Goal: Task Accomplishment & Management: Use online tool/utility

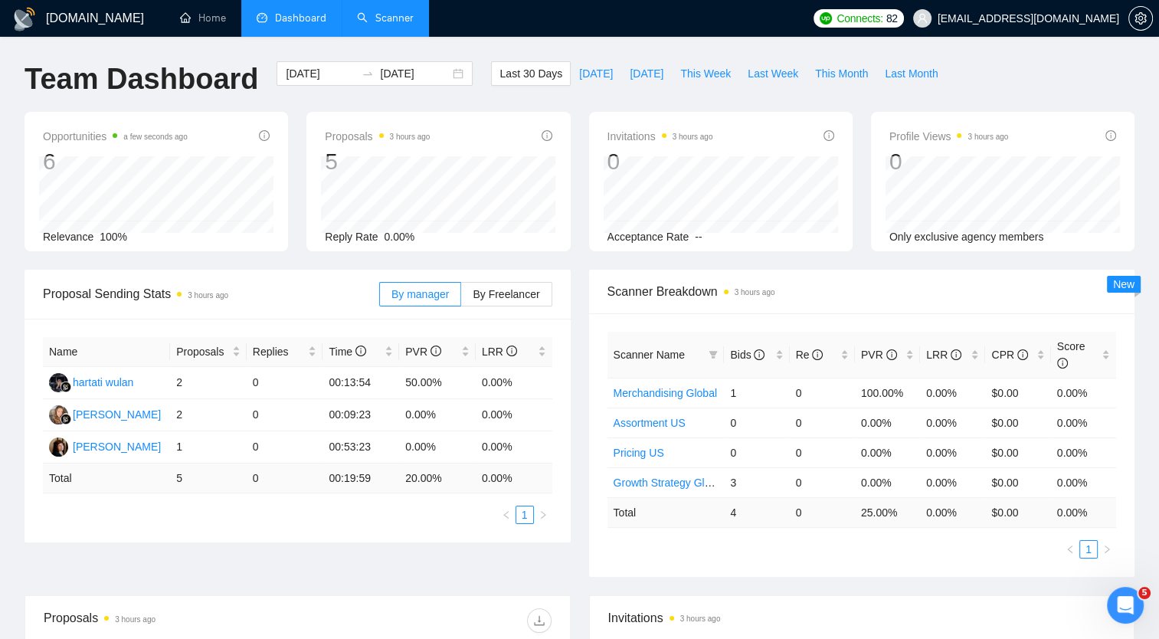
click at [396, 16] on link "Scanner" at bounding box center [385, 17] width 57 height 13
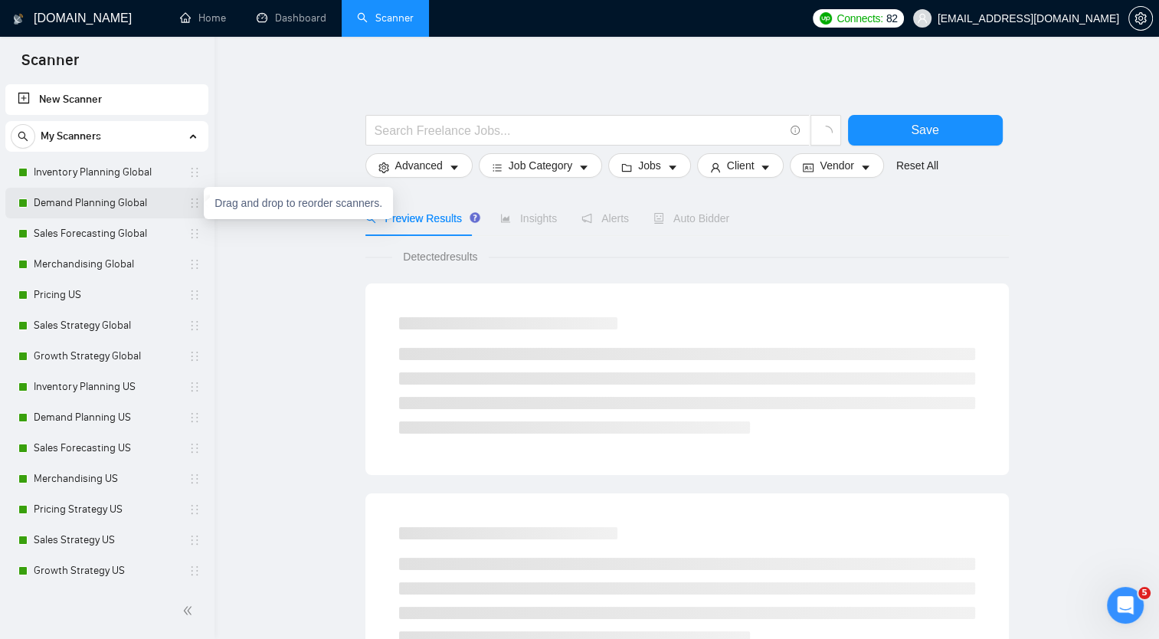
click at [191, 204] on icon "holder" at bounding box center [194, 203] width 12 height 12
click at [113, 204] on link "Demand Planning Global" at bounding box center [107, 203] width 146 height 31
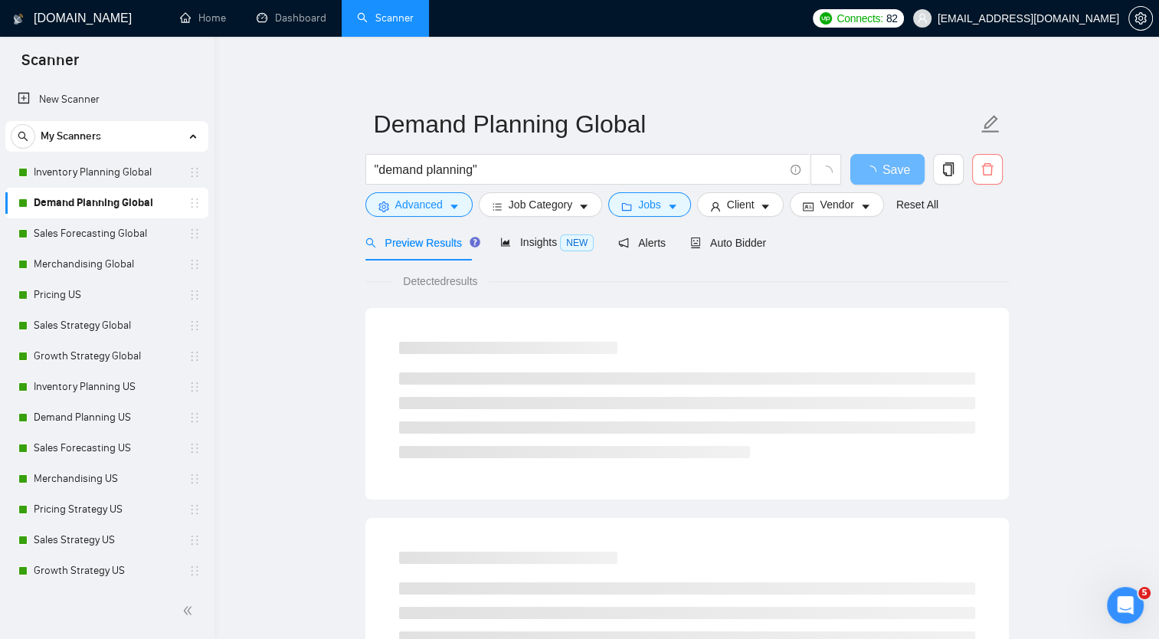
click at [986, 166] on icon "delete" at bounding box center [986, 169] width 11 height 12
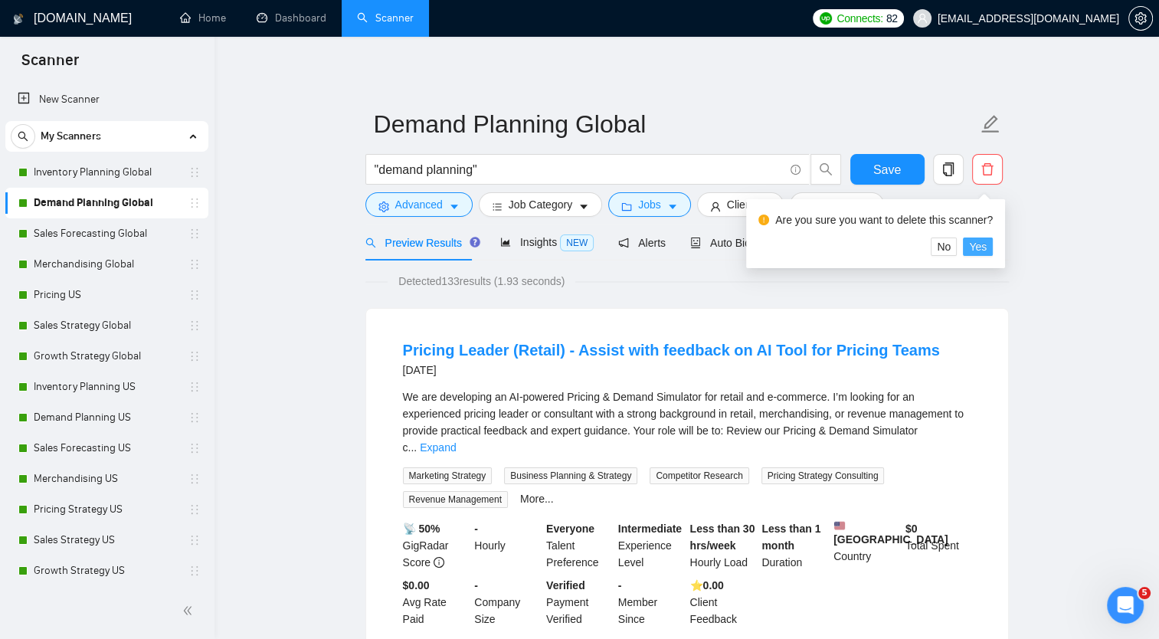
click at [973, 248] on span "Yes" at bounding box center [978, 246] width 18 height 17
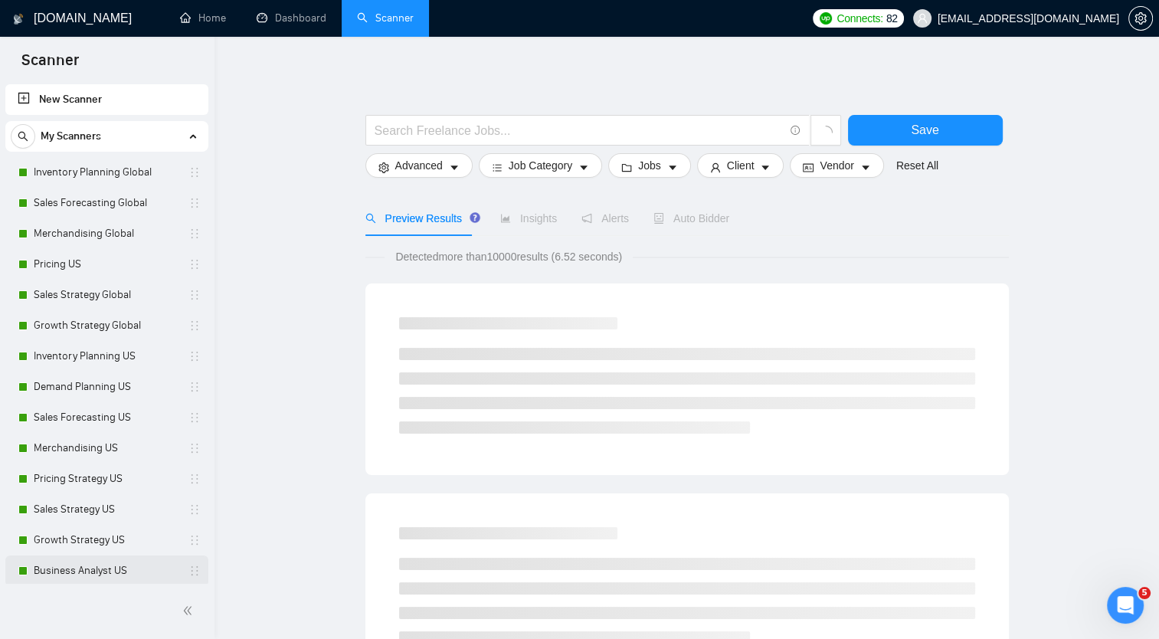
click at [90, 567] on link "Business Analyst US" at bounding box center [107, 570] width 146 height 31
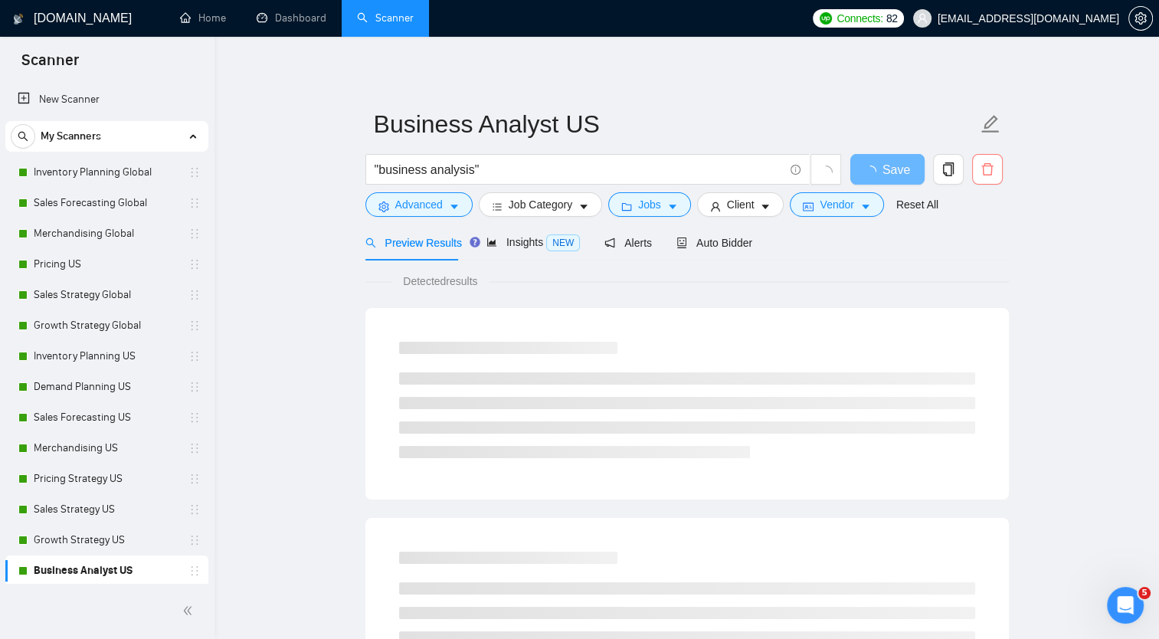
click at [989, 162] on icon "delete" at bounding box center [987, 169] width 14 height 14
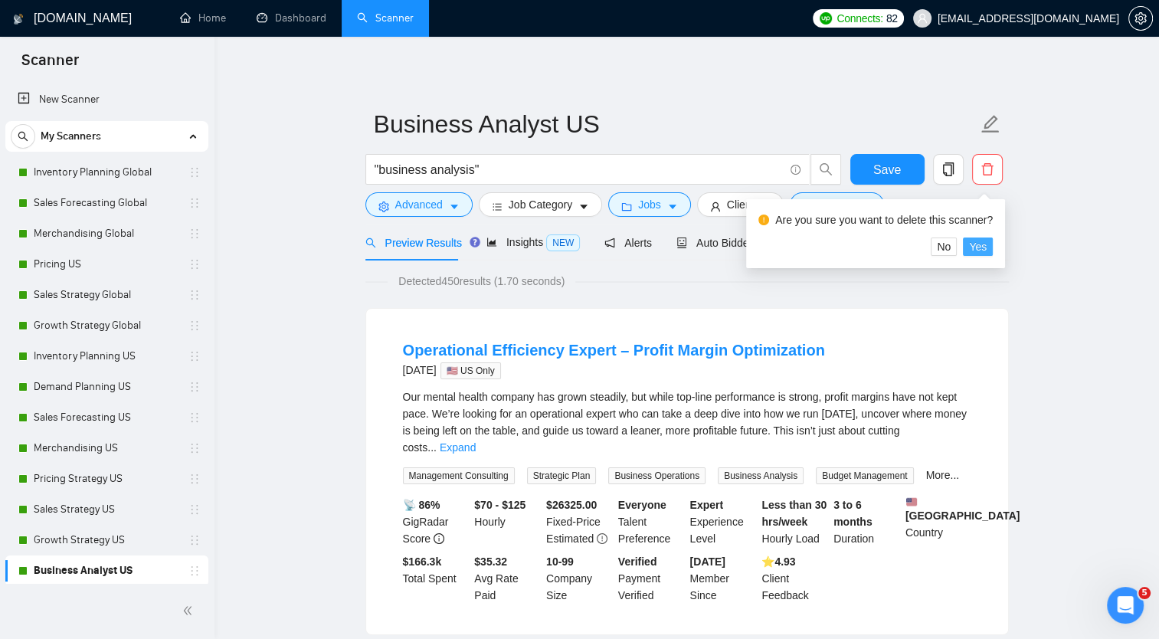
click at [980, 242] on span "Yes" at bounding box center [978, 246] width 18 height 17
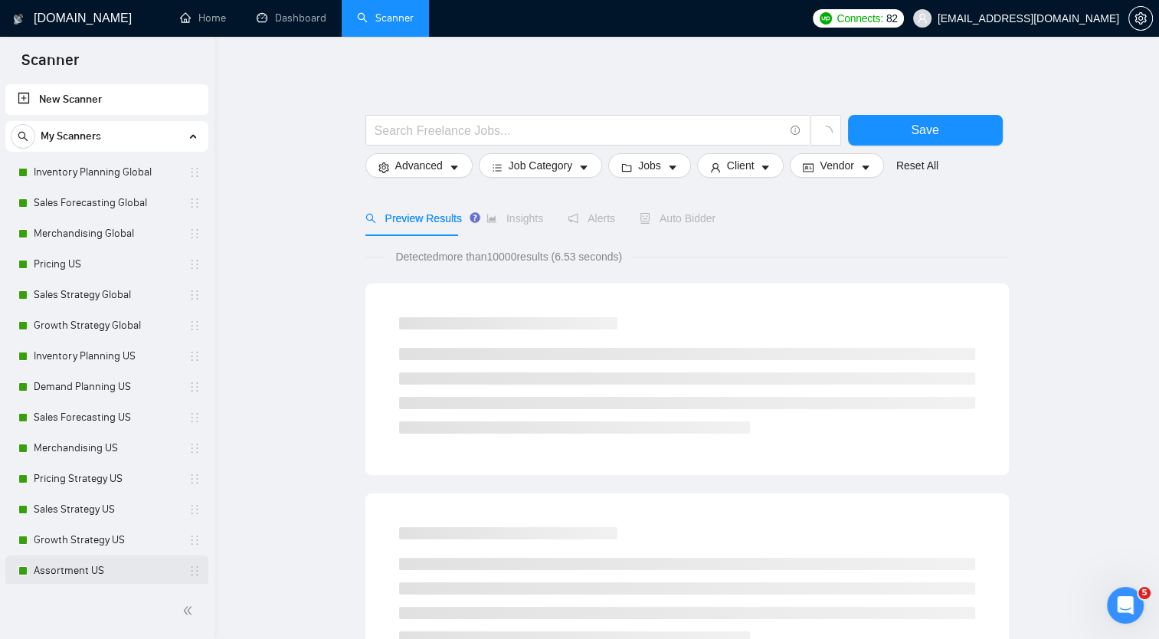
click at [119, 561] on link "Assortment US" at bounding box center [107, 570] width 146 height 31
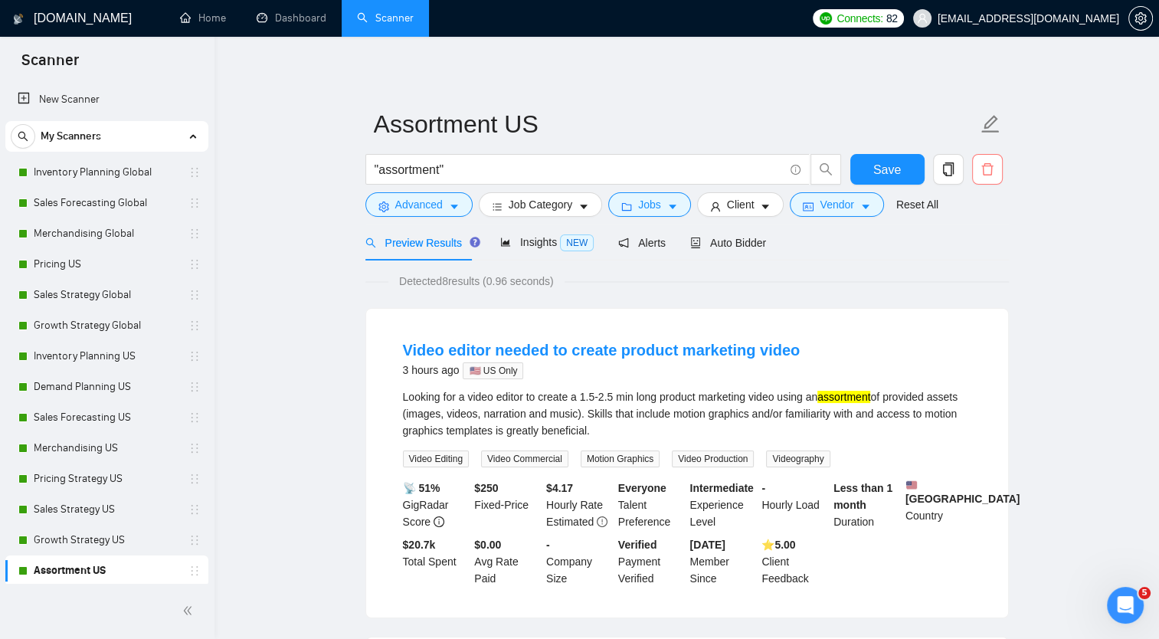
click at [992, 164] on icon "delete" at bounding box center [987, 169] width 14 height 14
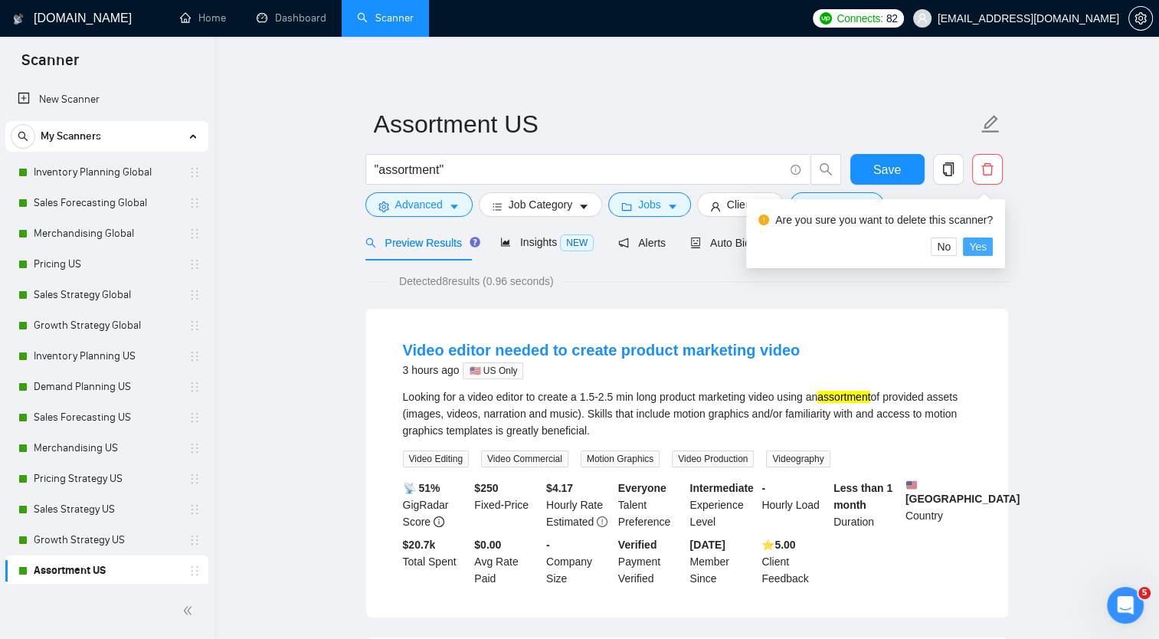
click at [974, 241] on span "Yes" at bounding box center [978, 246] width 18 height 17
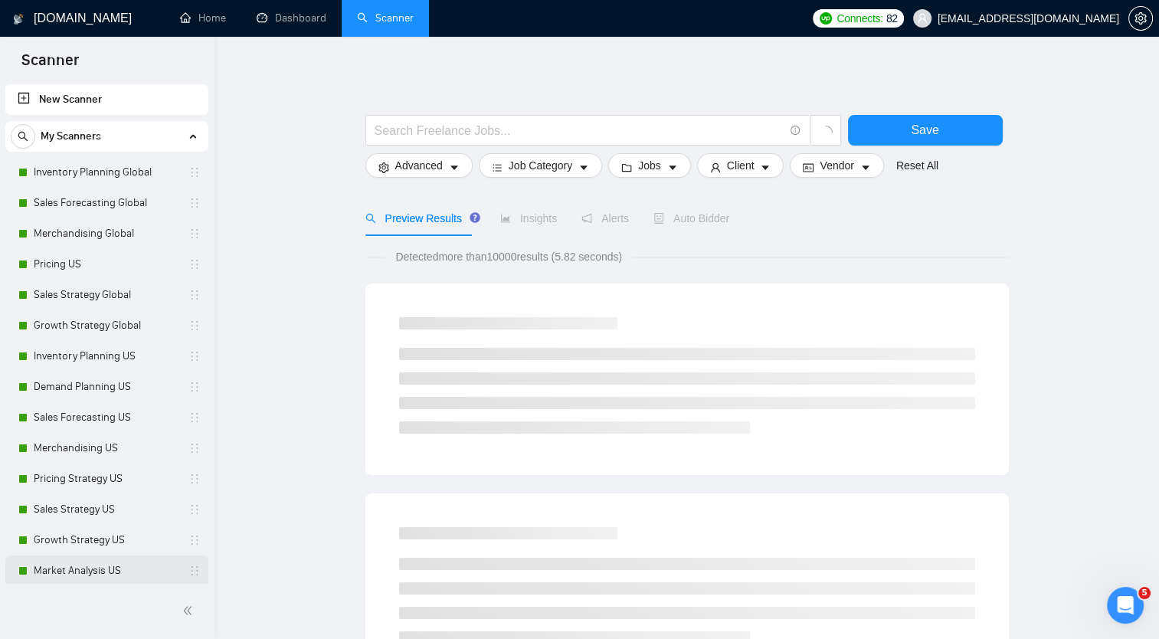
click at [132, 571] on link "Market Analysis US" at bounding box center [107, 570] width 146 height 31
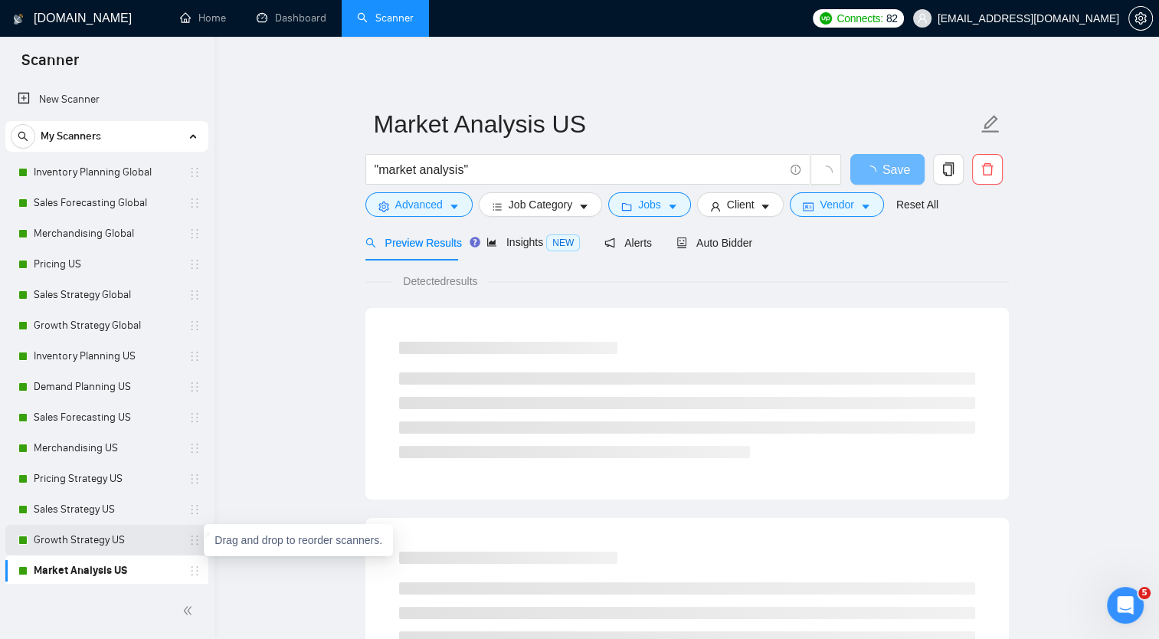
click at [195, 539] on icon "holder" at bounding box center [194, 540] width 12 height 12
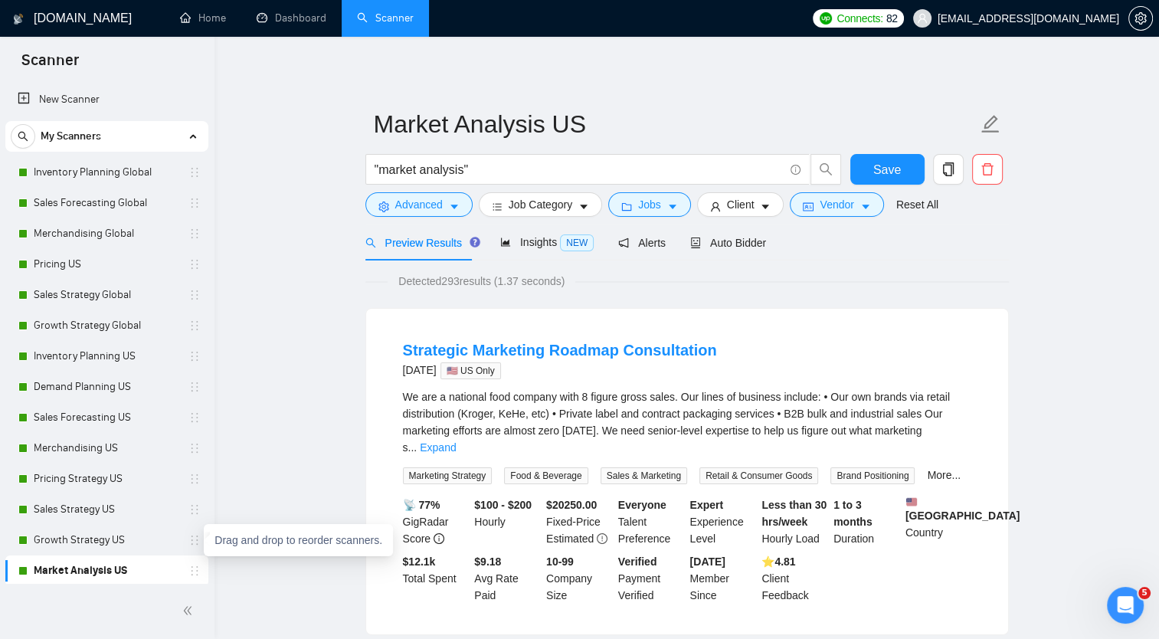
drag, startPoint x: 195, startPoint y: 539, endPoint x: 127, endPoint y: 577, distance: 77.5
click at [127, 577] on link "Market Analysis US" at bounding box center [107, 570] width 146 height 31
click at [983, 173] on icon "delete" at bounding box center [987, 169] width 14 height 14
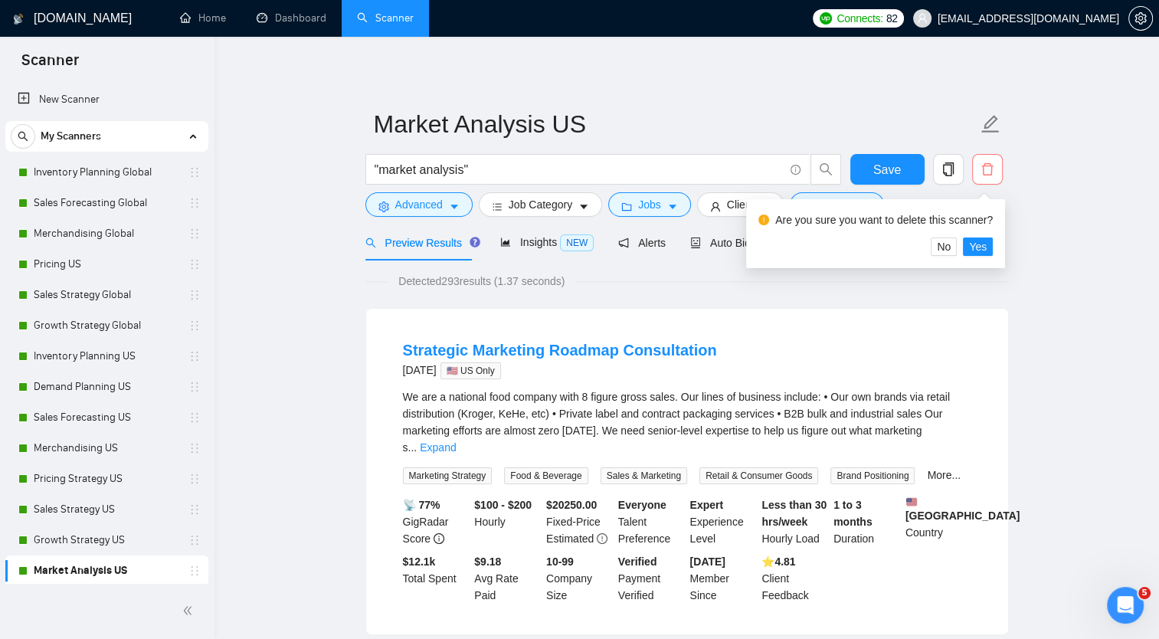
click at [972, 154] on button "button" at bounding box center [987, 169] width 31 height 31
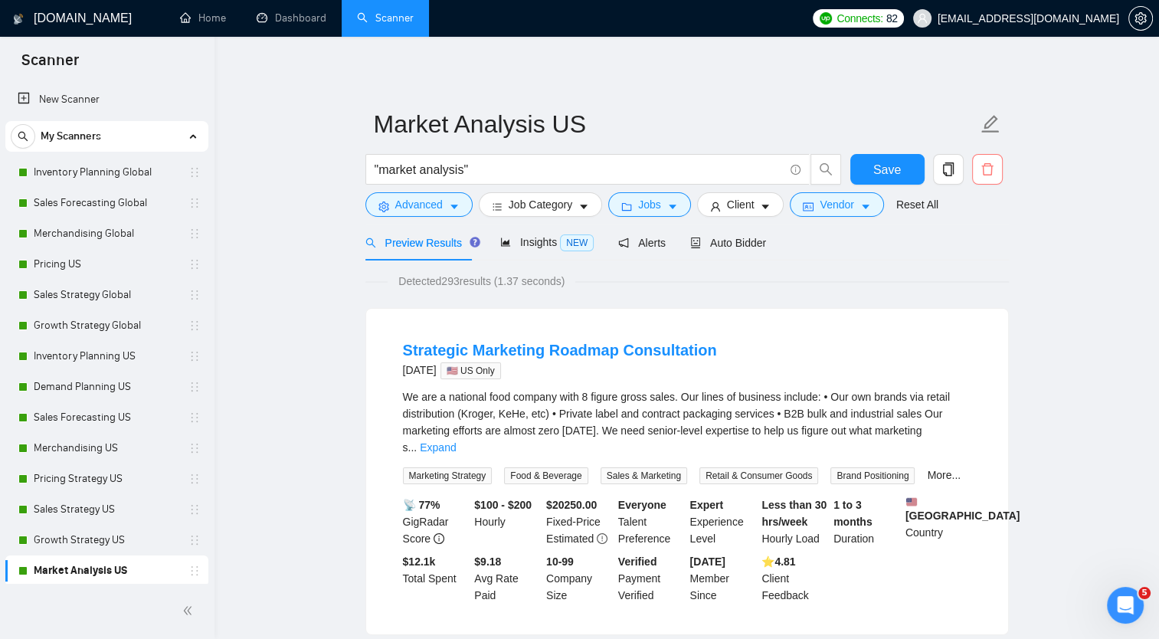
click at [989, 180] on button "button" at bounding box center [987, 169] width 31 height 31
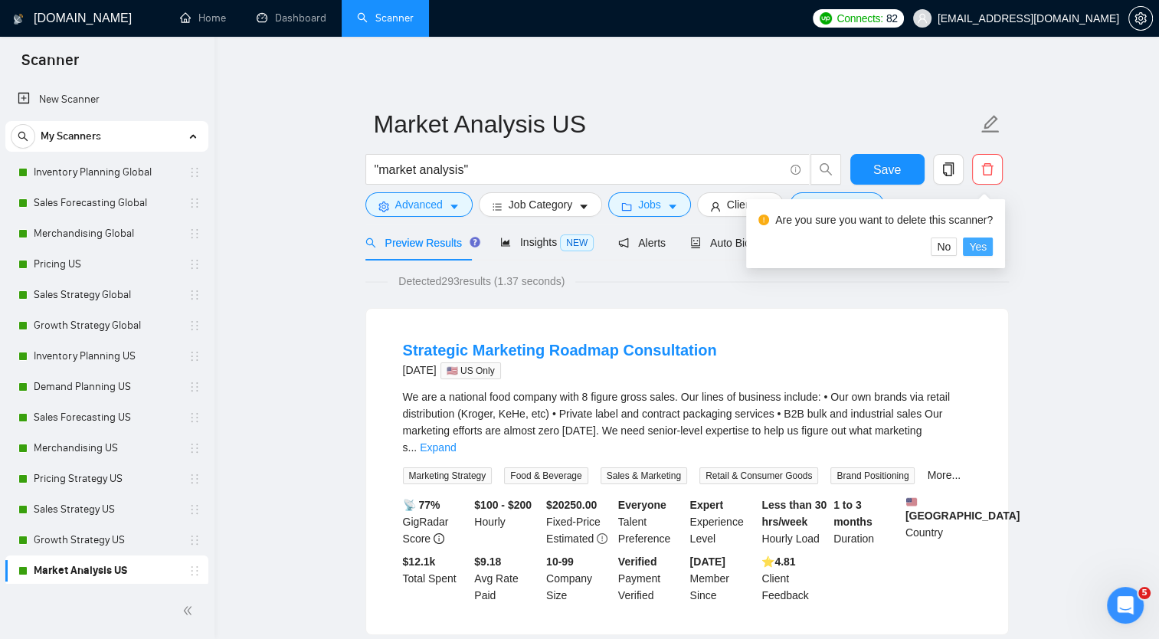
click at [978, 247] on span "Yes" at bounding box center [978, 246] width 18 height 17
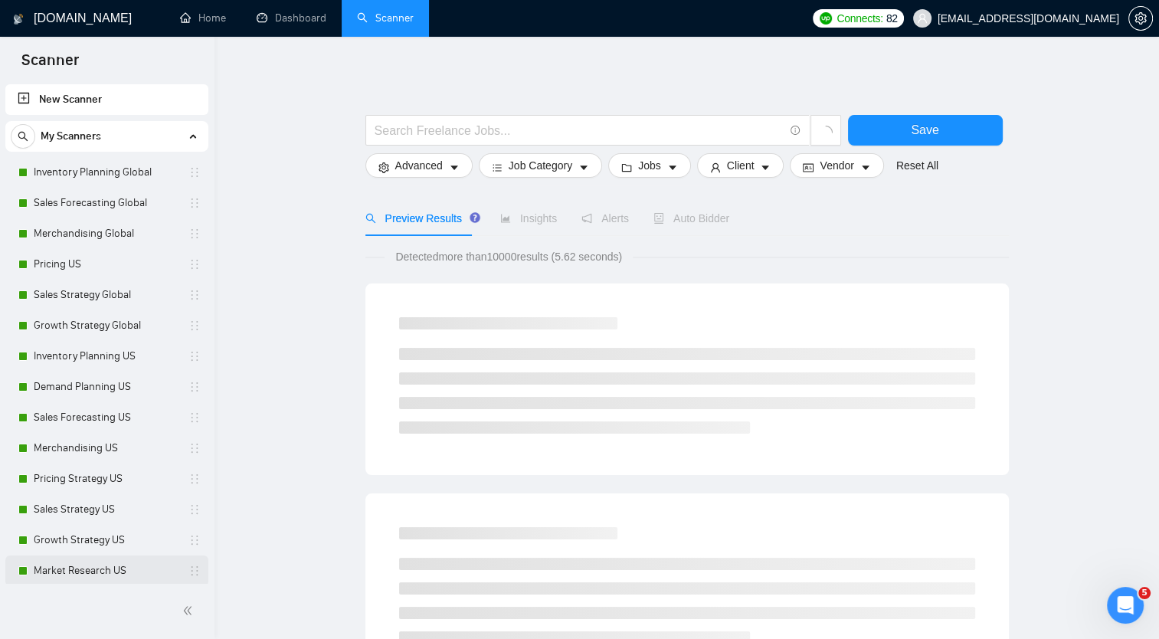
click at [121, 576] on link "Market Research US" at bounding box center [107, 570] width 146 height 31
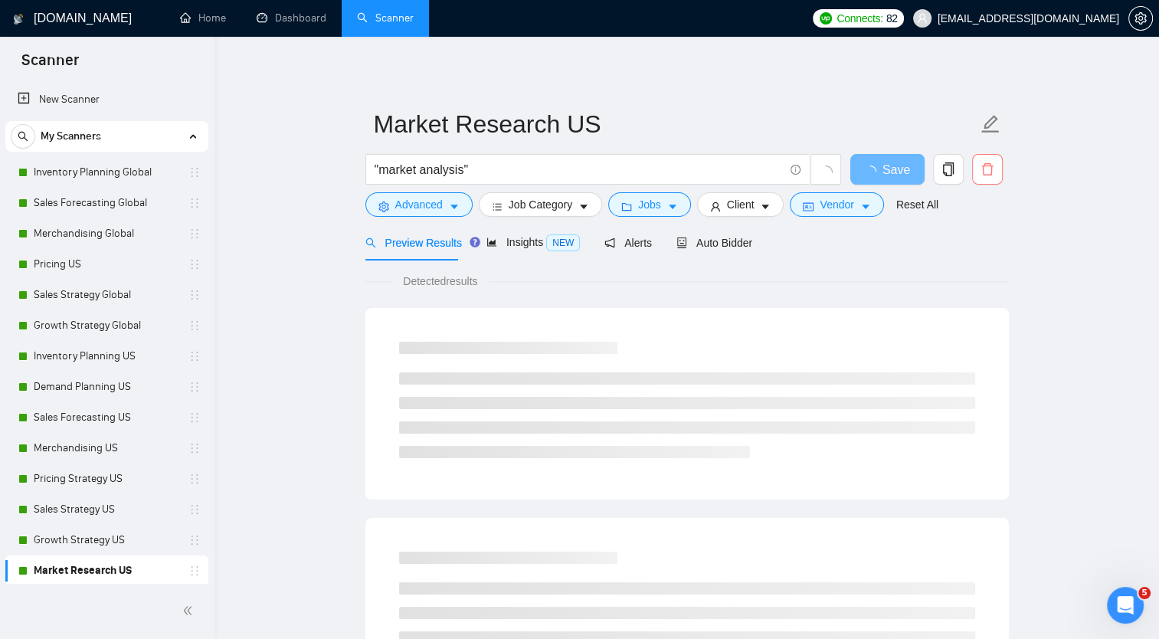
click at [993, 170] on span "delete" at bounding box center [987, 169] width 29 height 14
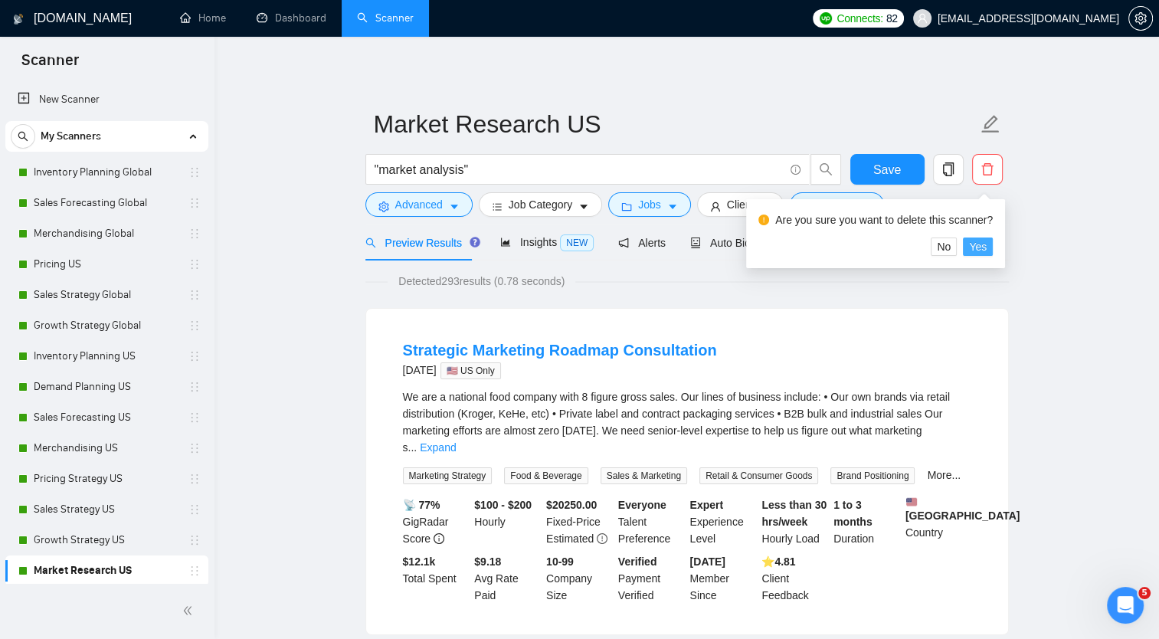
click at [983, 250] on span "Yes" at bounding box center [978, 246] width 18 height 17
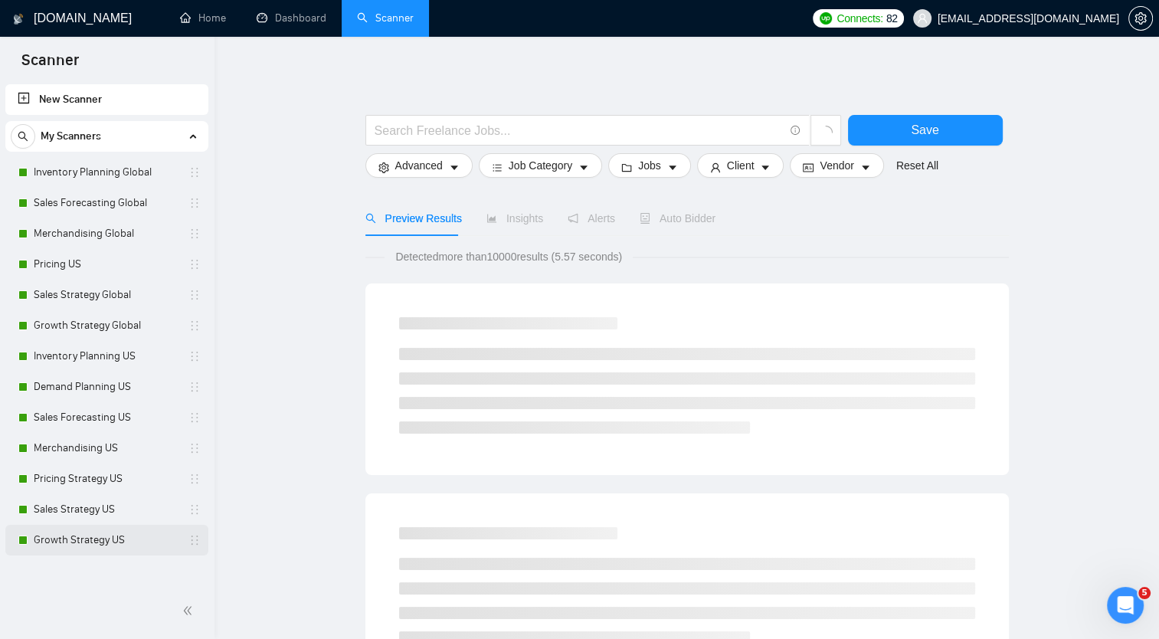
click at [121, 539] on link "Growth Strategy US" at bounding box center [107, 540] width 146 height 31
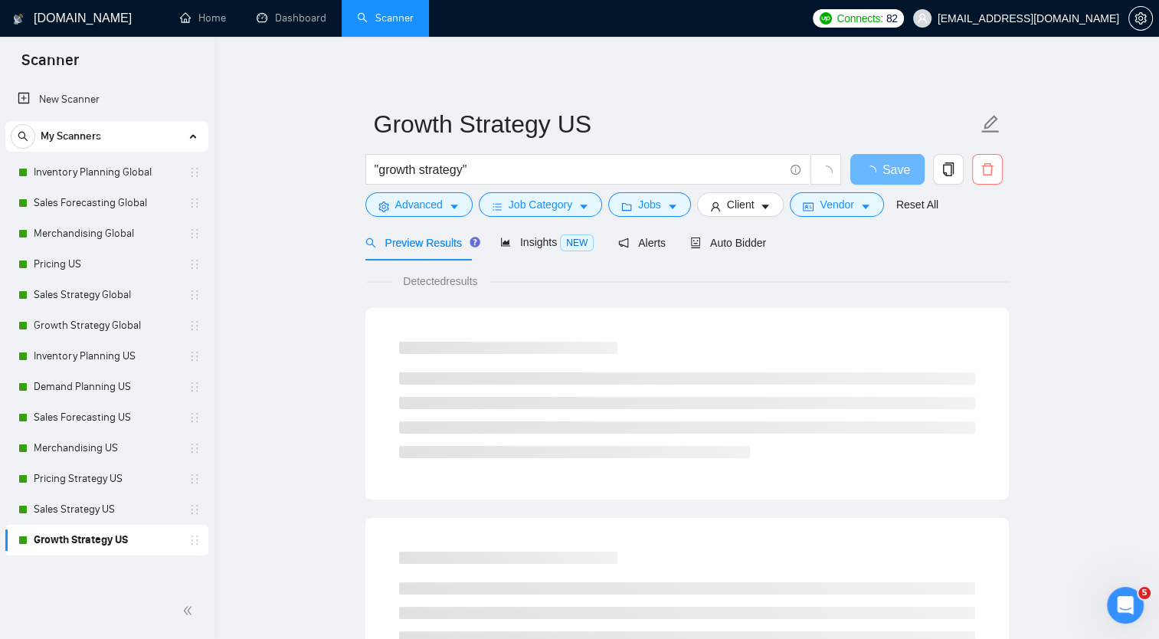
click at [983, 167] on icon "delete" at bounding box center [987, 169] width 14 height 14
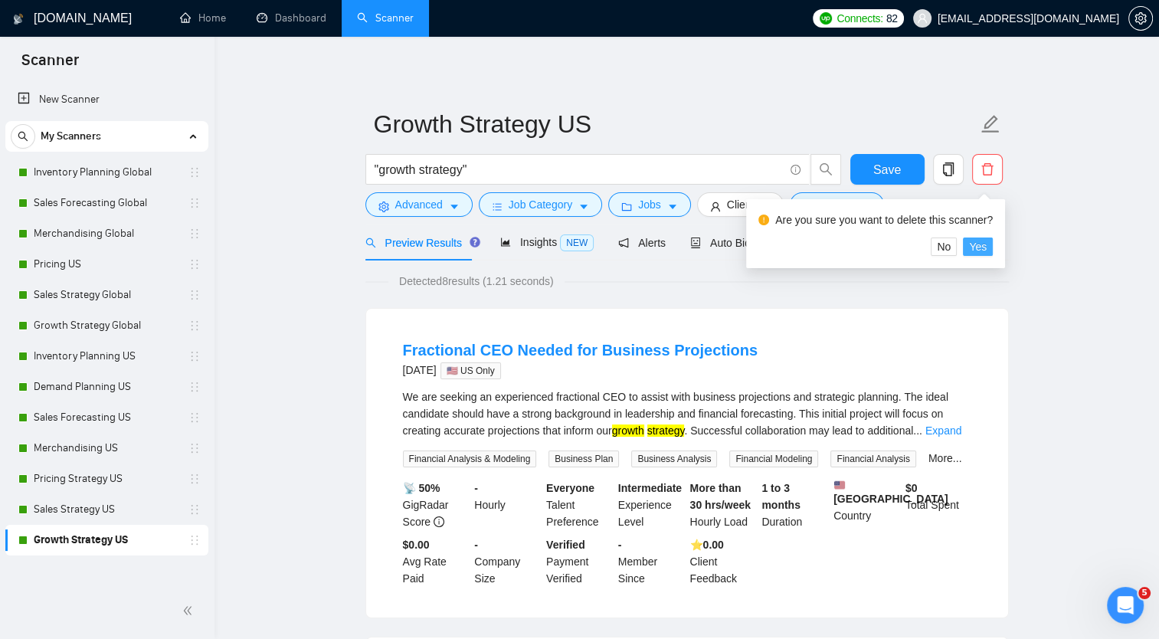
click at [980, 244] on span "Yes" at bounding box center [978, 246] width 18 height 17
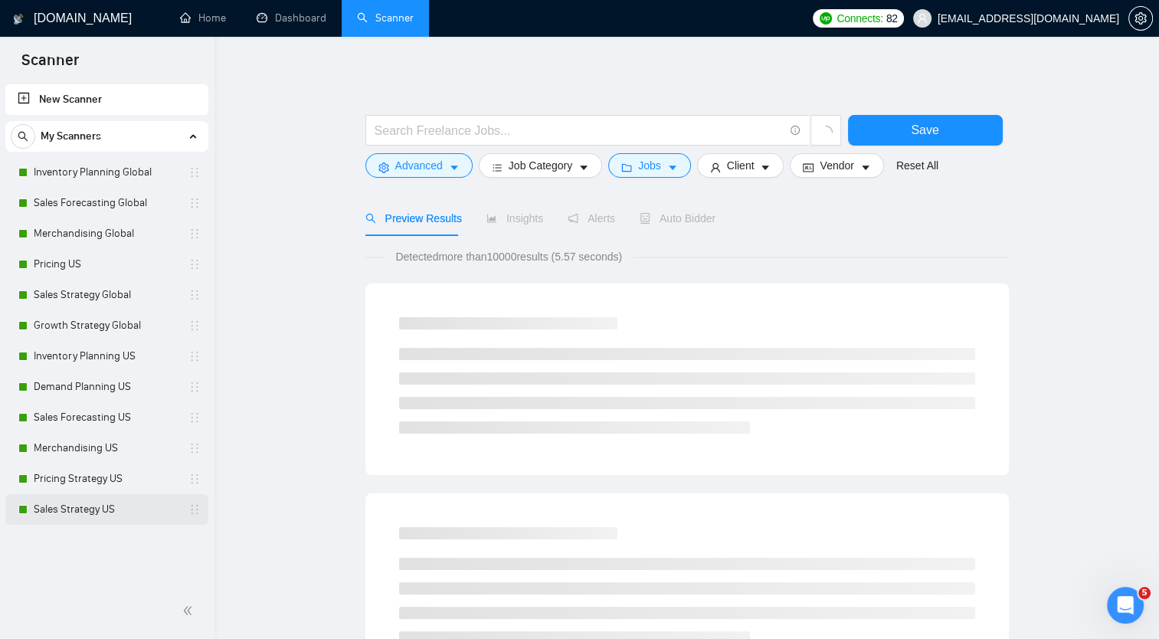
click at [108, 510] on link "Sales Strategy US" at bounding box center [107, 509] width 146 height 31
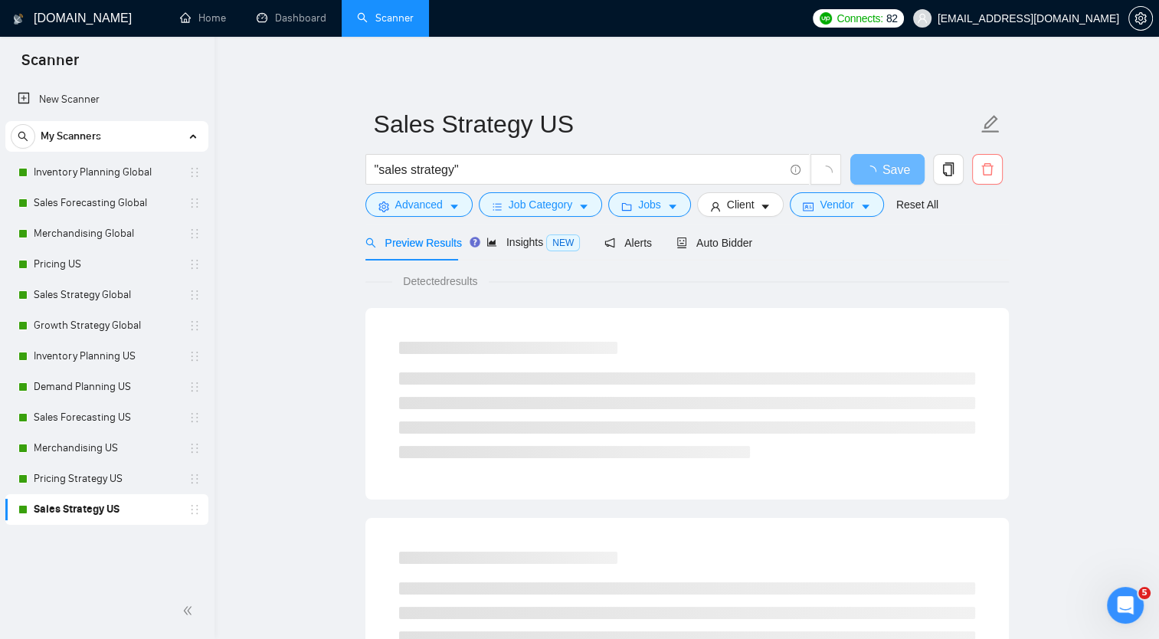
click at [987, 167] on icon "delete" at bounding box center [987, 169] width 14 height 14
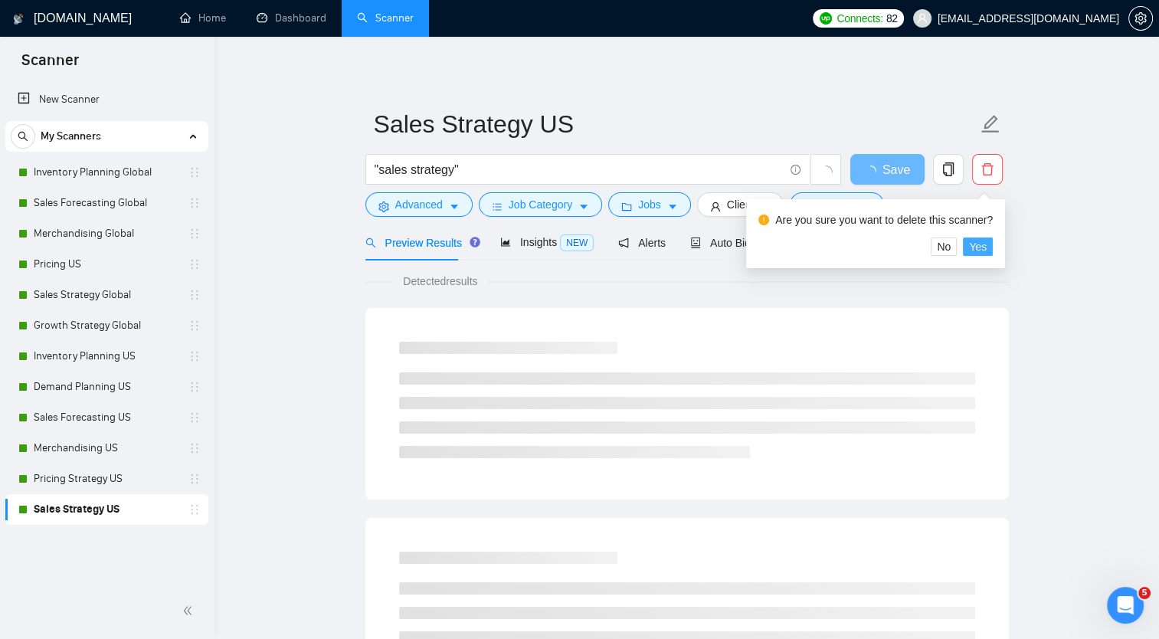
click at [981, 247] on span "Yes" at bounding box center [978, 246] width 18 height 17
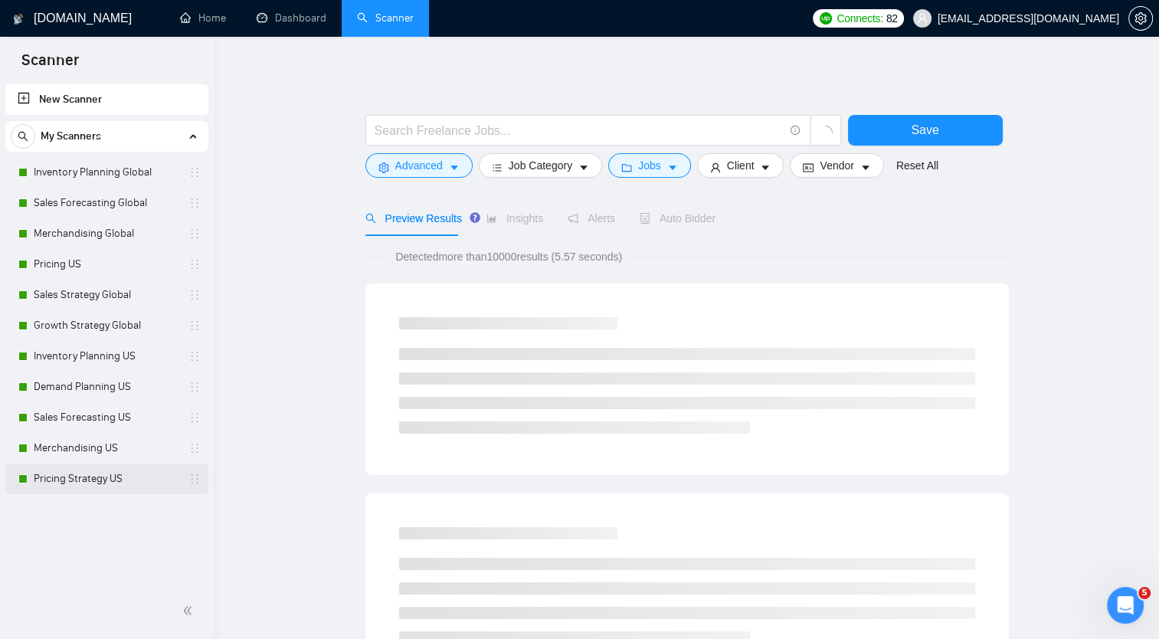
click at [120, 473] on link "Pricing Strategy US" at bounding box center [107, 478] width 146 height 31
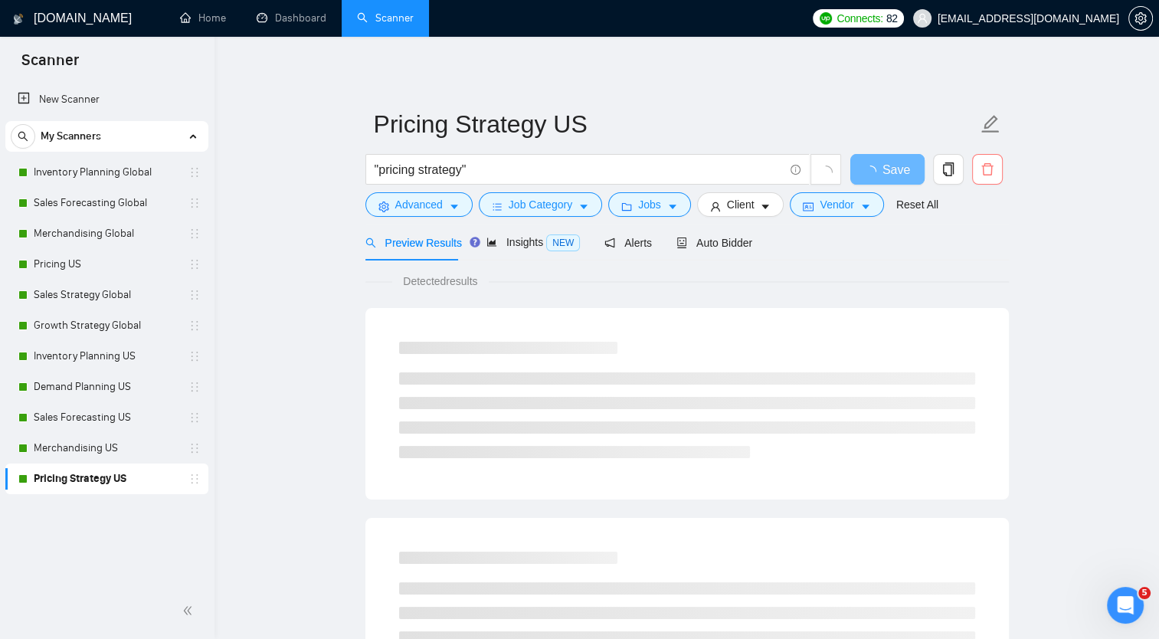
click at [992, 173] on icon "delete" at bounding box center [987, 169] width 14 height 14
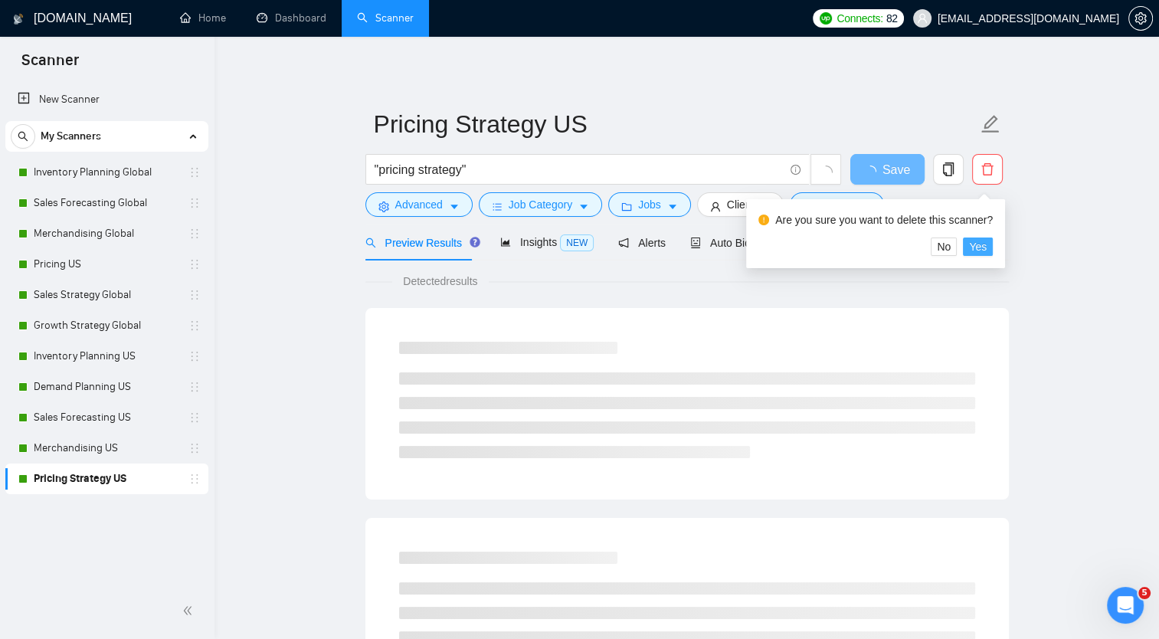
click at [971, 250] on span "Yes" at bounding box center [978, 246] width 18 height 17
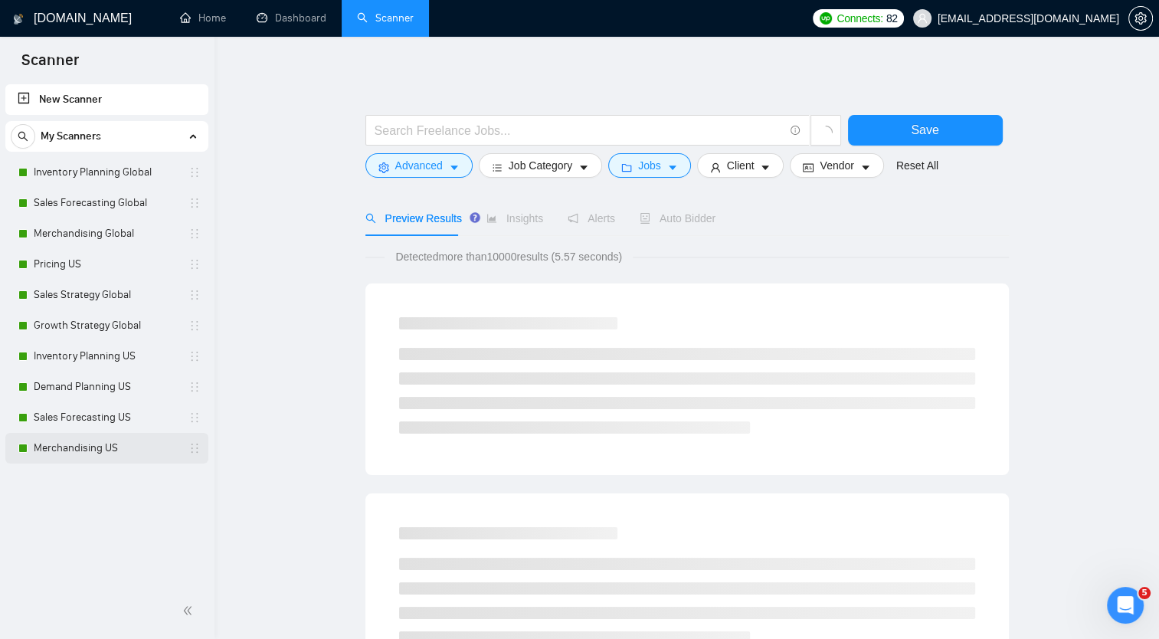
click at [113, 449] on link "Merchandising US" at bounding box center [107, 448] width 146 height 31
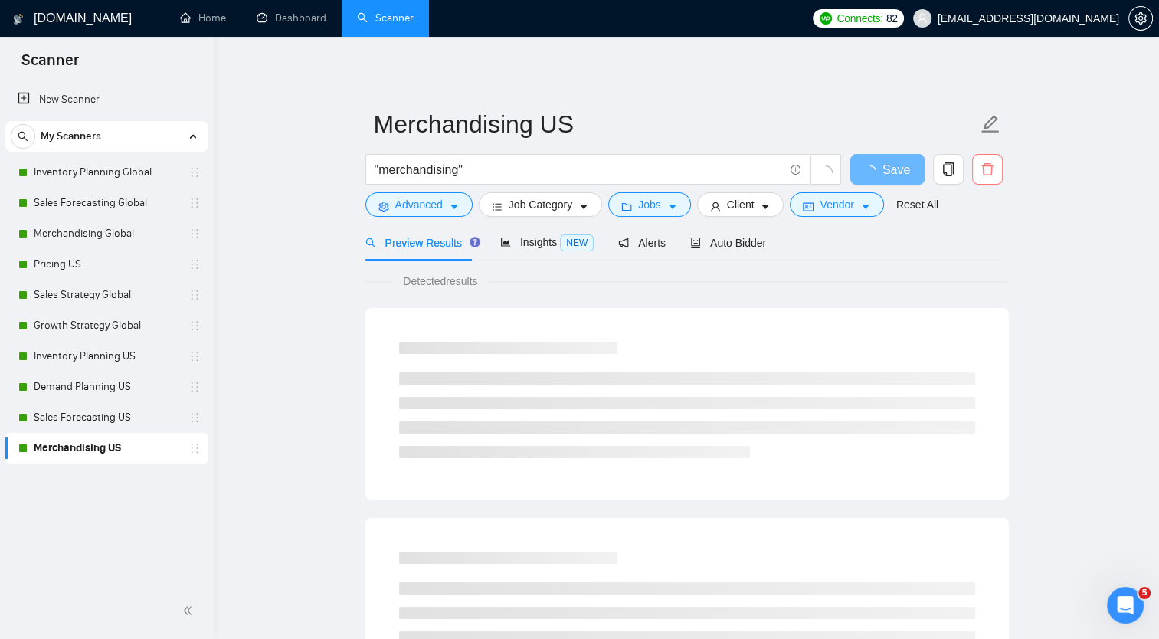
click at [992, 170] on icon "delete" at bounding box center [987, 169] width 14 height 14
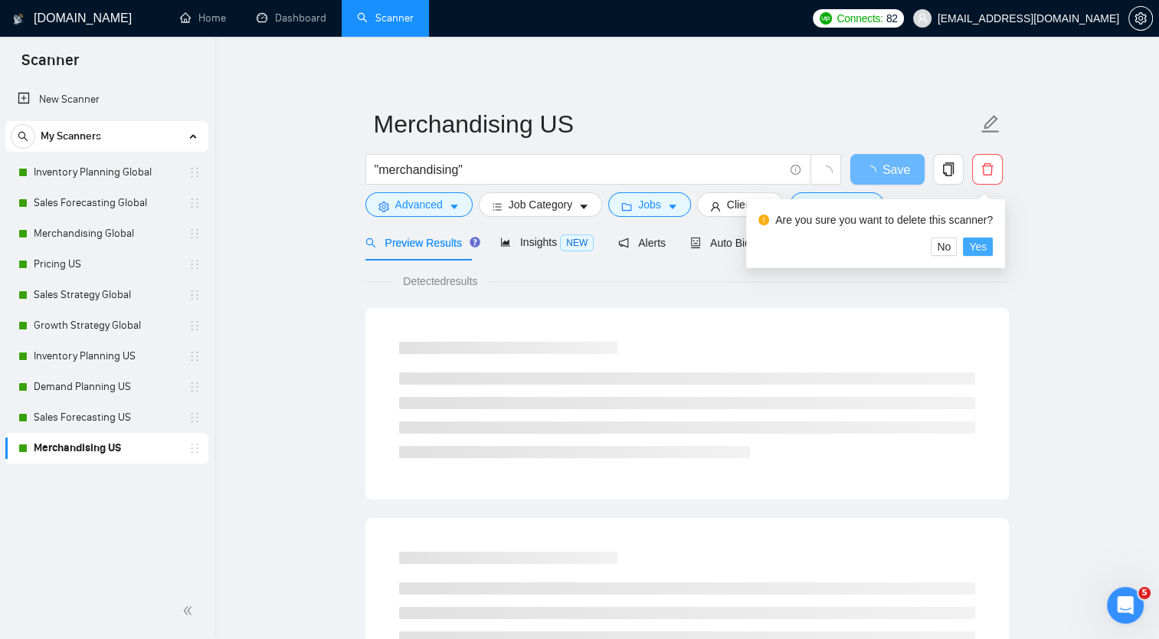
click at [983, 247] on span "Yes" at bounding box center [978, 246] width 18 height 17
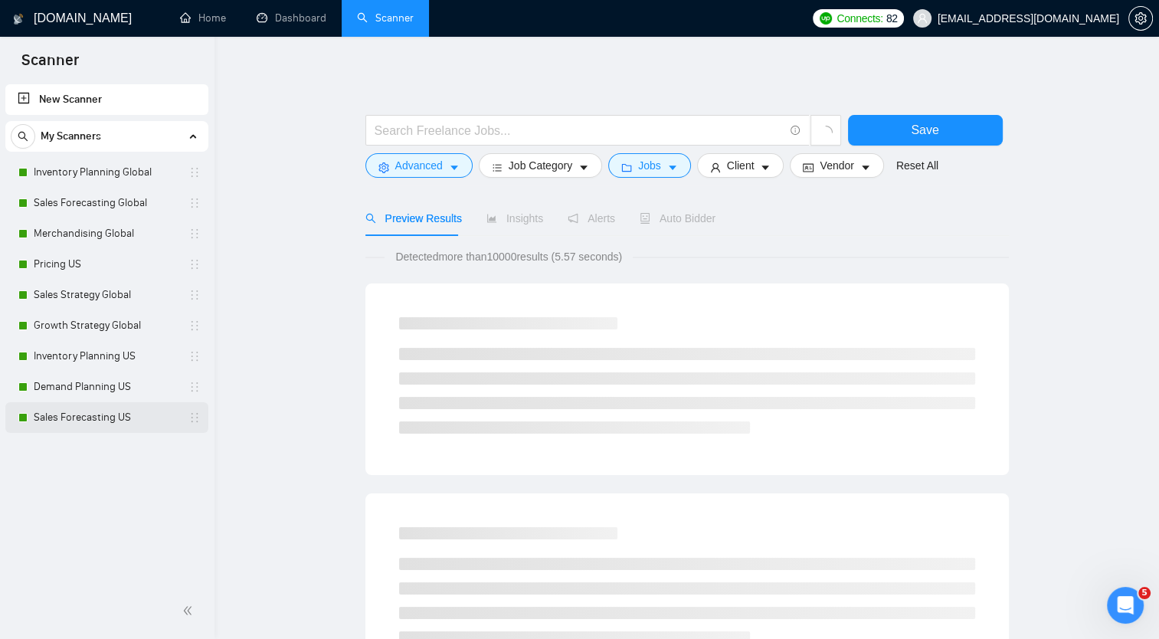
click at [139, 412] on link "Sales Forecasting US" at bounding box center [107, 417] width 146 height 31
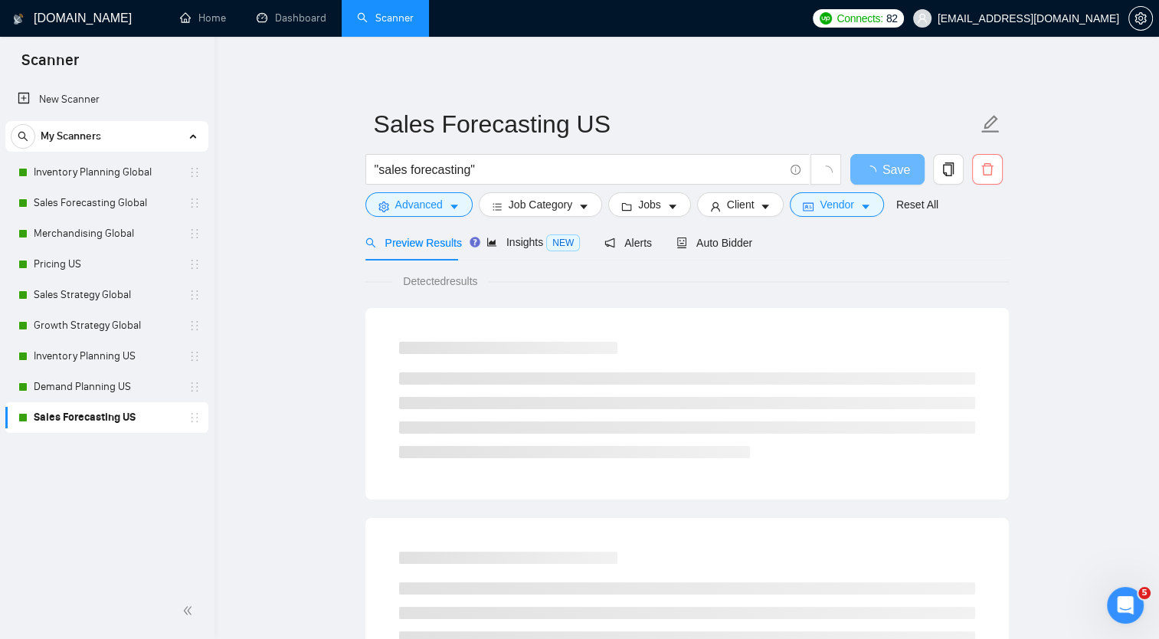
click at [984, 168] on icon "delete" at bounding box center [987, 169] width 14 height 14
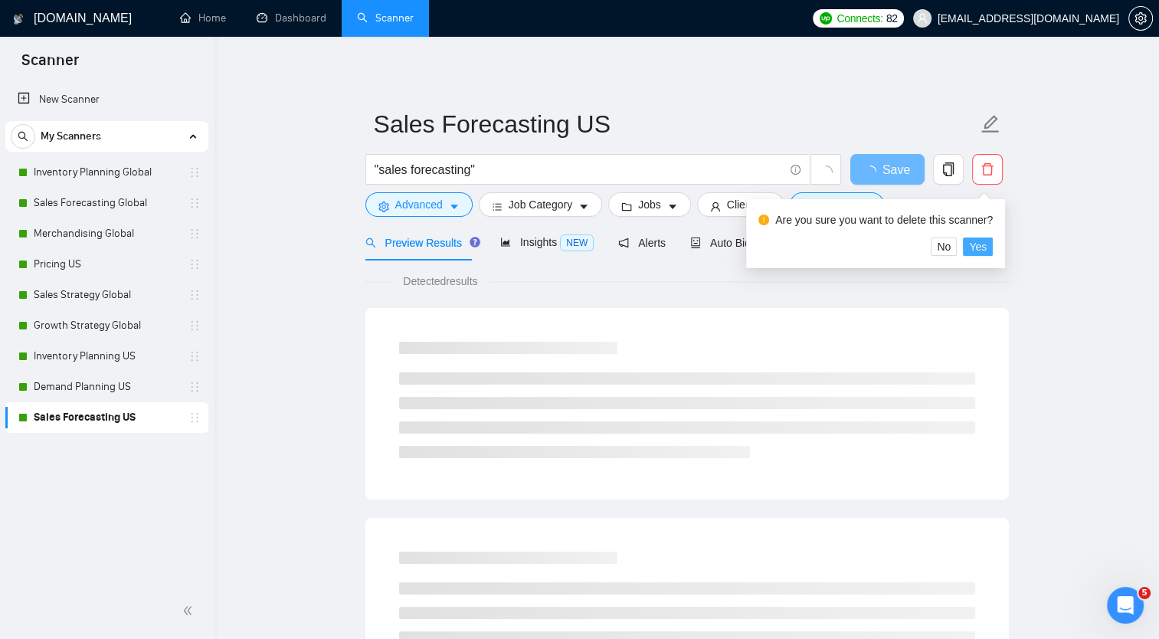
click at [981, 245] on span "Yes" at bounding box center [978, 246] width 18 height 17
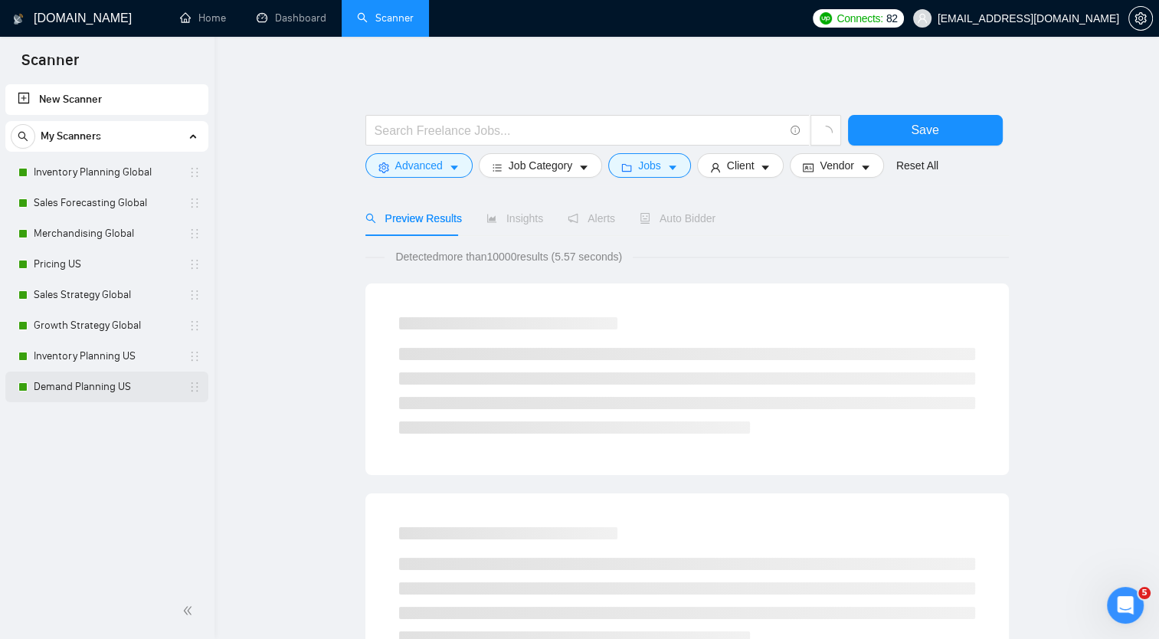
click at [142, 378] on link "Demand Planning US" at bounding box center [107, 386] width 146 height 31
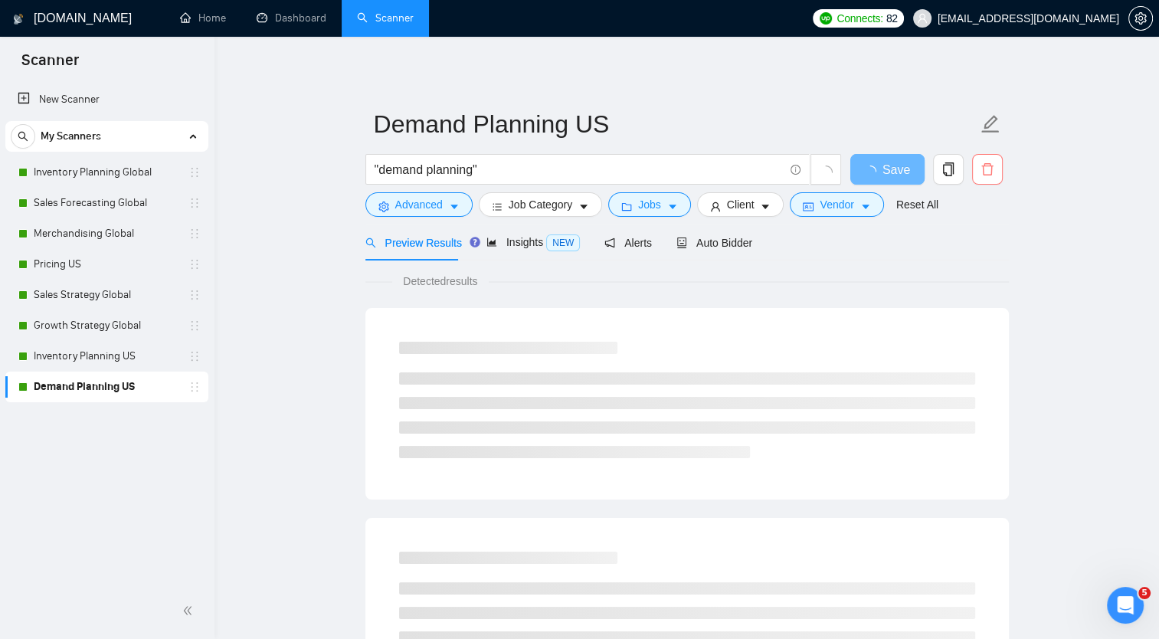
click at [988, 165] on icon "delete" at bounding box center [987, 169] width 14 height 14
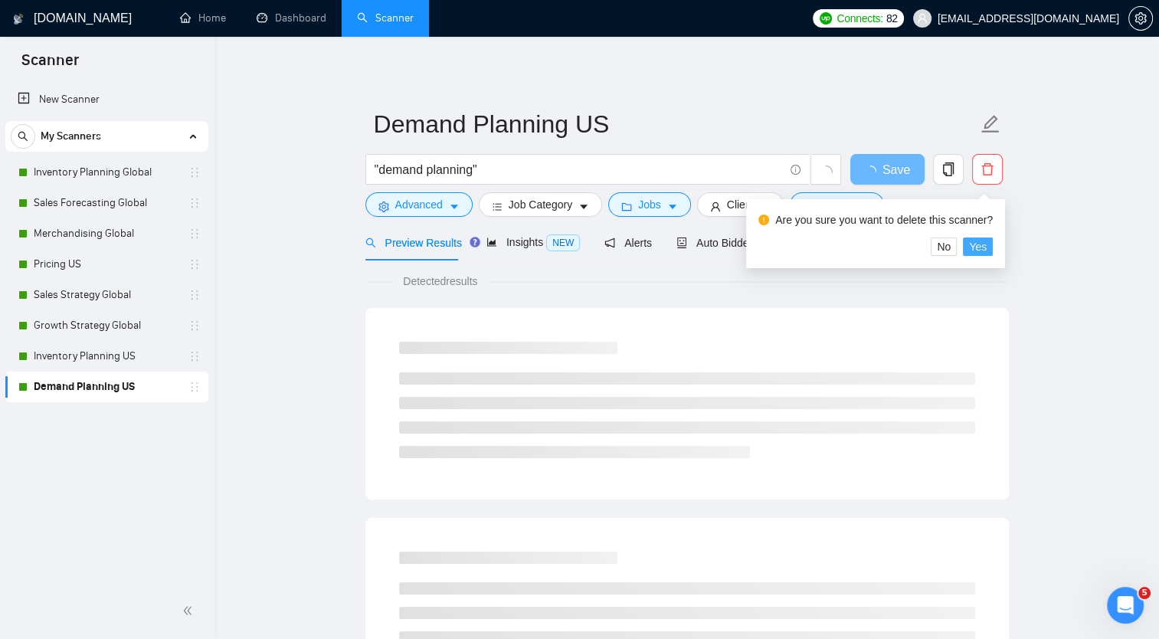
click at [976, 249] on span "Yes" at bounding box center [978, 246] width 18 height 17
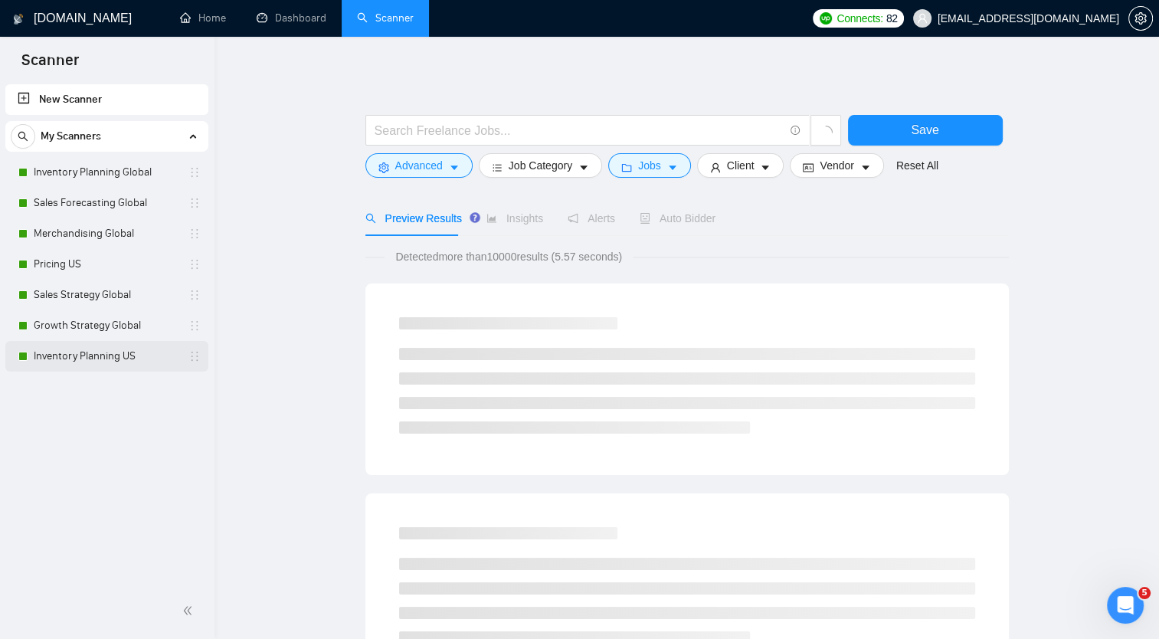
click at [154, 347] on link "Inventory Planning US" at bounding box center [107, 356] width 146 height 31
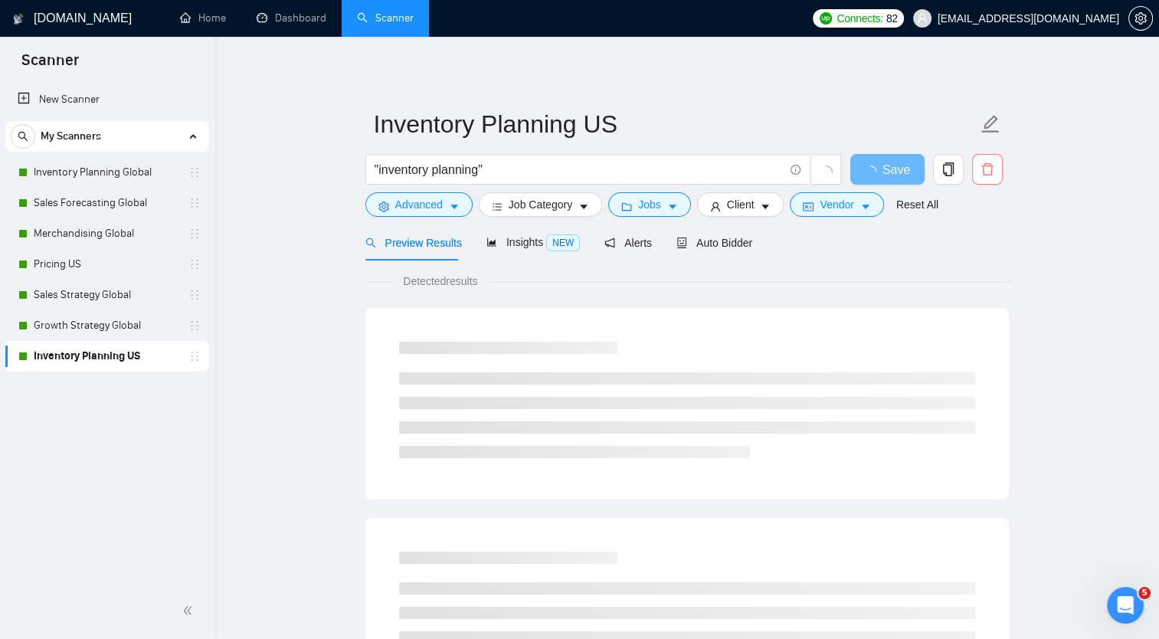
click at [986, 166] on icon "delete" at bounding box center [986, 169] width 11 height 12
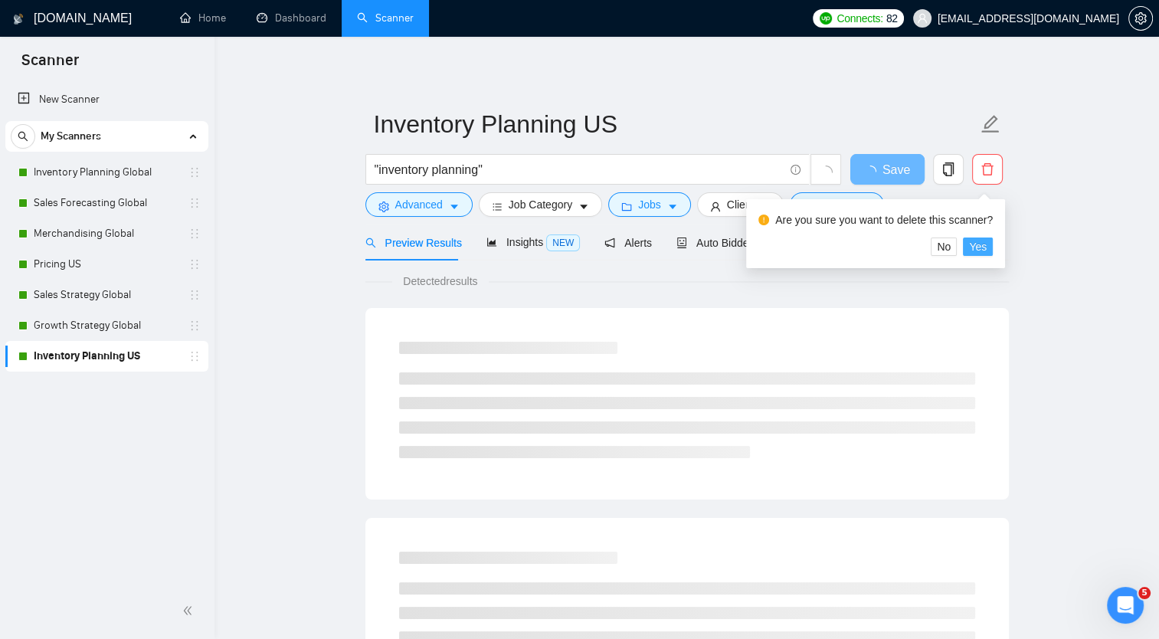
click at [979, 249] on span "Yes" at bounding box center [978, 246] width 18 height 17
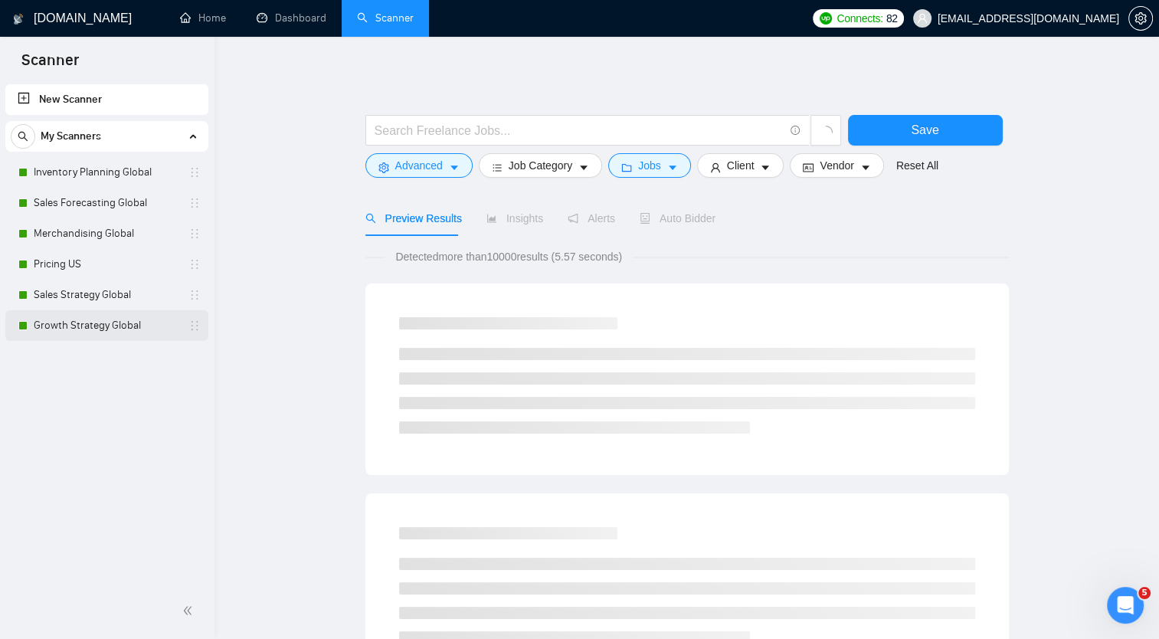
click at [157, 327] on link "Growth Strategy Global" at bounding box center [107, 325] width 146 height 31
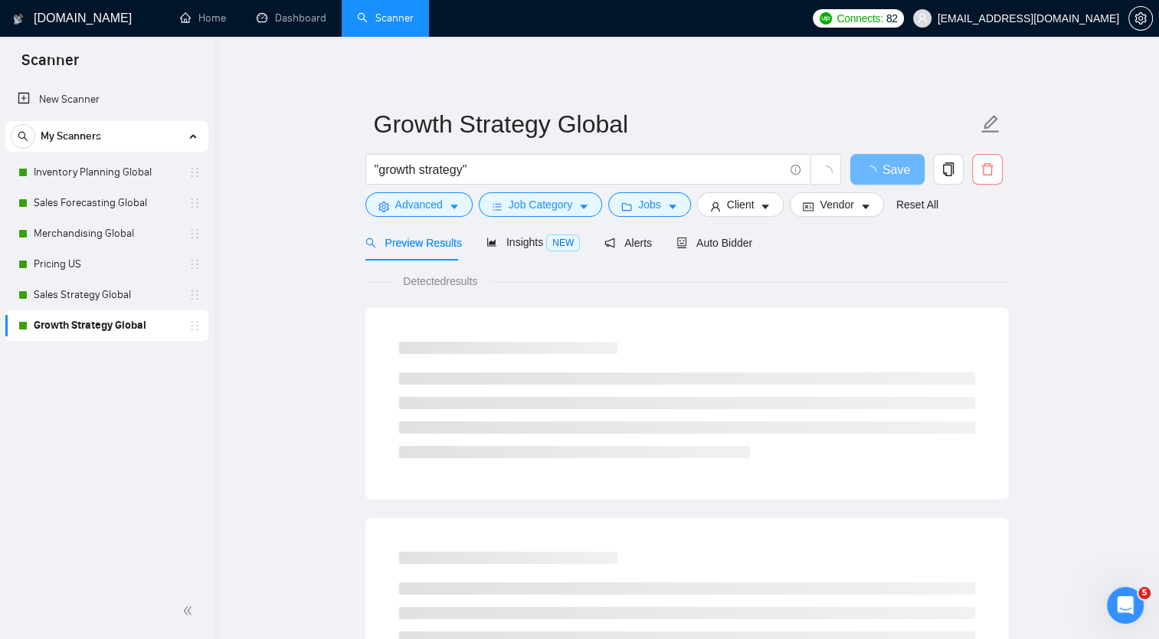
click at [989, 175] on span "delete" at bounding box center [987, 169] width 29 height 14
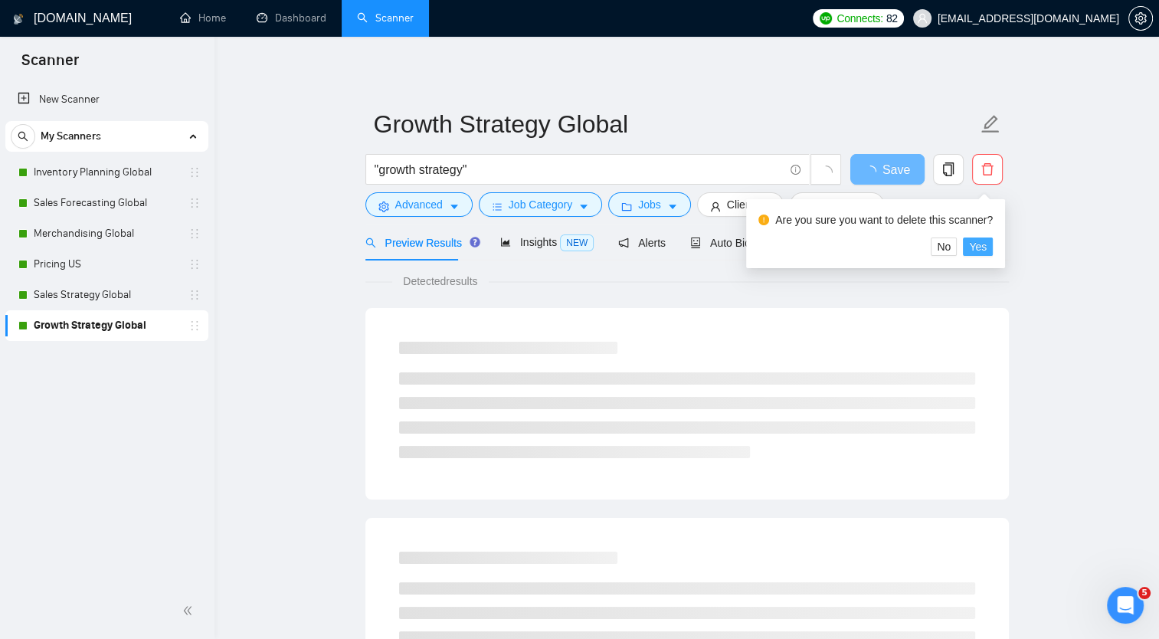
click at [986, 250] on button "Yes" at bounding box center [978, 246] width 30 height 18
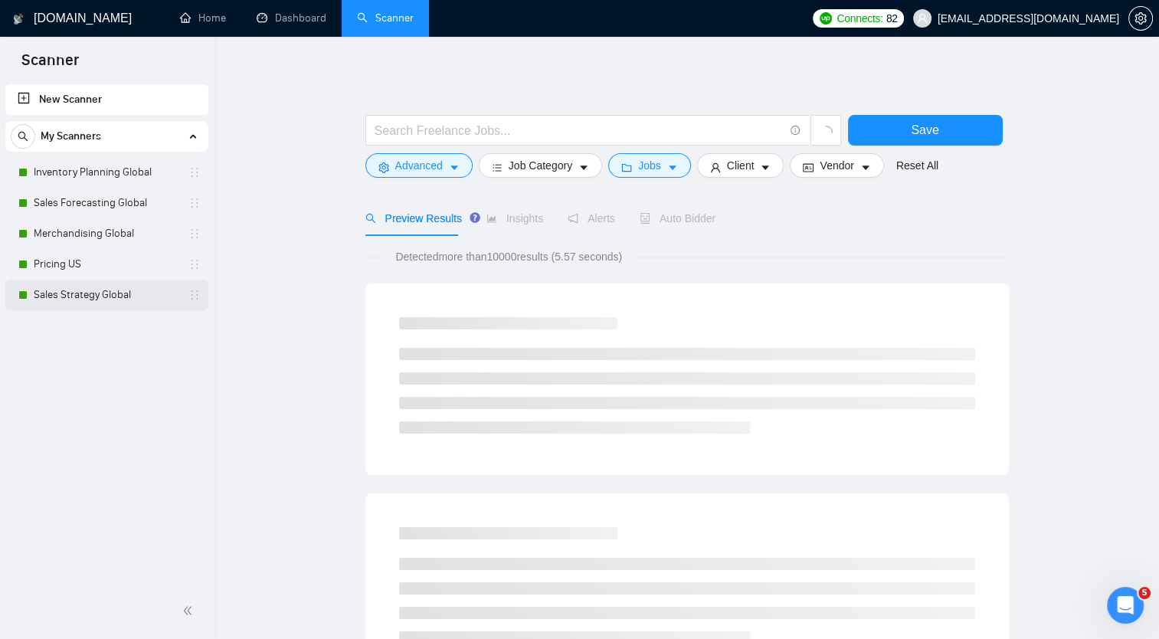
click at [160, 281] on link "Sales Strategy Global" at bounding box center [107, 295] width 146 height 31
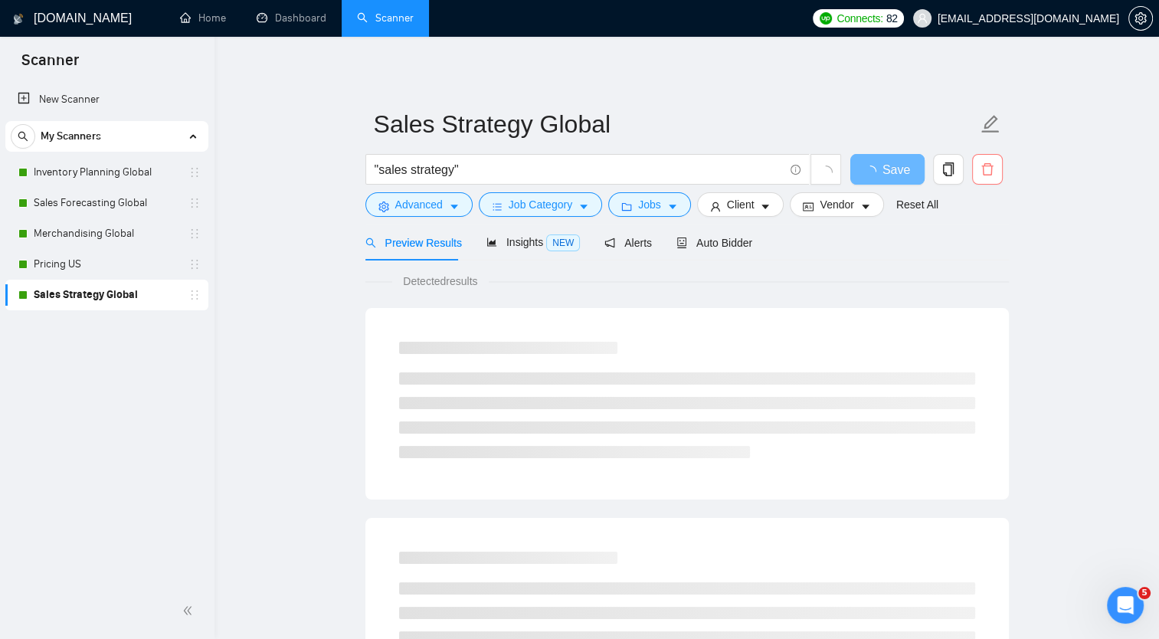
click at [986, 176] on button "button" at bounding box center [987, 169] width 31 height 31
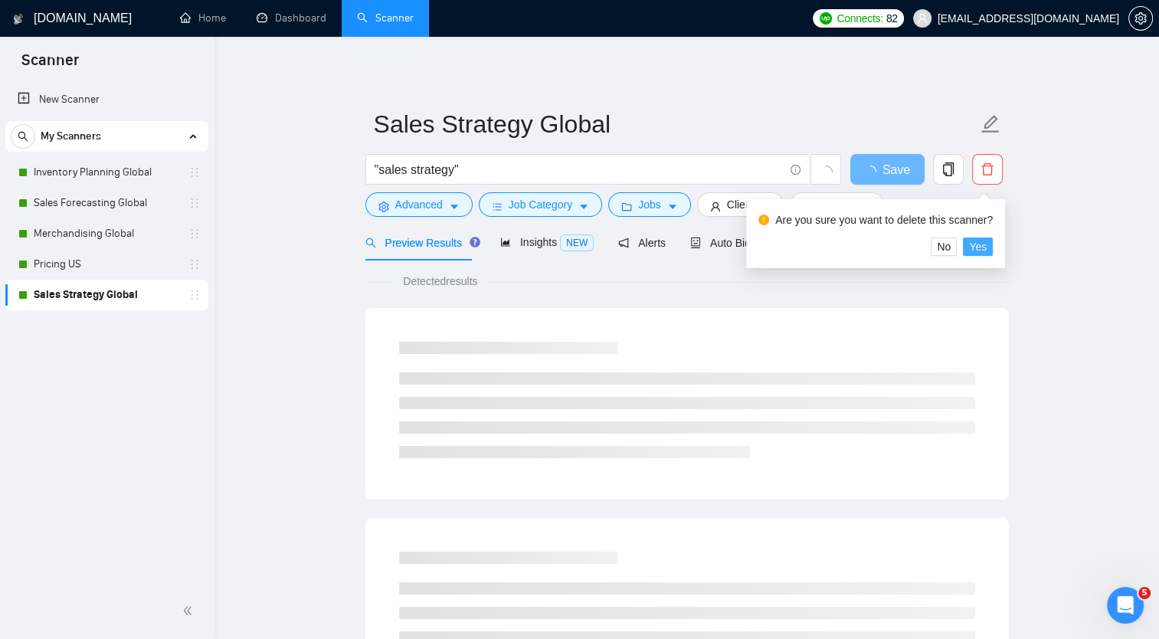
click at [979, 247] on span "Yes" at bounding box center [978, 246] width 18 height 17
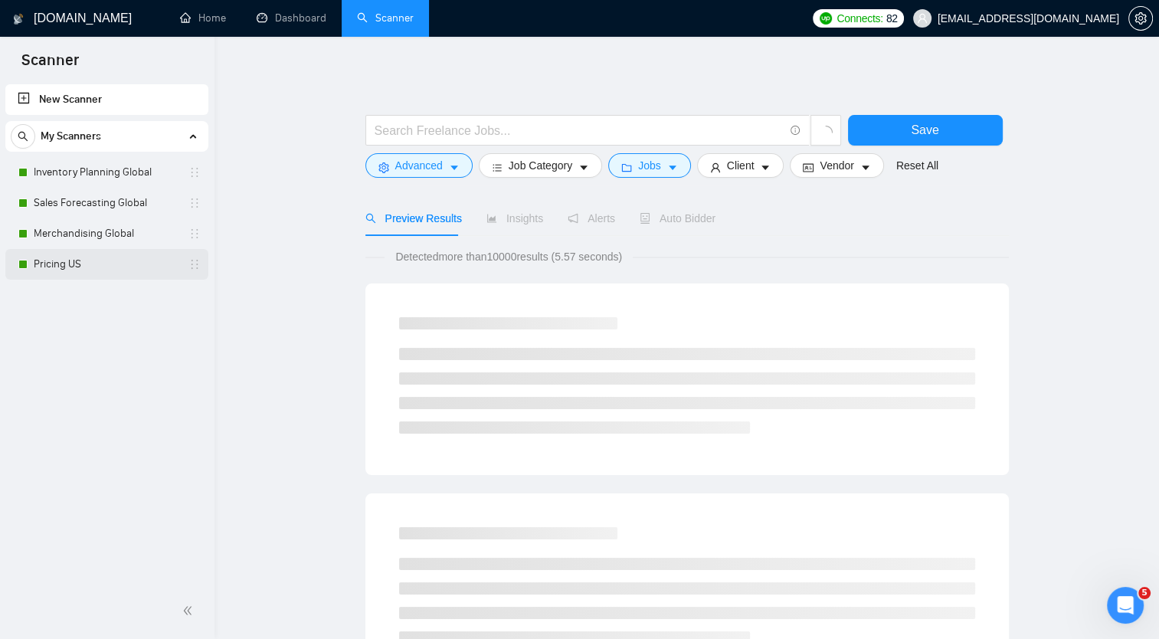
click at [138, 257] on link "Pricing US" at bounding box center [107, 264] width 146 height 31
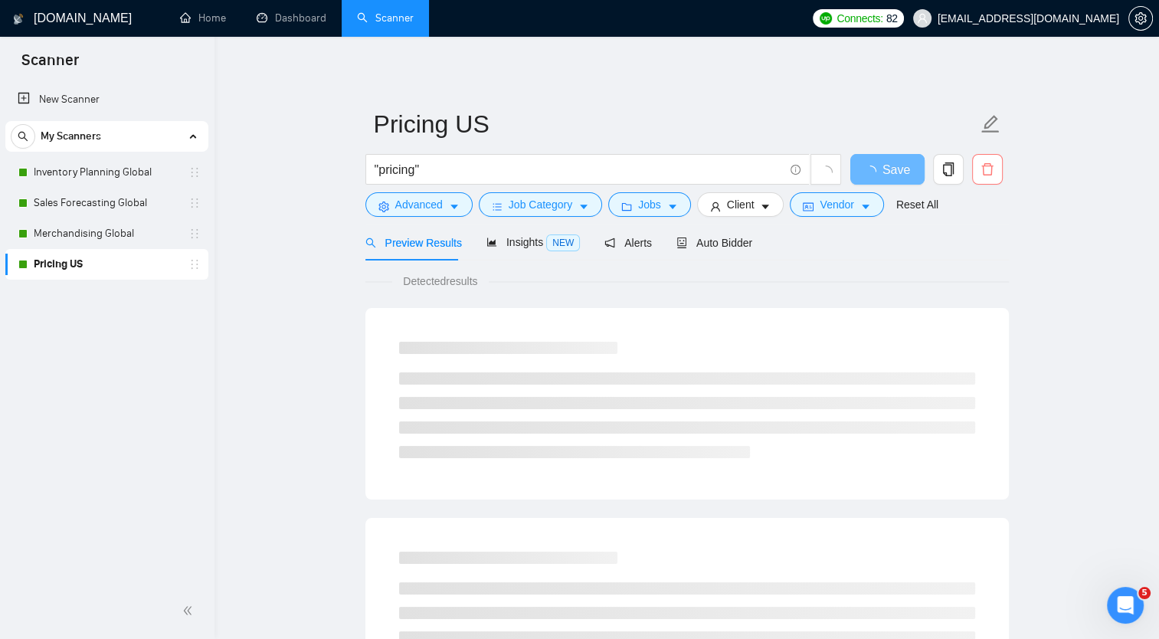
click at [992, 172] on icon "delete" at bounding box center [987, 169] width 14 height 14
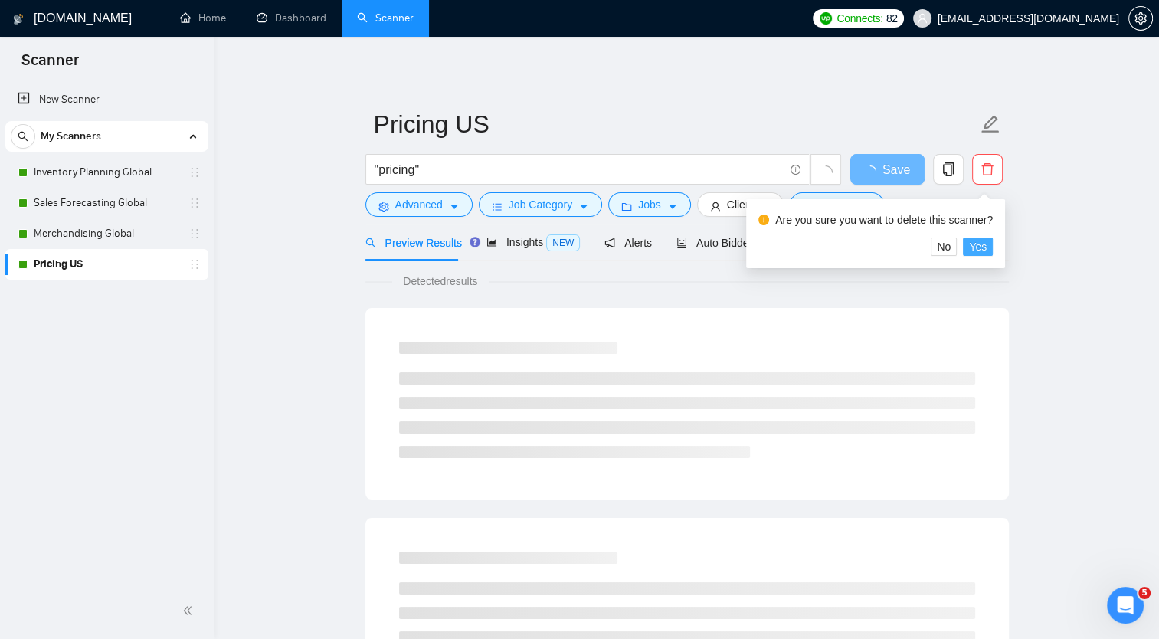
click at [983, 244] on span "Yes" at bounding box center [978, 246] width 18 height 17
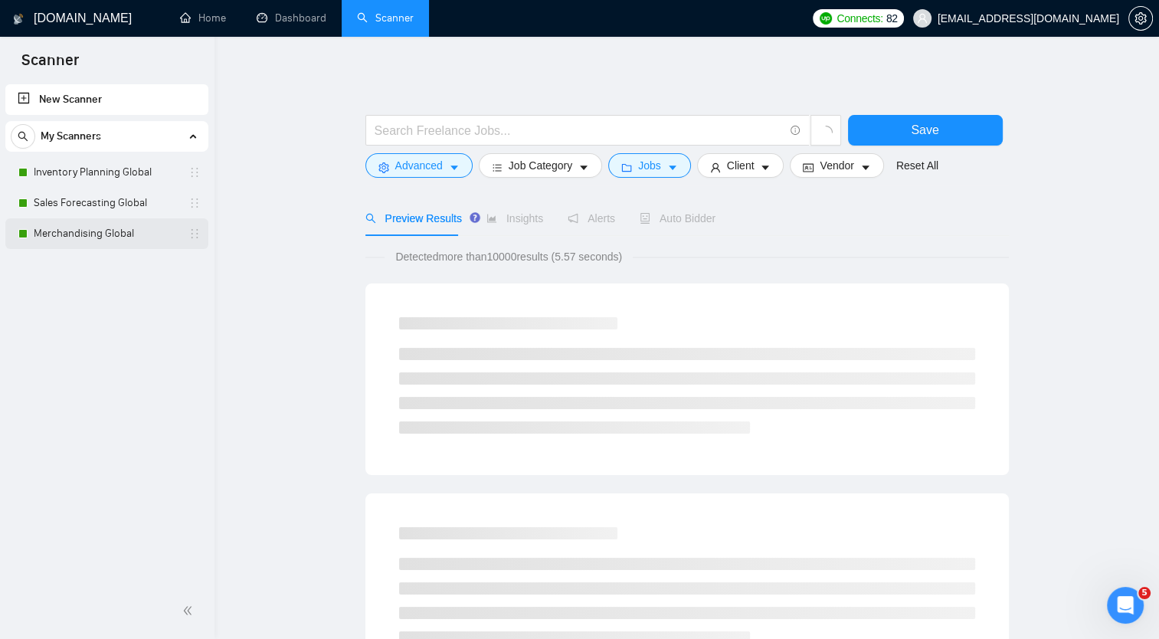
click at [179, 230] on link "Merchandising Global" at bounding box center [107, 233] width 146 height 31
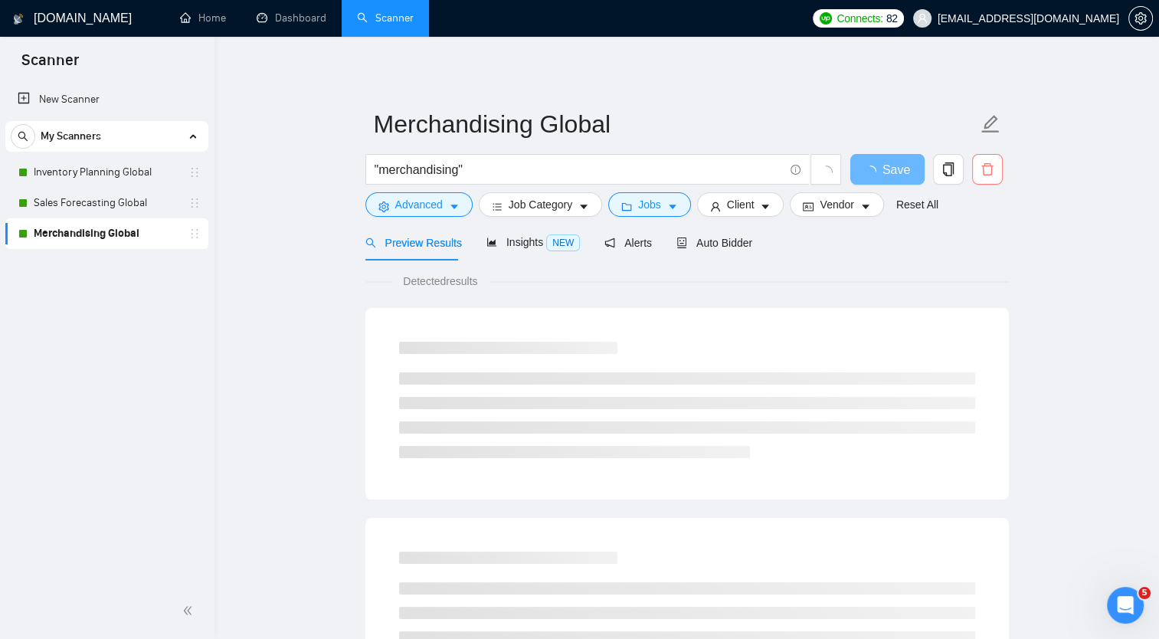
click at [987, 172] on icon "delete" at bounding box center [987, 169] width 14 height 14
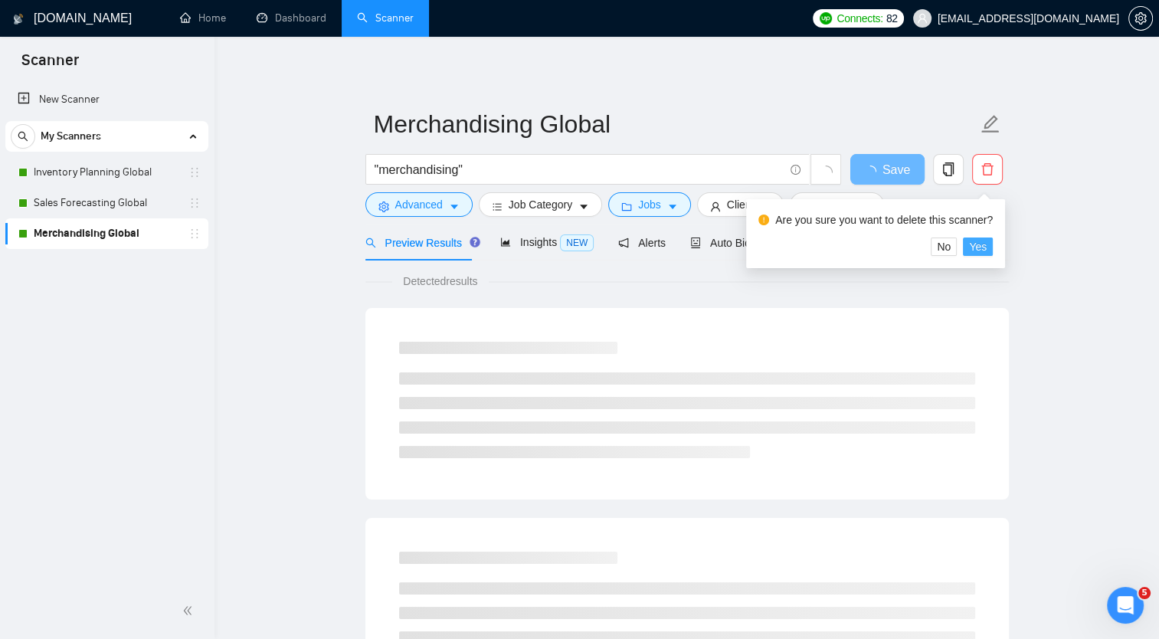
click at [977, 244] on span "Yes" at bounding box center [978, 246] width 18 height 17
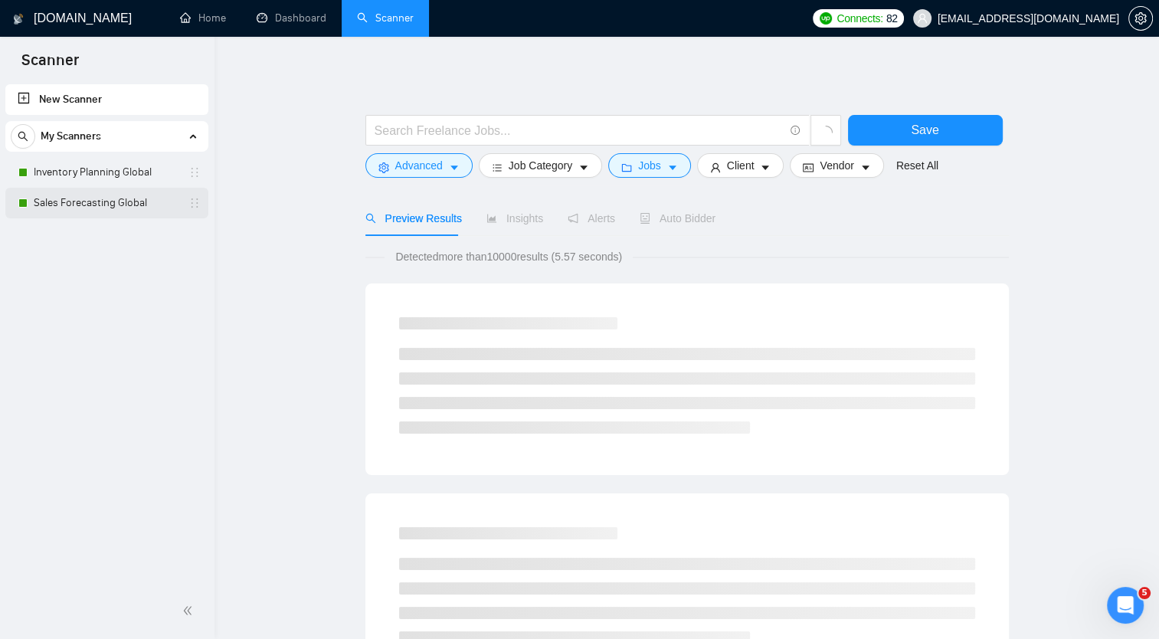
click at [204, 195] on div "Sales Forecasting Global" at bounding box center [106, 203] width 203 height 31
click at [110, 195] on link "Sales Forecasting Global" at bounding box center [107, 203] width 146 height 31
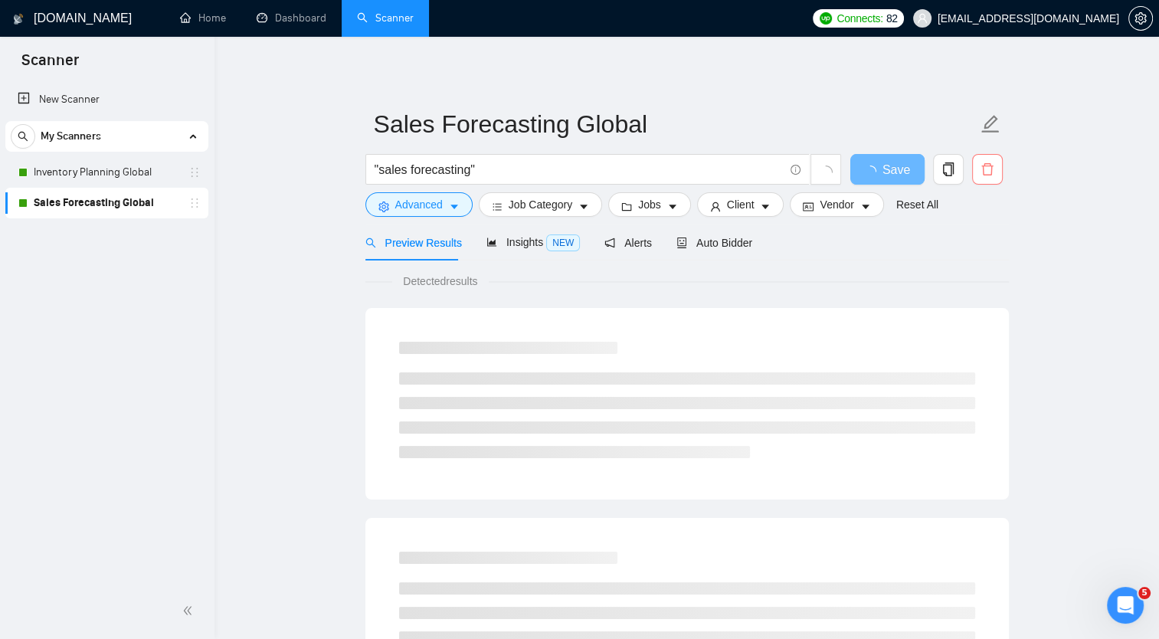
click at [991, 172] on icon "delete" at bounding box center [987, 169] width 14 height 14
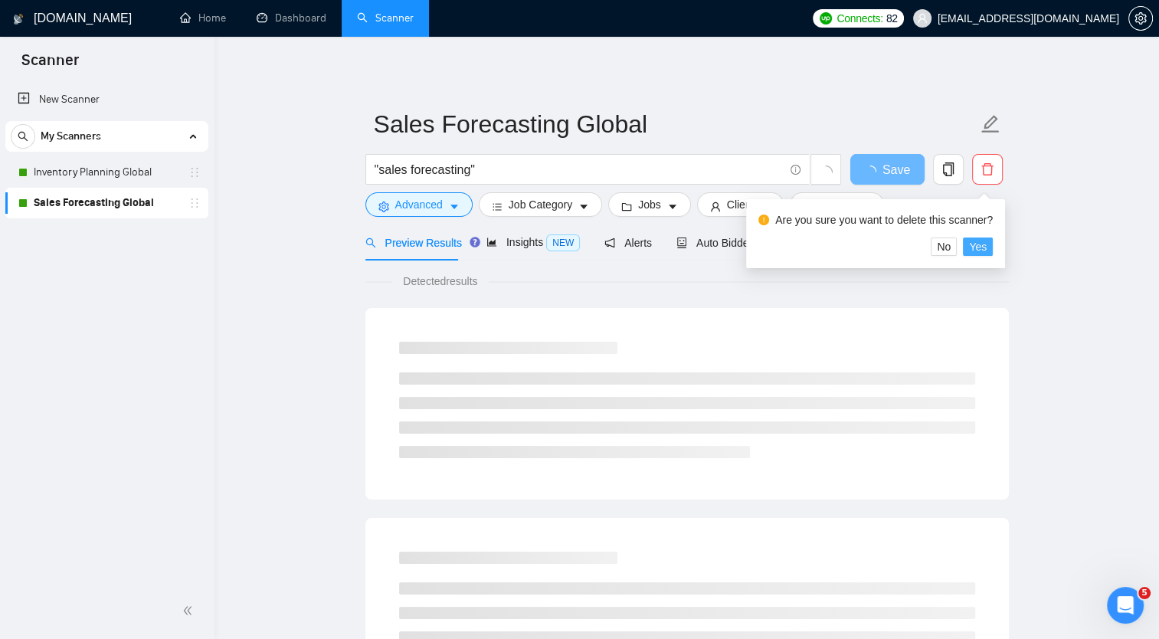
click at [984, 244] on button "Yes" at bounding box center [978, 246] width 30 height 18
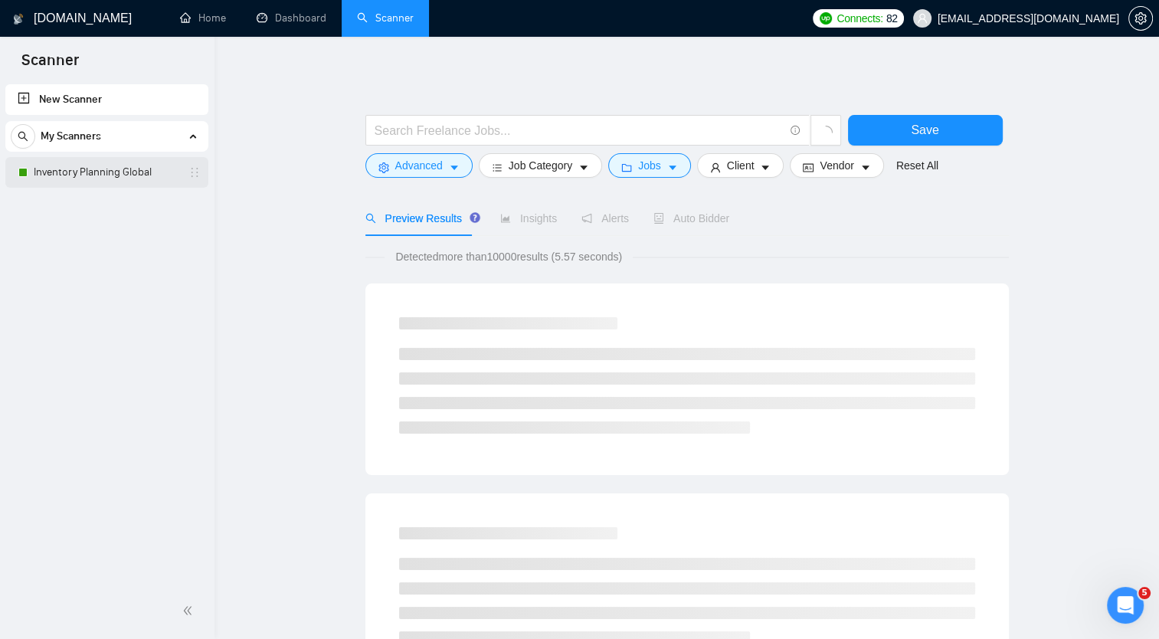
click at [113, 172] on link "Inventory Planning Global" at bounding box center [107, 172] width 146 height 31
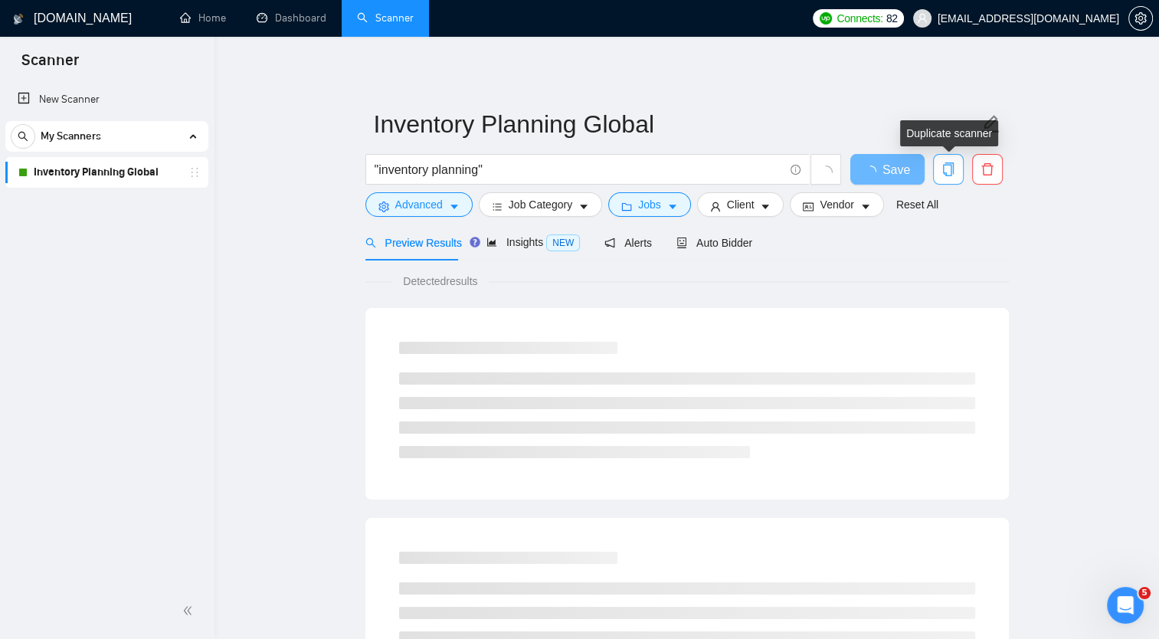
click at [949, 173] on icon "copy" at bounding box center [948, 169] width 14 height 14
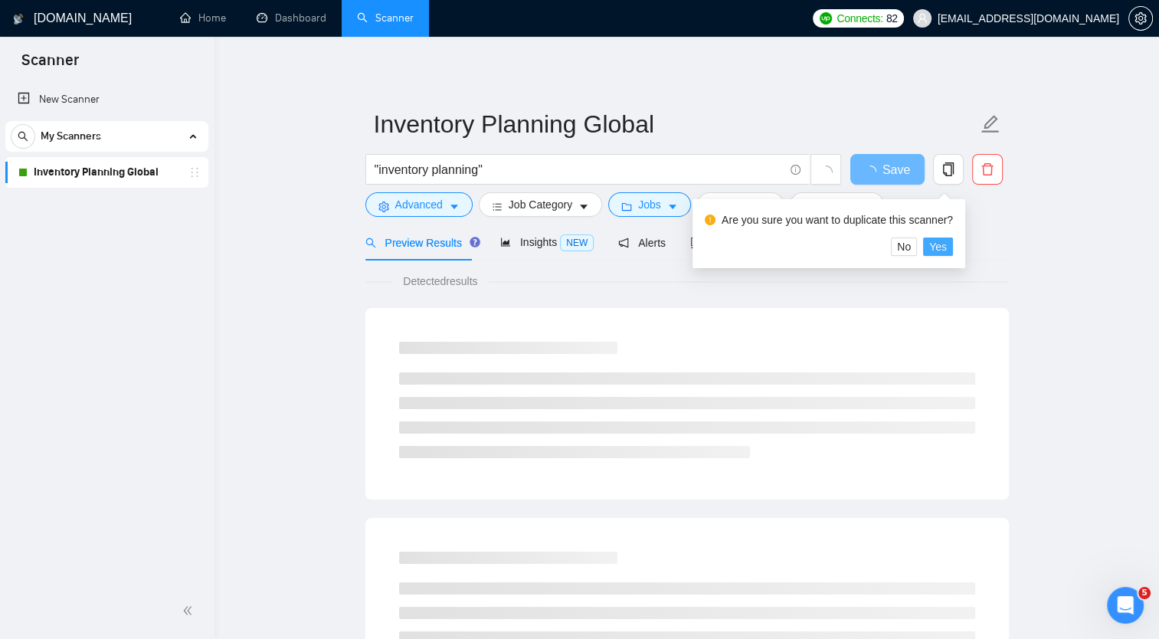
click at [936, 252] on span "Yes" at bounding box center [938, 246] width 18 height 17
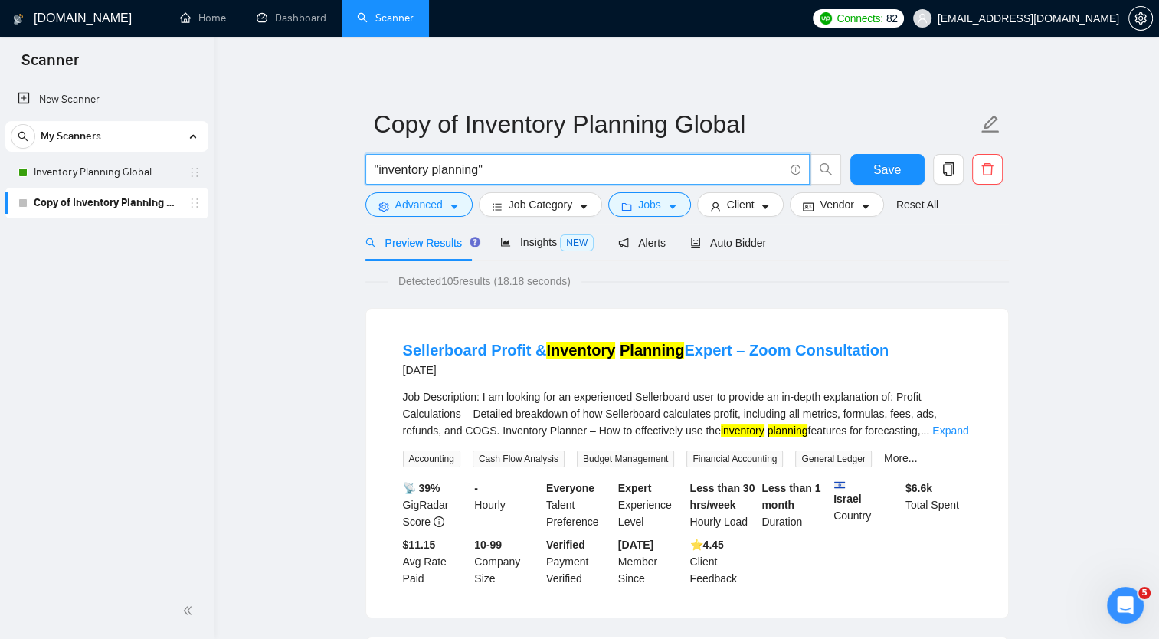
drag, startPoint x: 479, startPoint y: 169, endPoint x: 377, endPoint y: 176, distance: 102.1
click at [377, 176] on input ""inventory planning"" at bounding box center [578, 169] width 409 height 19
paste input "Merchandising Strategy"
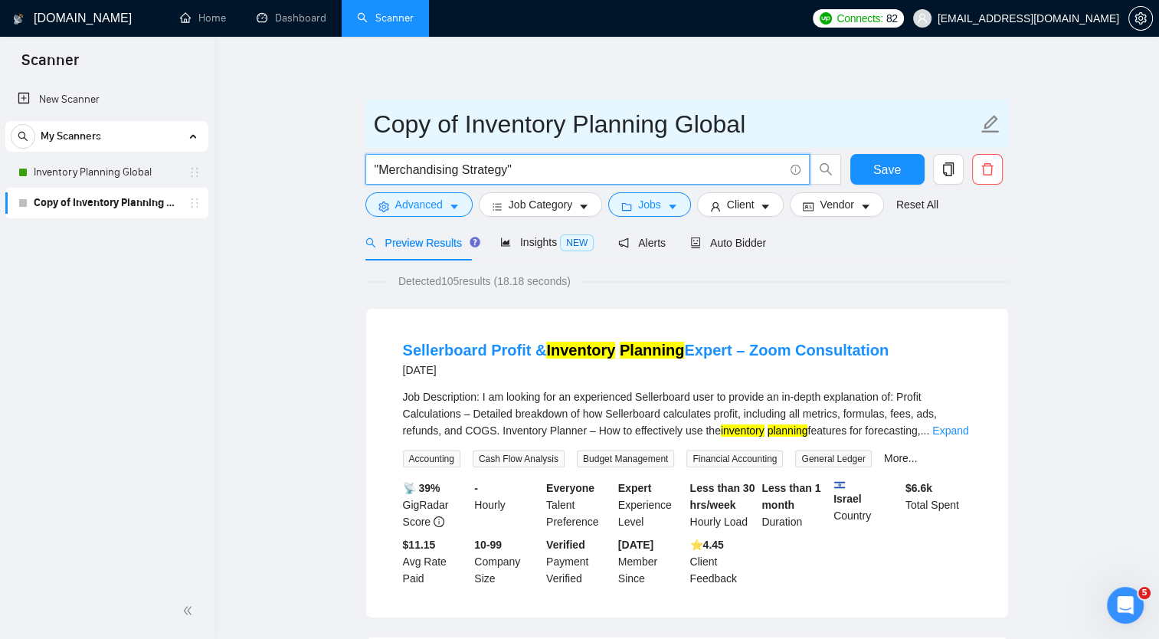
type input ""Merchandising Strategy""
click at [453, 130] on input "Copy of Inventory Planning Global" at bounding box center [675, 124] width 603 height 38
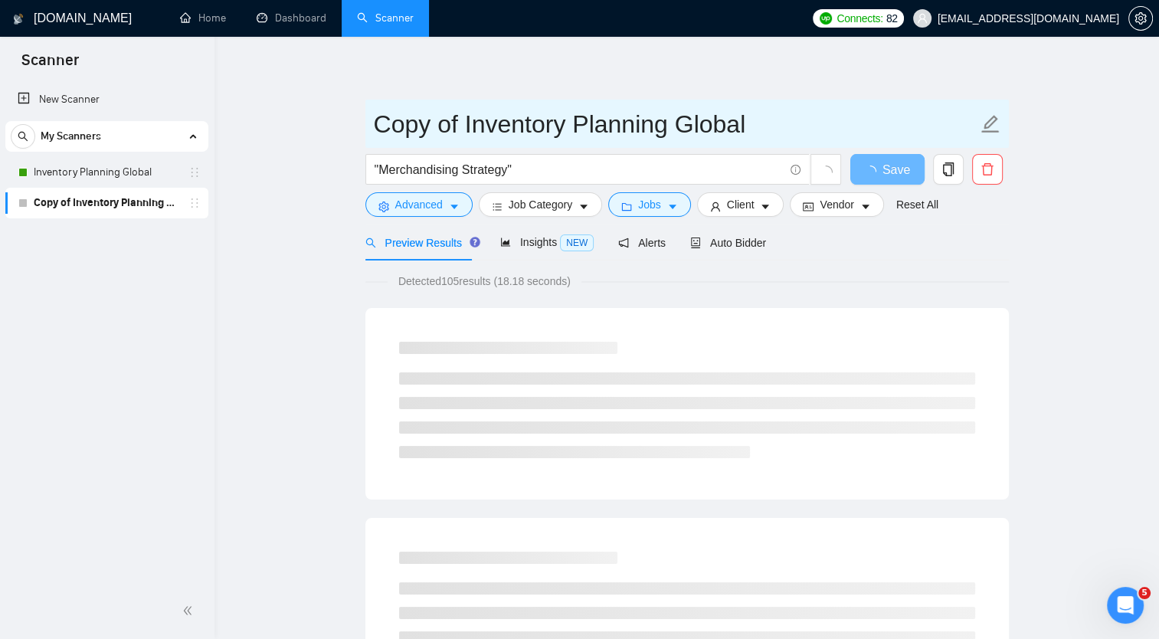
drag, startPoint x: 377, startPoint y: 123, endPoint x: 674, endPoint y: 139, distance: 297.6
click at [674, 139] on input "Copy of Inventory Planning Global" at bounding box center [675, 124] width 603 height 38
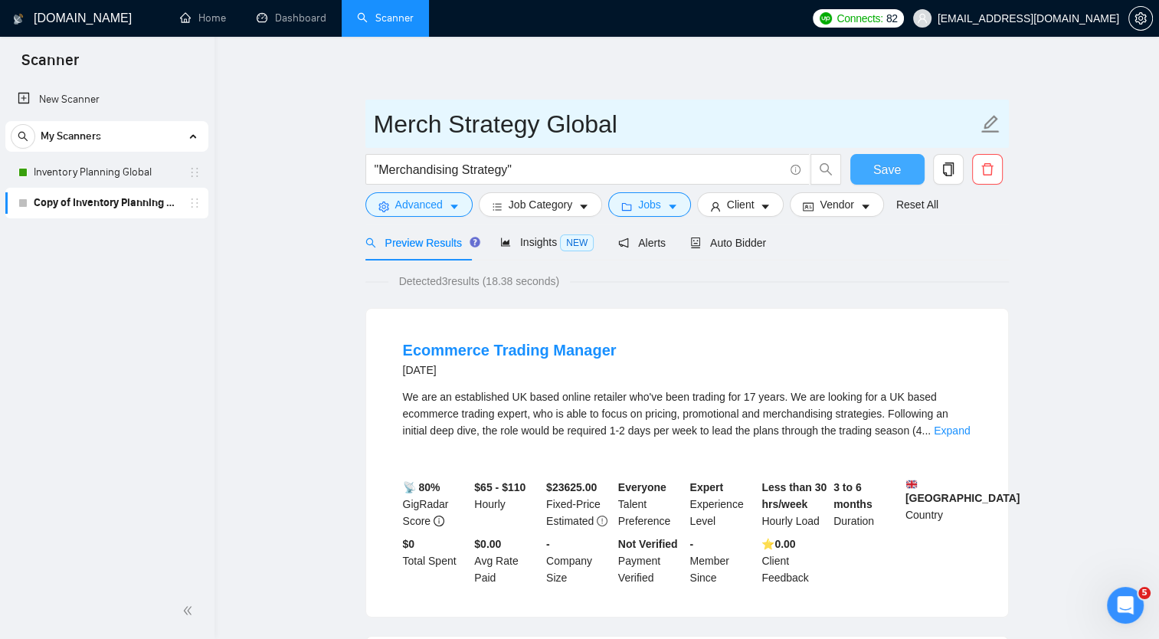
type input "Merch Strategy Global"
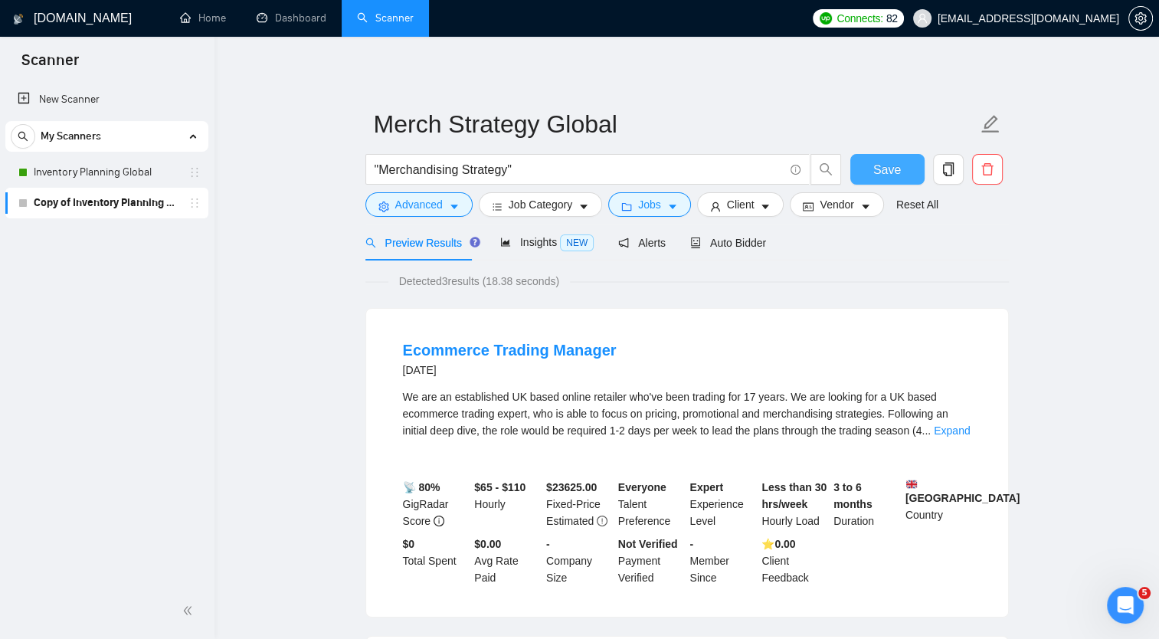
click at [873, 170] on span "Save" at bounding box center [887, 169] width 28 height 19
click at [738, 241] on span "Auto Bidder" at bounding box center [728, 243] width 76 height 12
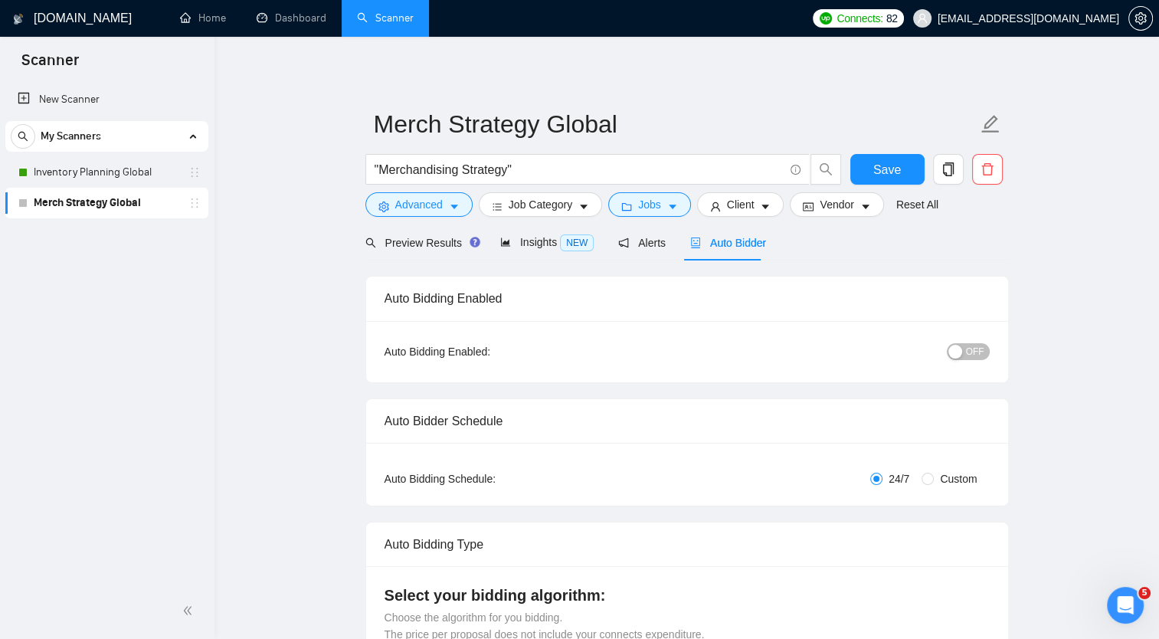
click at [973, 346] on span "OFF" at bounding box center [975, 351] width 18 height 17
click at [889, 168] on span "Save" at bounding box center [887, 169] width 28 height 19
click at [952, 170] on icon "copy" at bounding box center [947, 169] width 11 height 14
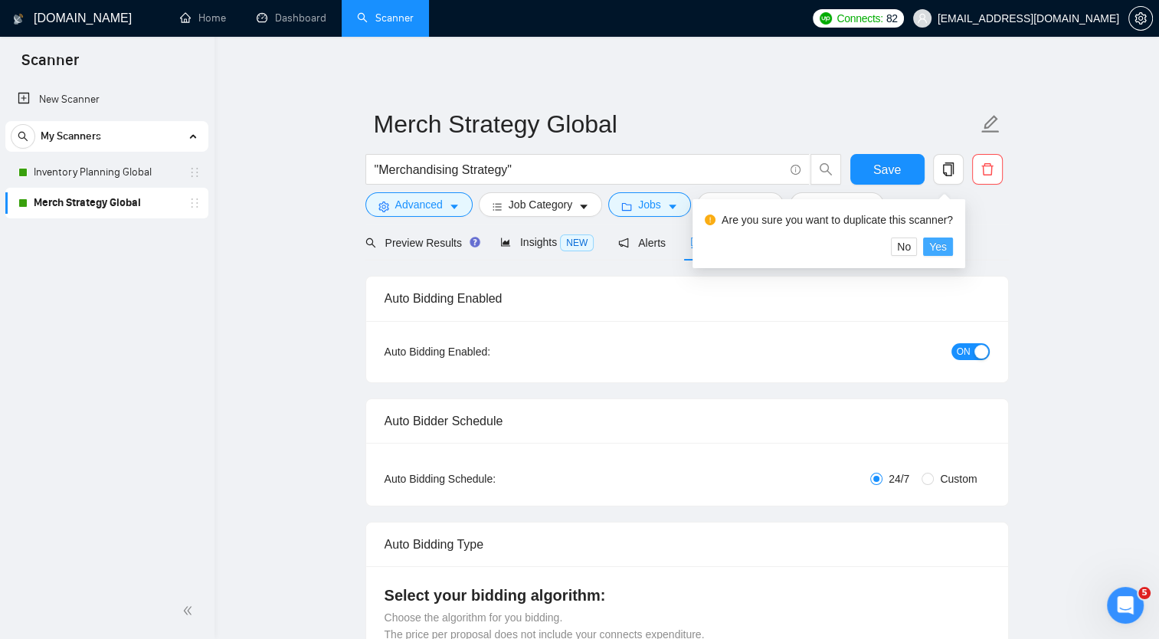
click at [931, 247] on span "Yes" at bounding box center [938, 246] width 18 height 17
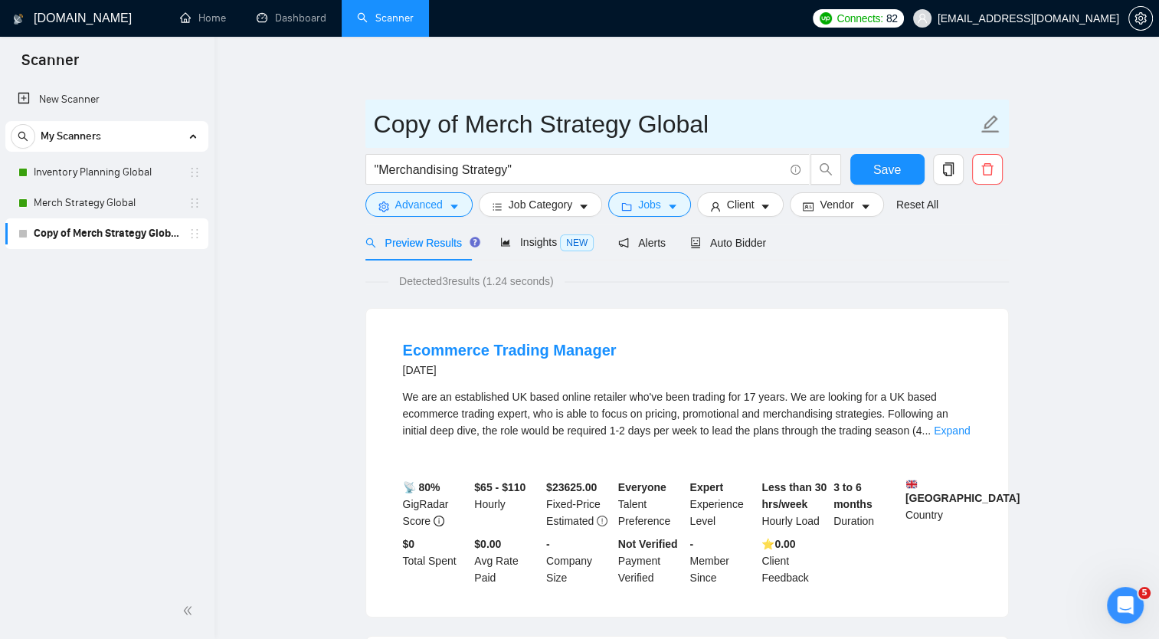
click at [992, 120] on icon "edit" at bounding box center [990, 124] width 20 height 20
drag, startPoint x: 374, startPoint y: 123, endPoint x: 473, endPoint y: 118, distance: 99.7
click at [473, 118] on input "Copy of Merch Strategy Global" at bounding box center [675, 124] width 603 height 38
drag, startPoint x: 551, startPoint y: 124, endPoint x: 680, endPoint y: 124, distance: 128.7
click at [680, 124] on input "Merch Strategy Global" at bounding box center [675, 124] width 603 height 38
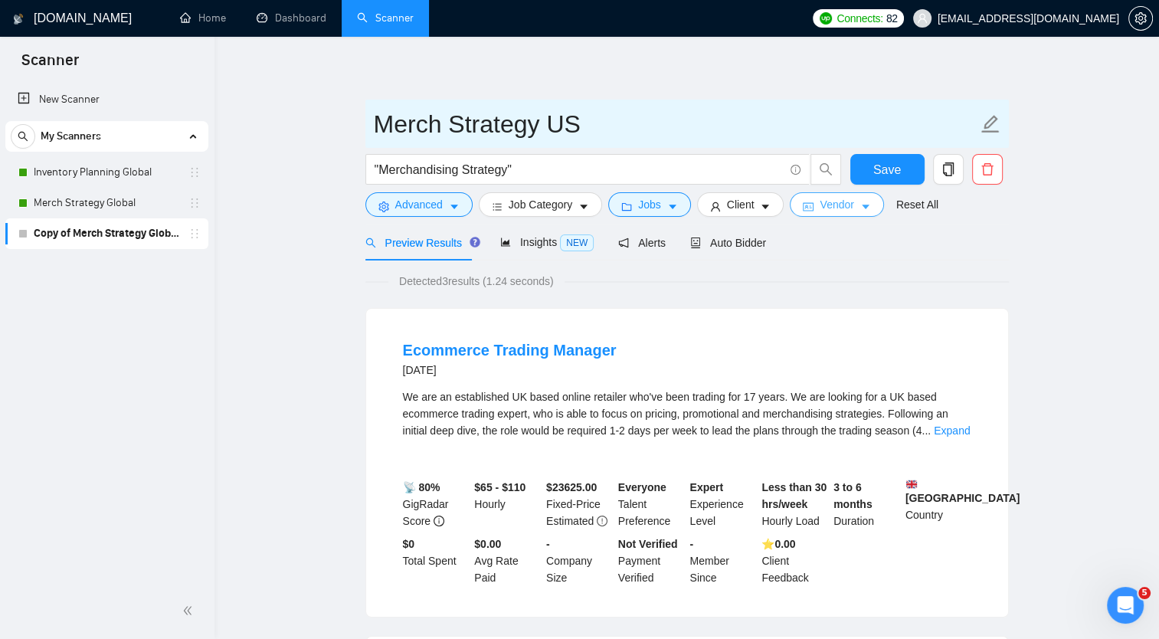
type input "Merch Strategy US"
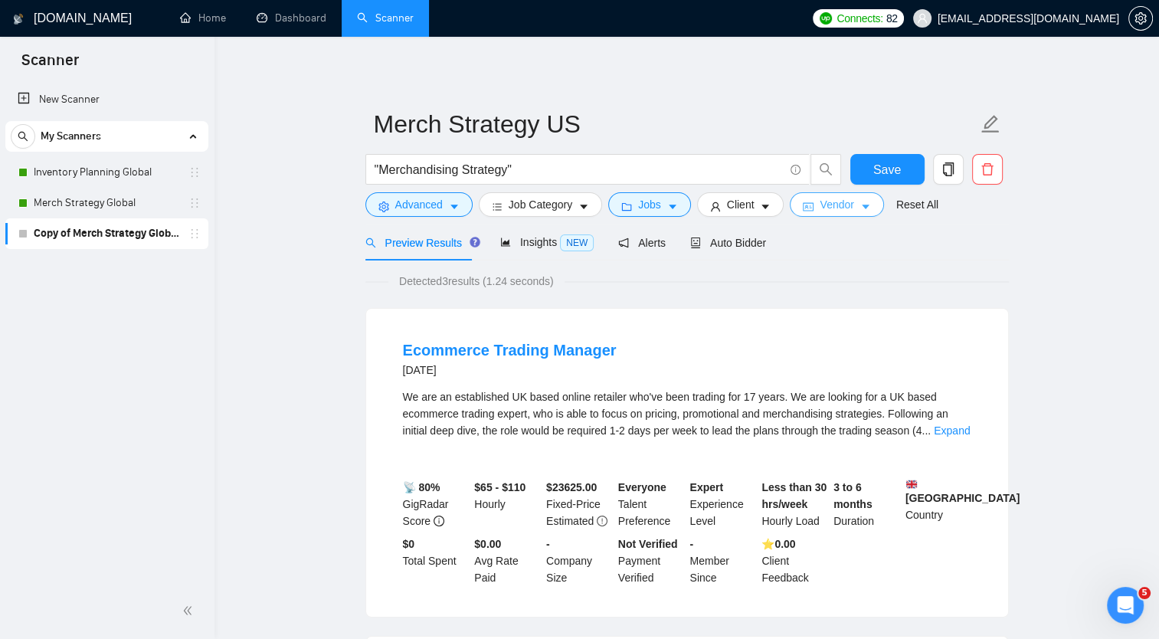
click at [836, 209] on span "Vendor" at bounding box center [836, 204] width 34 height 17
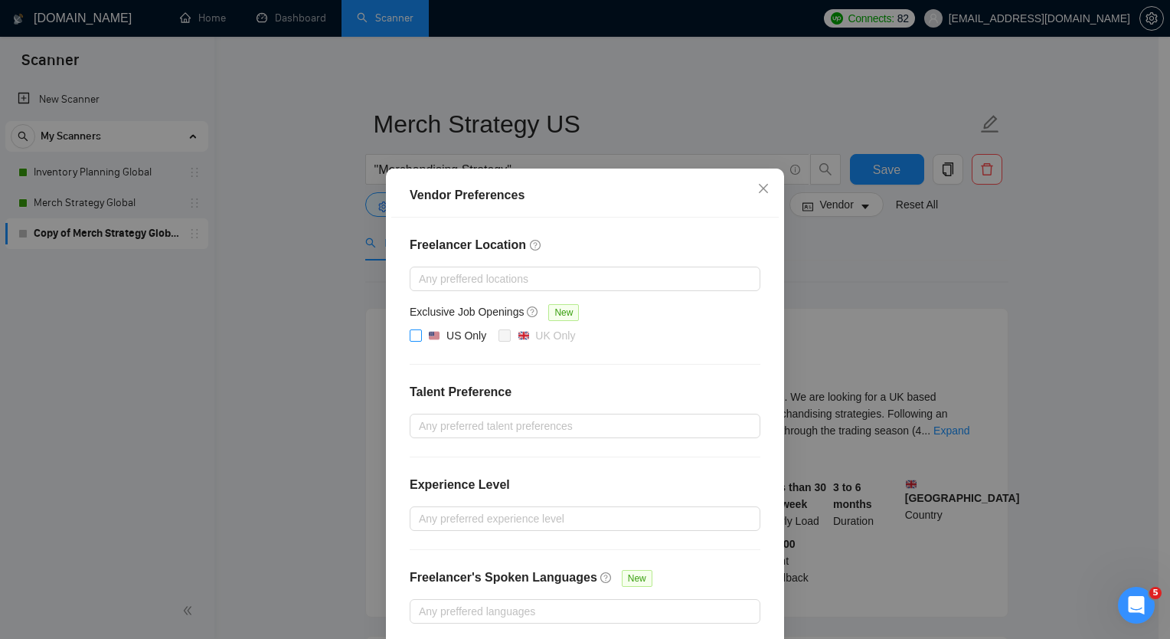
click at [410, 336] on input "US Only" at bounding box center [415, 334] width 11 height 11
checkbox input "true"
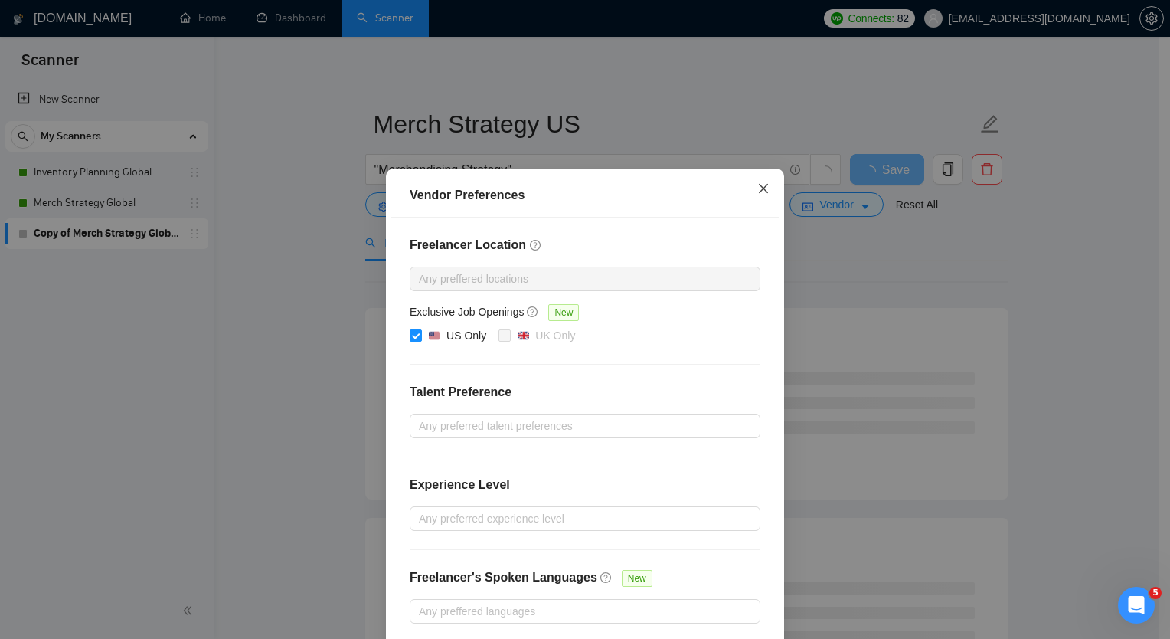
click at [750, 187] on span "Close" at bounding box center [763, 188] width 41 height 41
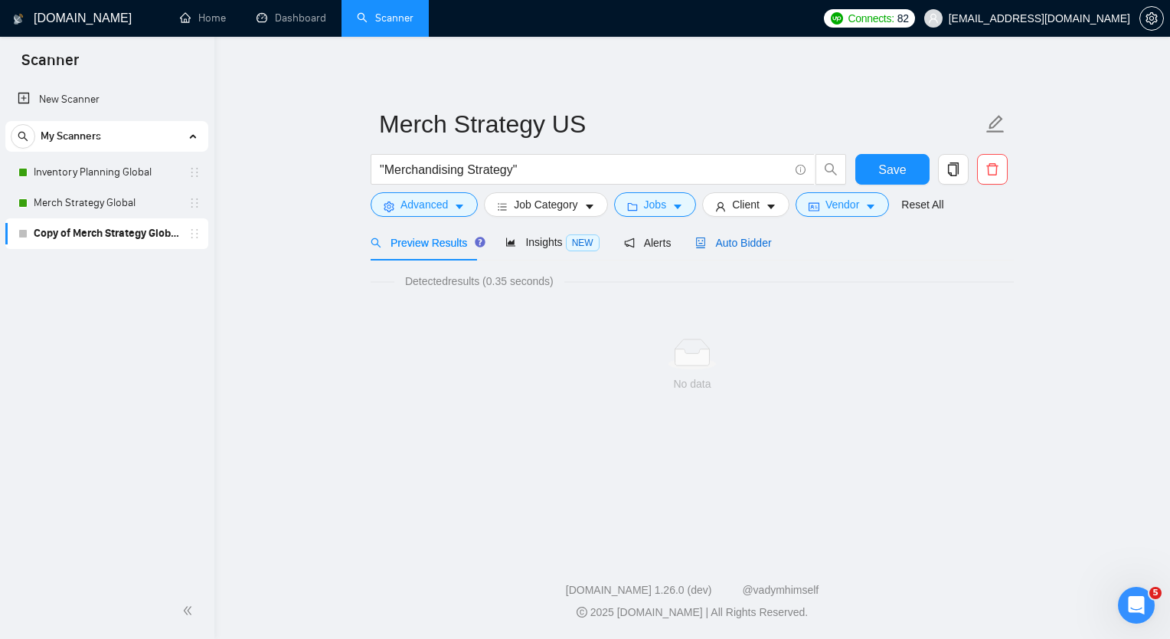
click at [741, 244] on span "Auto Bidder" at bounding box center [733, 243] width 76 height 12
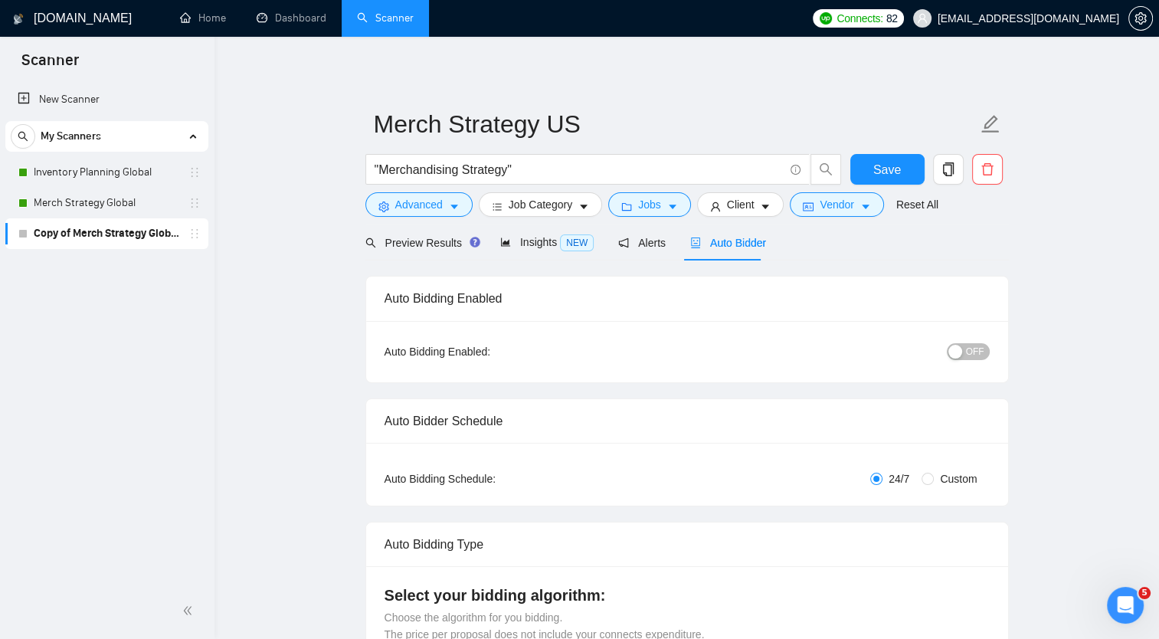
click at [974, 347] on span "OFF" at bounding box center [975, 351] width 18 height 17
click at [887, 172] on span "Save" at bounding box center [887, 169] width 28 height 19
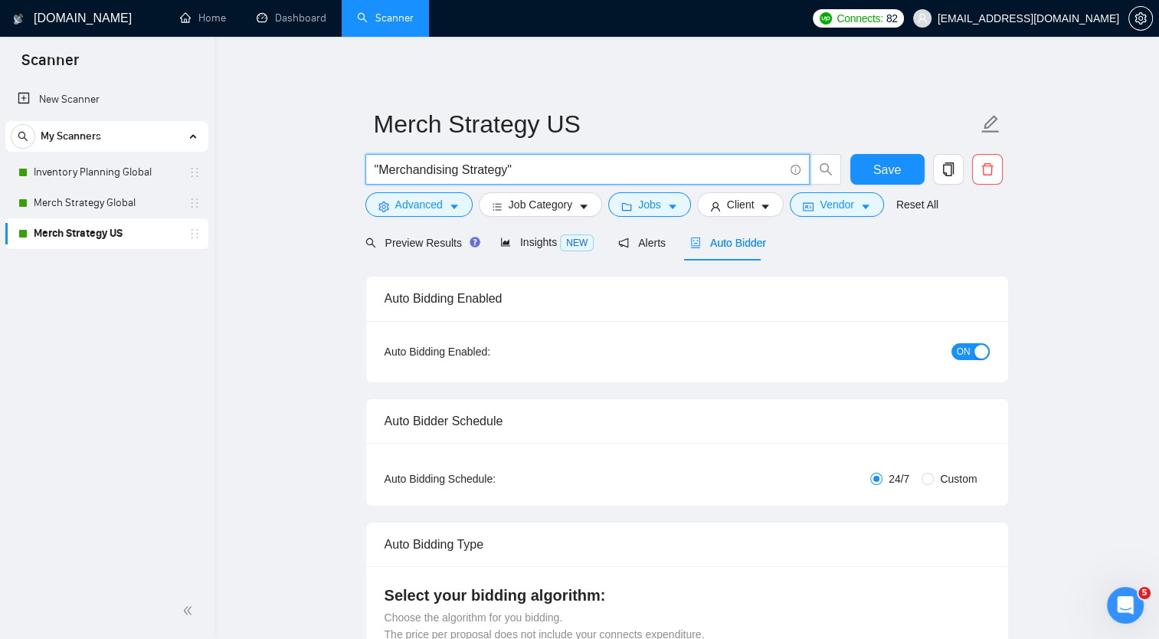
drag, startPoint x: 504, startPoint y: 175, endPoint x: 377, endPoint y: 155, distance: 128.7
click at [377, 155] on span ""Merchandising Strategy"" at bounding box center [587, 169] width 444 height 31
paste input "Fractional COO"
type input ""Fractional COO""
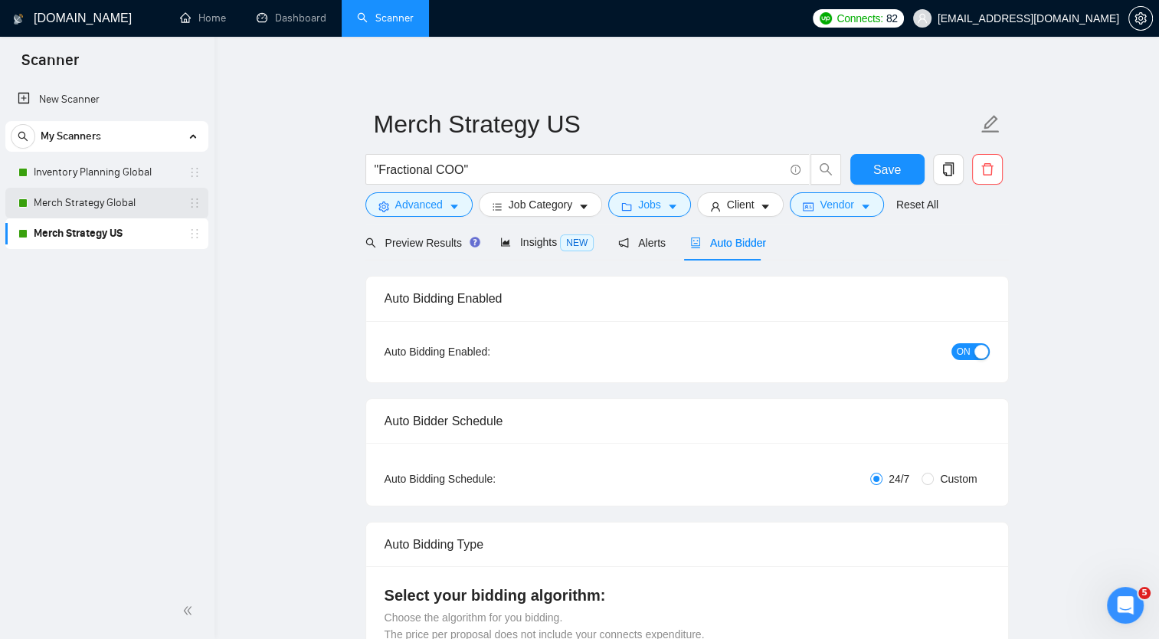
click at [130, 188] on link "Merch Strategy Global" at bounding box center [107, 203] width 146 height 31
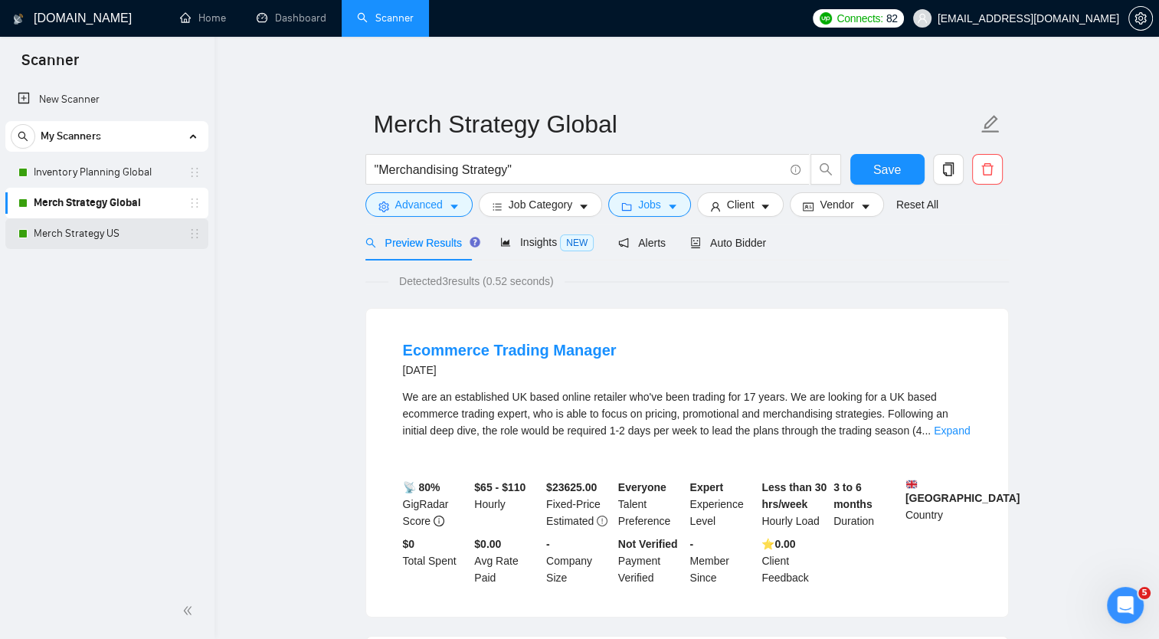
click at [132, 232] on link "Merch Strategy US" at bounding box center [107, 233] width 146 height 31
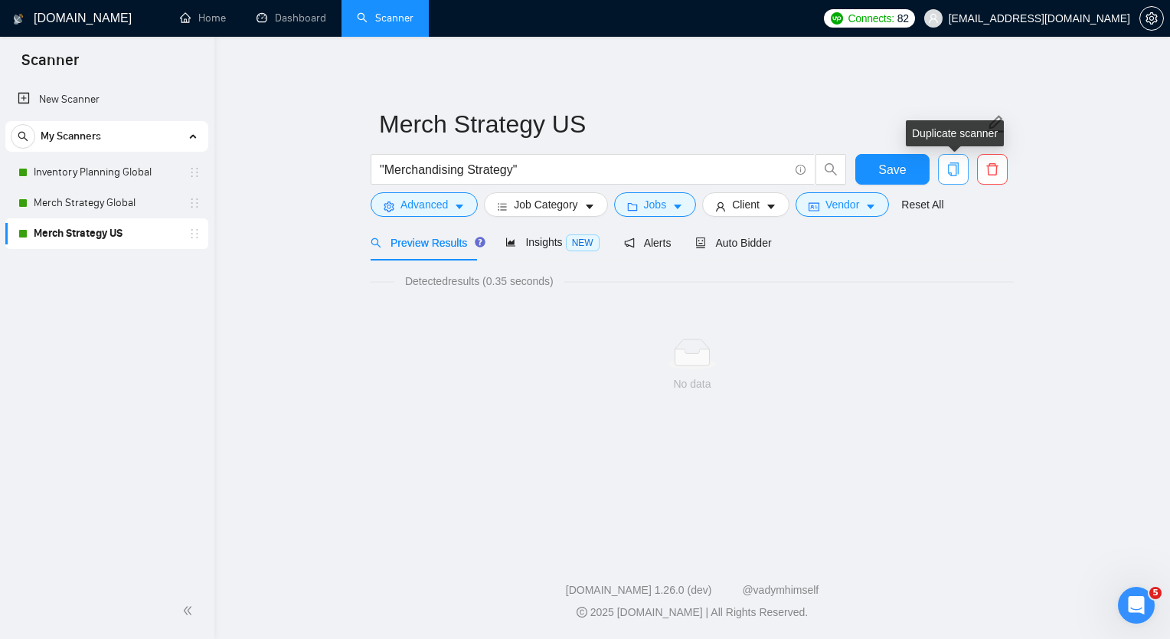
click at [953, 169] on icon "copy" at bounding box center [954, 169] width 14 height 14
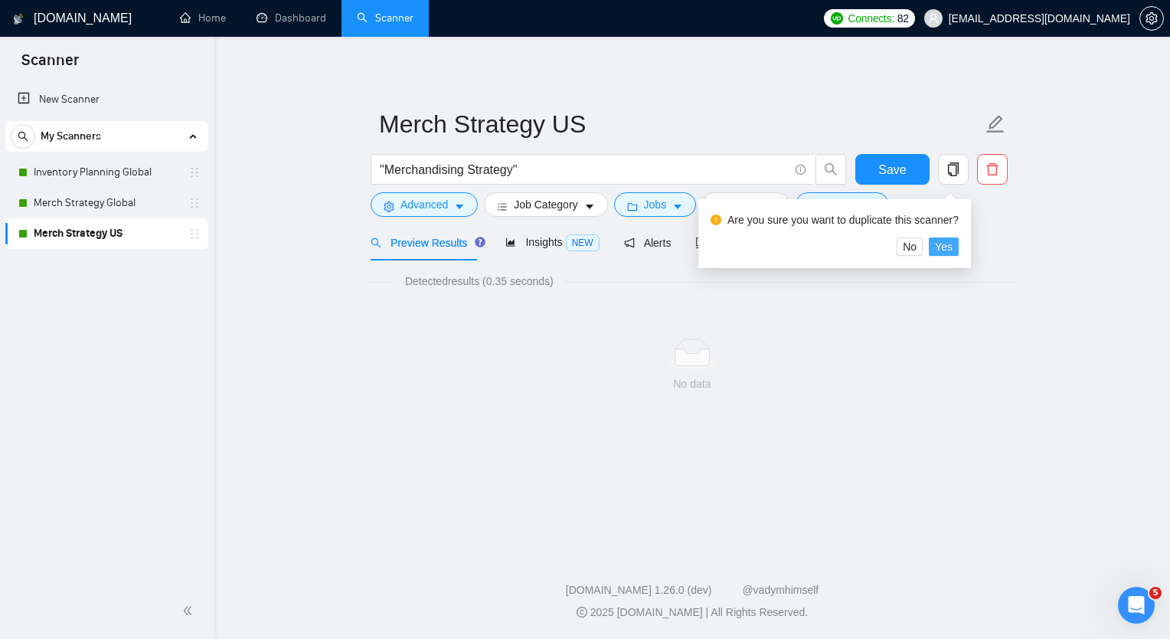
click at [945, 251] on span "Yes" at bounding box center [944, 246] width 18 height 17
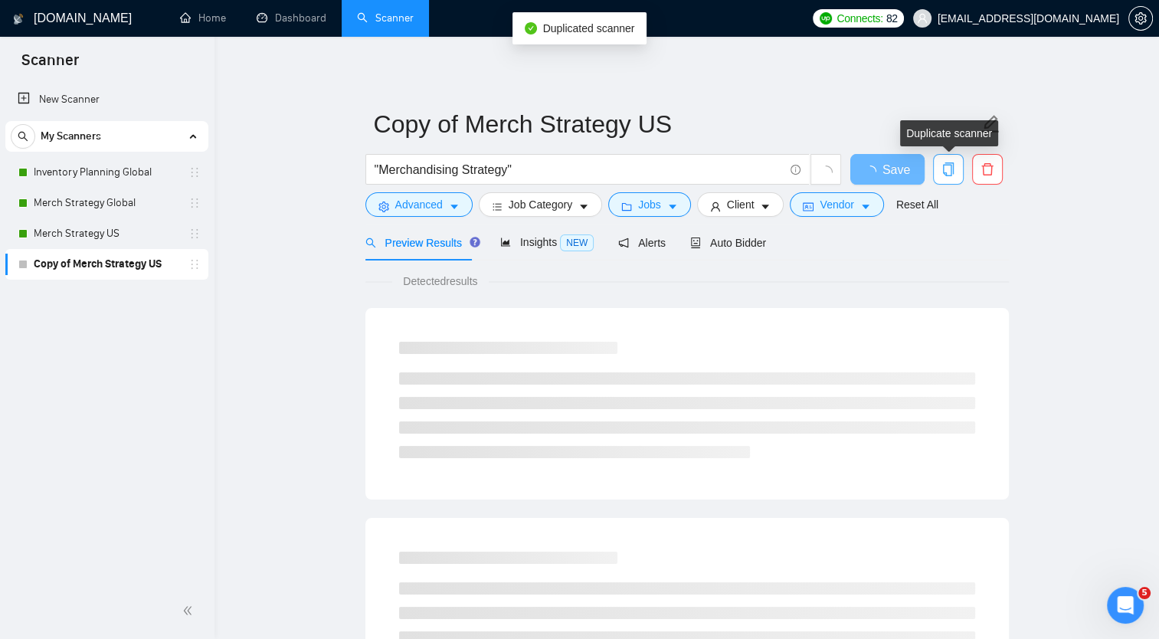
click at [944, 170] on icon "copy" at bounding box center [948, 169] width 14 height 14
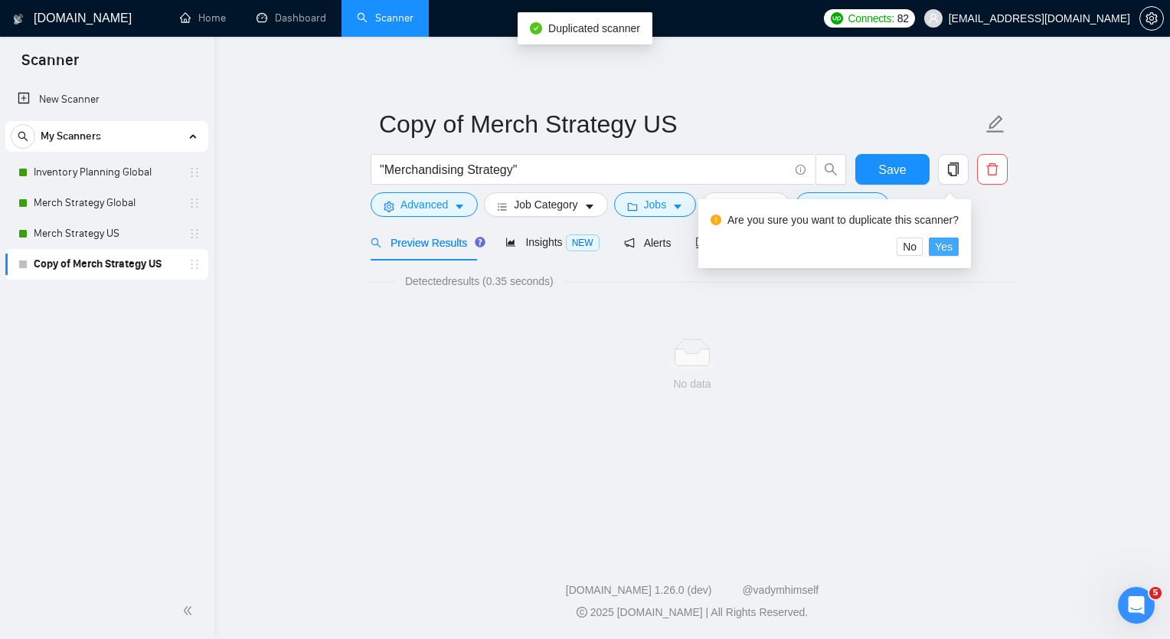
click at [942, 249] on span "Yes" at bounding box center [944, 246] width 18 height 17
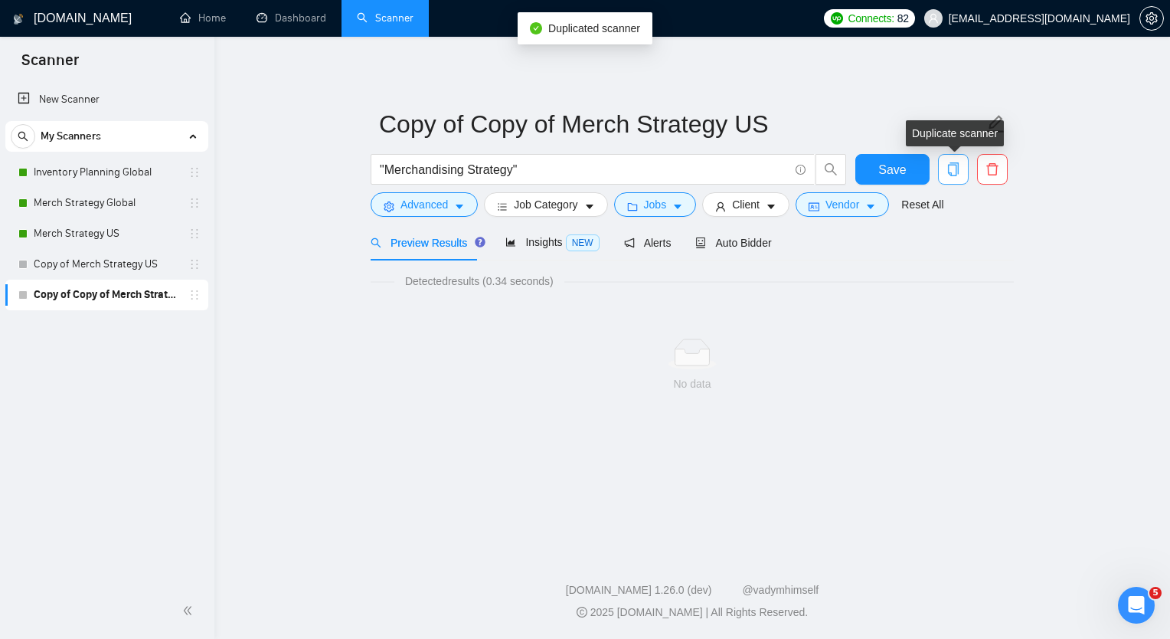
click at [949, 172] on icon "copy" at bounding box center [953, 169] width 11 height 14
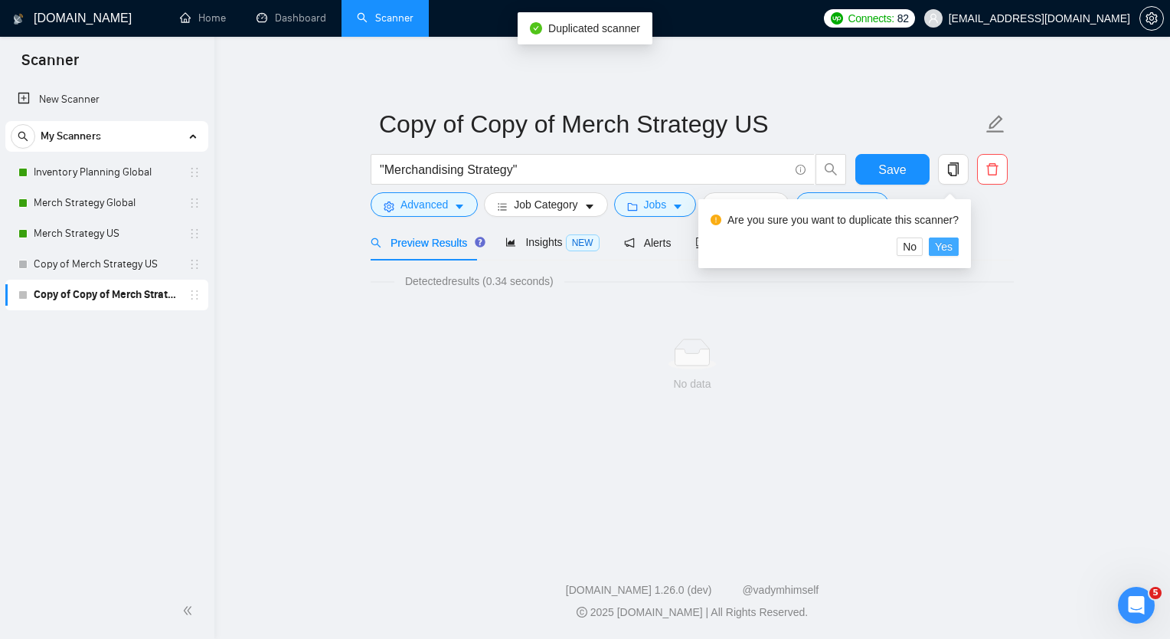
click at [943, 250] on span "Yes" at bounding box center [944, 246] width 18 height 17
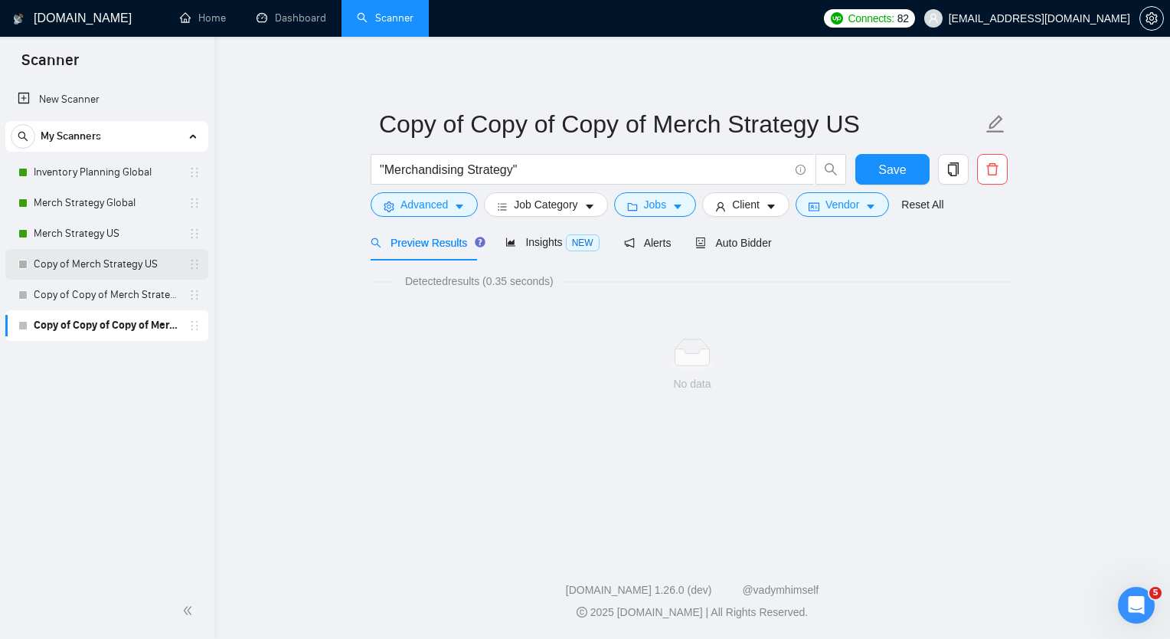
click at [151, 263] on link "Copy of Merch Strategy US" at bounding box center [107, 264] width 146 height 31
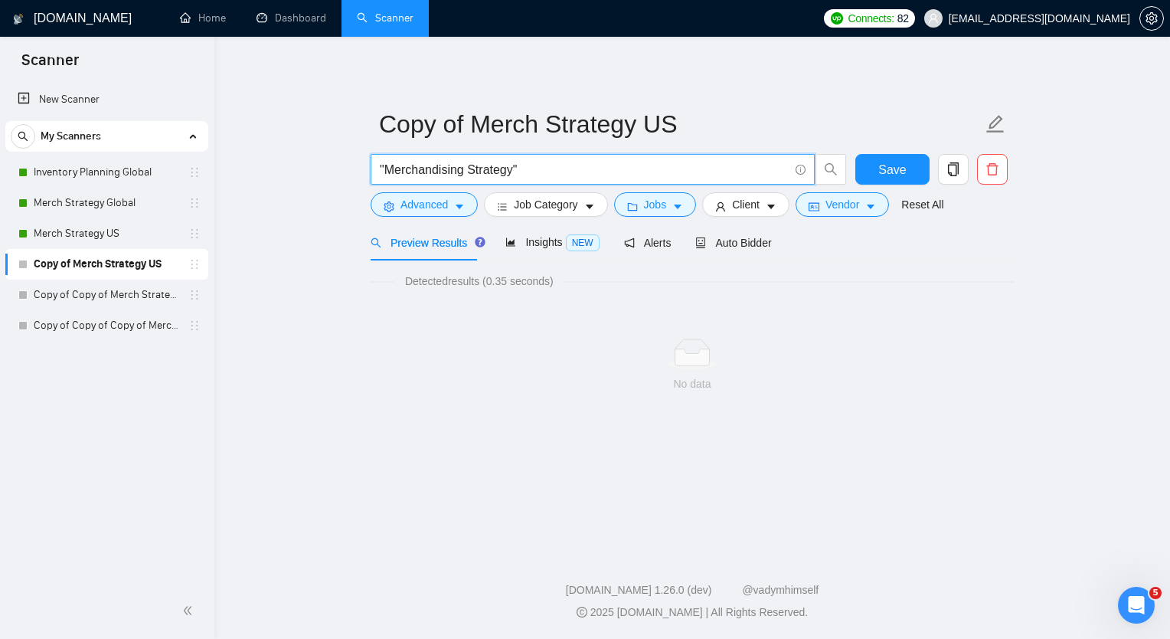
drag, startPoint x: 511, startPoint y: 172, endPoint x: 385, endPoint y: 154, distance: 126.8
click at [385, 154] on span ""Merchandising Strategy"" at bounding box center [593, 169] width 444 height 31
paste input "Fractional COO"
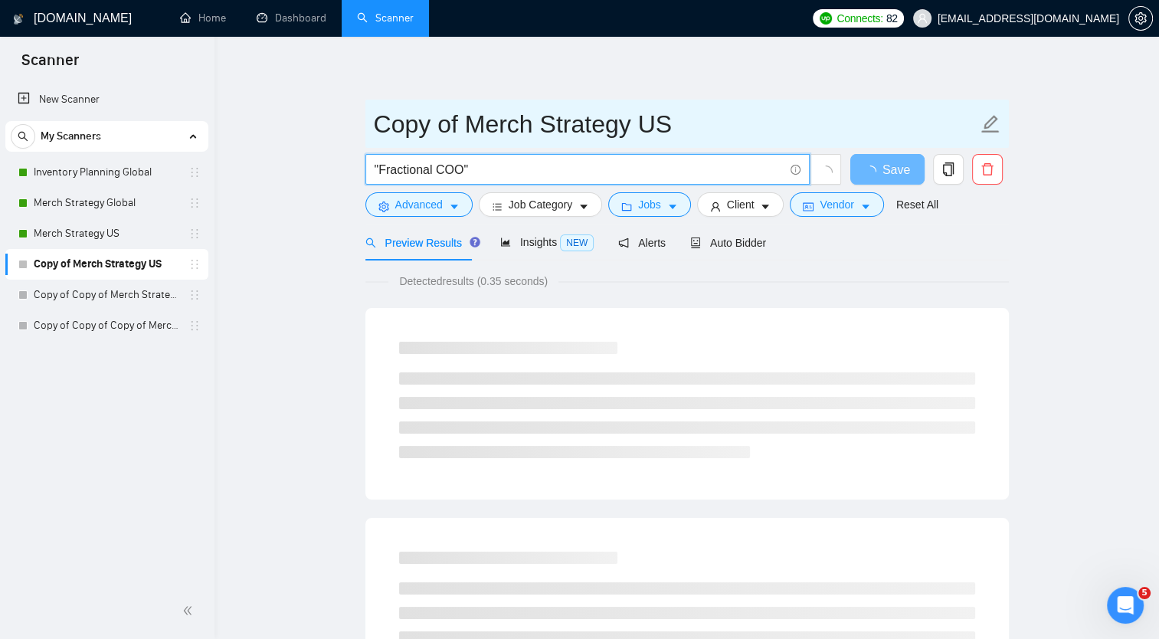
type input ""Fractional COO""
click at [419, 130] on input "Copy of Merch Strategy US" at bounding box center [675, 124] width 603 height 38
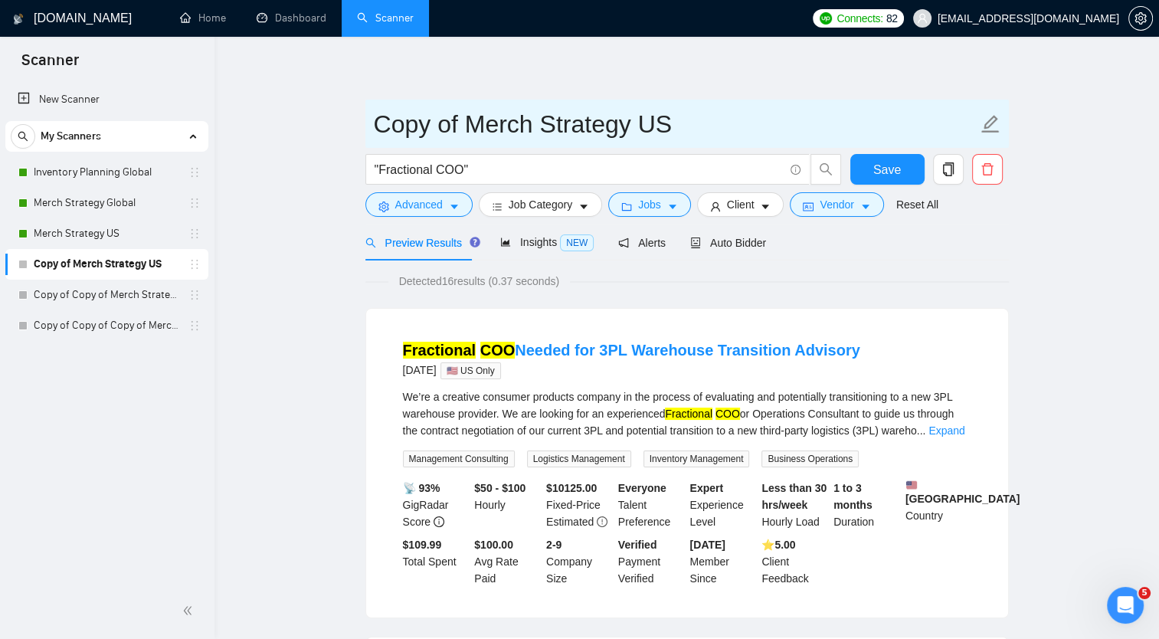
drag, startPoint x: 377, startPoint y: 121, endPoint x: 639, endPoint y: 124, distance: 261.9
click at [639, 124] on input "Copy of Merch Strategy US" at bounding box center [675, 124] width 603 height 38
type input "COO US"
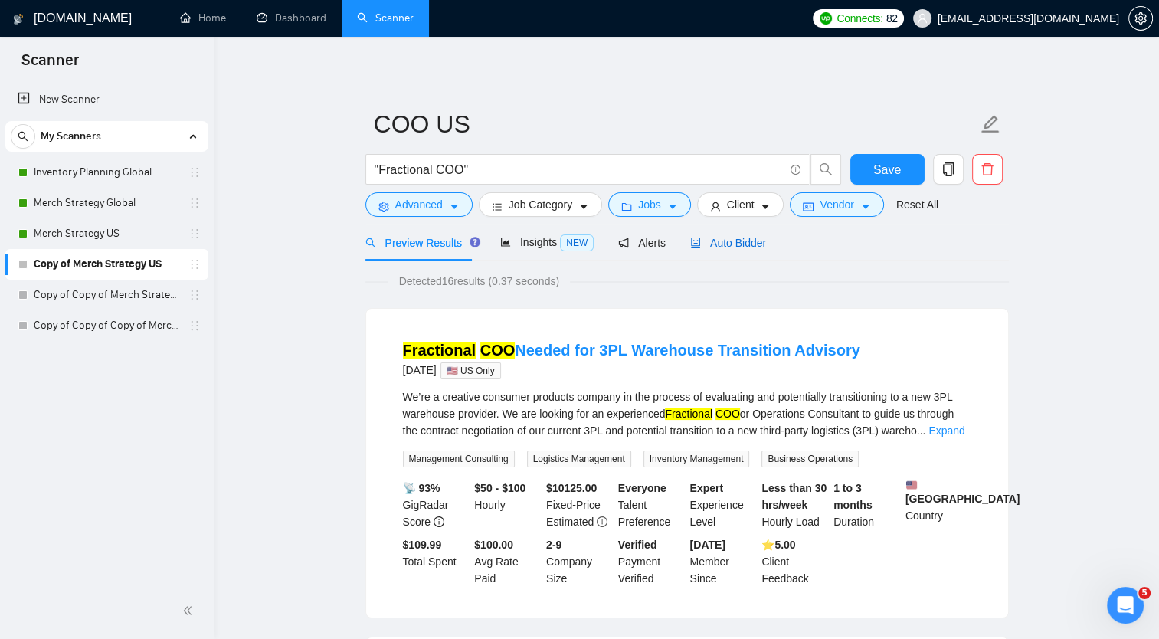
drag, startPoint x: 737, startPoint y: 246, endPoint x: 747, endPoint y: 255, distance: 13.0
click at [737, 245] on span "Auto Bidder" at bounding box center [728, 243] width 76 height 12
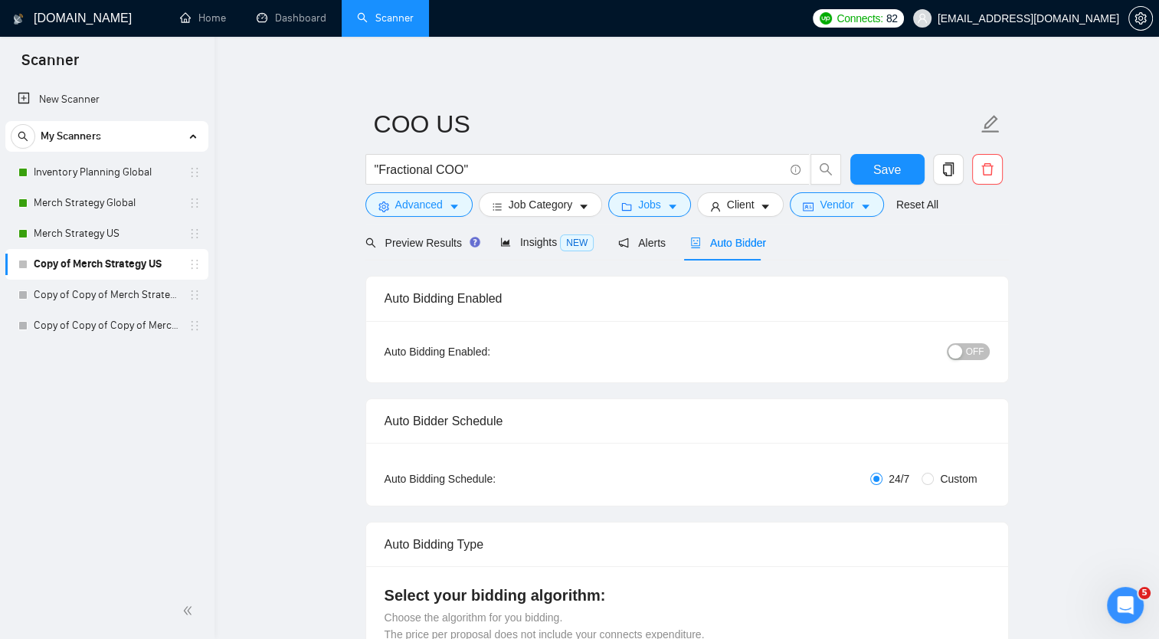
click at [980, 353] on span "OFF" at bounding box center [975, 351] width 18 height 17
click at [884, 160] on span "Save" at bounding box center [887, 169] width 28 height 19
click at [983, 171] on icon "delete" at bounding box center [987, 169] width 14 height 14
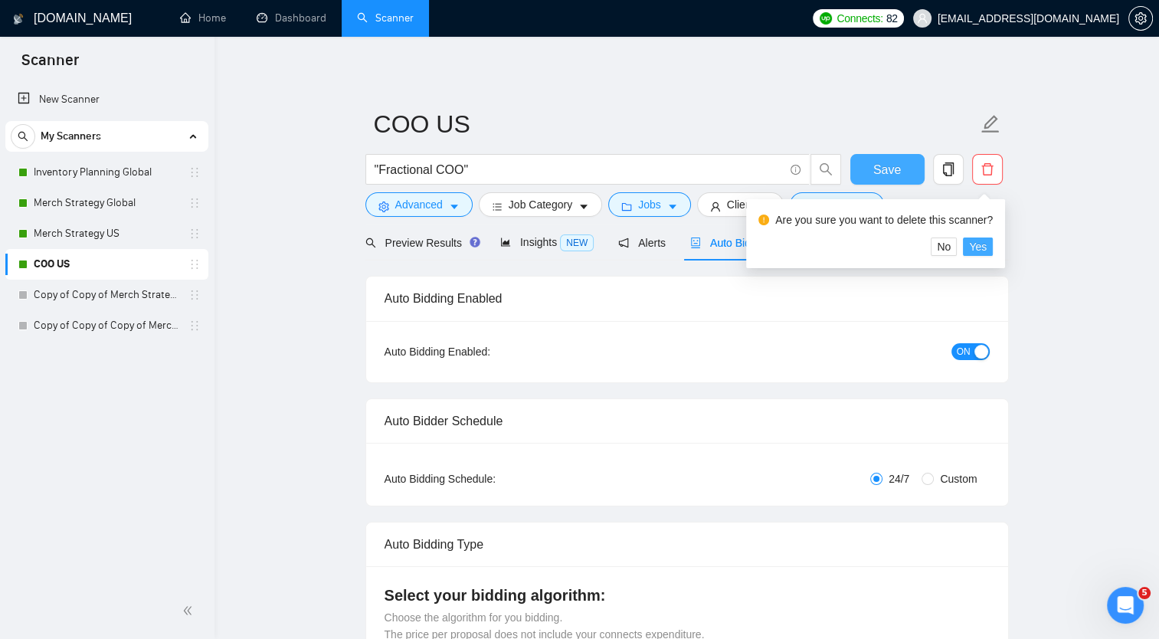
click at [986, 250] on button "Yes" at bounding box center [978, 246] width 30 height 18
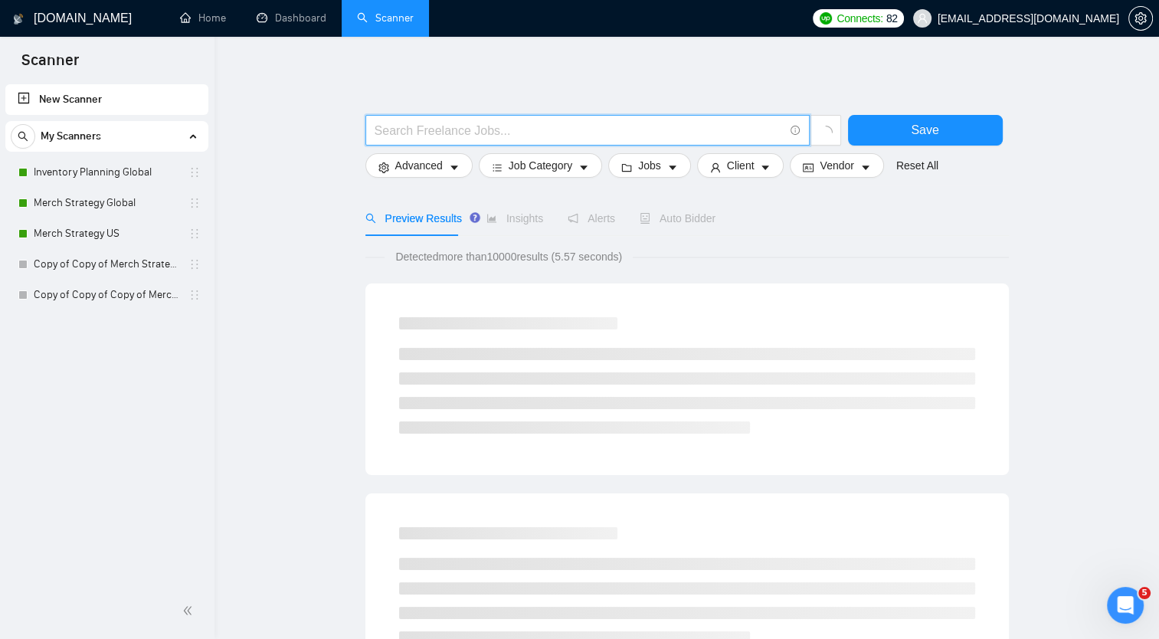
click at [545, 133] on input "text" at bounding box center [578, 130] width 409 height 19
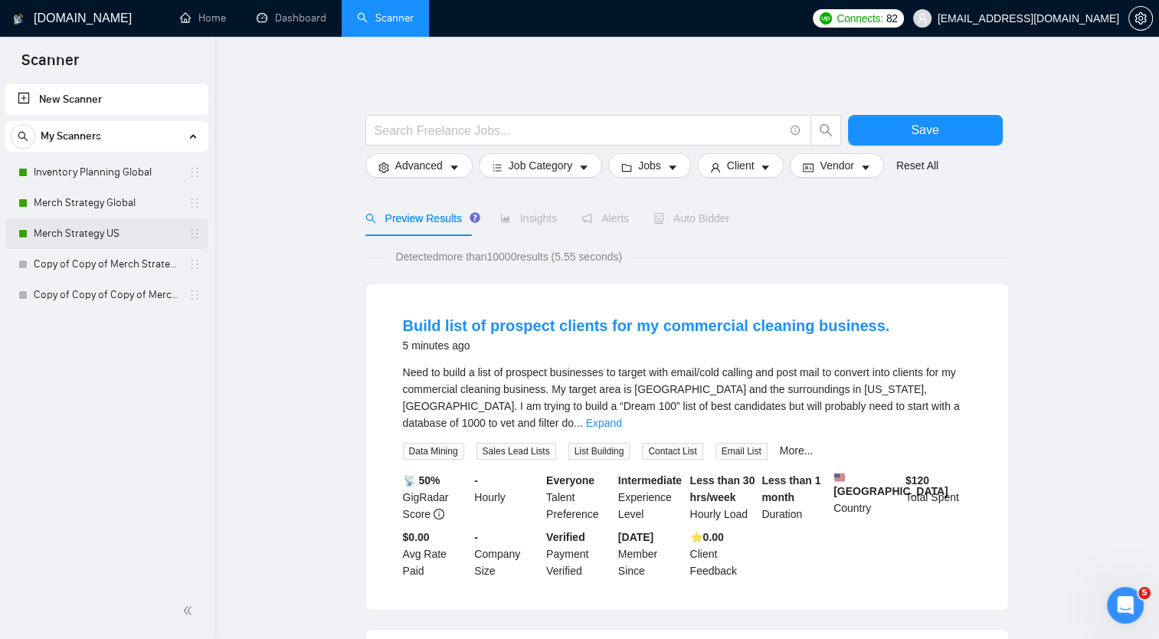
click at [106, 234] on link "Merch Strategy US" at bounding box center [107, 233] width 146 height 31
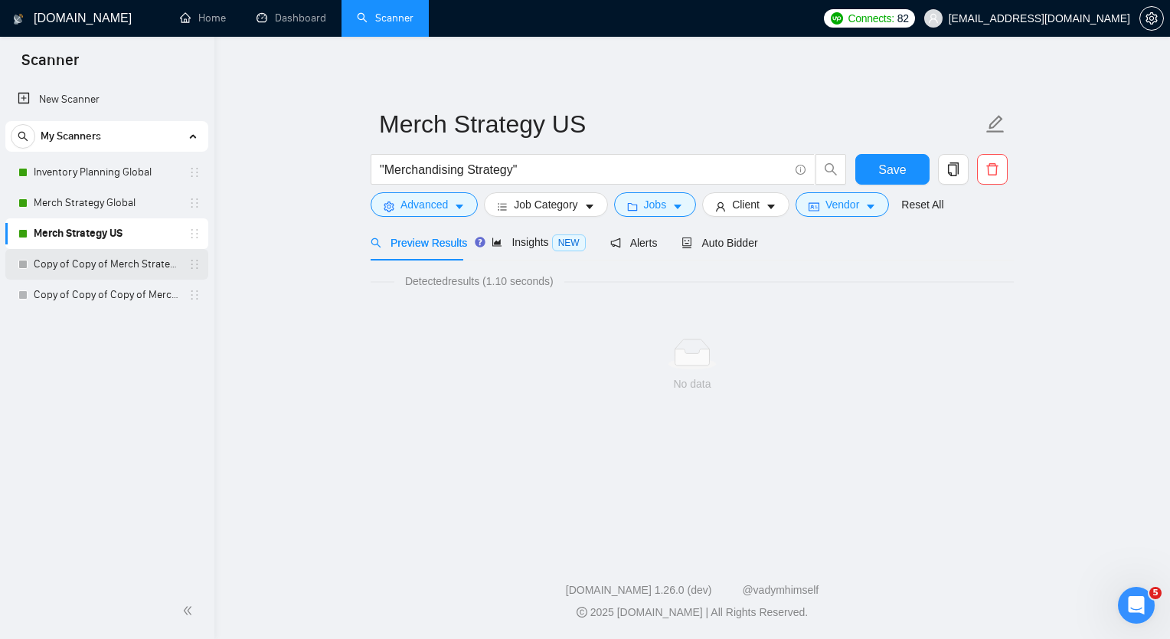
click at [96, 263] on link "Copy of Copy of Merch Strategy US" at bounding box center [107, 264] width 146 height 31
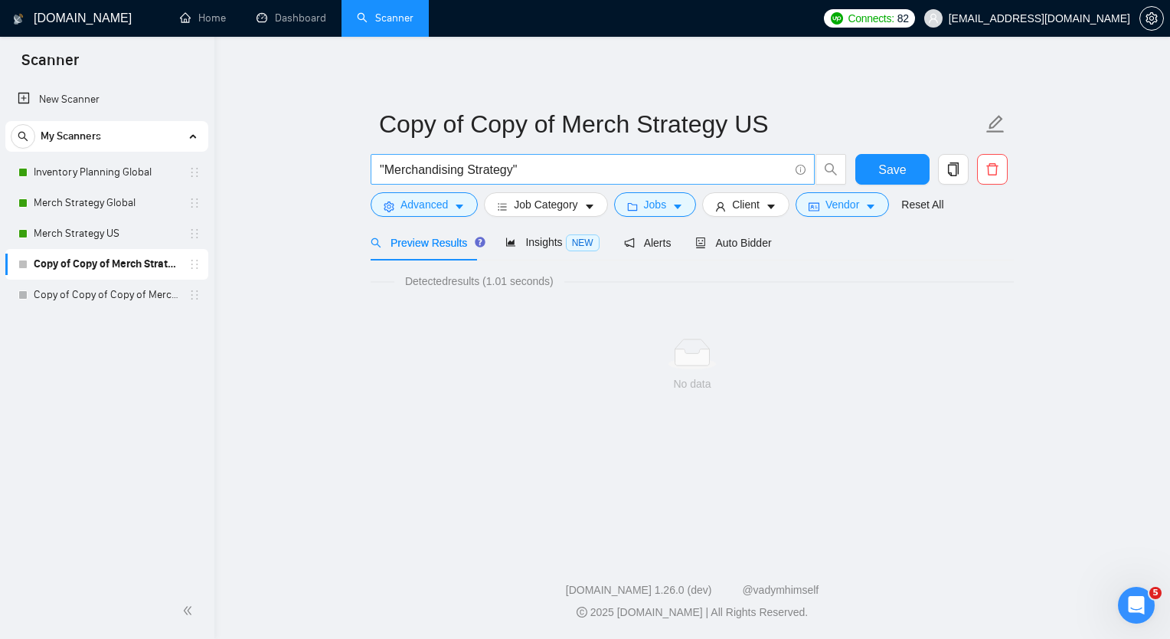
click at [441, 159] on span ""Merchandising Strategy"" at bounding box center [593, 169] width 444 height 31
drag, startPoint x: 385, startPoint y: 165, endPoint x: 513, endPoint y: 175, distance: 128.3
click at [512, 175] on input ""Merchandising Strategy"" at bounding box center [584, 169] width 409 height 19
paste input "Fractional COO"
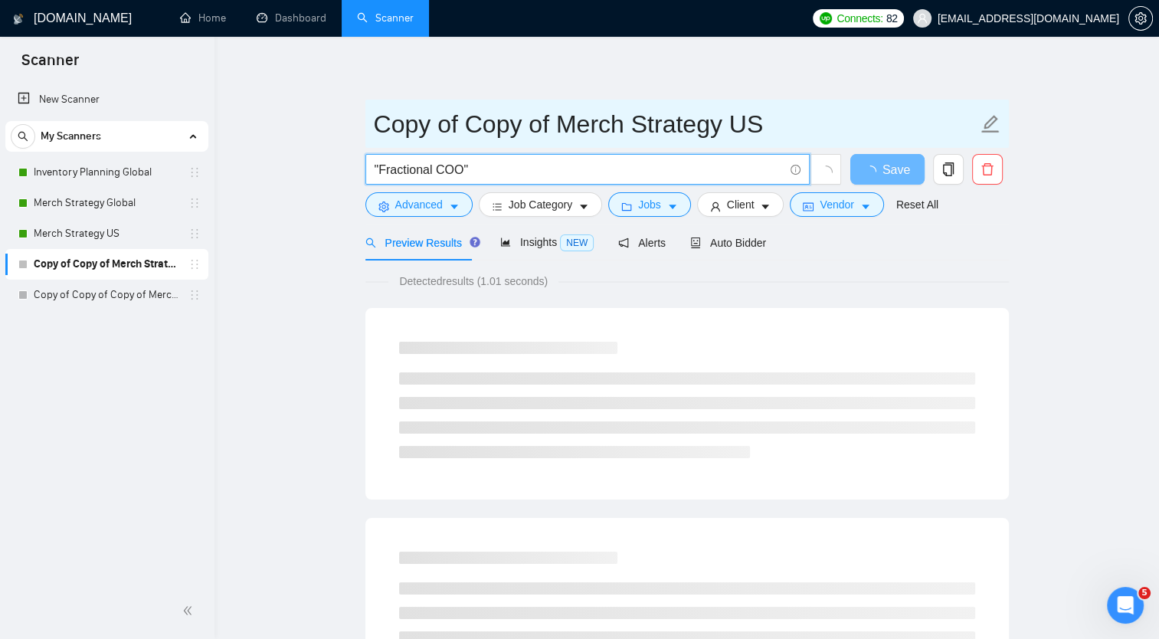
type input ""Fractional COO""
click at [388, 122] on input "Copy of Copy of Merch Strategy US" at bounding box center [675, 124] width 603 height 38
drag, startPoint x: 374, startPoint y: 119, endPoint x: 730, endPoint y: 165, distance: 358.4
click at [730, 165] on form "Copy of Copy of Merch Strategy US "Fractional COO" Save Advanced Job Category J…" at bounding box center [686, 162] width 643 height 125
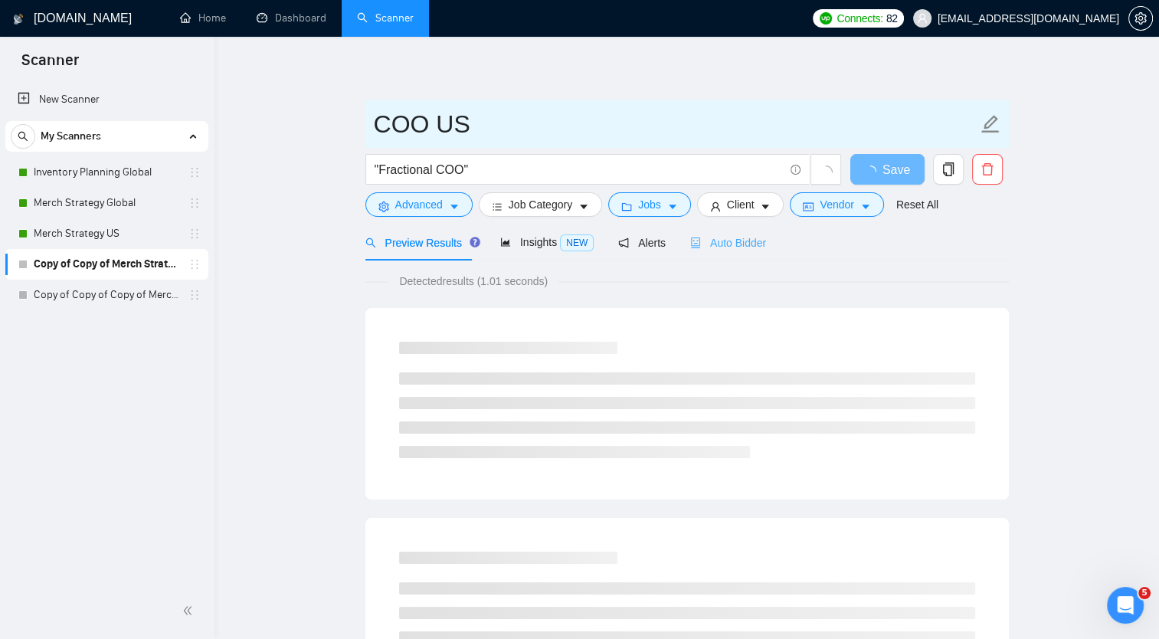
type input "COO US"
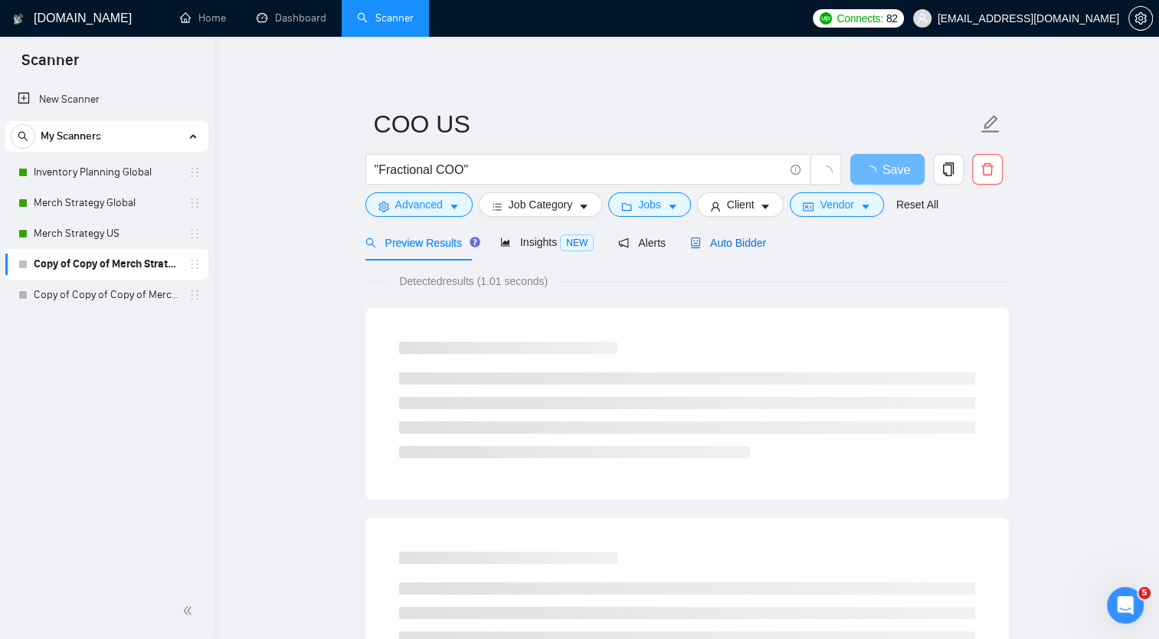
click at [726, 247] on span "Auto Bidder" at bounding box center [728, 243] width 76 height 12
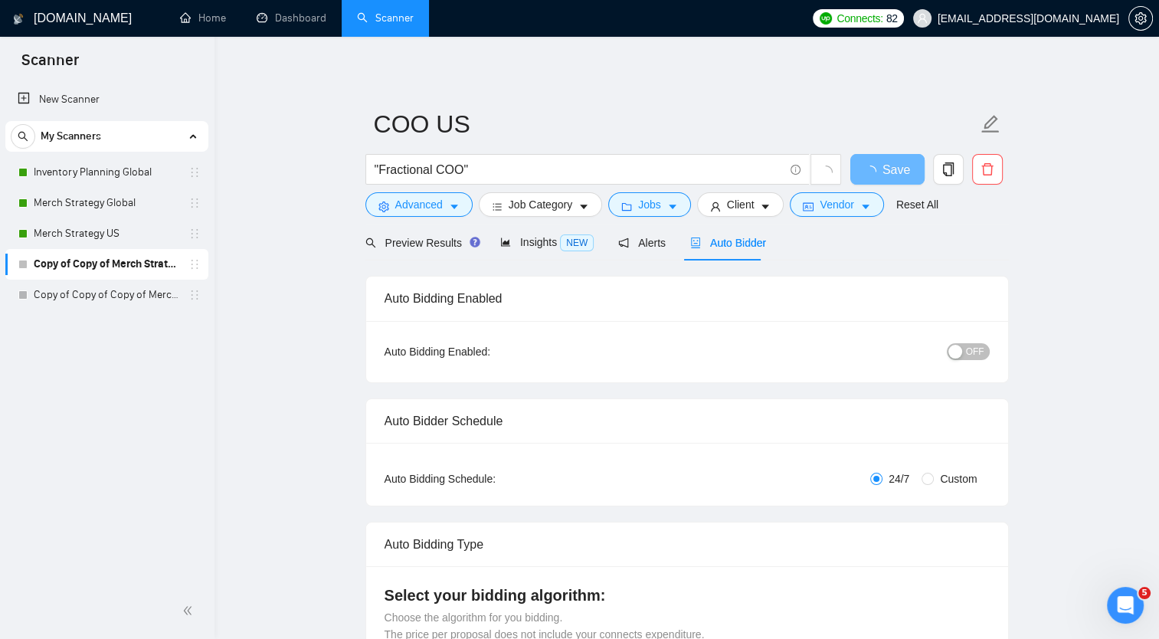
click at [966, 352] on button "OFF" at bounding box center [968, 351] width 43 height 17
click at [881, 165] on span "Save" at bounding box center [887, 169] width 28 height 19
click at [170, 270] on link "COO US" at bounding box center [107, 264] width 146 height 31
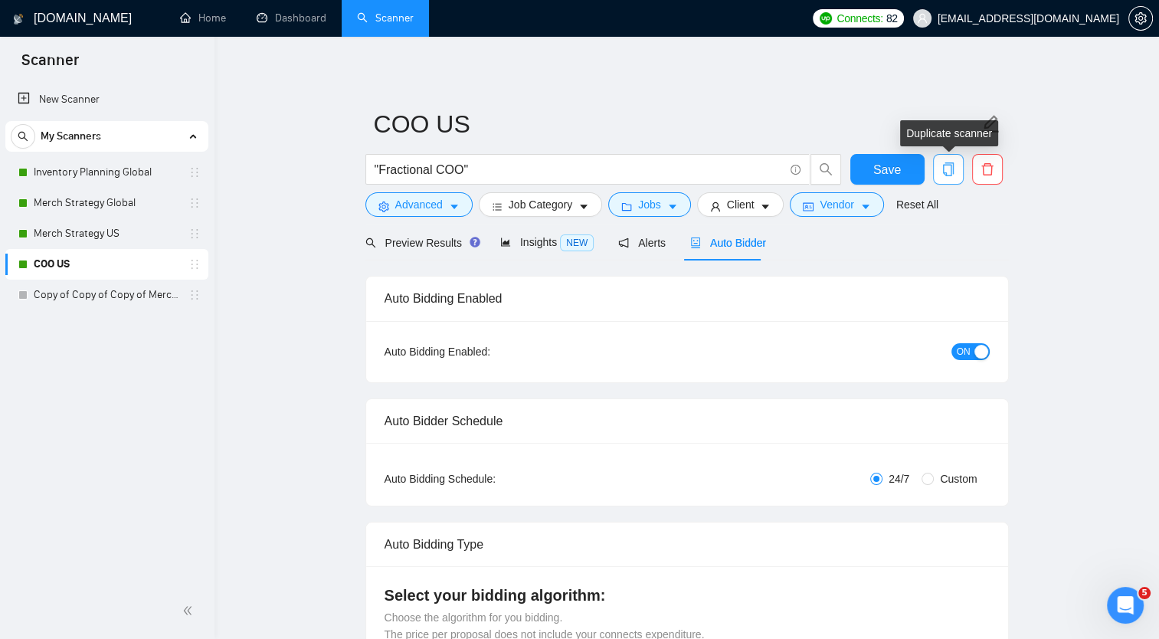
click at [941, 168] on icon "copy" at bounding box center [948, 169] width 14 height 14
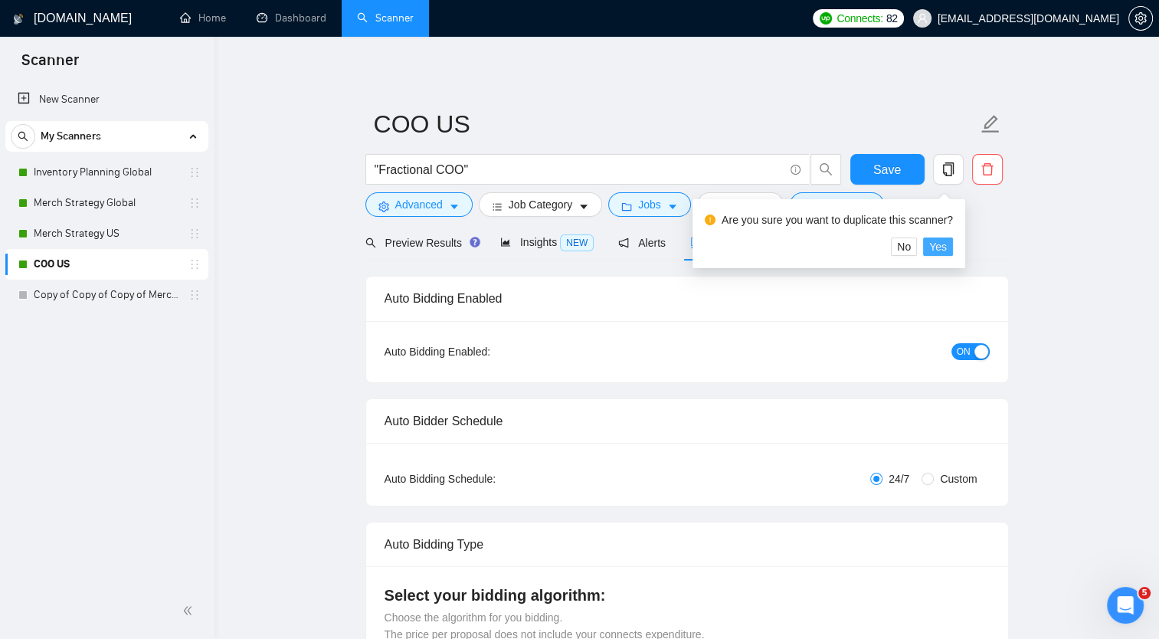
click at [934, 245] on span "Yes" at bounding box center [938, 246] width 18 height 17
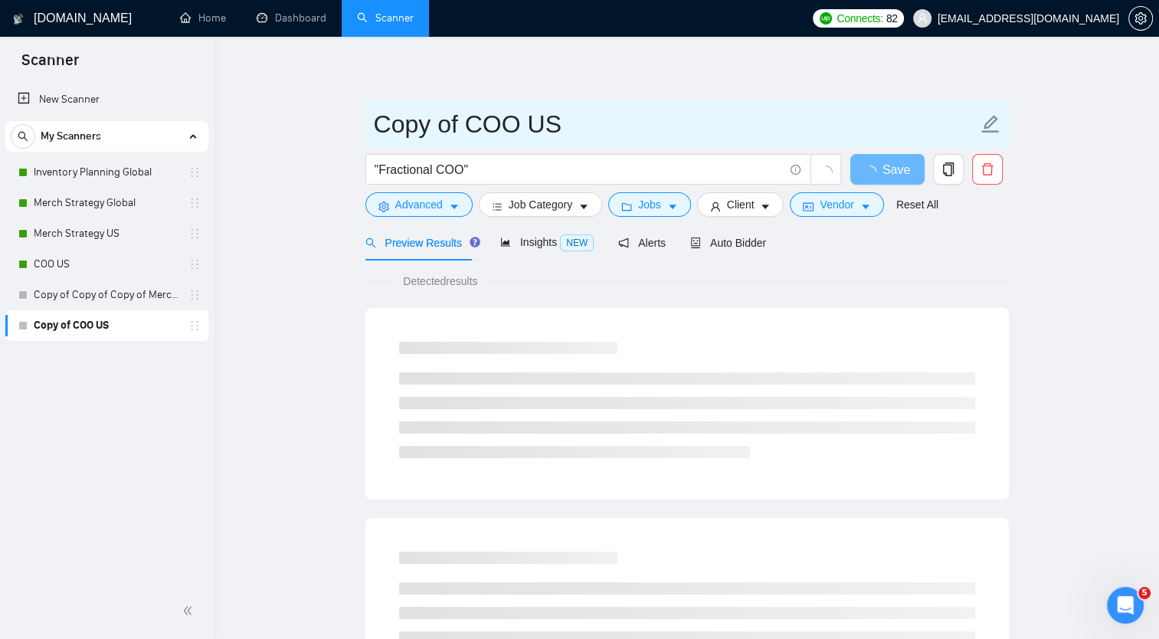
drag, startPoint x: 378, startPoint y: 116, endPoint x: 466, endPoint y: 130, distance: 89.1
click at [466, 130] on input "Copy of COO US" at bounding box center [675, 124] width 603 height 38
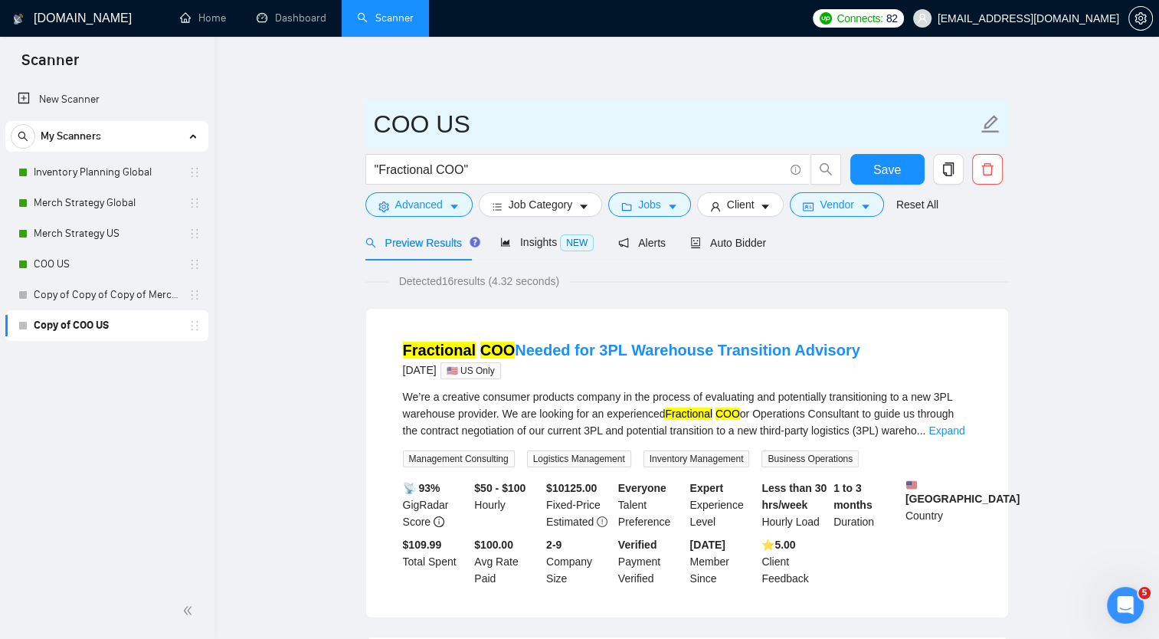
drag, startPoint x: 435, startPoint y: 119, endPoint x: 512, endPoint y: 121, distance: 77.4
click at [512, 121] on input "COO US" at bounding box center [675, 124] width 603 height 38
type input "COO Global"
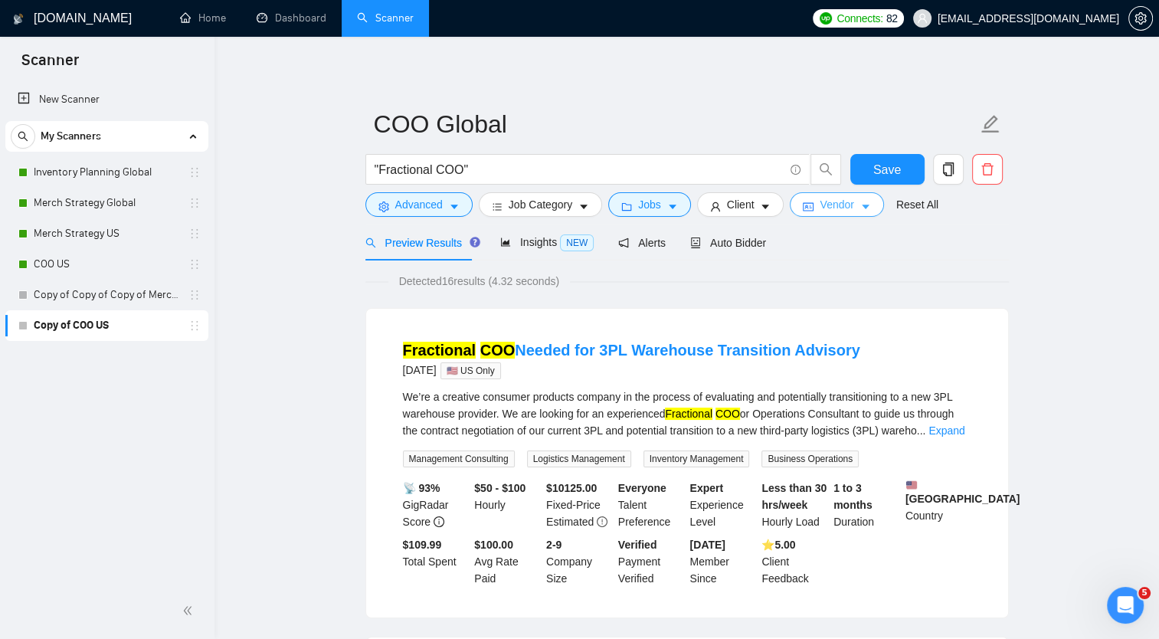
click at [843, 205] on span "Vendor" at bounding box center [836, 204] width 34 height 17
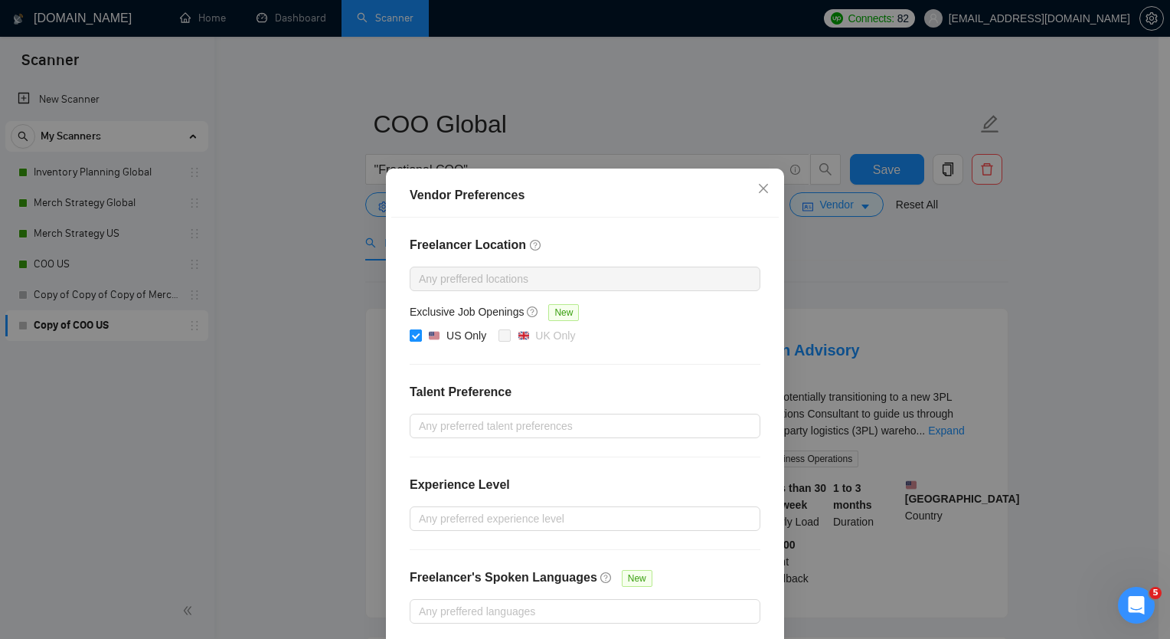
click at [414, 332] on span at bounding box center [416, 335] width 12 height 12
click at [414, 332] on input "US Only" at bounding box center [415, 334] width 11 height 11
checkbox input "false"
click at [1063, 271] on div "Vendor Preferences Freelancer Location Any preffered locations Exclusive Job Op…" at bounding box center [585, 319] width 1170 height 639
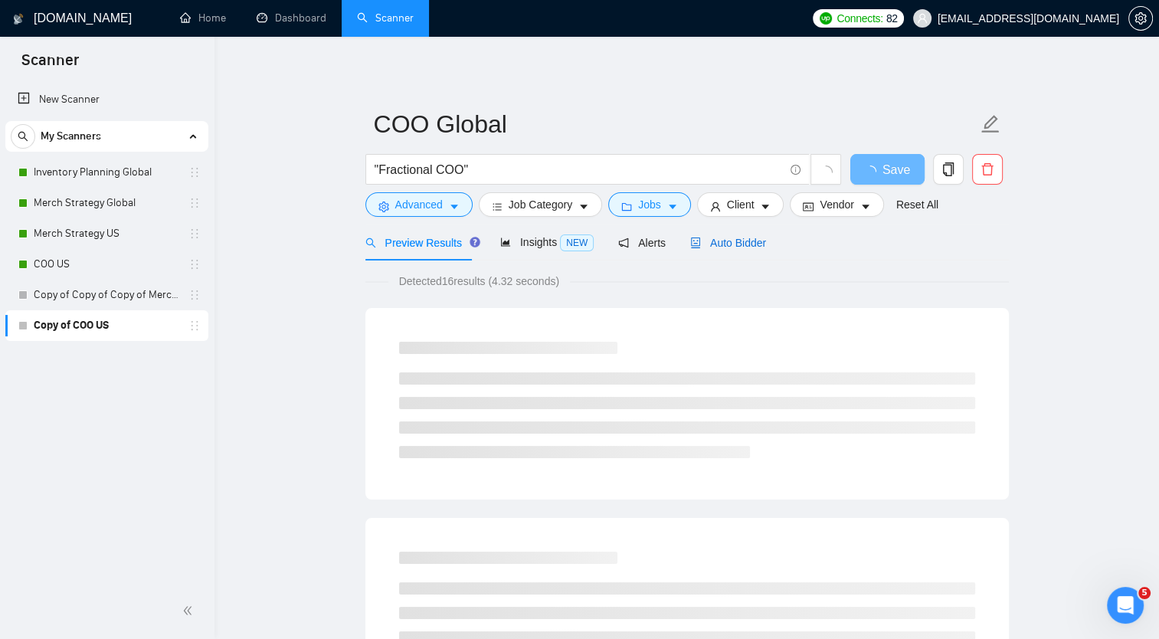
click at [737, 249] on span "Auto Bidder" at bounding box center [728, 243] width 76 height 12
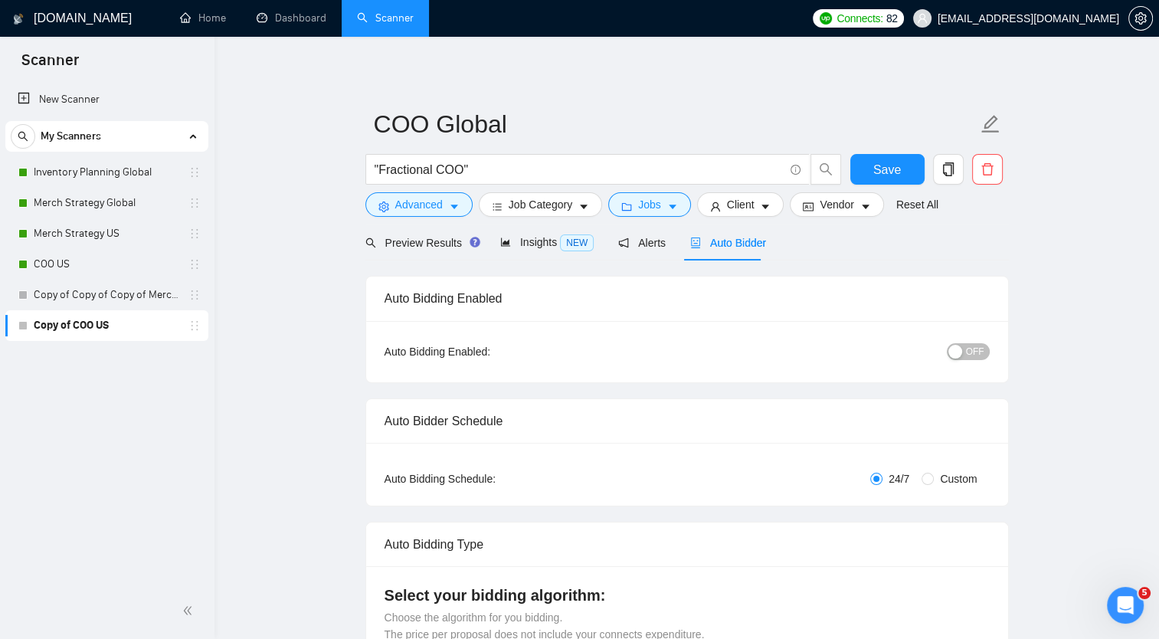
click at [971, 351] on span "OFF" at bounding box center [975, 351] width 18 height 17
click at [875, 174] on span "Save" at bounding box center [887, 169] width 28 height 19
click at [196, 329] on icon "holder" at bounding box center [194, 325] width 12 height 12
click at [114, 293] on link "Copy of Copy of Copy of Merch Strategy US" at bounding box center [107, 295] width 146 height 31
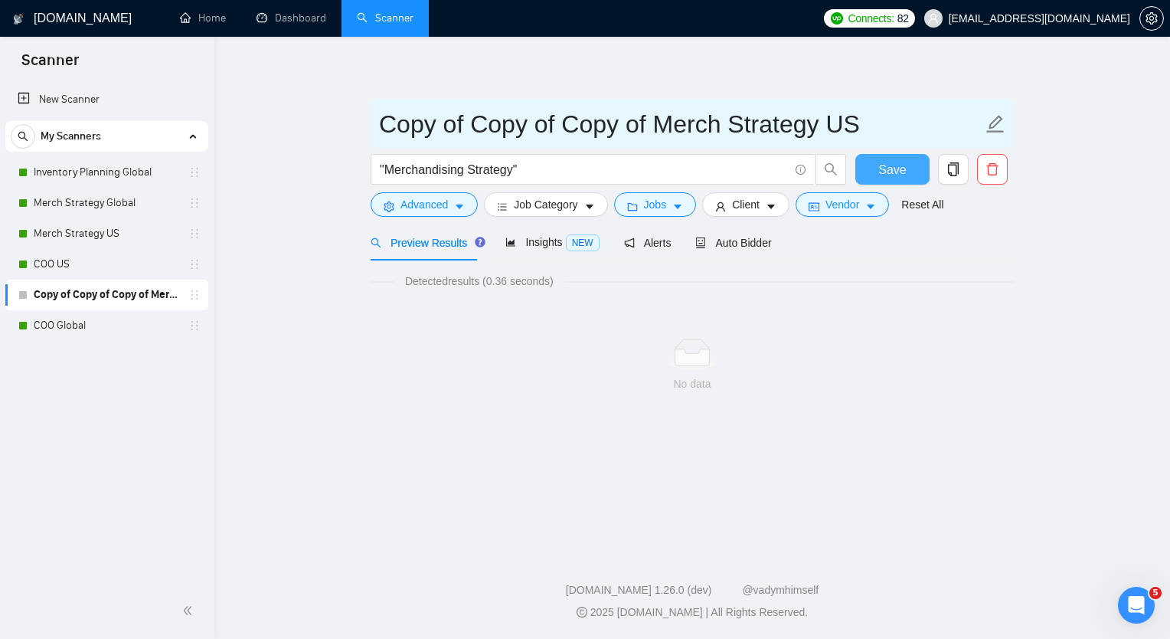
click at [999, 126] on icon "edit" at bounding box center [996, 124] width 20 height 20
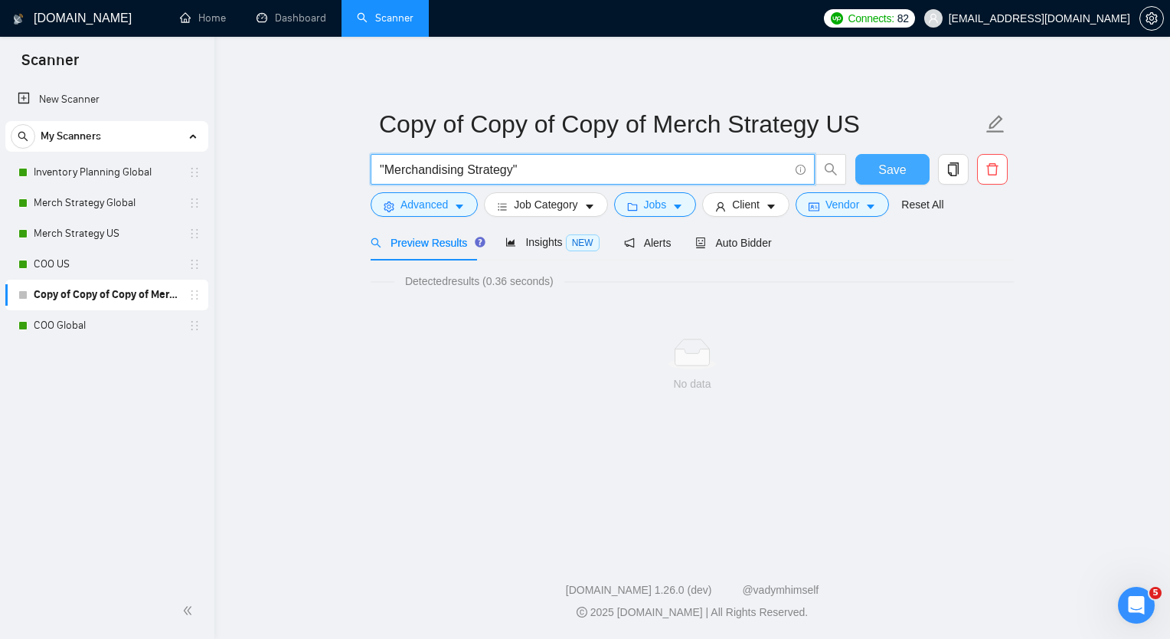
drag, startPoint x: 386, startPoint y: 168, endPoint x: 509, endPoint y: 161, distance: 123.5
click at [512, 161] on input ""Merchandising Strategy"" at bounding box center [584, 169] width 409 height 19
paste input ""business strategy" | product"
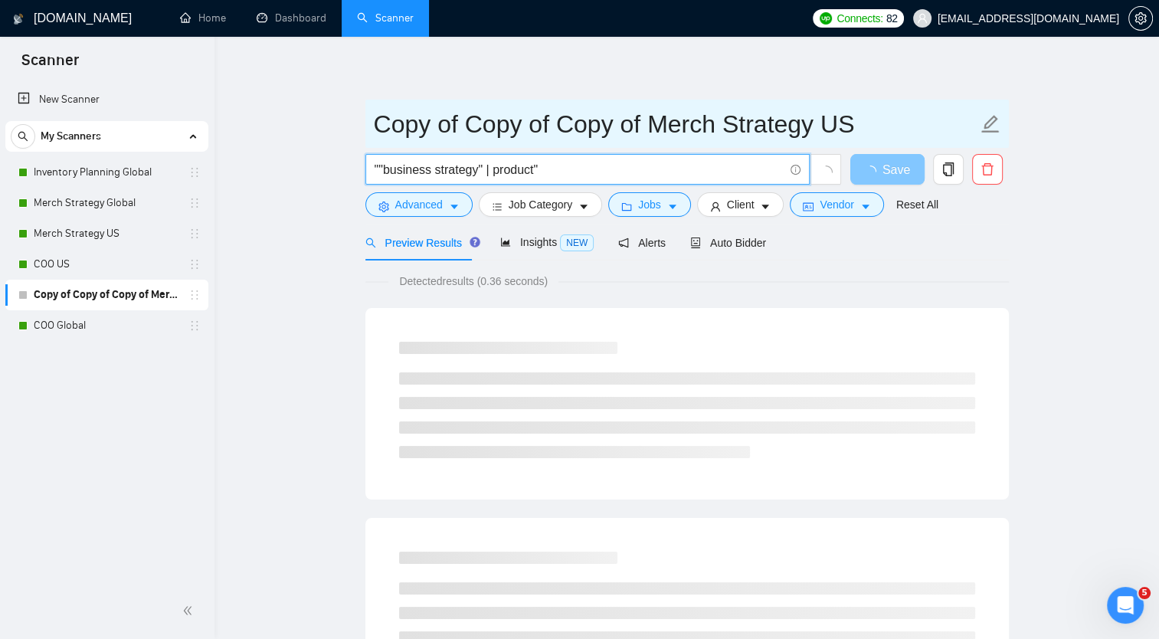
type input """business strategy" | product""
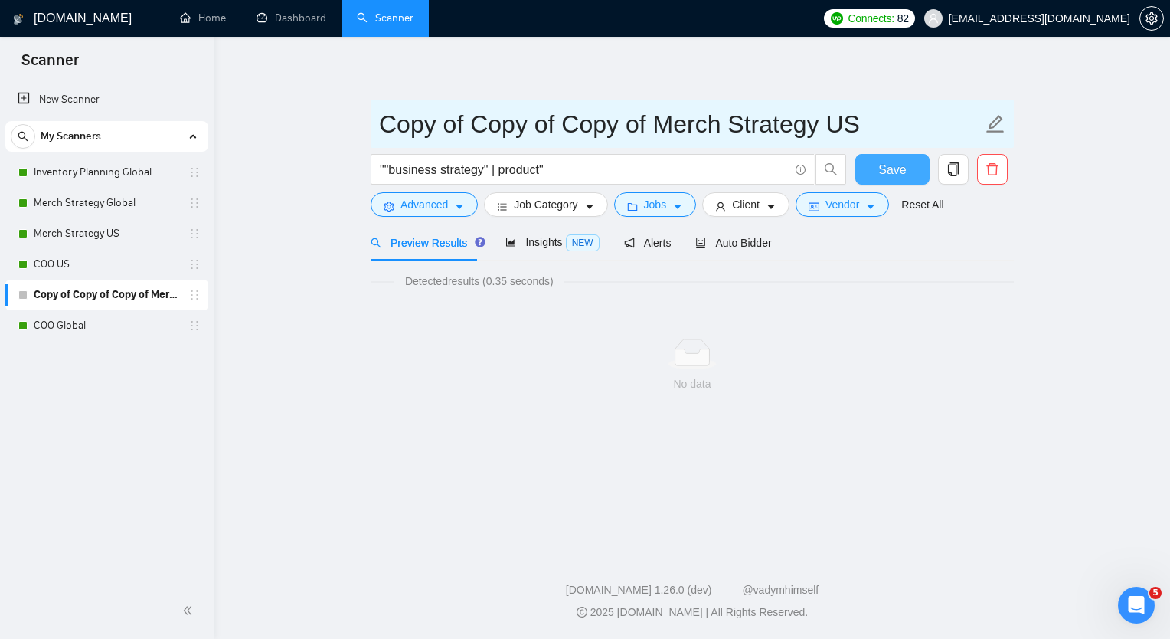
drag, startPoint x: 380, startPoint y: 121, endPoint x: 829, endPoint y: 133, distance: 449.7
click at [829, 133] on input "Copy of Copy of Copy of Merch Strategy US" at bounding box center [680, 124] width 603 height 38
paste input ""business strategy" | product"
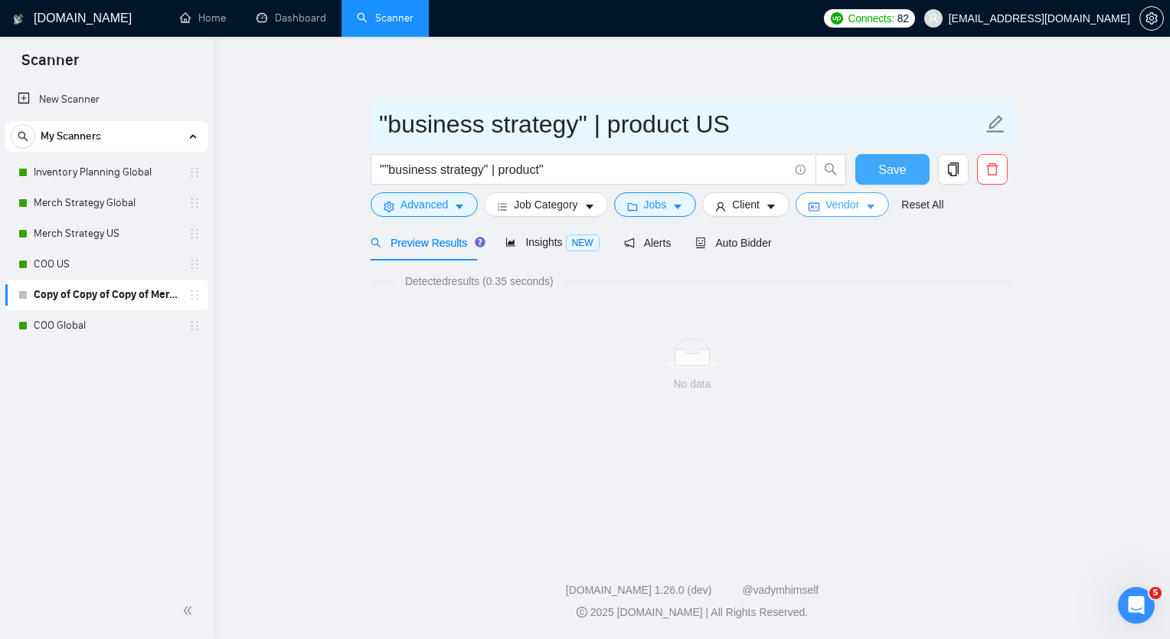
type input ""business strategy" | product US"
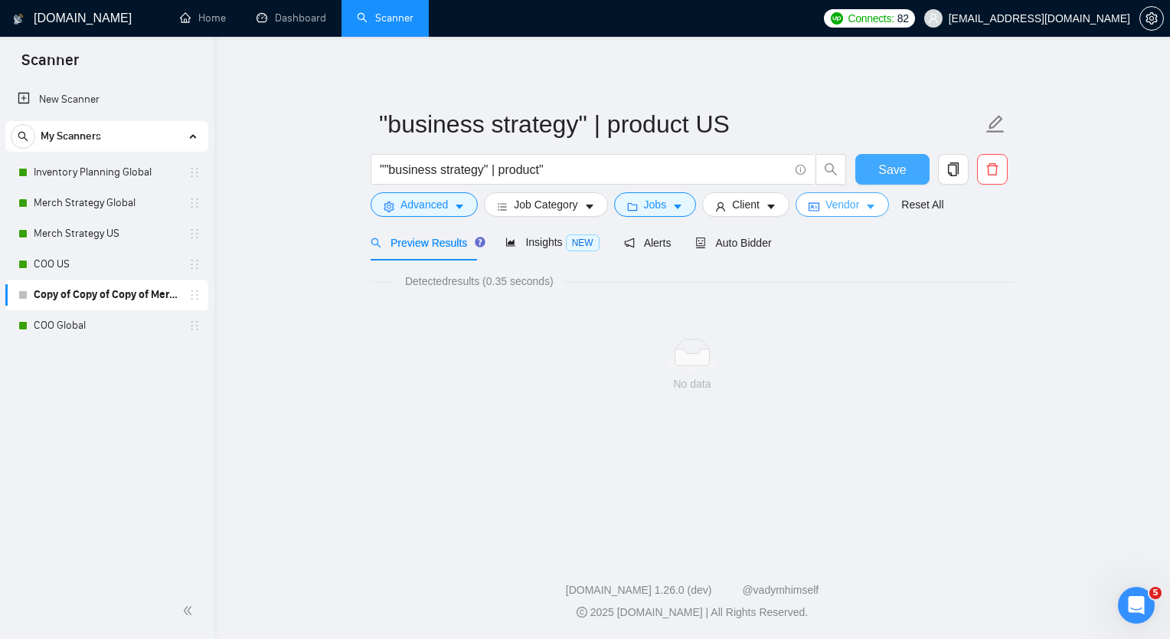
click at [868, 208] on icon "caret-down" at bounding box center [870, 206] width 11 height 11
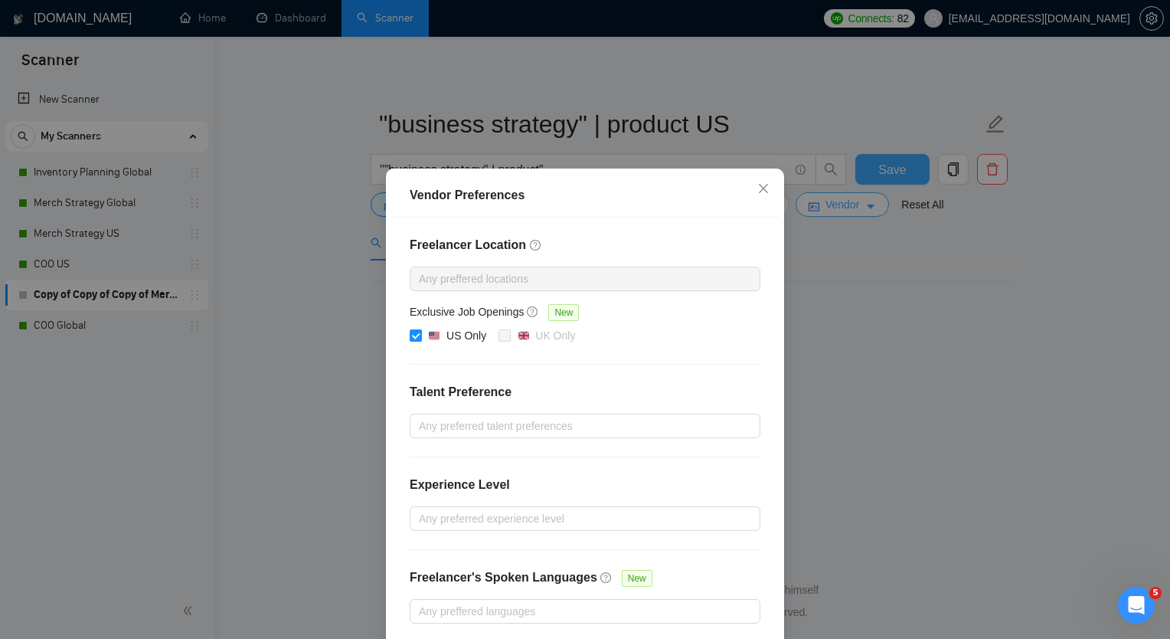
click at [868, 208] on div "Vendor Preferences Freelancer Location Any preffered locations Exclusive Job Op…" at bounding box center [585, 319] width 1170 height 639
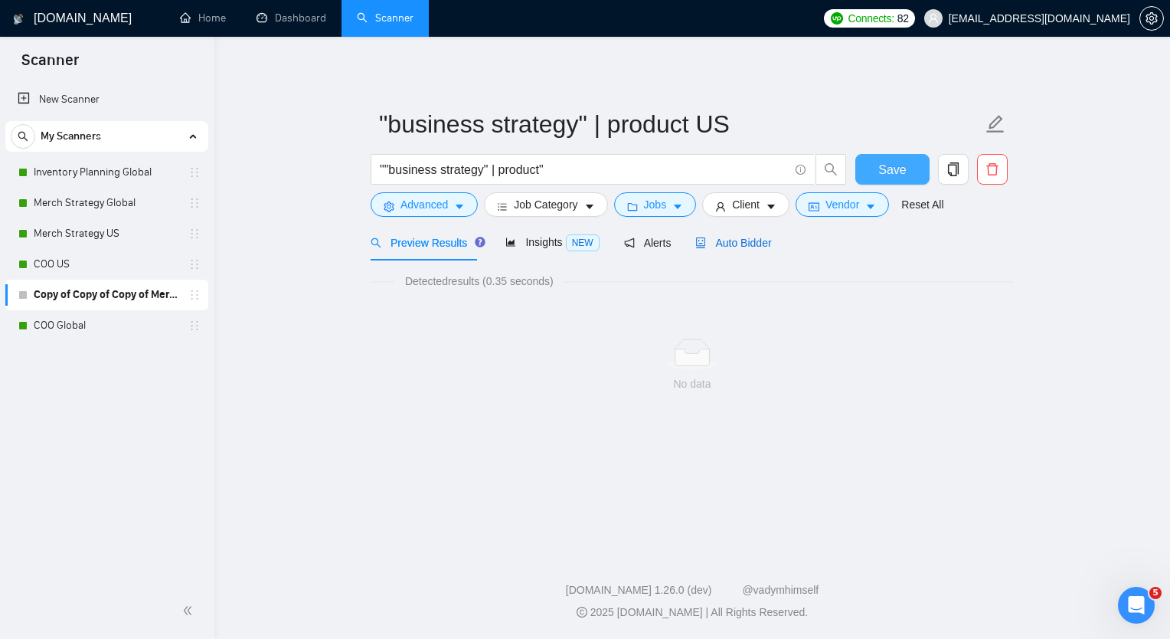
click at [705, 242] on span "Auto Bidder" at bounding box center [733, 243] width 76 height 12
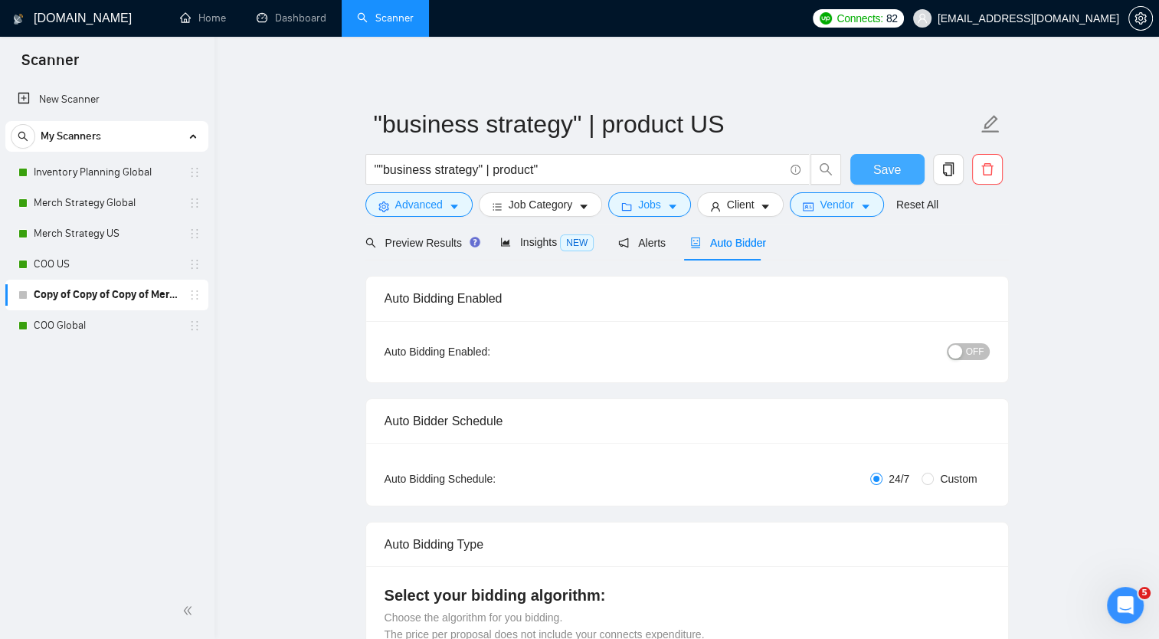
click at [970, 344] on span "OFF" at bounding box center [975, 351] width 18 height 17
click at [374, 165] on input """business strategy" | product"" at bounding box center [578, 169] width 409 height 19
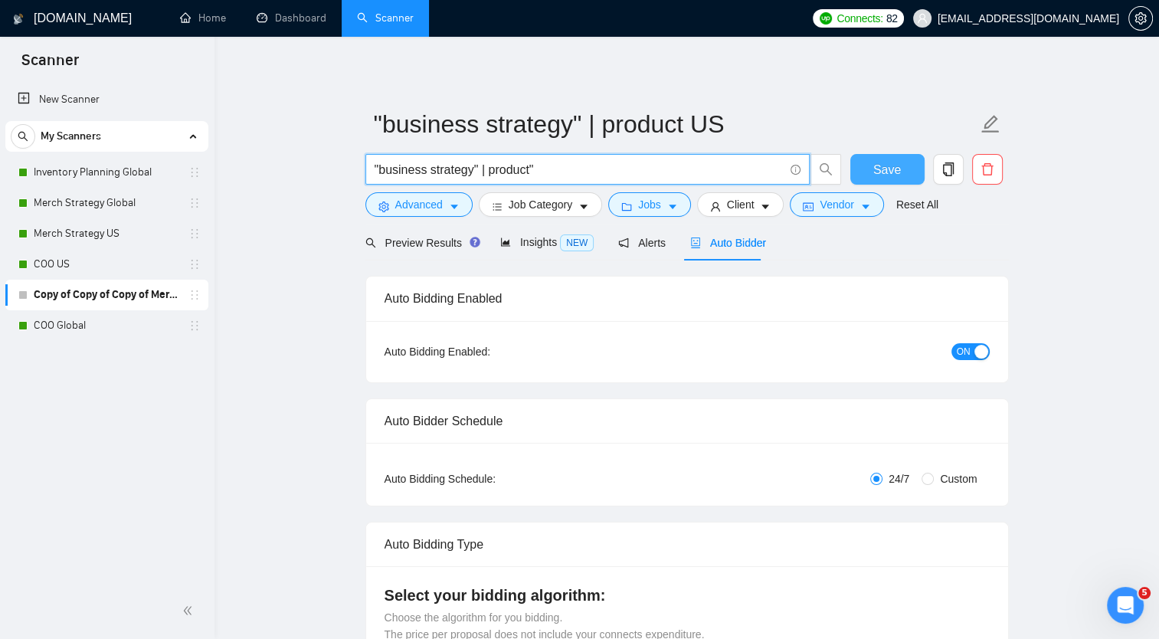
click at [544, 178] on span ""business strategy" | product"" at bounding box center [587, 169] width 444 height 31
click at [549, 170] on input ""business strategy" | product"" at bounding box center [578, 169] width 409 height 19
type input ""business strategy" | product"
click at [422, 240] on span "Preview Results" at bounding box center [420, 243] width 110 height 12
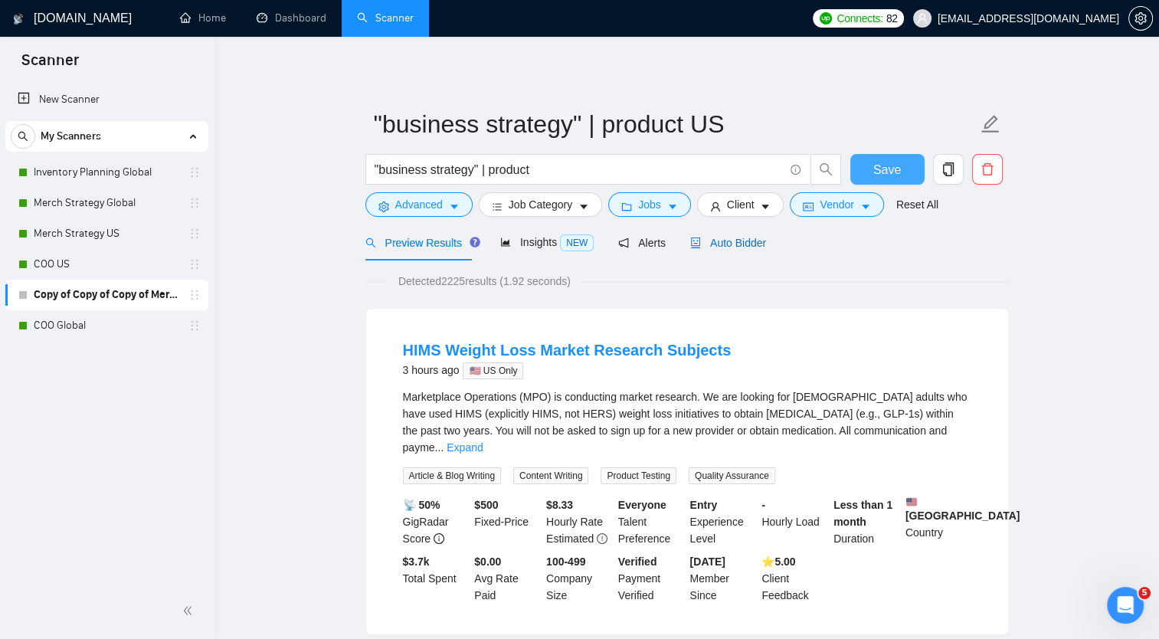
click at [730, 238] on span "Auto Bidder" at bounding box center [728, 243] width 76 height 12
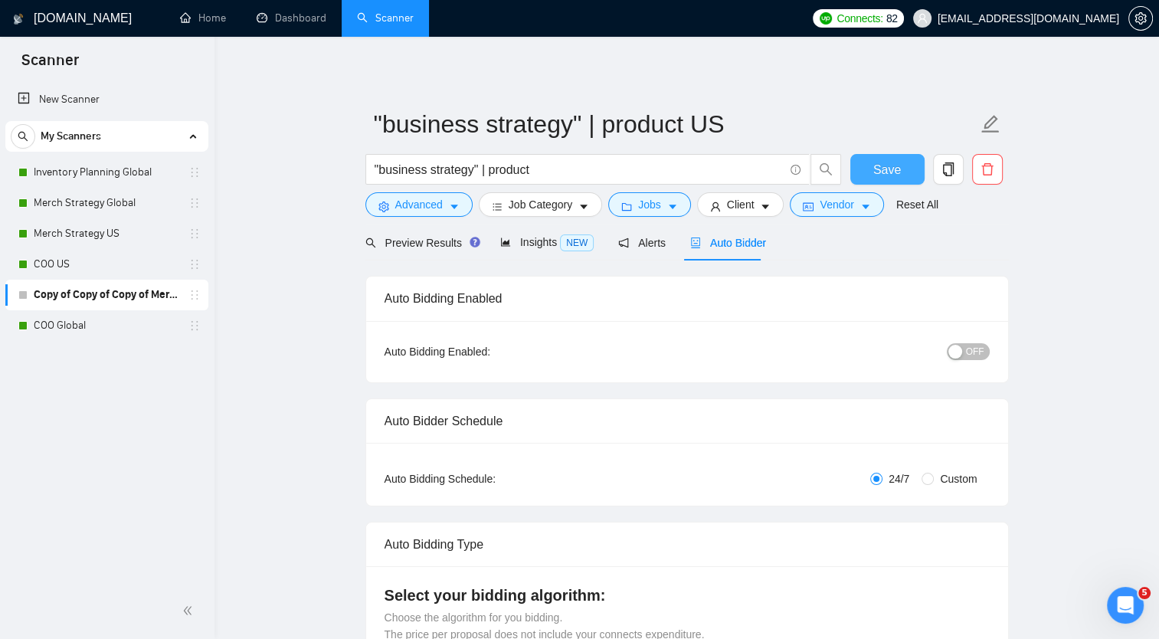
click at [979, 351] on span "OFF" at bounding box center [975, 351] width 18 height 17
click at [638, 204] on span "Jobs" at bounding box center [649, 204] width 23 height 17
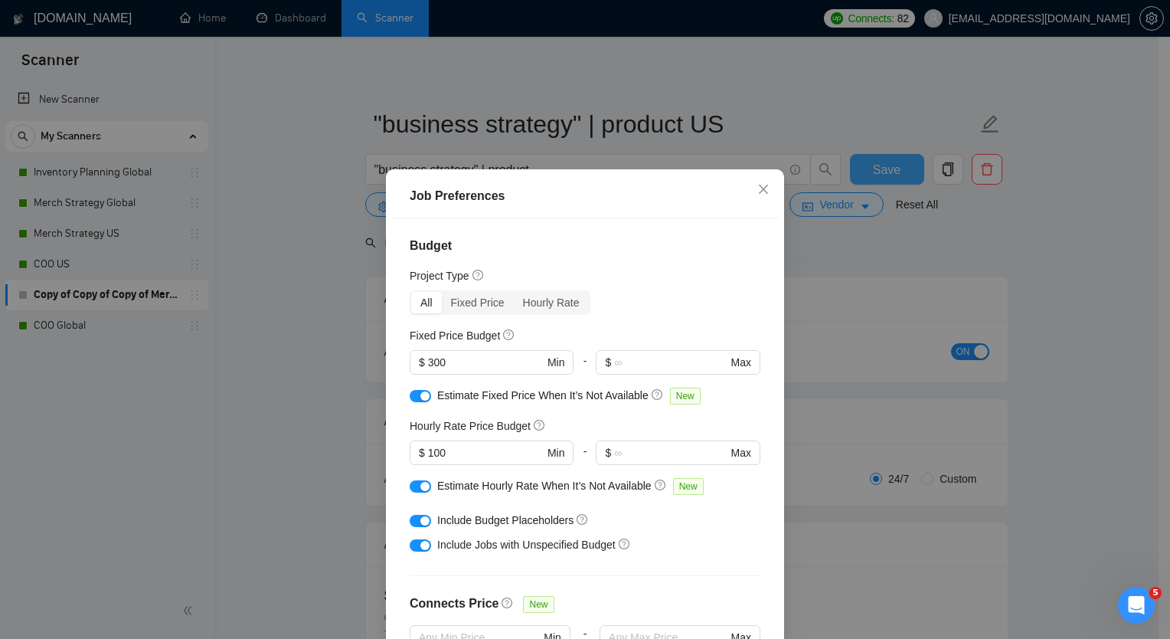
click at [1097, 274] on div "Job Preferences Budget Project Type All Fixed Price Hourly Rate Fixed Price Bud…" at bounding box center [585, 319] width 1170 height 639
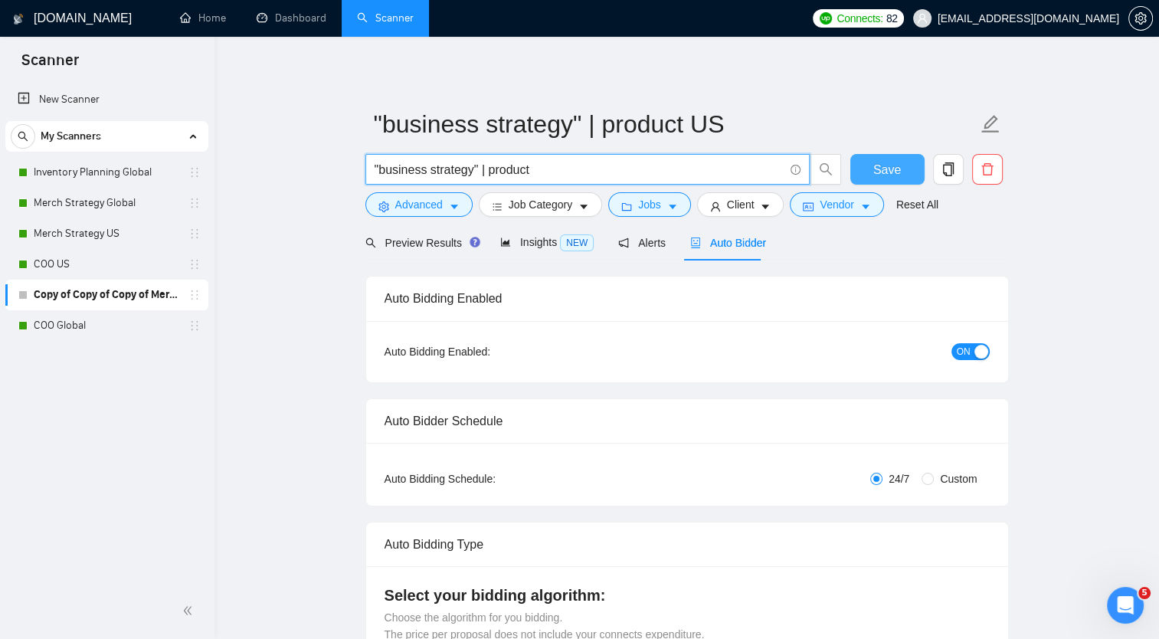
drag, startPoint x: 487, startPoint y: 168, endPoint x: 501, endPoint y: 168, distance: 13.8
click at [489, 169] on input ""business strategy" | product" at bounding box center [578, 169] width 409 height 19
click at [583, 170] on input ""business strategy" | "product" at bounding box center [578, 169] width 409 height 19
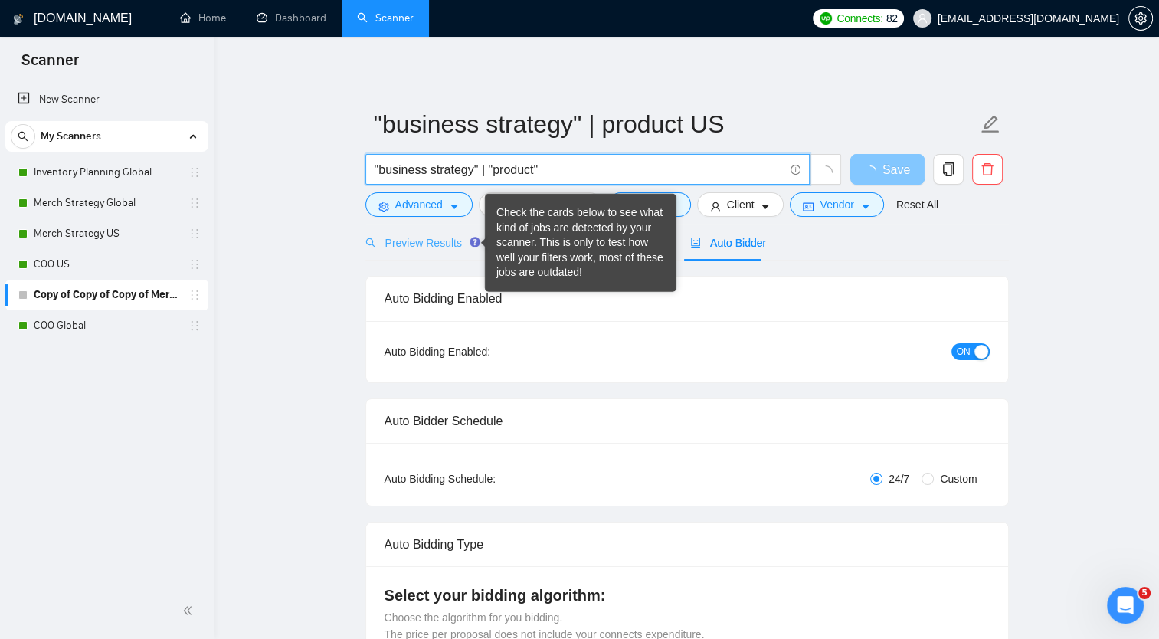
type input ""business strategy" | "product""
click at [423, 246] on span "Preview Results" at bounding box center [420, 243] width 110 height 12
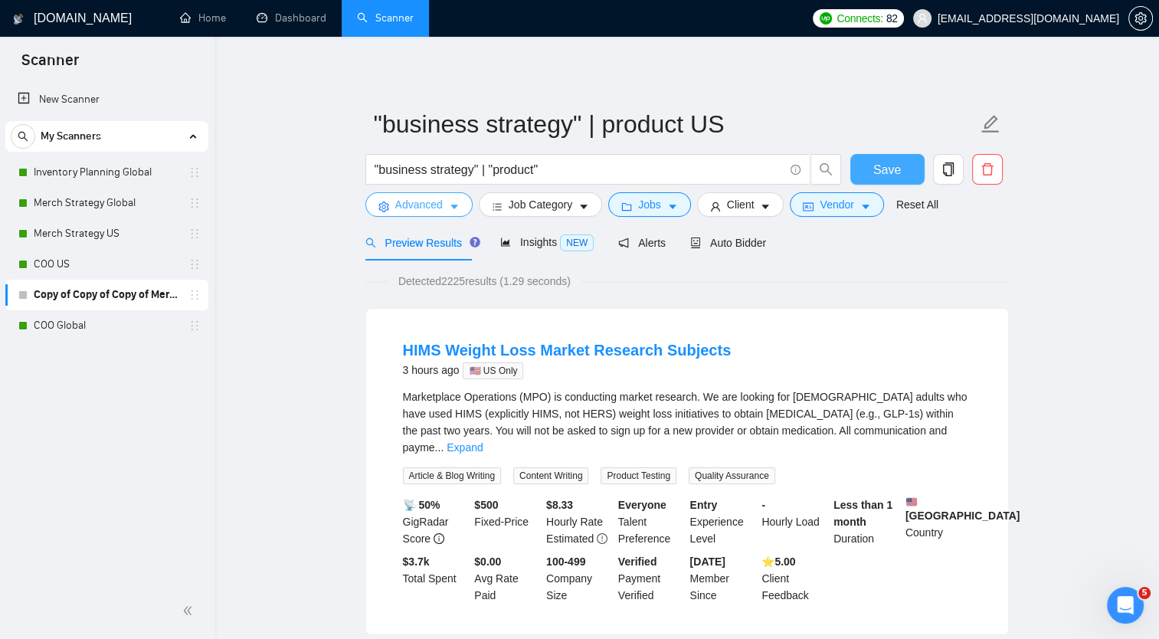
click at [430, 210] on span "Advanced" at bounding box center [418, 204] width 47 height 17
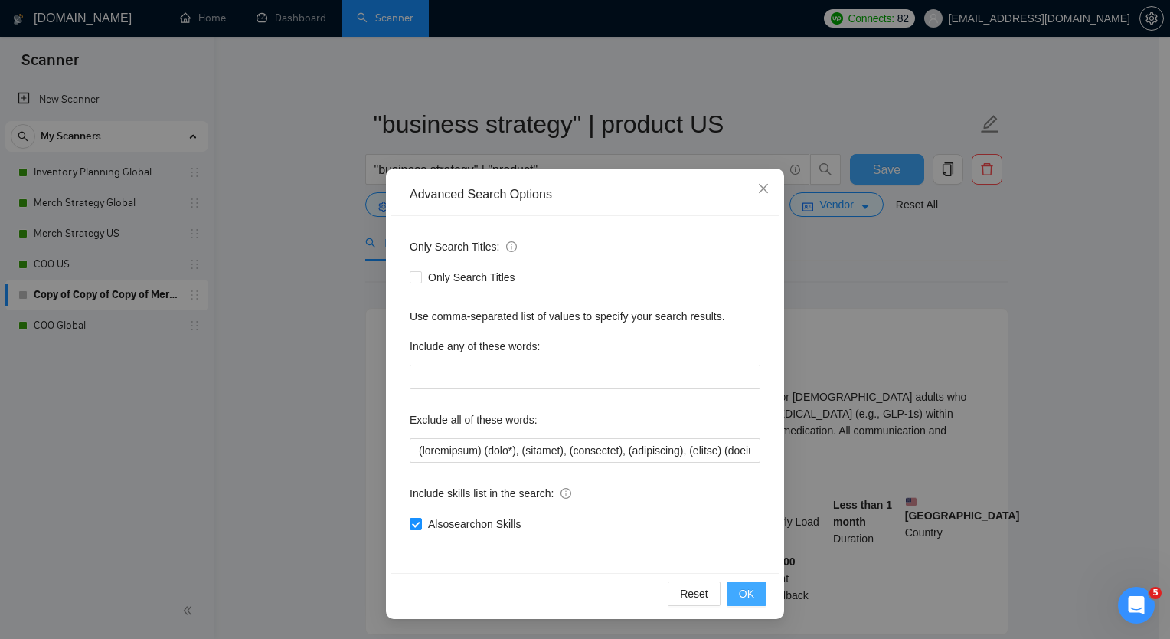
click at [756, 593] on button "OK" at bounding box center [747, 593] width 40 height 25
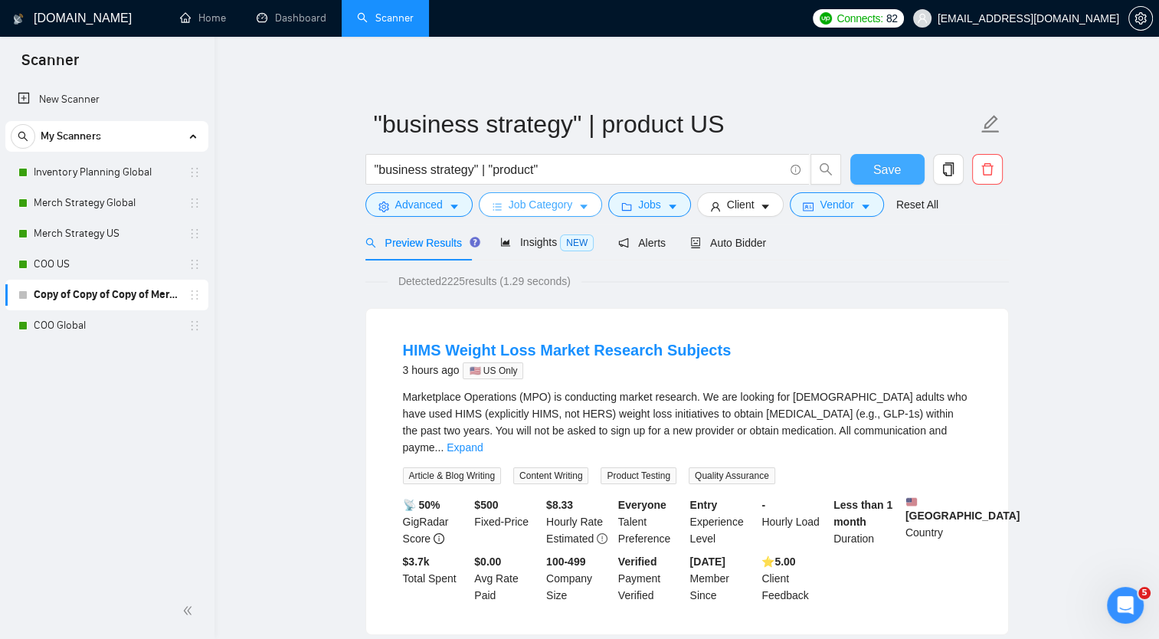
click at [584, 209] on icon "caret-down" at bounding box center [583, 206] width 11 height 11
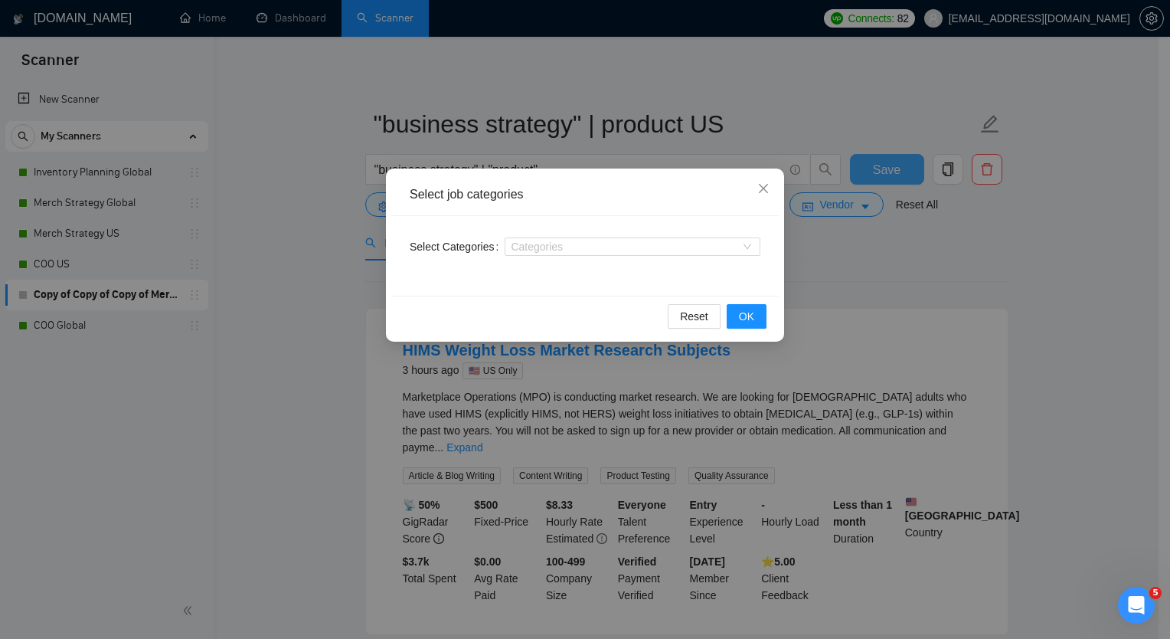
click at [564, 256] on div "Categories" at bounding box center [633, 246] width 256 height 25
click at [564, 248] on div at bounding box center [625, 246] width 233 height 12
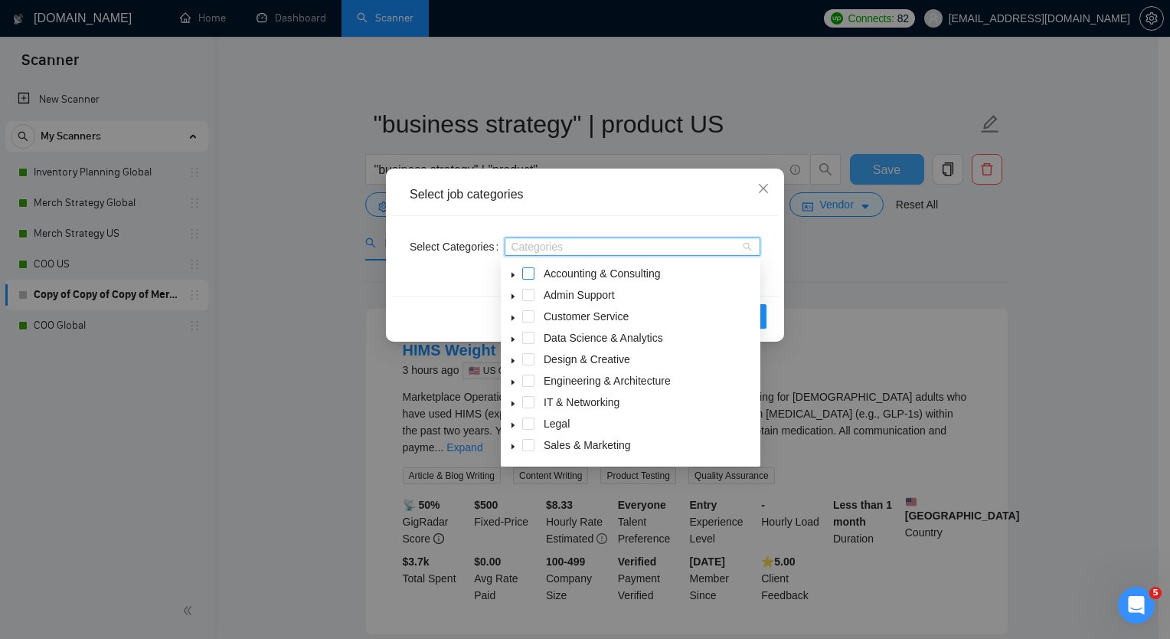
click at [533, 276] on span at bounding box center [528, 273] width 12 height 12
click at [515, 276] on icon "caret-down" at bounding box center [513, 275] width 8 height 8
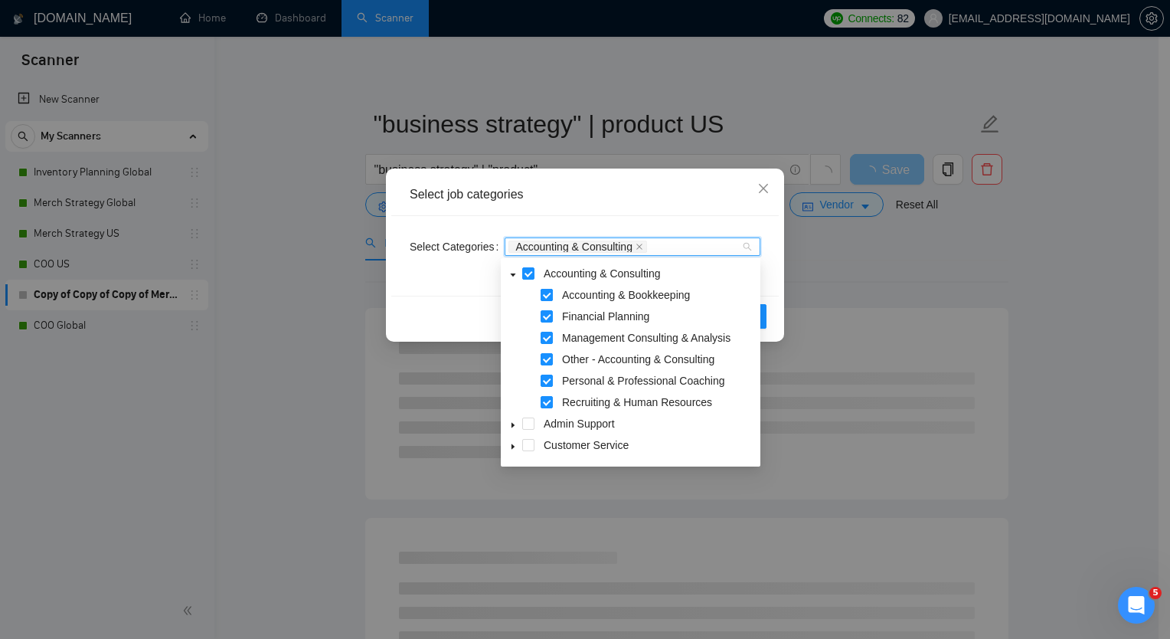
click at [545, 292] on span at bounding box center [547, 295] width 12 height 12
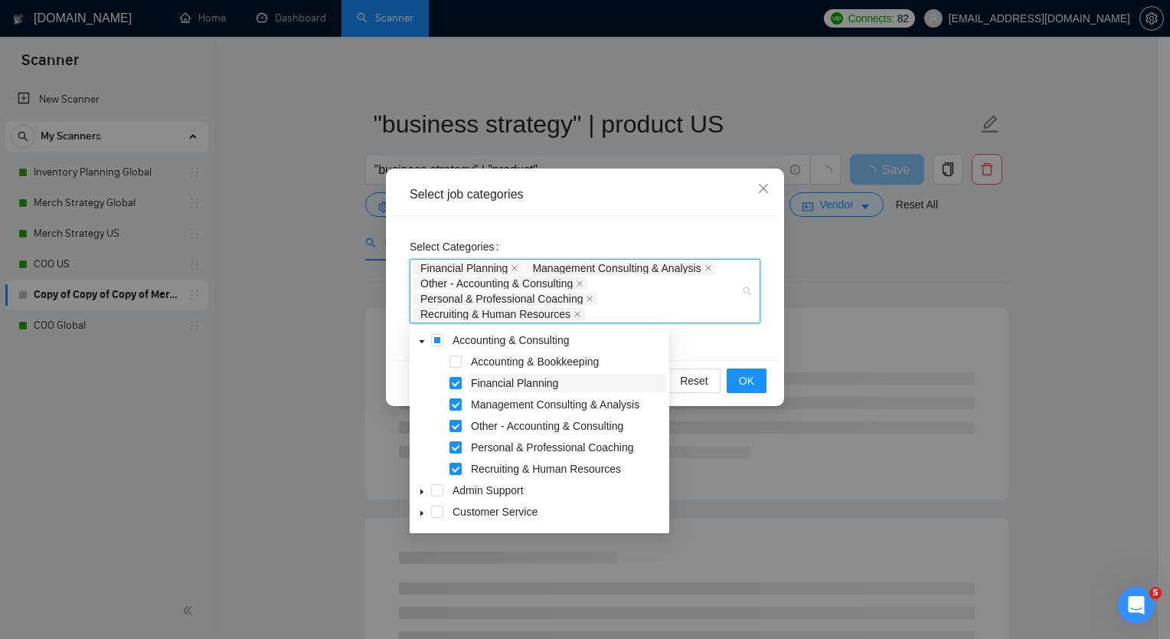
click at [468, 384] on span "Financial Planning" at bounding box center [567, 383] width 198 height 18
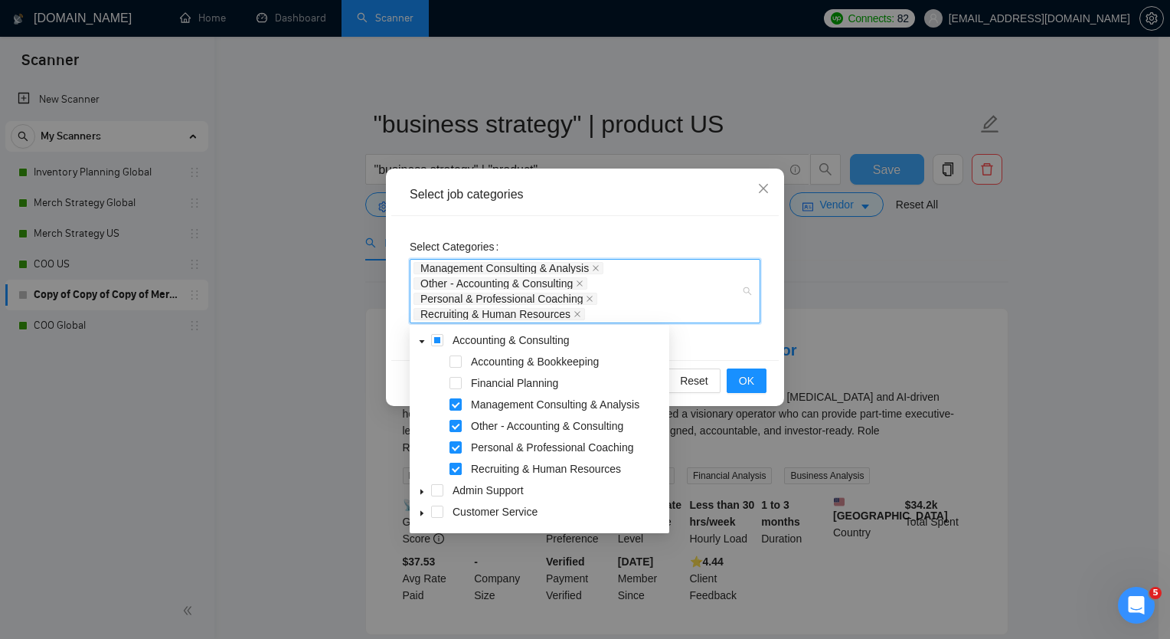
click at [458, 469] on span at bounding box center [456, 469] width 12 height 12
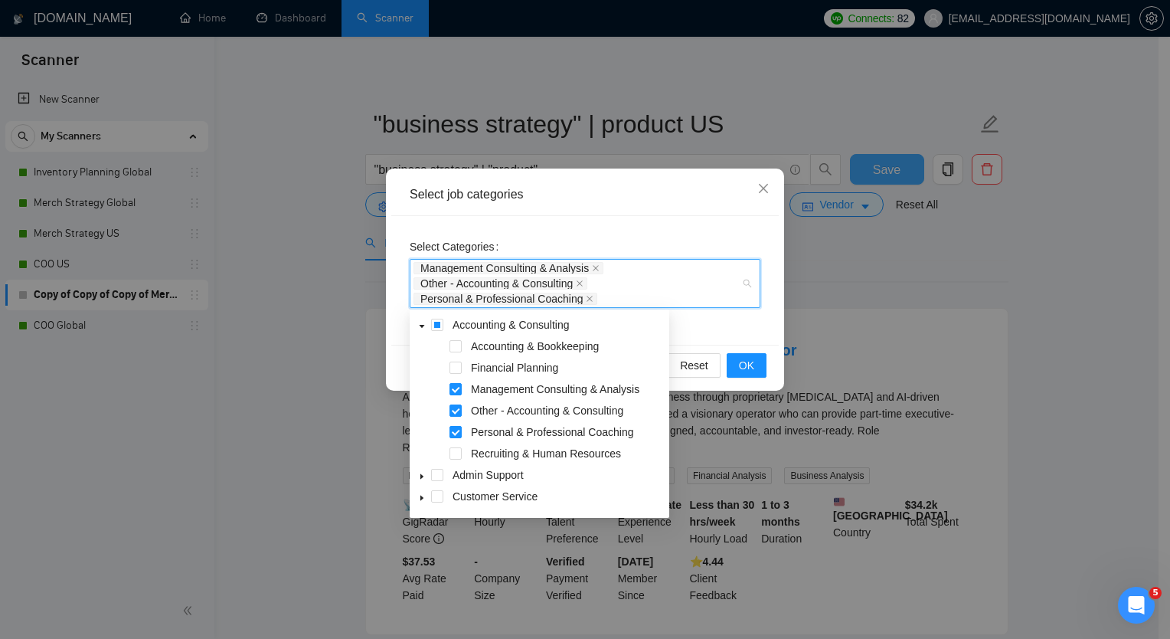
scroll to position [77, 0]
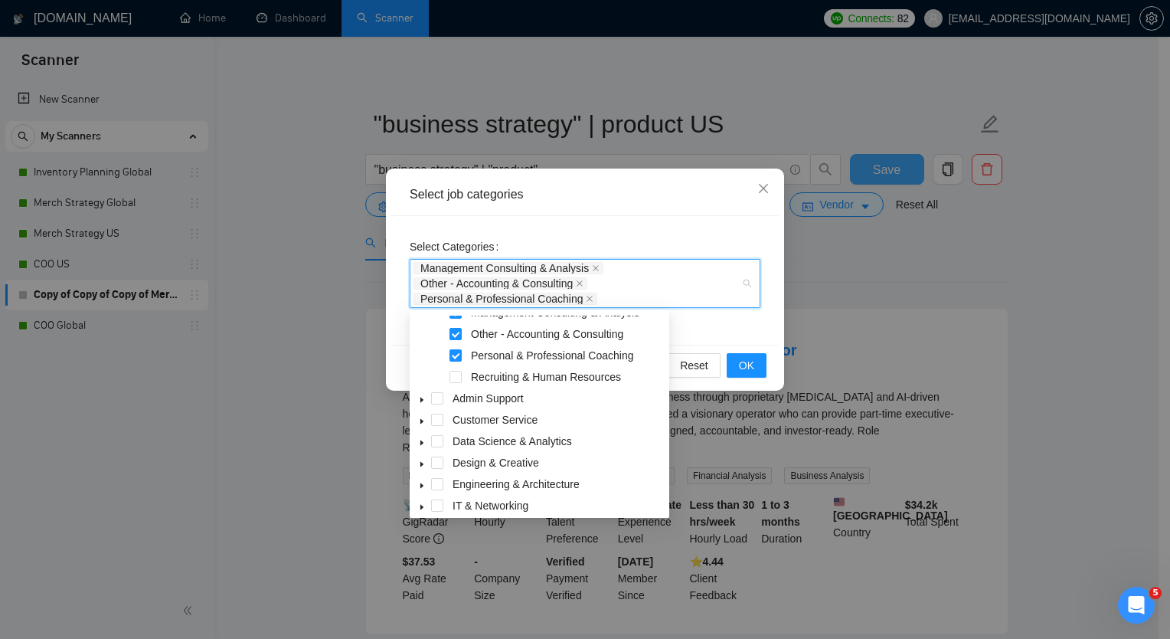
click at [420, 446] on icon "caret-down" at bounding box center [422, 443] width 8 height 8
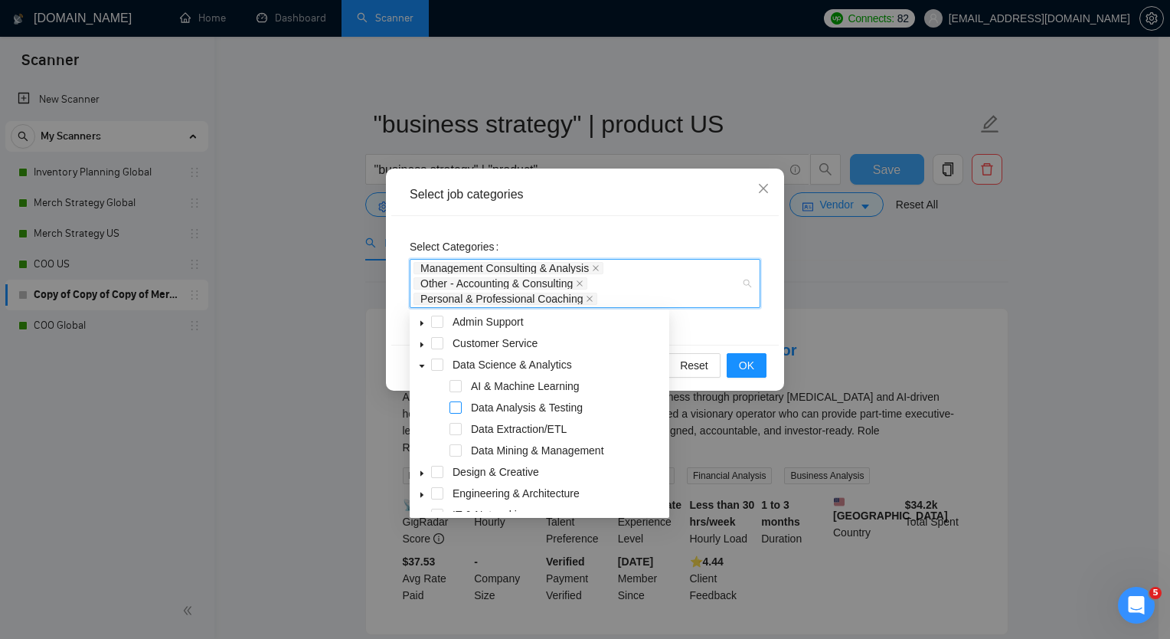
click at [456, 406] on span at bounding box center [456, 407] width 12 height 12
click at [457, 446] on span at bounding box center [456, 450] width 12 height 12
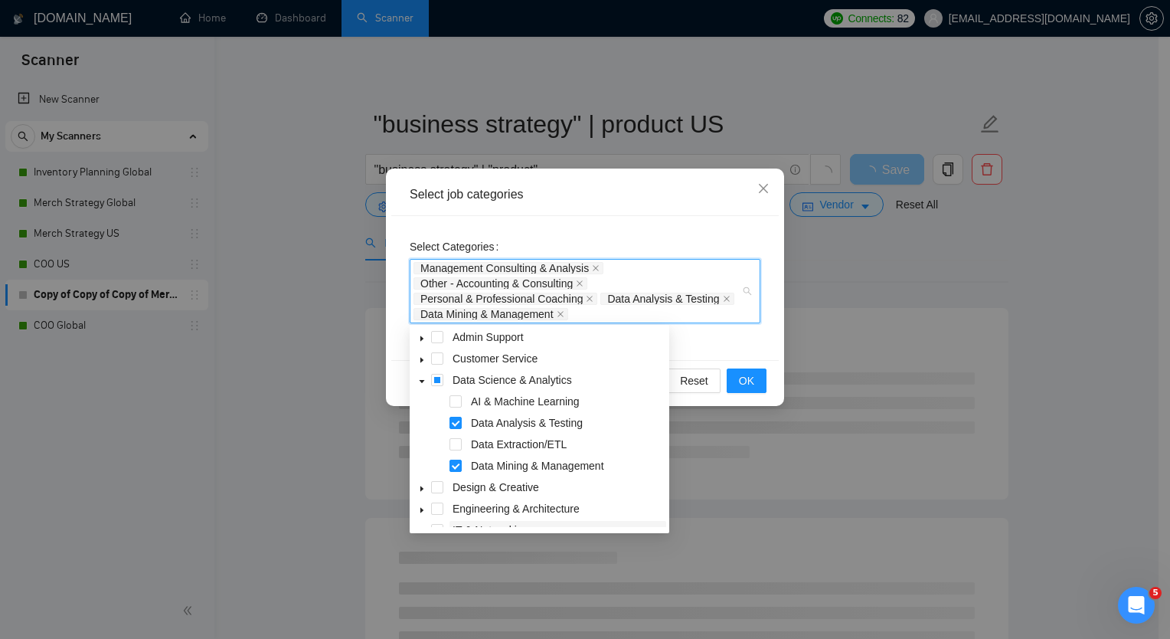
scroll to position [274, 0]
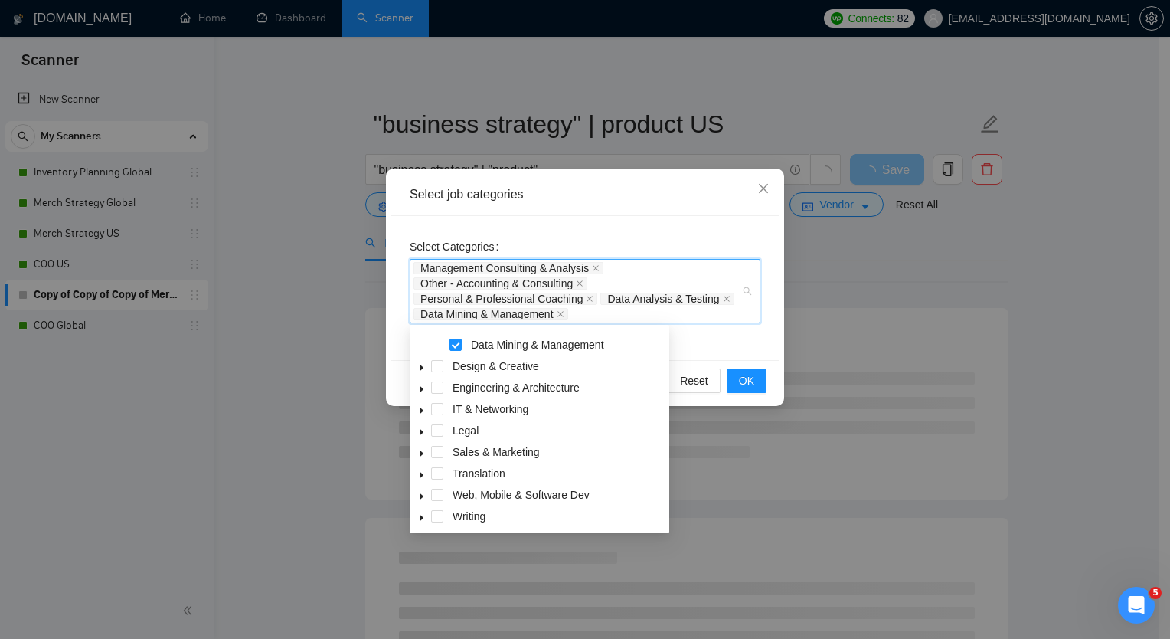
click at [421, 370] on icon "caret-down" at bounding box center [421, 367] width 3 height 5
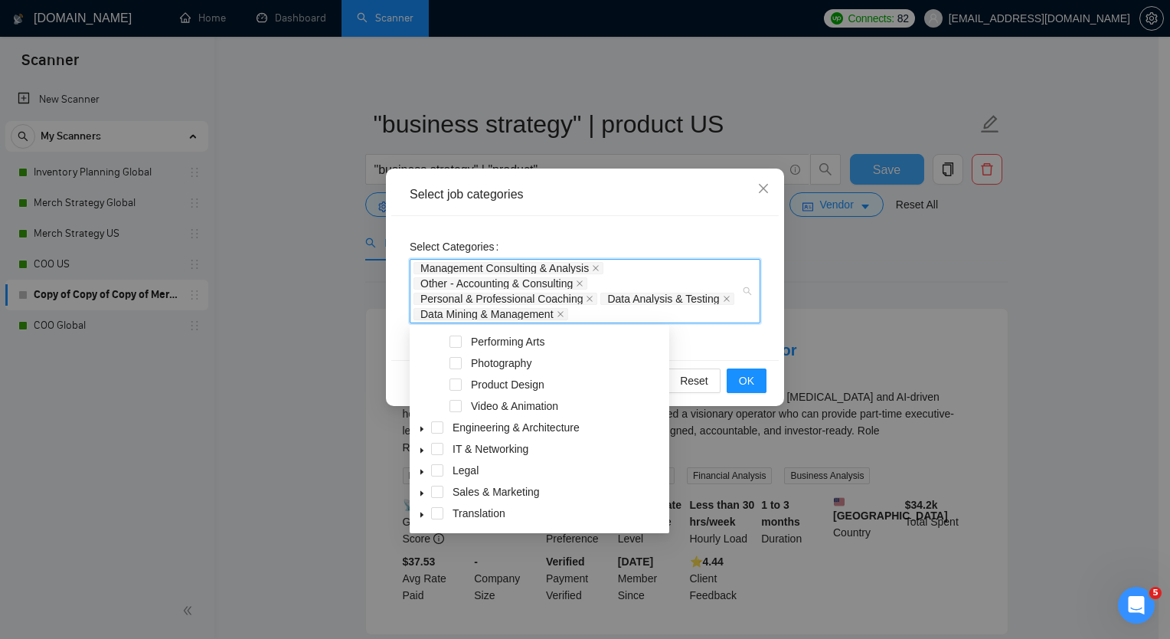
scroll to position [469, 0]
click at [423, 452] on icon "caret-down" at bounding box center [422, 452] width 8 height 8
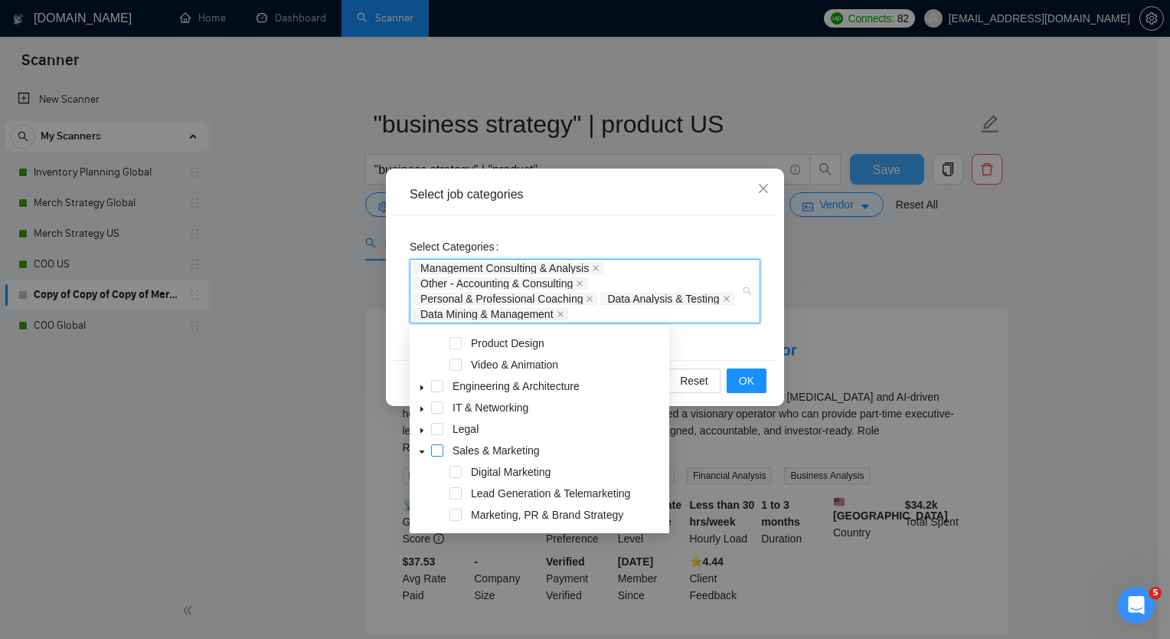
scroll to position [533, 0]
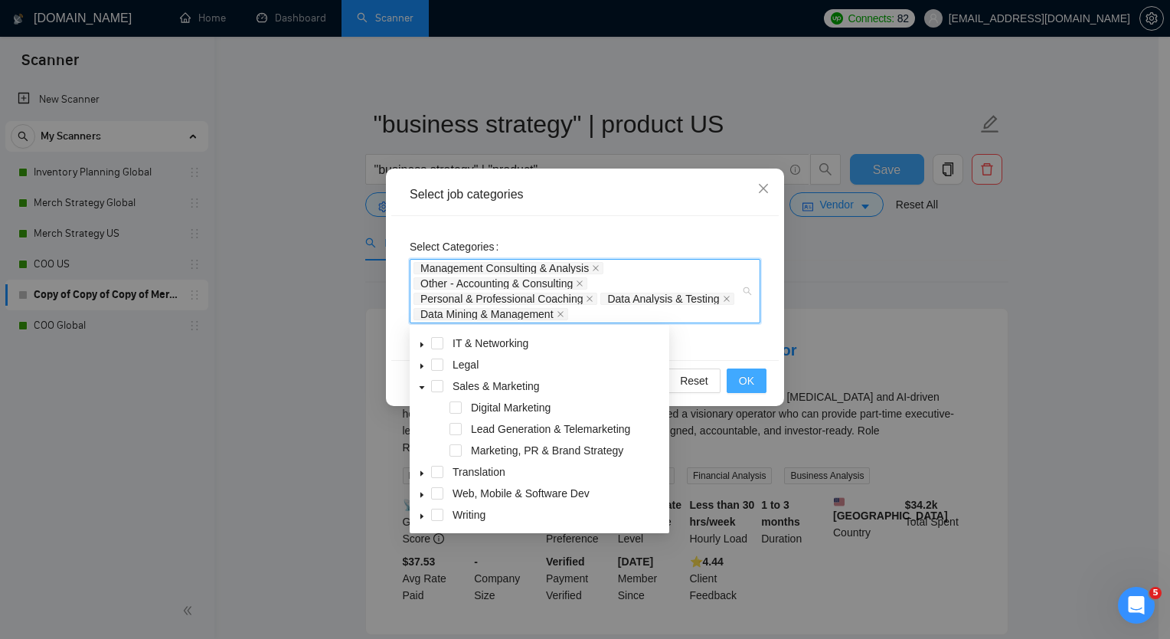
click at [741, 381] on span "OK" at bounding box center [746, 380] width 15 height 17
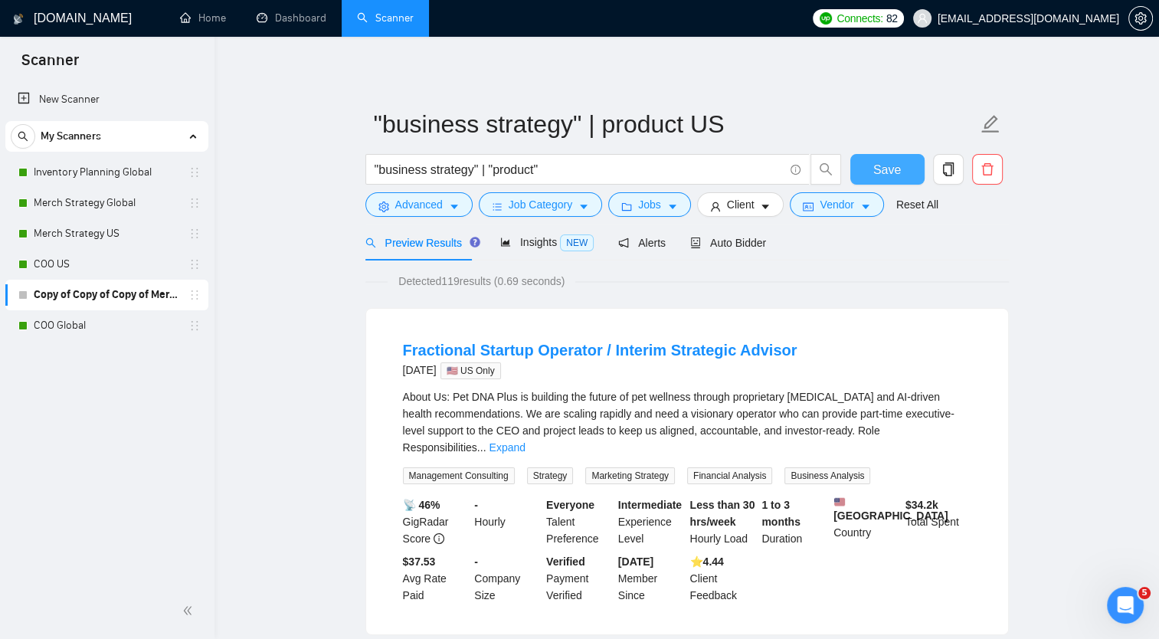
click at [873, 173] on span "Save" at bounding box center [887, 169] width 28 height 19
click at [950, 168] on icon "copy" at bounding box center [948, 169] width 14 height 14
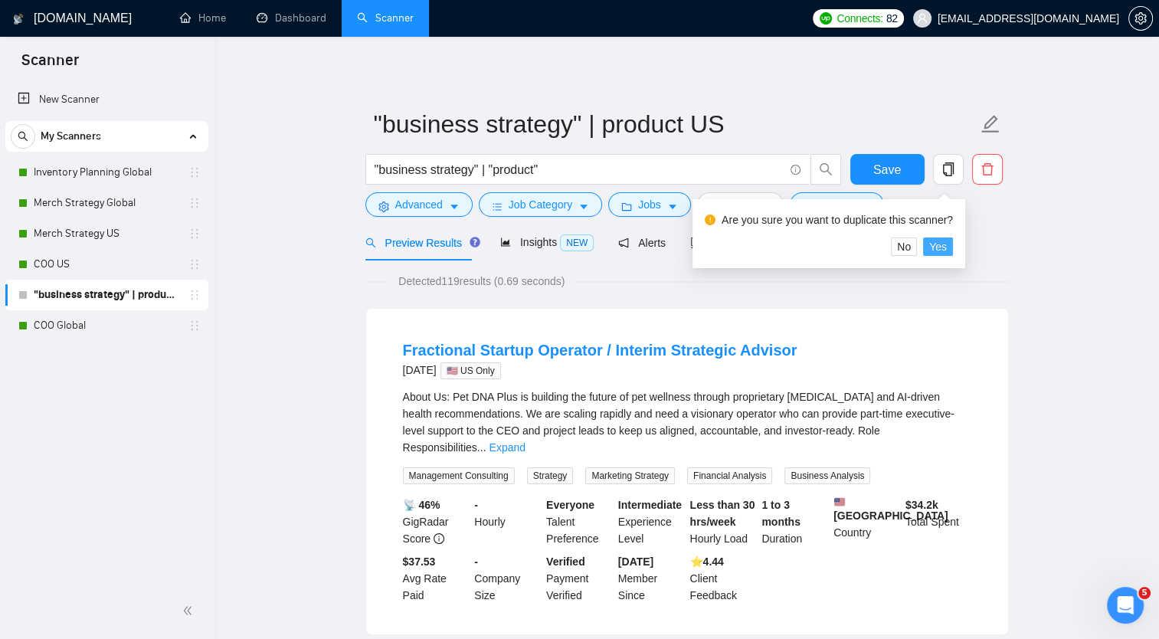
click at [941, 244] on span "Yes" at bounding box center [938, 246] width 18 height 17
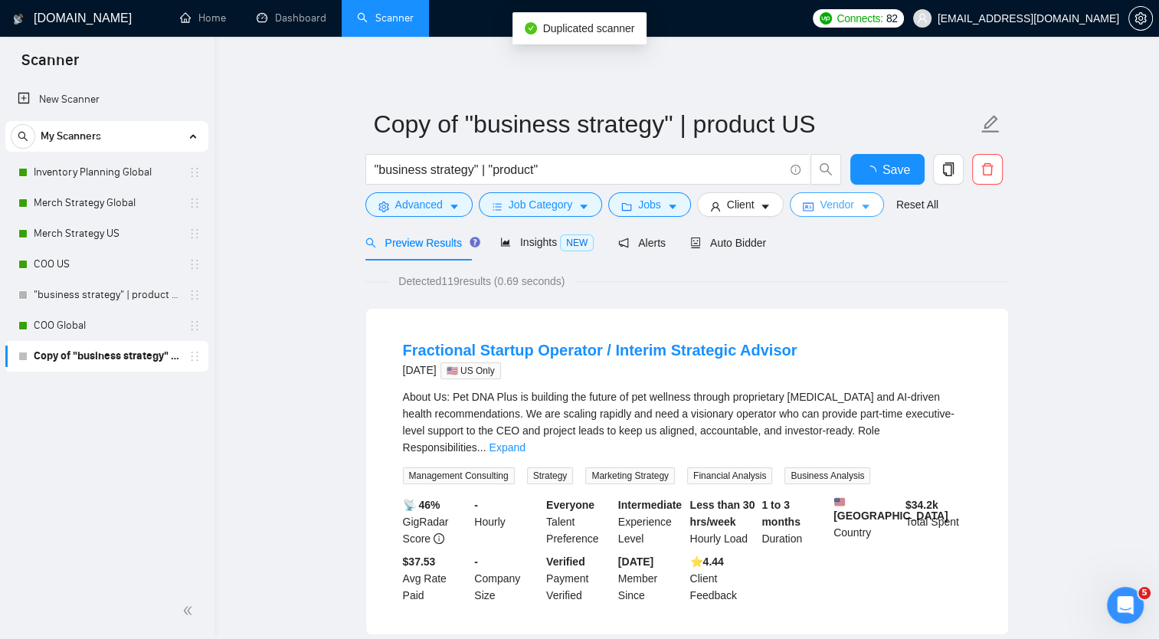
click at [845, 212] on span "Vendor" at bounding box center [836, 204] width 34 height 17
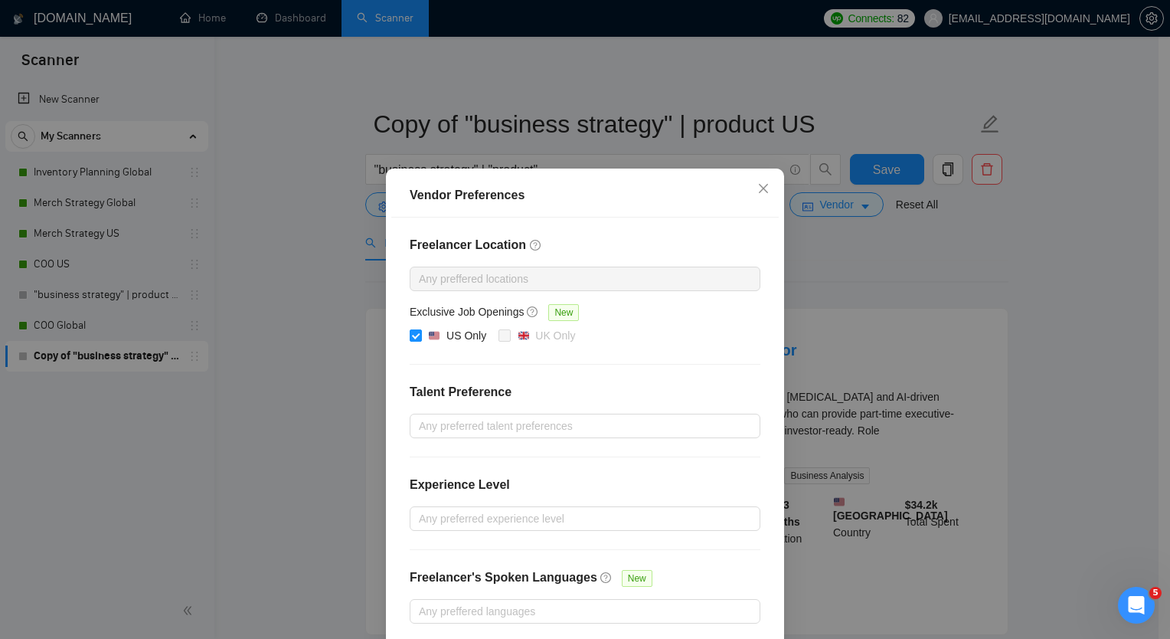
click at [411, 337] on input "US Only" at bounding box center [415, 334] width 11 height 11
checkbox input "false"
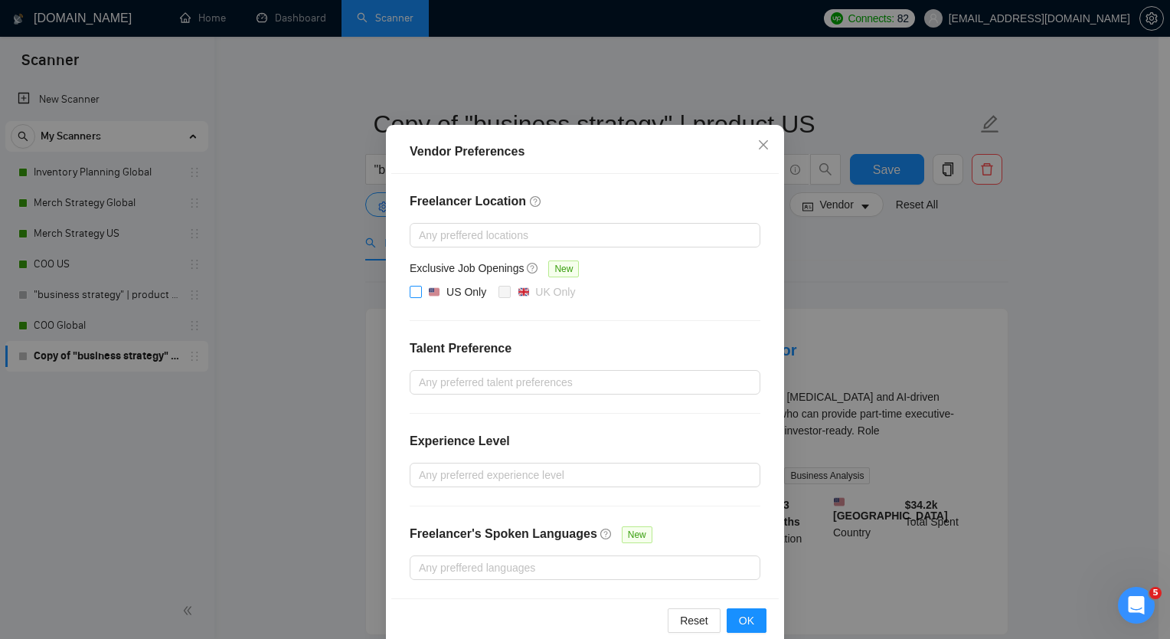
scroll to position [68, 0]
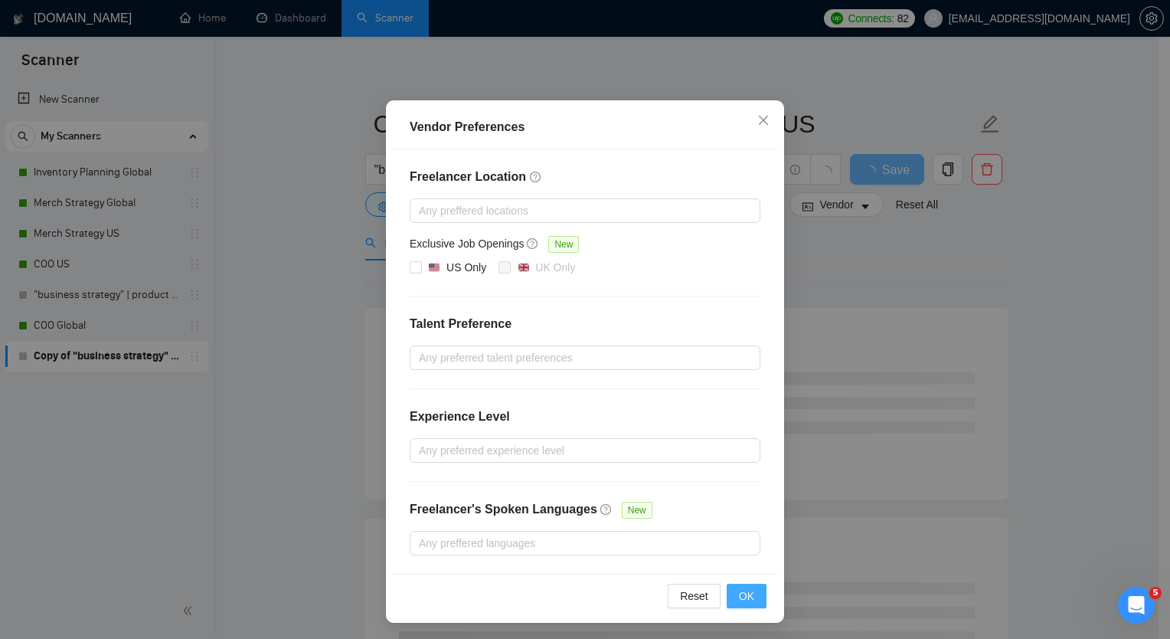
click at [741, 591] on span "OK" at bounding box center [746, 595] width 15 height 17
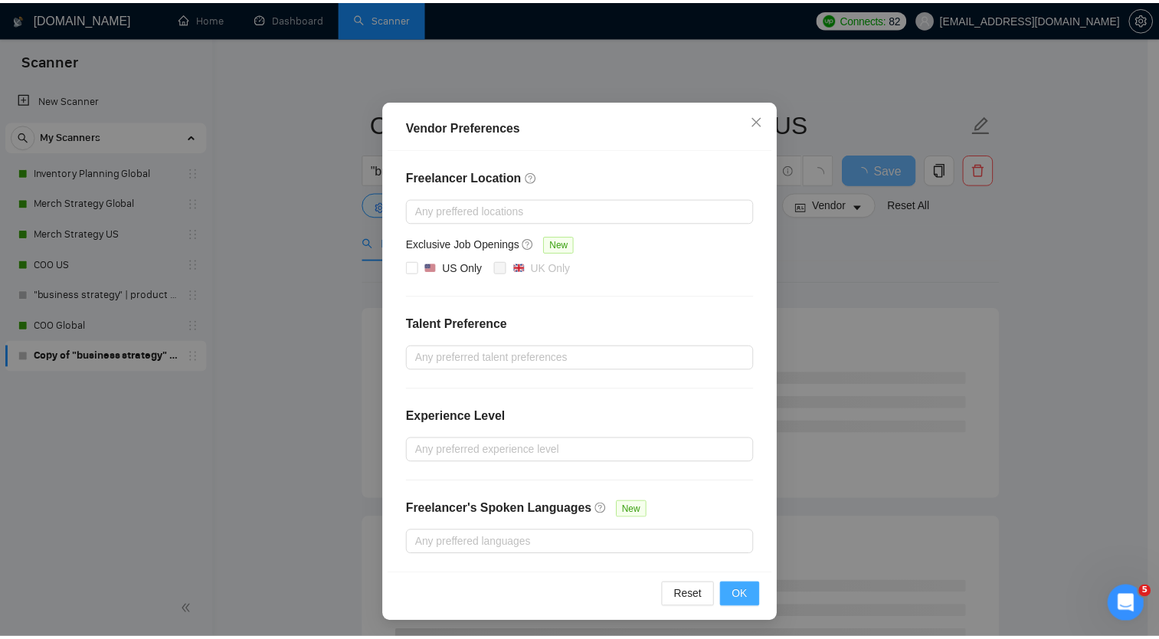
scroll to position [0, 0]
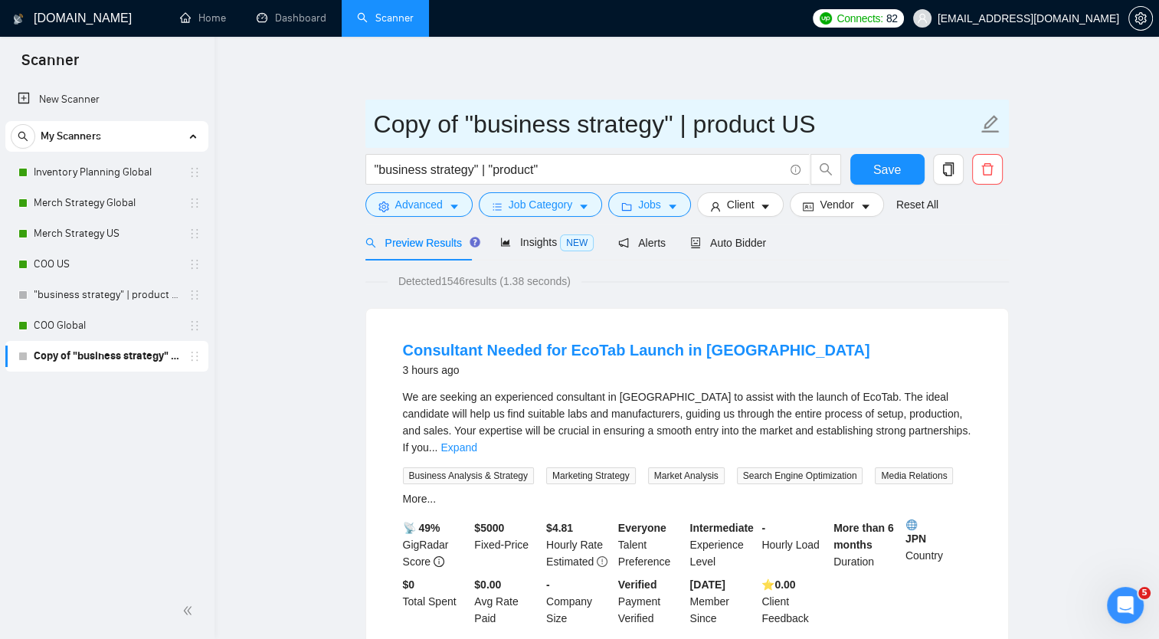
drag, startPoint x: 377, startPoint y: 118, endPoint x: 467, endPoint y: 118, distance: 90.4
click at [467, 118] on input "Copy of "business strategy" | product US" at bounding box center [675, 124] width 603 height 38
drag, startPoint x: 702, startPoint y: 126, endPoint x: 816, endPoint y: 120, distance: 113.5
click at [821, 133] on input ""business strategy" | product US" at bounding box center [675, 124] width 603 height 38
type input ""business strategy" | product Global"
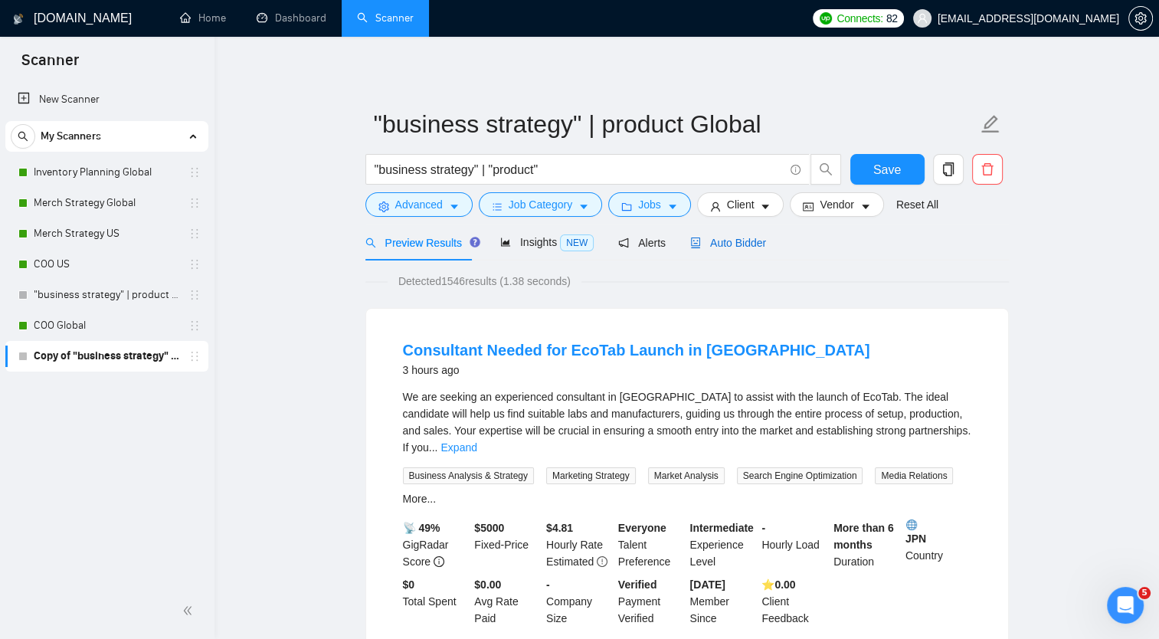
click at [710, 237] on span "Auto Bidder" at bounding box center [728, 243] width 76 height 12
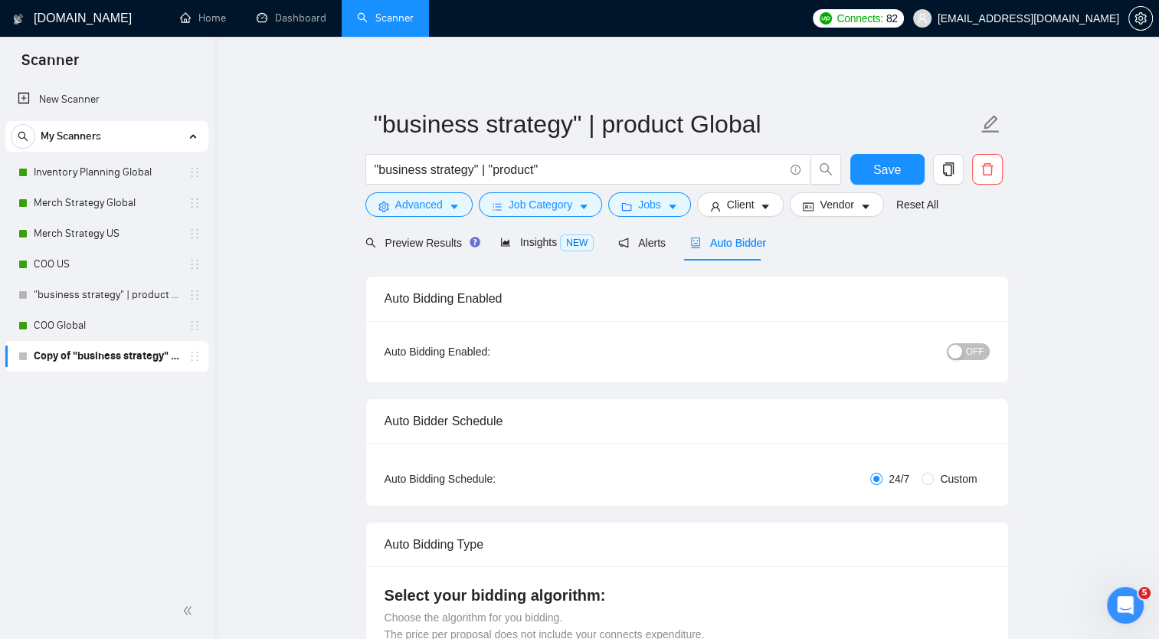
click at [961, 350] on div "button" at bounding box center [955, 352] width 14 height 14
click at [882, 179] on button "Save" at bounding box center [887, 169] width 74 height 31
click at [107, 289] on link ""business strategy" | product US" at bounding box center [107, 295] width 146 height 31
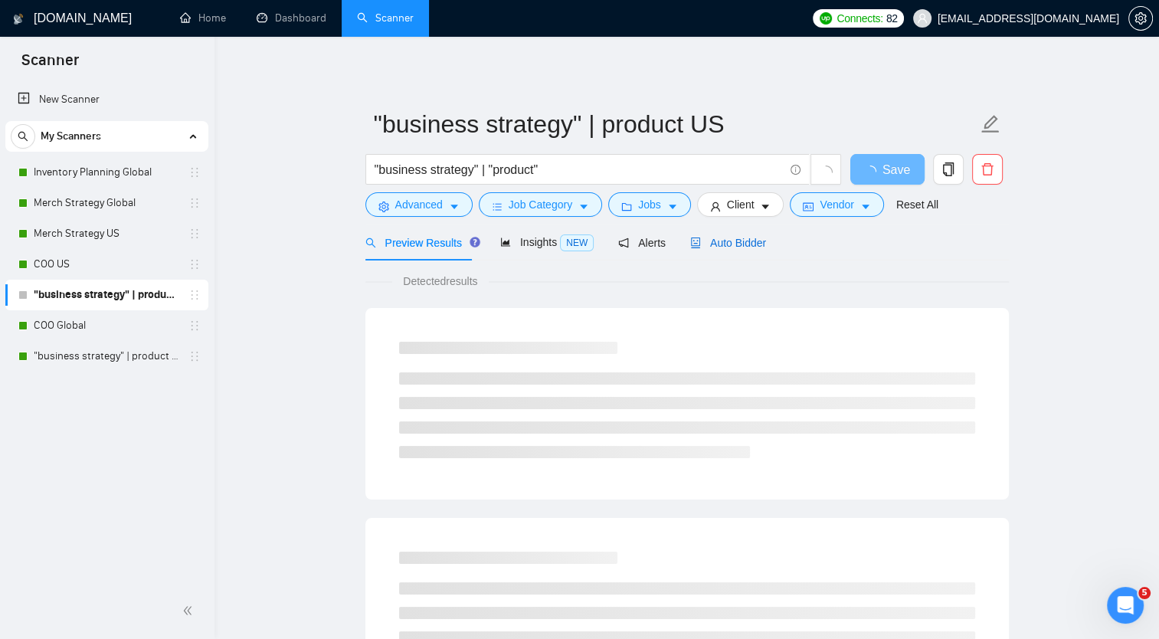
click at [714, 240] on span "Auto Bidder" at bounding box center [728, 243] width 76 height 12
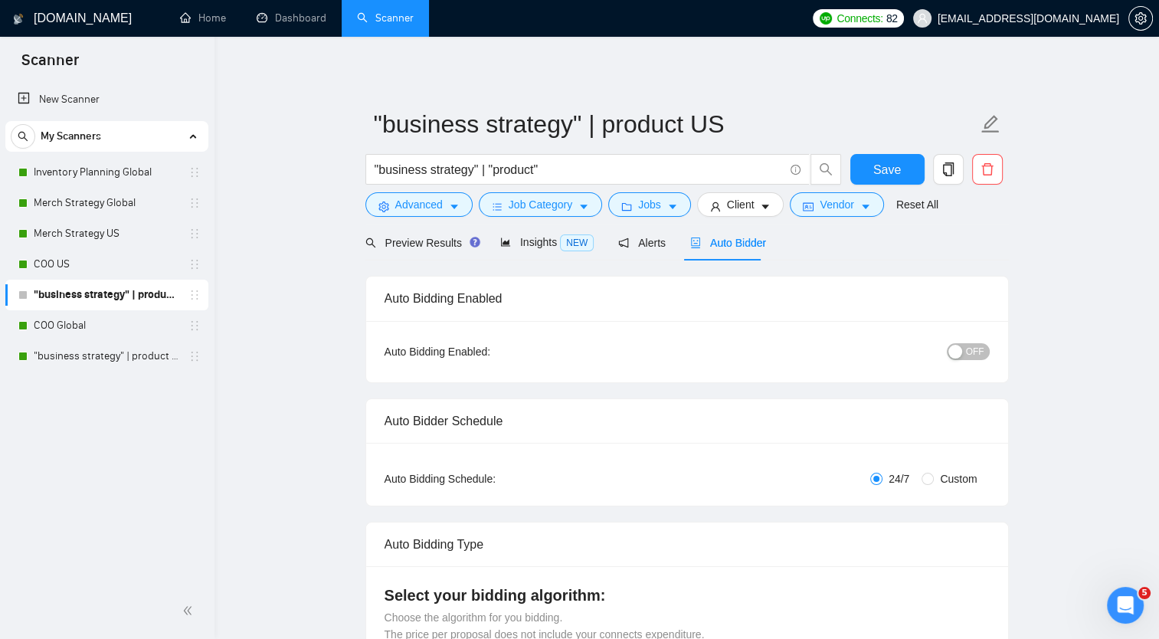
click at [982, 345] on span "OFF" at bounding box center [975, 351] width 18 height 17
click at [875, 173] on span "Save" at bounding box center [887, 169] width 28 height 19
click at [119, 103] on link "New Scanner" at bounding box center [107, 99] width 178 height 31
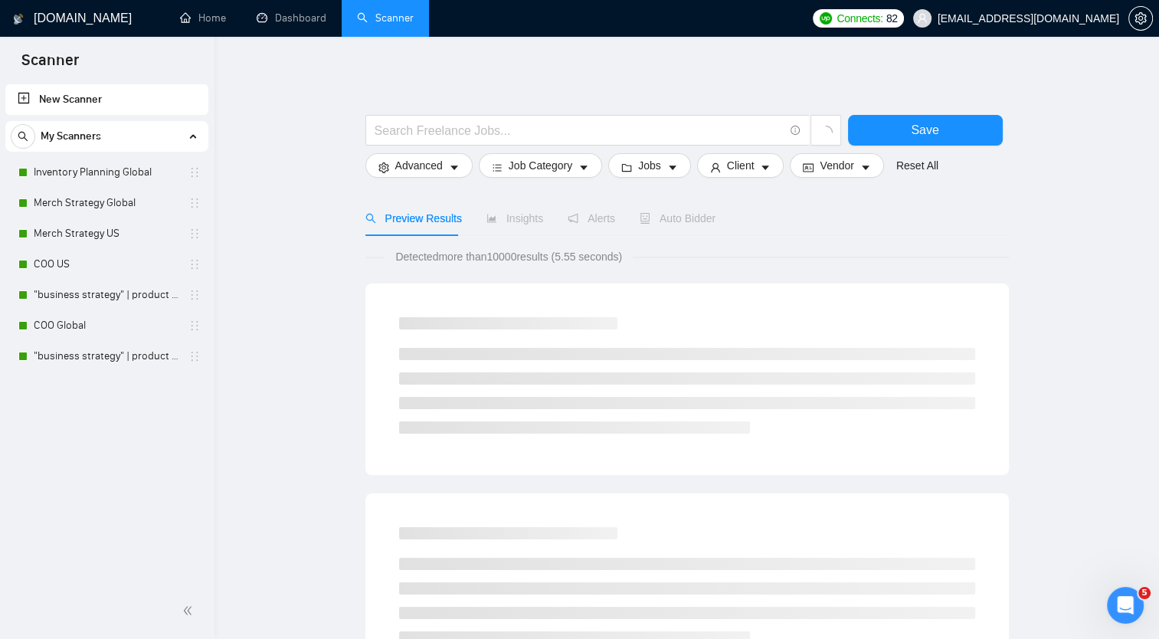
click at [96, 134] on span "My Scanners" at bounding box center [71, 136] width 60 height 31
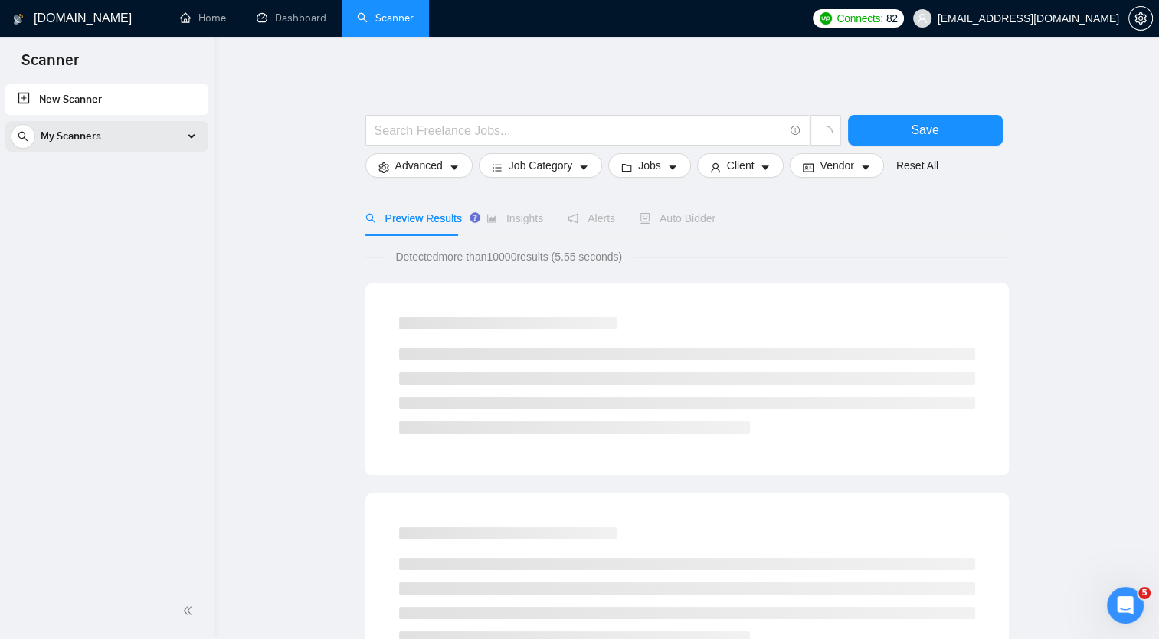
click at [95, 135] on span "My Scanners" at bounding box center [71, 136] width 60 height 31
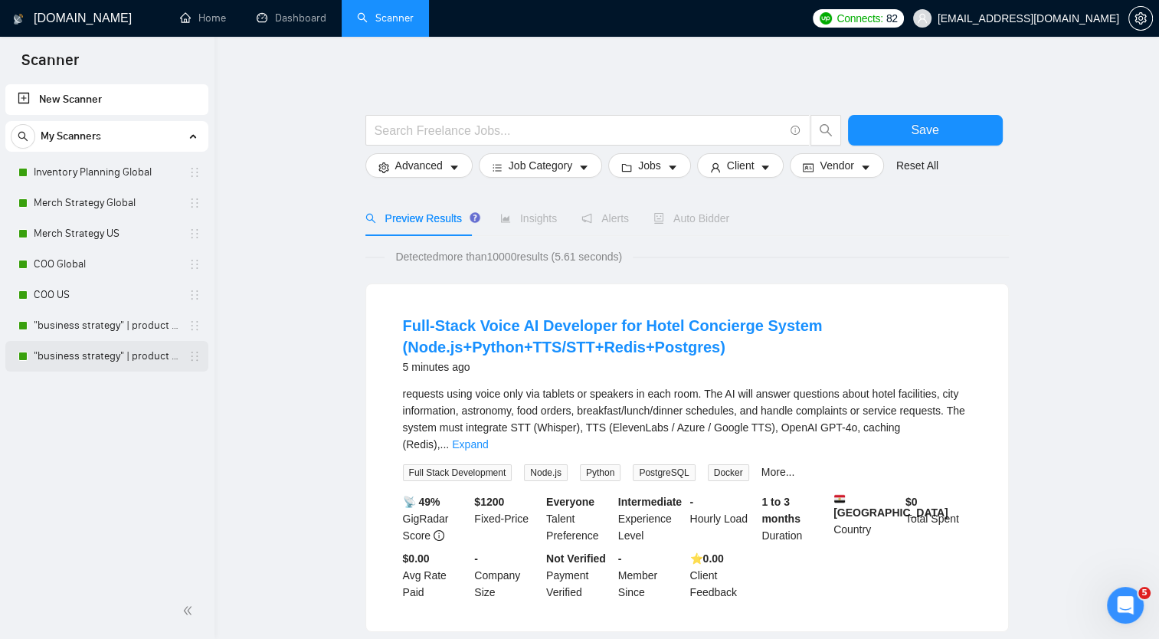
click at [73, 356] on link ""business strategy" | product Global" at bounding box center [107, 356] width 146 height 31
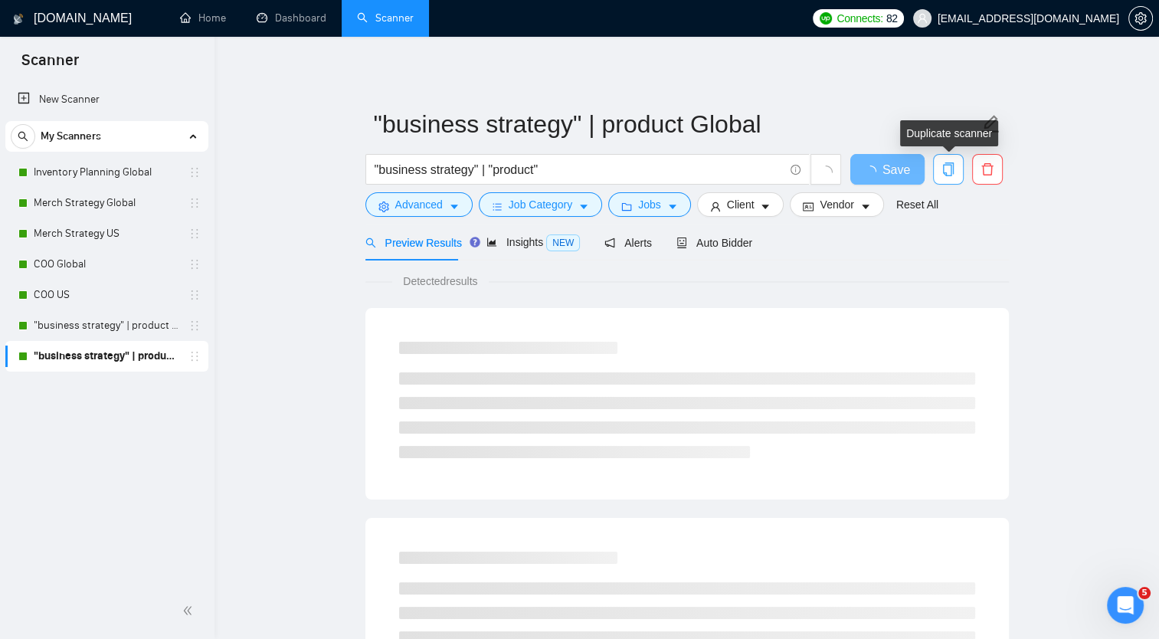
click at [949, 168] on icon "copy" at bounding box center [948, 169] width 14 height 14
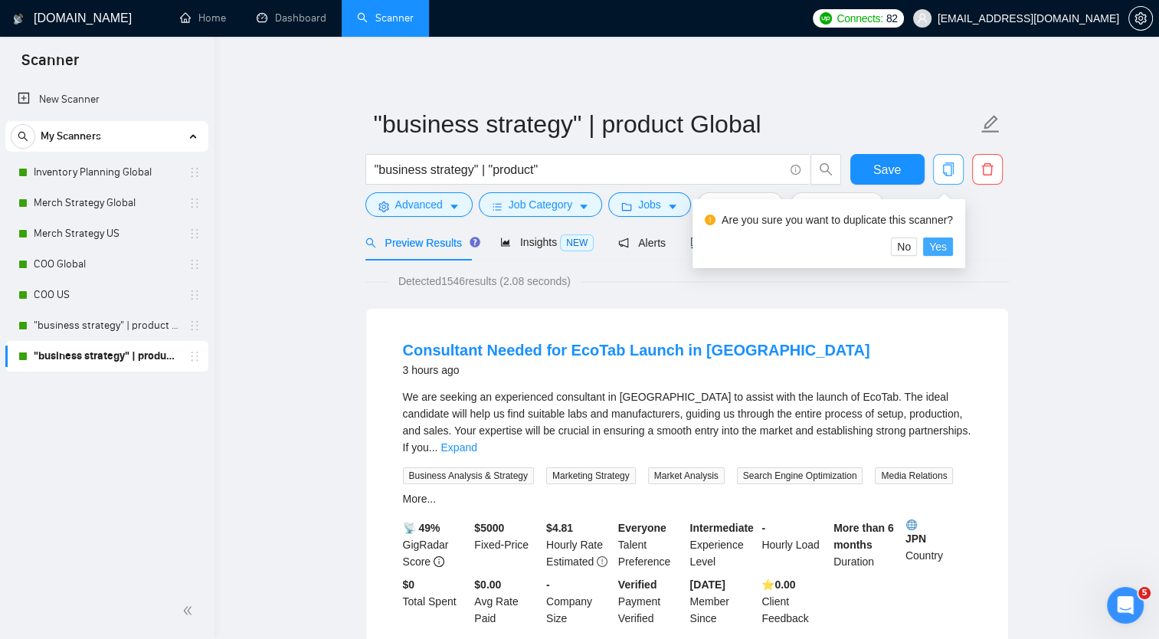
click at [933, 154] on button "button" at bounding box center [948, 169] width 31 height 31
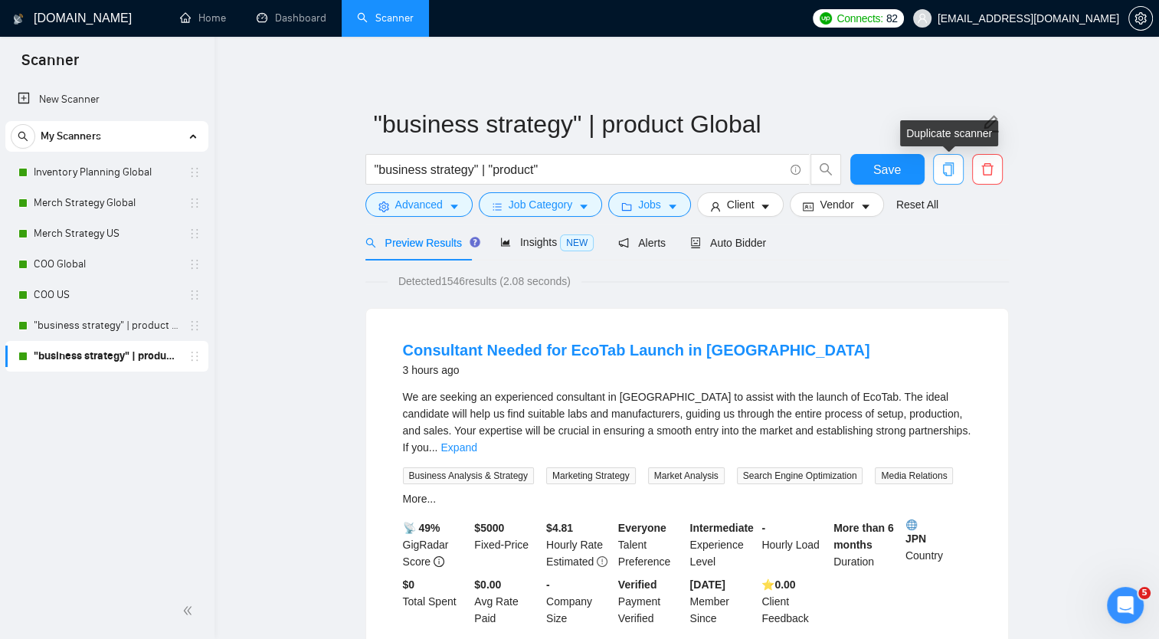
click at [946, 169] on icon "copy" at bounding box center [948, 169] width 14 height 14
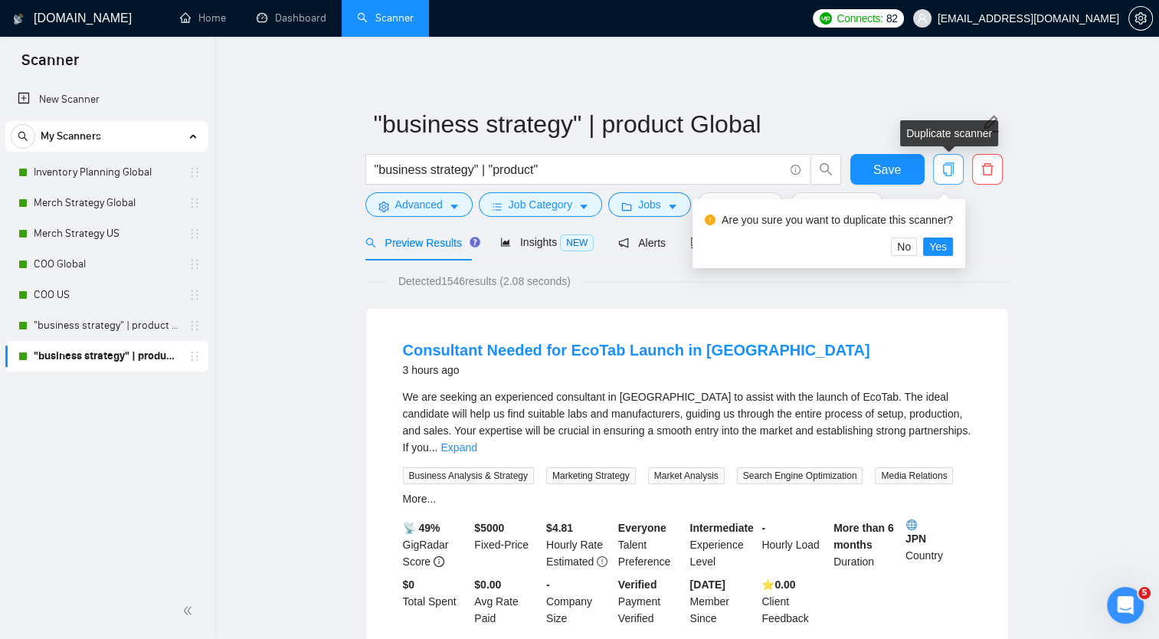
click at [933, 154] on button "button" at bounding box center [948, 169] width 31 height 31
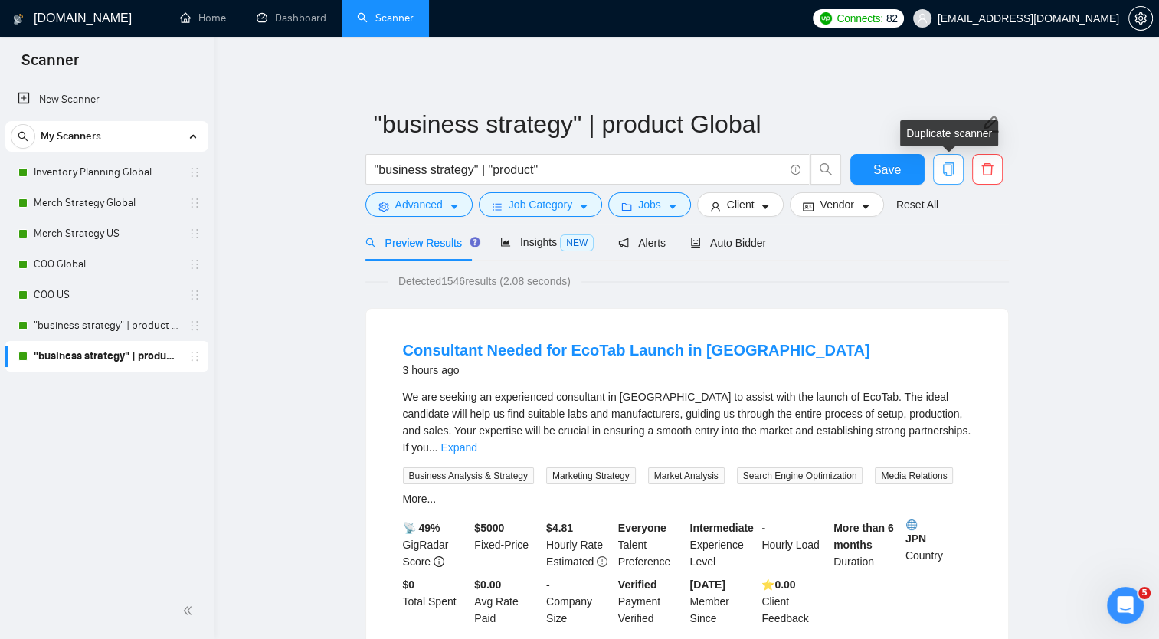
click at [946, 169] on icon "copy" at bounding box center [948, 169] width 14 height 14
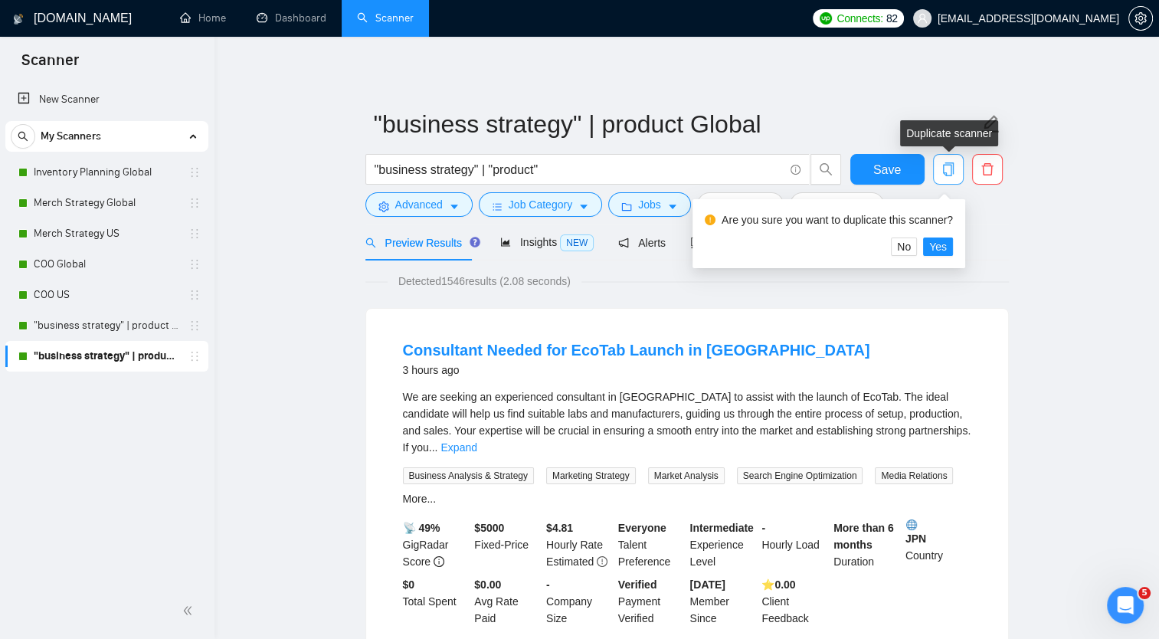
click at [933, 154] on button "button" at bounding box center [948, 169] width 31 height 31
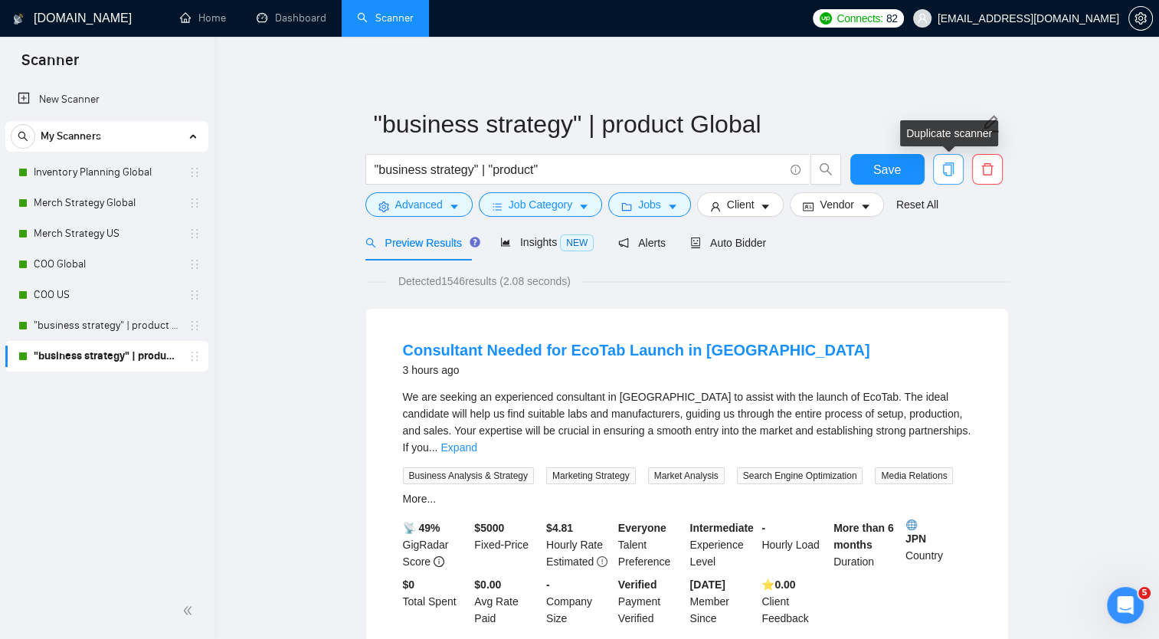
click at [946, 169] on icon "copy" at bounding box center [948, 169] width 14 height 14
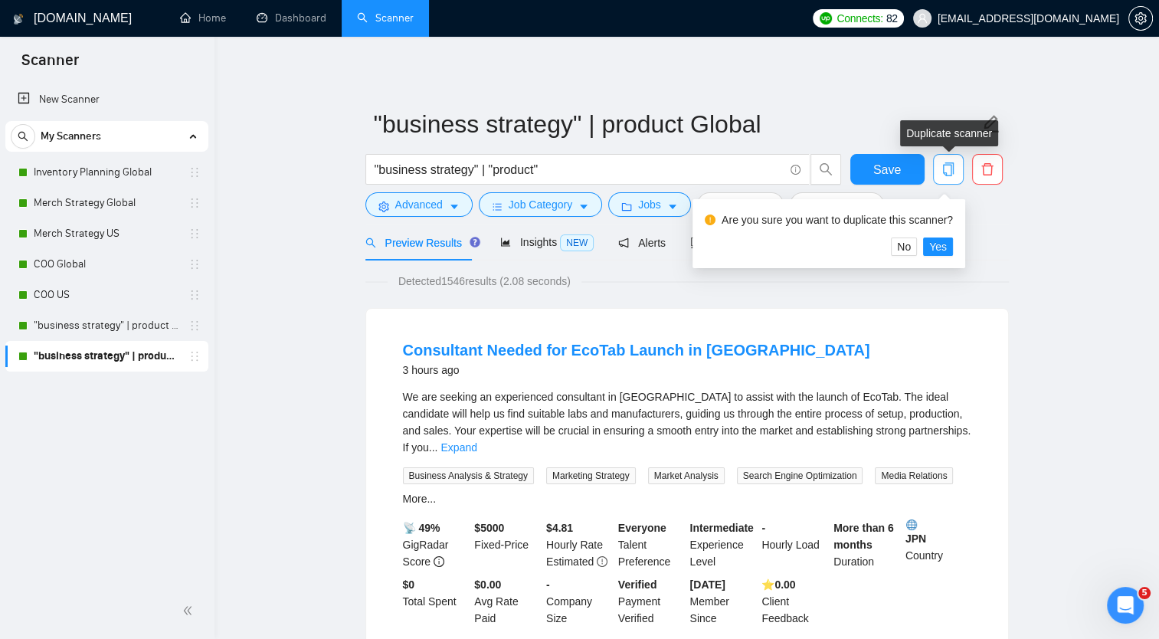
click at [933, 154] on button "button" at bounding box center [948, 169] width 31 height 31
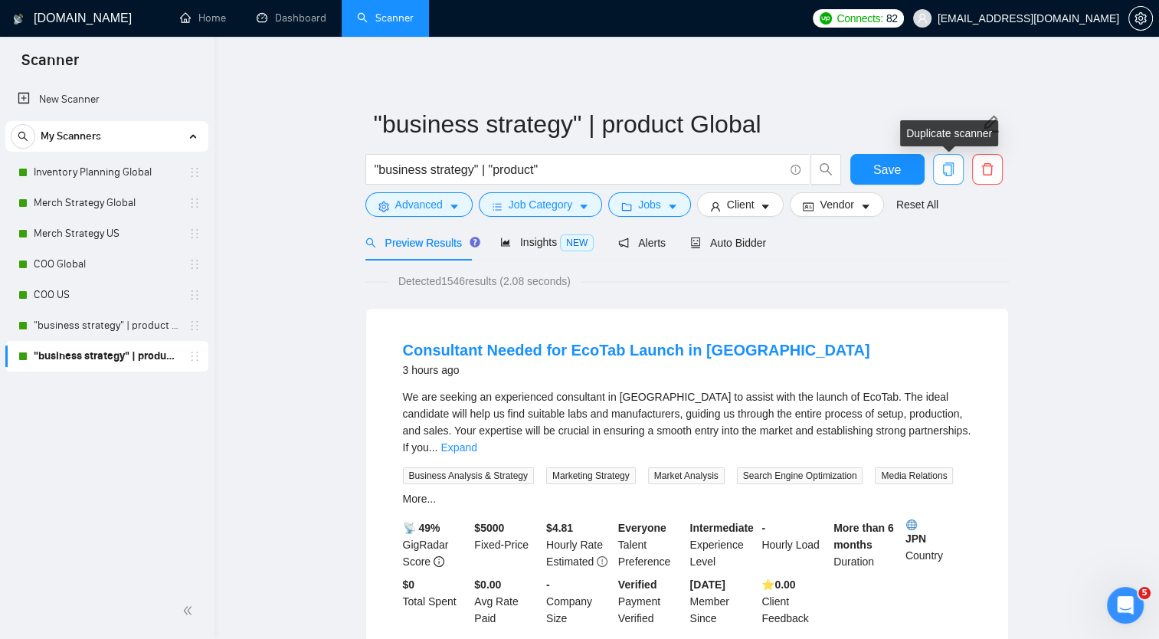
click at [945, 170] on icon "copy" at bounding box center [948, 169] width 14 height 14
click at [933, 154] on button "button" at bounding box center [948, 169] width 31 height 31
click at [945, 170] on icon "copy" at bounding box center [948, 169] width 14 height 14
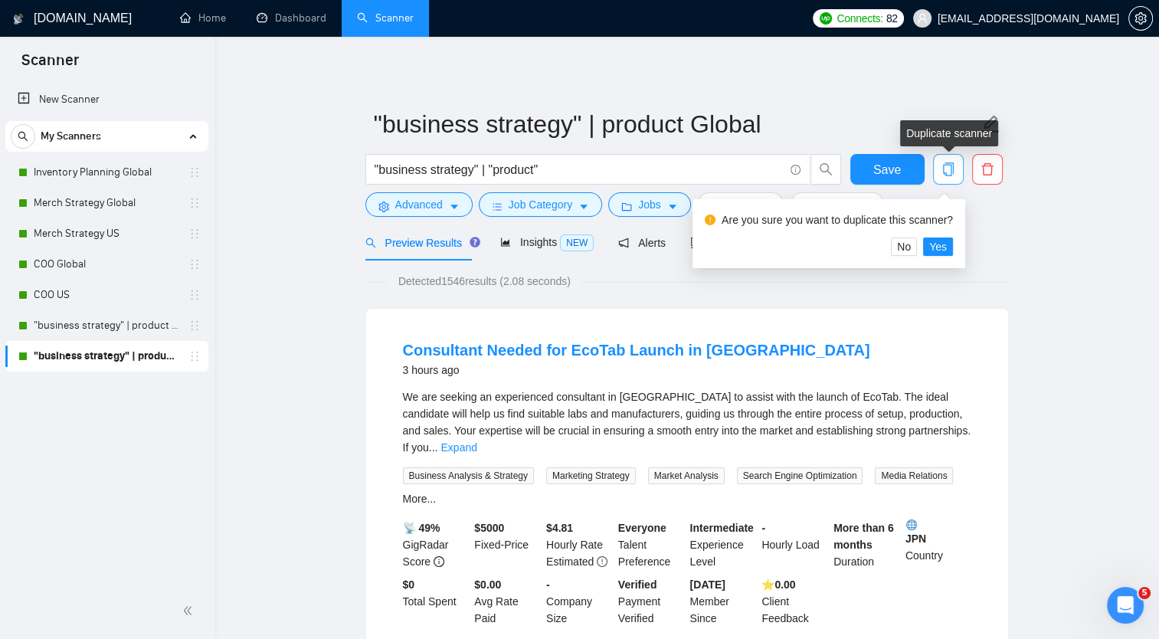
click at [933, 154] on button "button" at bounding box center [948, 169] width 31 height 31
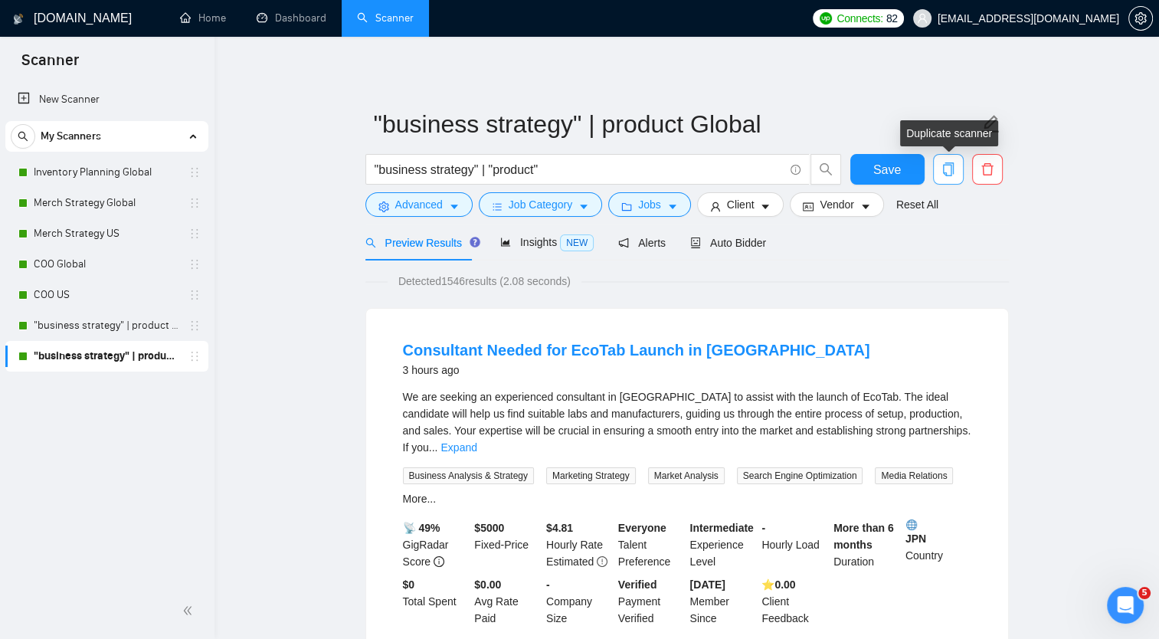
click at [945, 170] on icon "copy" at bounding box center [948, 169] width 14 height 14
click at [933, 154] on button "button" at bounding box center [948, 169] width 31 height 31
click at [945, 170] on icon "copy" at bounding box center [948, 169] width 14 height 14
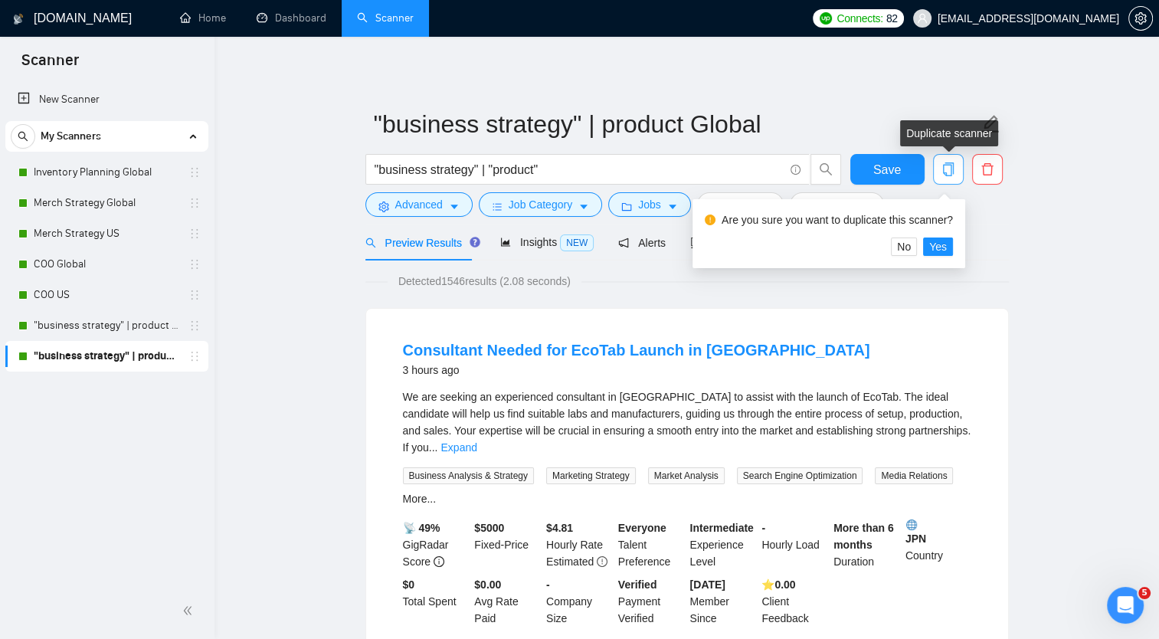
click at [933, 154] on button "button" at bounding box center [948, 169] width 31 height 31
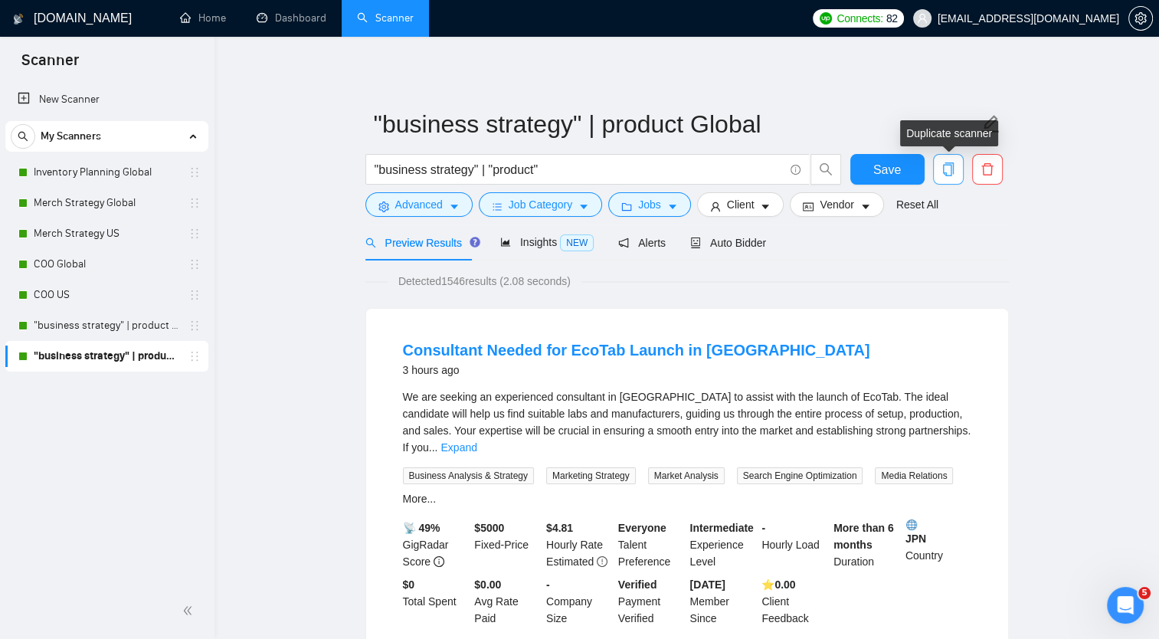
click at [945, 170] on icon "copy" at bounding box center [948, 169] width 14 height 14
click at [933, 154] on button "button" at bounding box center [948, 169] width 31 height 31
click at [950, 168] on icon "copy" at bounding box center [947, 169] width 11 height 14
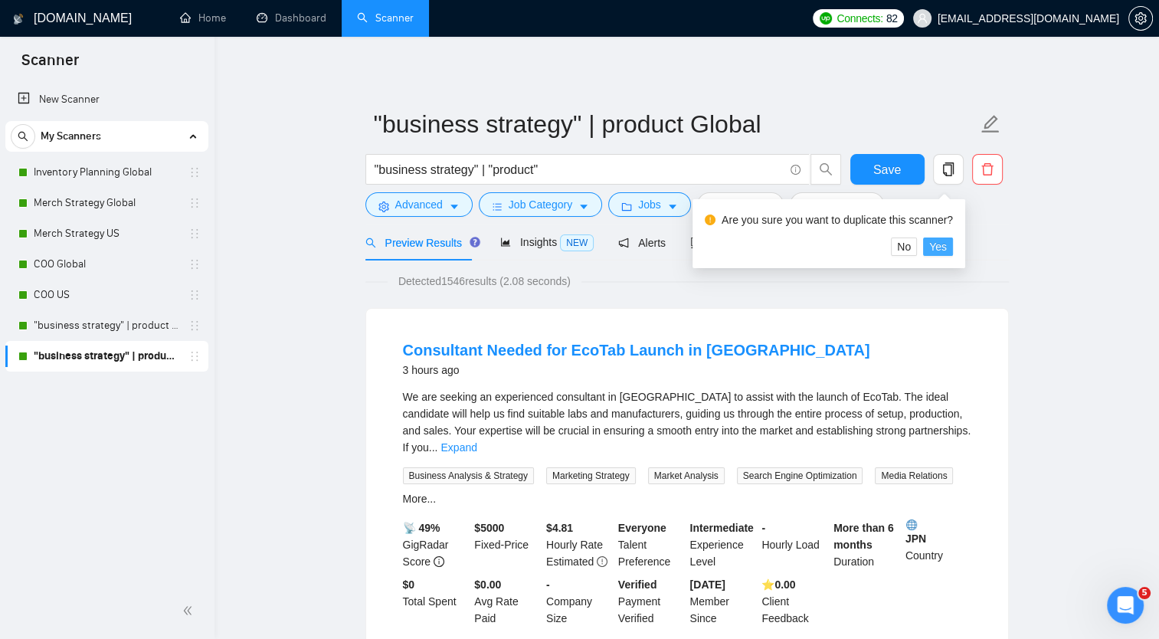
click at [937, 247] on span "Yes" at bounding box center [938, 246] width 18 height 17
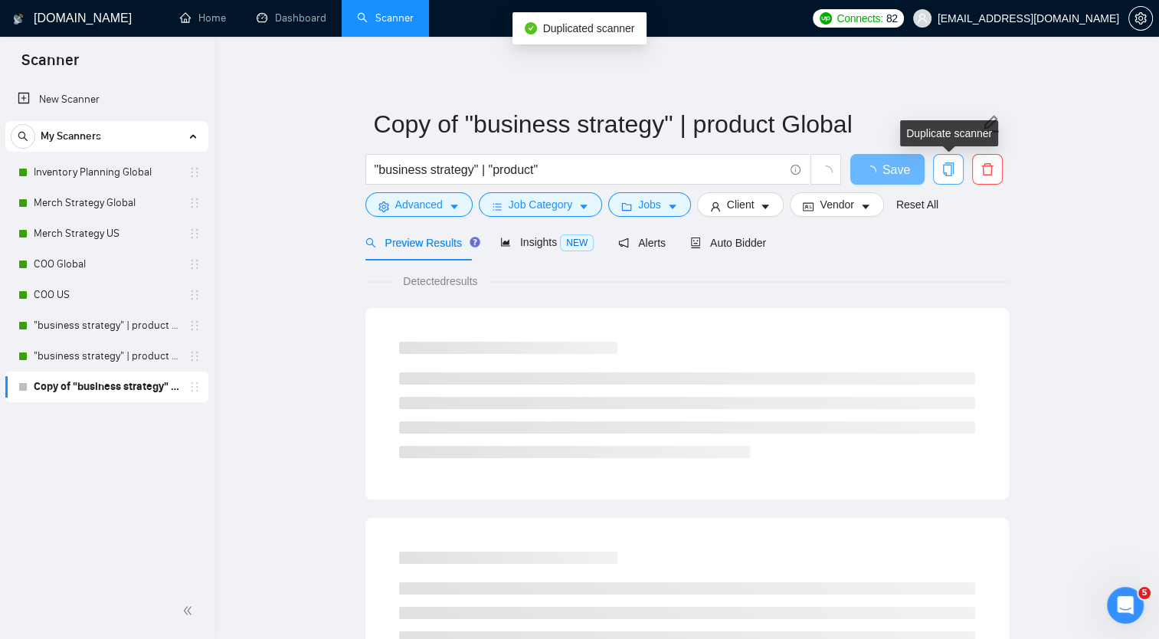
click at [950, 170] on icon "copy" at bounding box center [948, 169] width 14 height 14
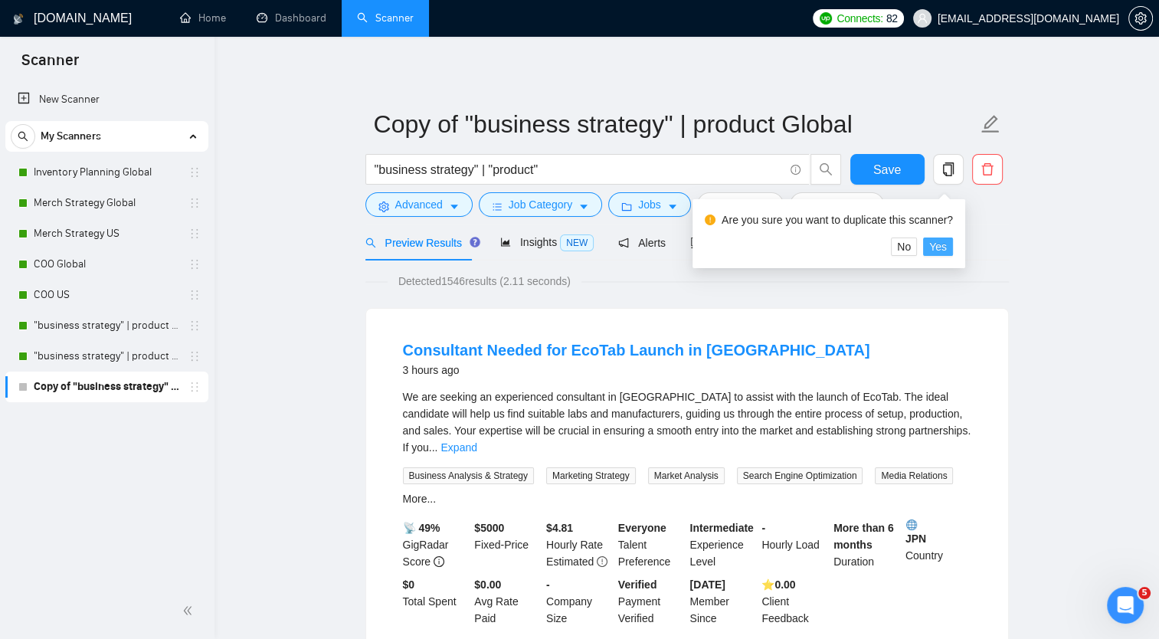
click at [939, 244] on span "Yes" at bounding box center [938, 246] width 18 height 17
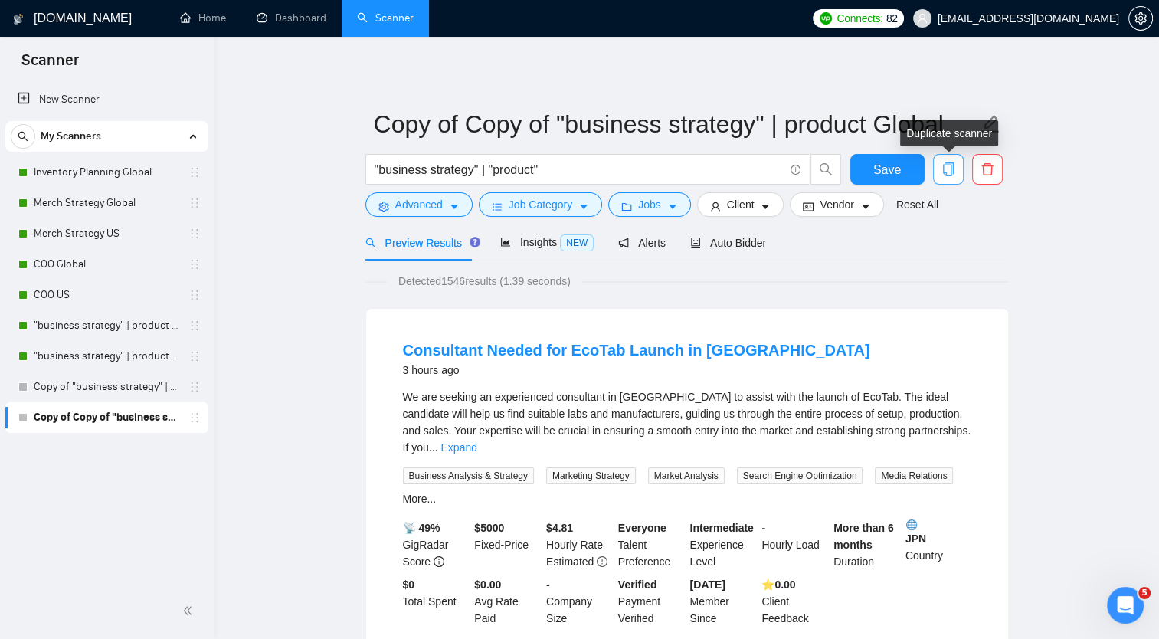
click at [944, 170] on icon "copy" at bounding box center [948, 169] width 14 height 14
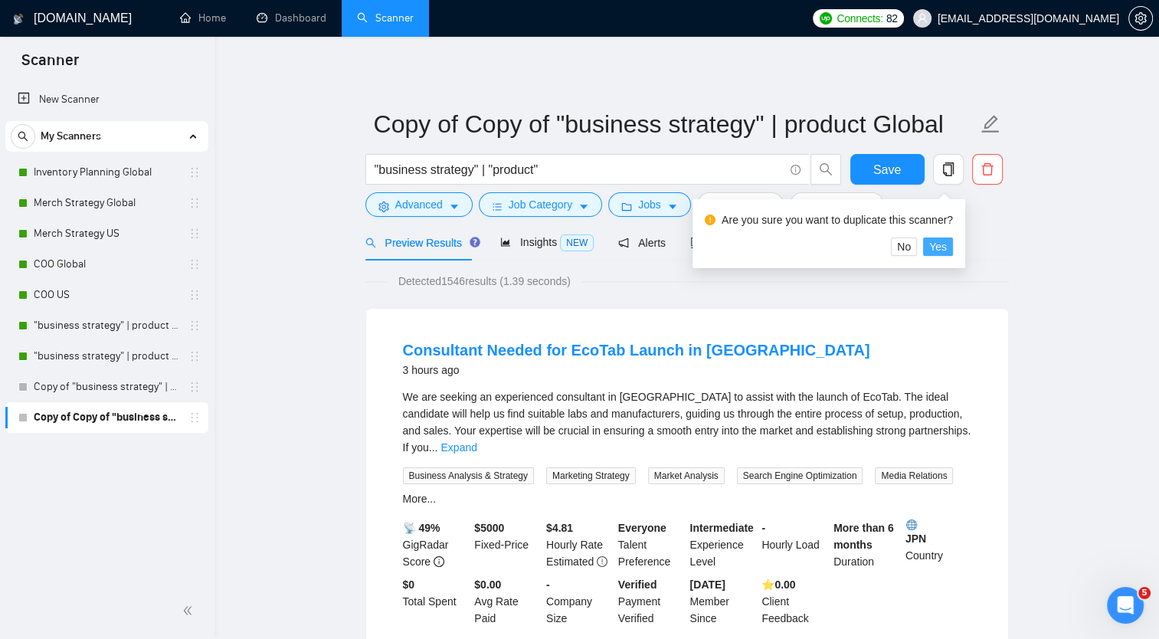
click at [932, 245] on span "Yes" at bounding box center [938, 246] width 18 height 17
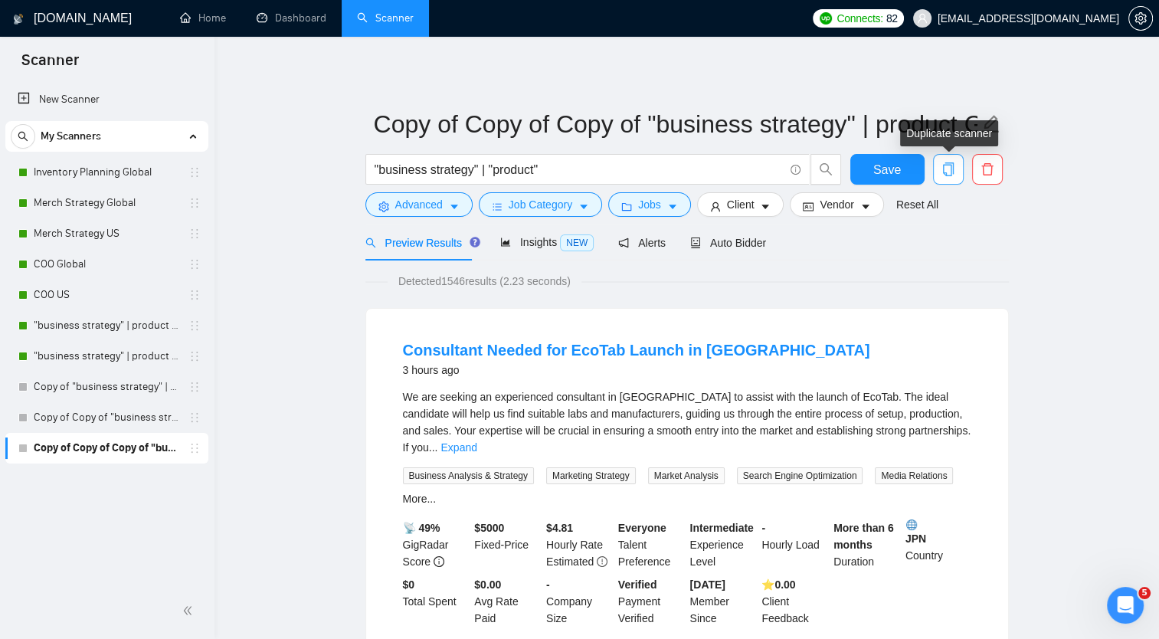
click at [941, 168] on icon "copy" at bounding box center [948, 169] width 14 height 14
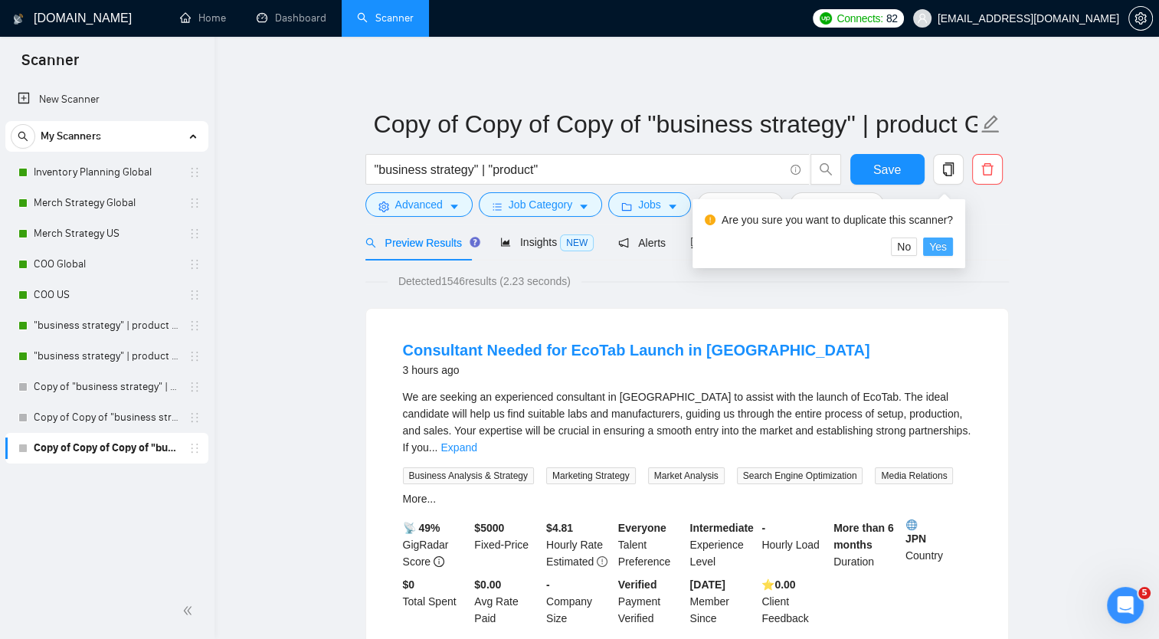
click at [940, 244] on span "Yes" at bounding box center [938, 246] width 18 height 17
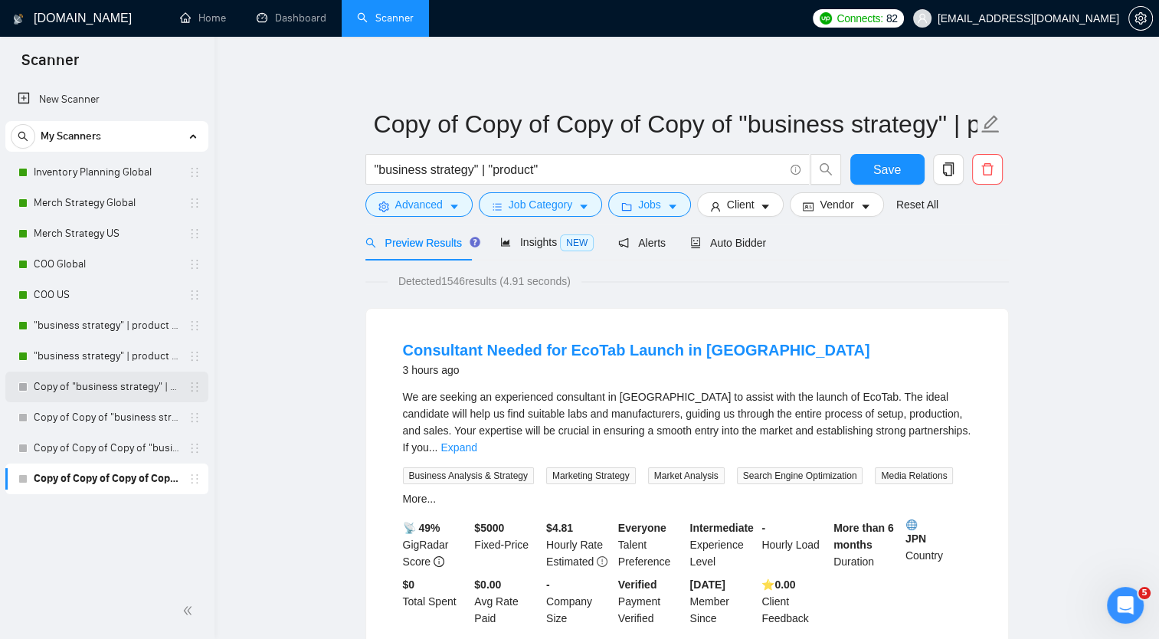
click at [101, 391] on link "Copy of "business strategy" | product Global" at bounding box center [107, 386] width 146 height 31
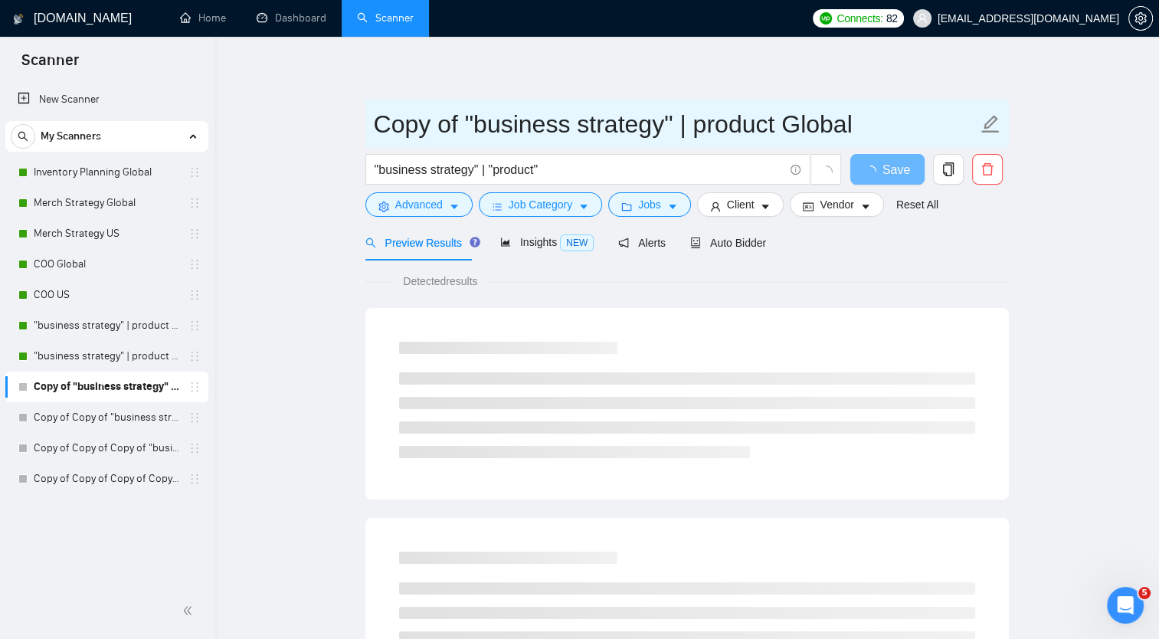
click at [989, 128] on icon "edit" at bounding box center [990, 124] width 20 height 20
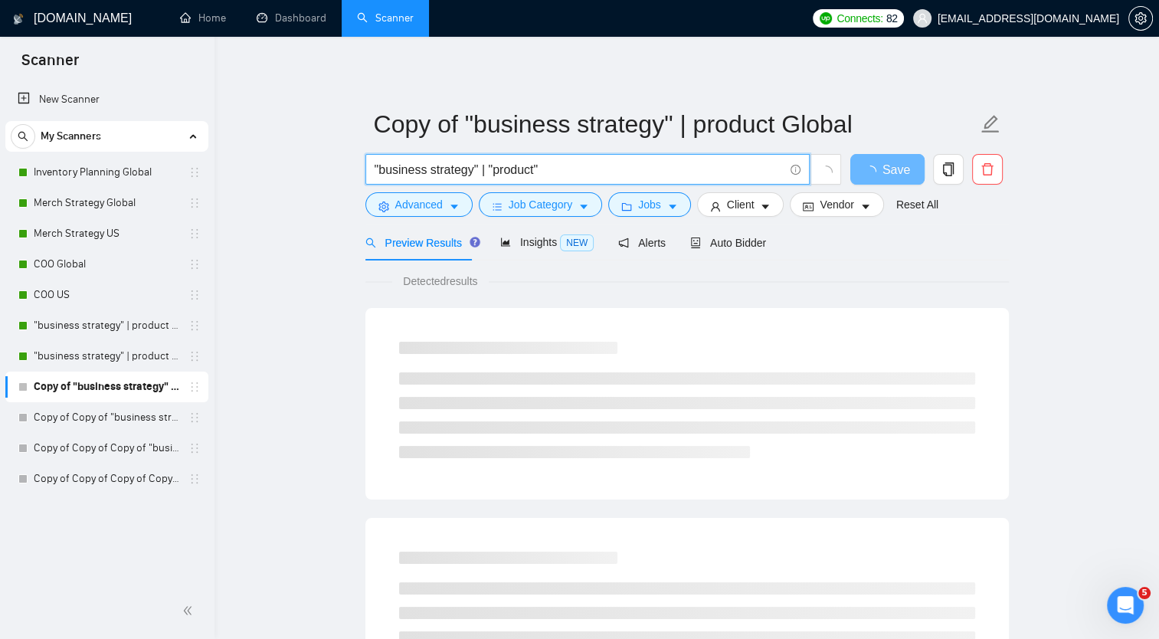
drag, startPoint x: 561, startPoint y: 166, endPoint x: 340, endPoint y: 152, distance: 221.0
paste input "retail"
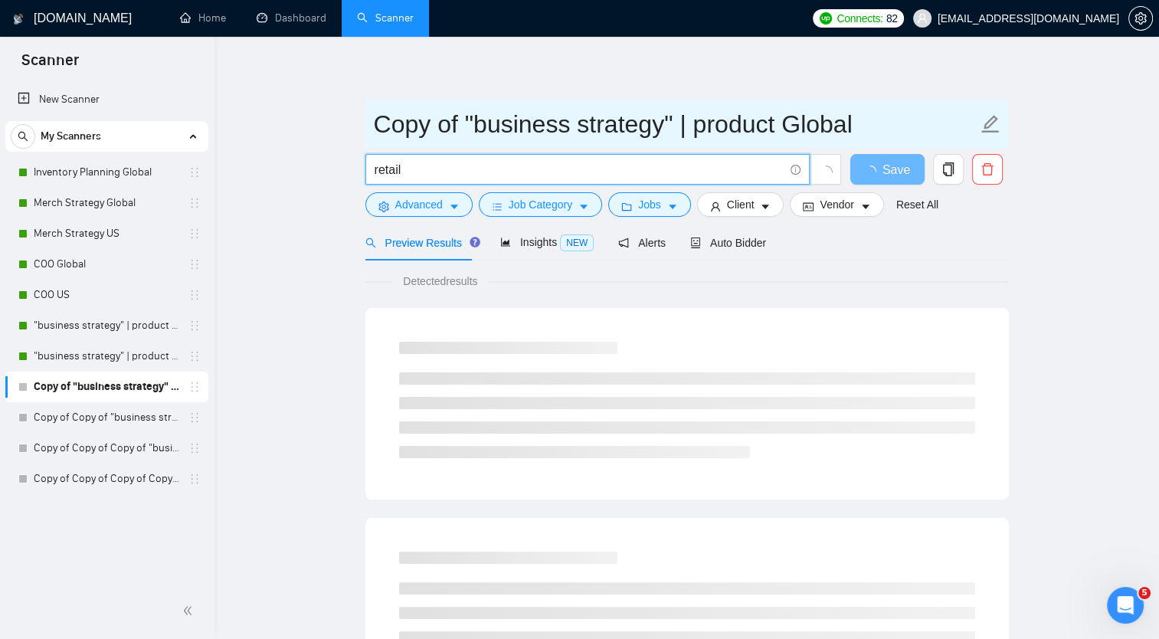
type input "retail"
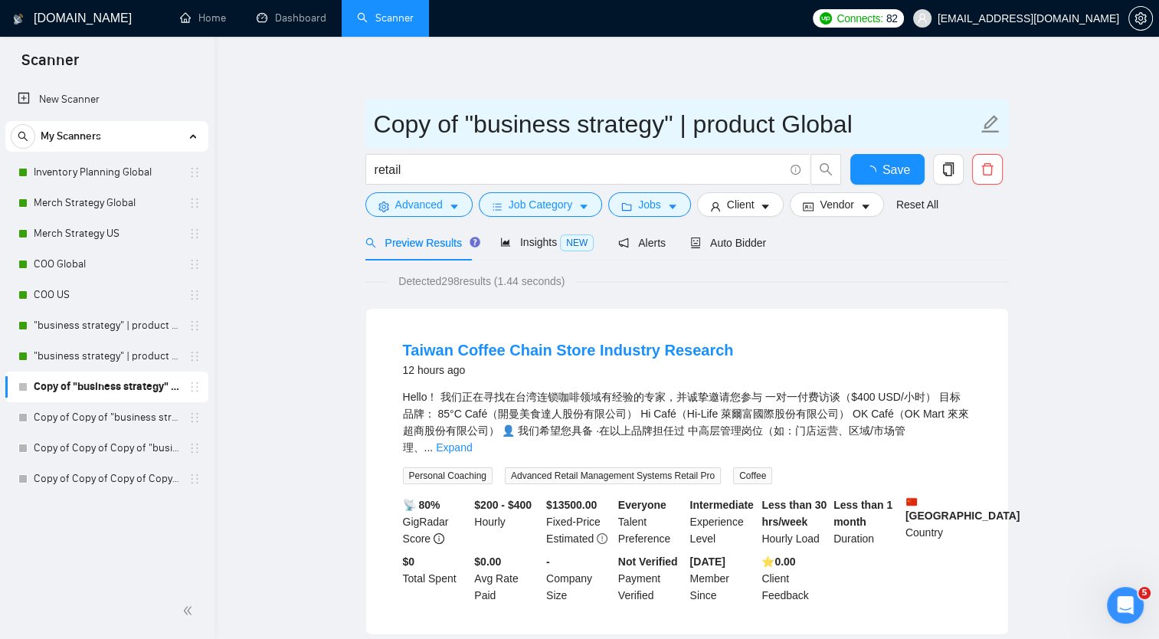
drag, startPoint x: 375, startPoint y: 119, endPoint x: 790, endPoint y: 136, distance: 415.4
click at [790, 136] on input "Copy of "business strategy" | product Global" at bounding box center [675, 124] width 603 height 38
paste input "retail"
drag, startPoint x: 845, startPoint y: 123, endPoint x: 353, endPoint y: 74, distance: 494.9
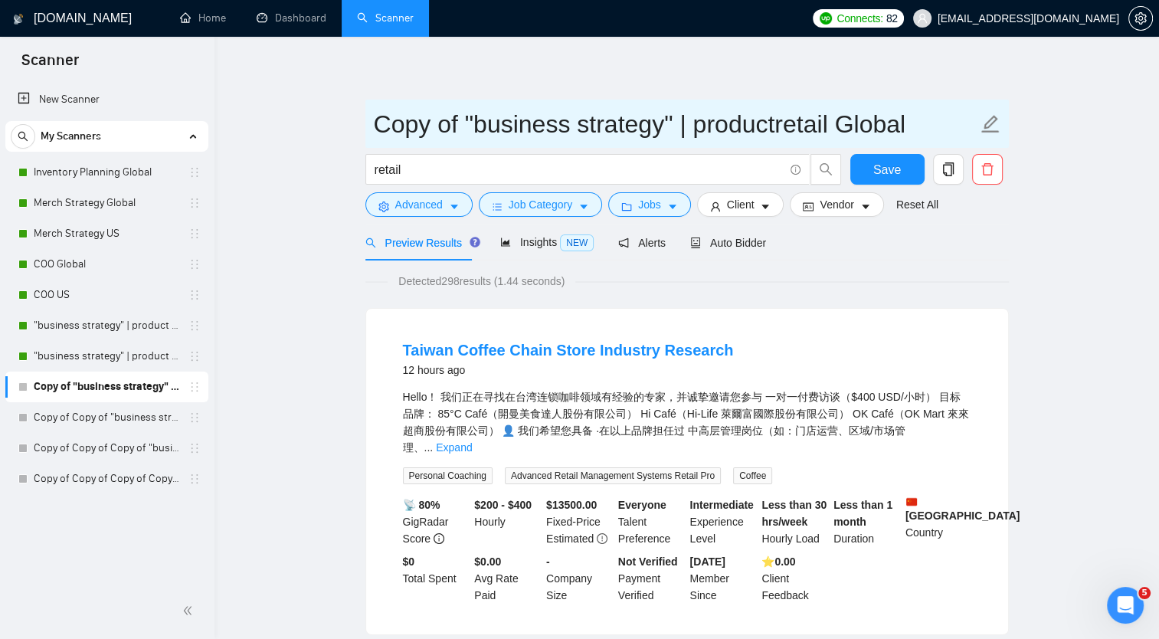
paste input "text"
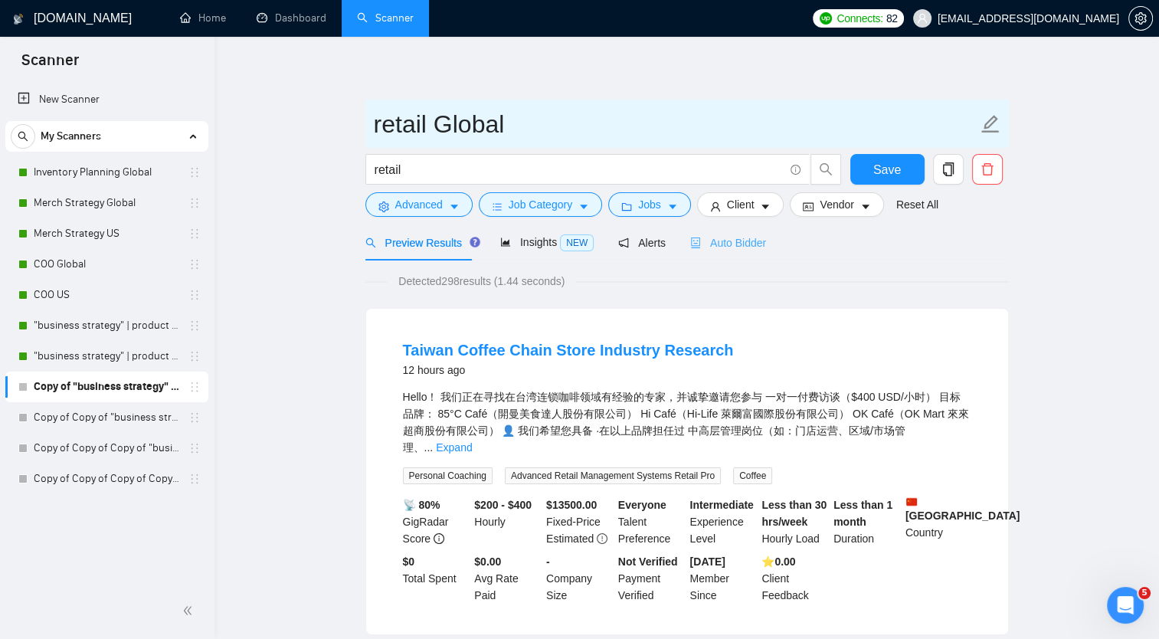
type input "retail Global"
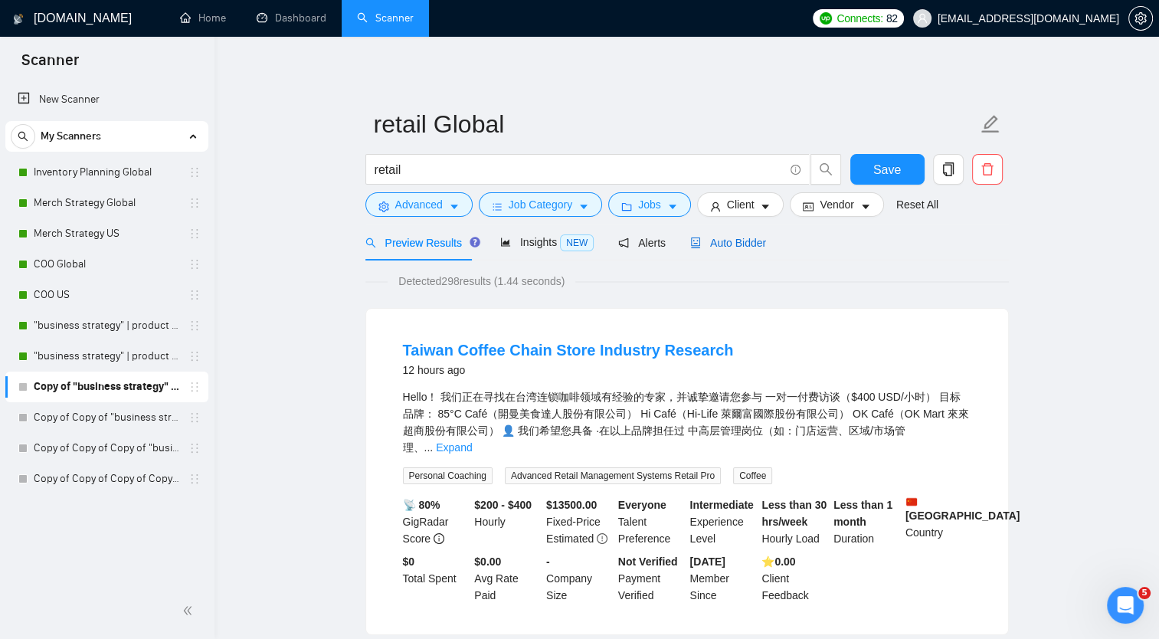
click at [741, 250] on div "Auto Bidder" at bounding box center [728, 242] width 76 height 17
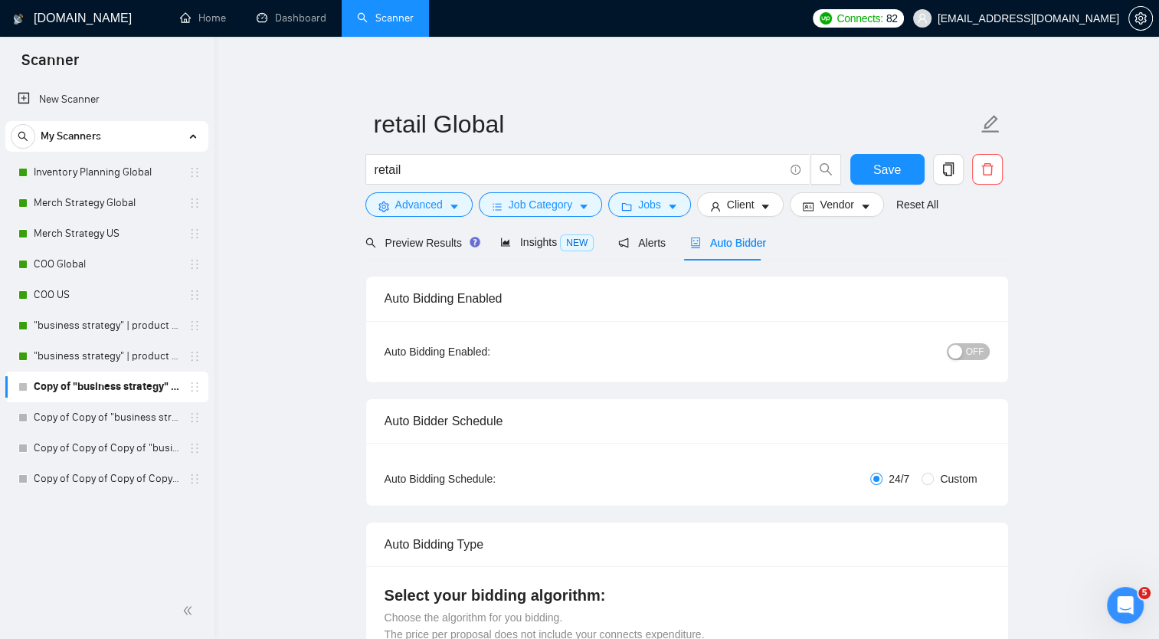
click at [973, 349] on span "OFF" at bounding box center [975, 351] width 18 height 17
click at [405, 240] on span "Preview Results" at bounding box center [420, 243] width 110 height 12
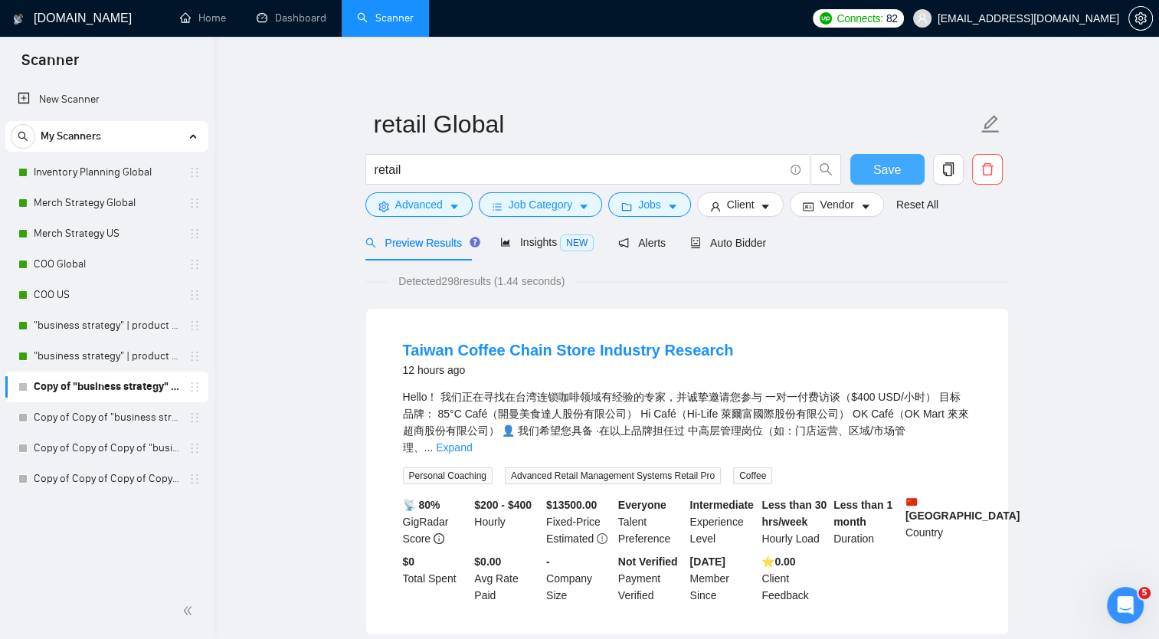
click at [880, 167] on span "Save" at bounding box center [887, 169] width 28 height 19
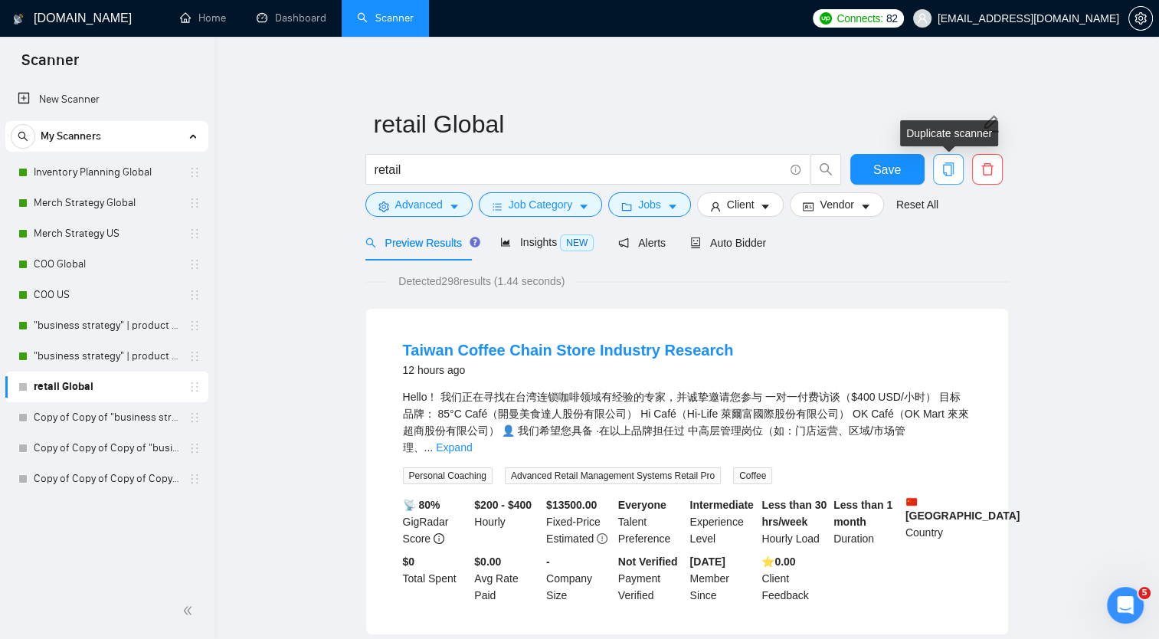
click at [950, 172] on icon "copy" at bounding box center [948, 169] width 14 height 14
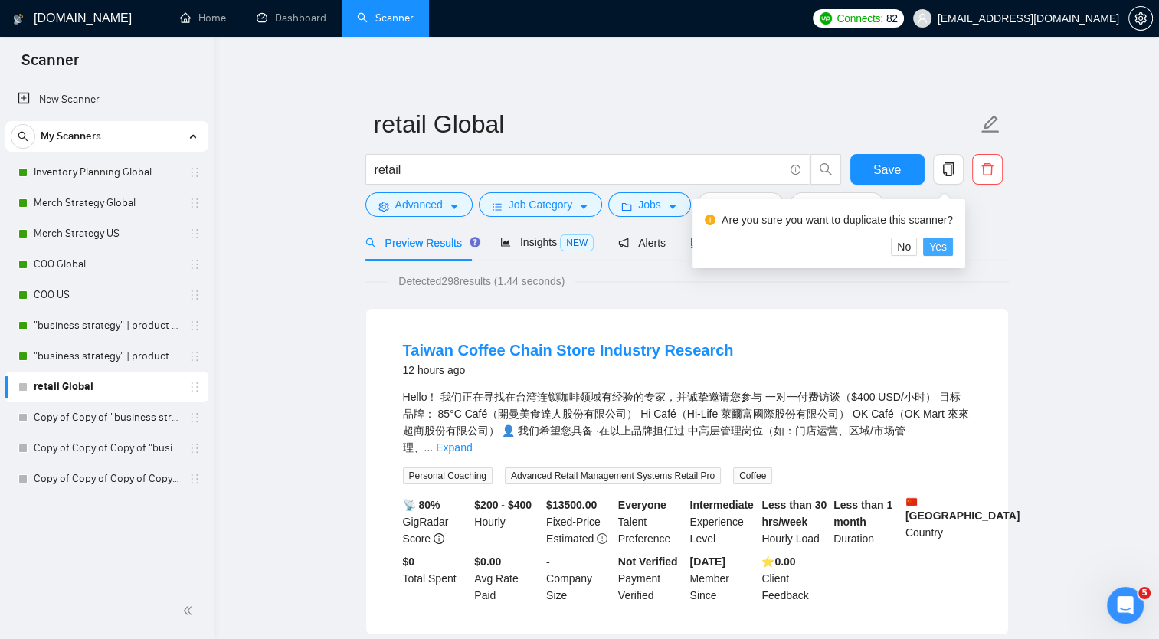
click at [937, 250] on span "Yes" at bounding box center [938, 246] width 18 height 17
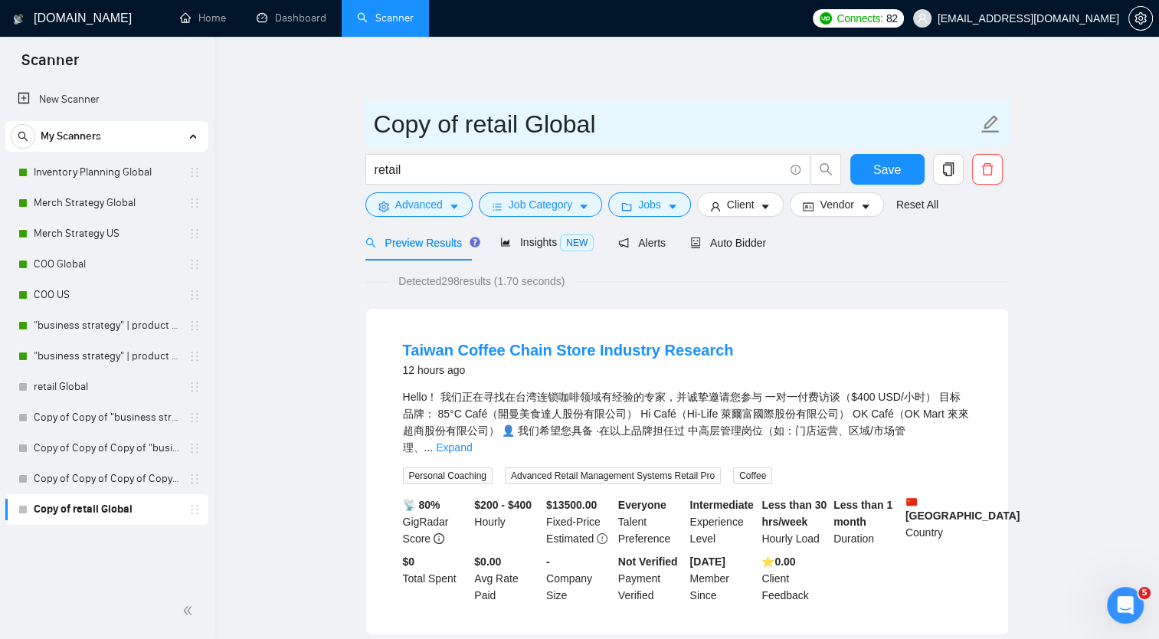
drag, startPoint x: 376, startPoint y: 118, endPoint x: 472, endPoint y: 132, distance: 96.7
click at [472, 132] on input "Copy of retail Global" at bounding box center [675, 124] width 603 height 38
drag, startPoint x: 438, startPoint y: 121, endPoint x: 528, endPoint y: 121, distance: 90.4
click at [528, 121] on input "retail Global" at bounding box center [675, 124] width 603 height 38
type input "retail US"
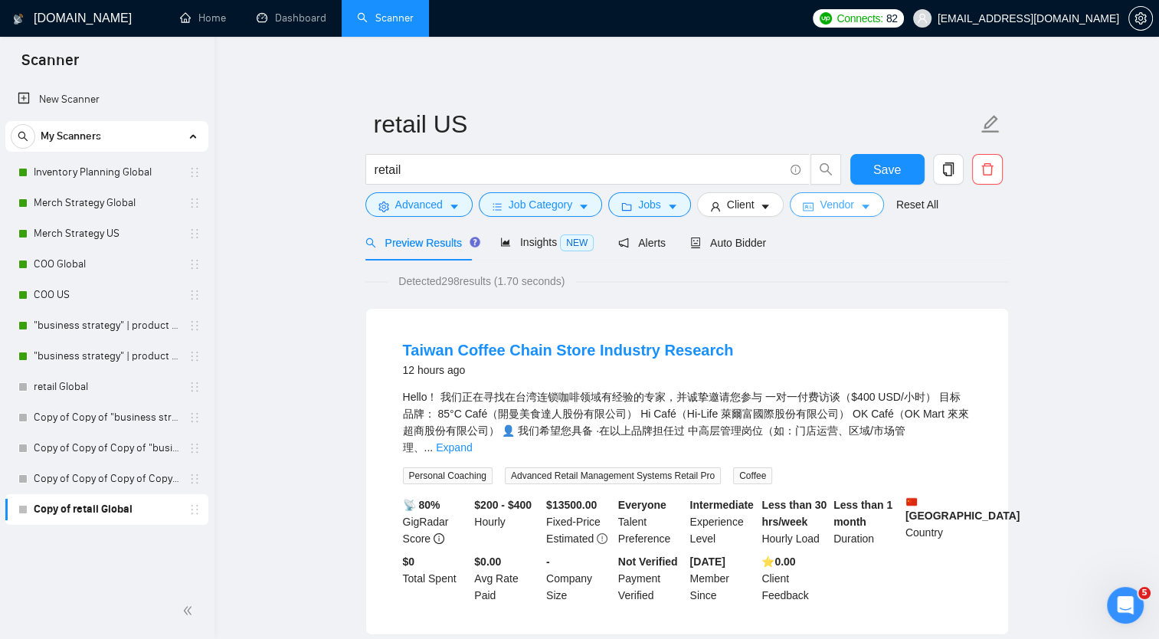
click at [819, 204] on span "Vendor" at bounding box center [836, 204] width 34 height 17
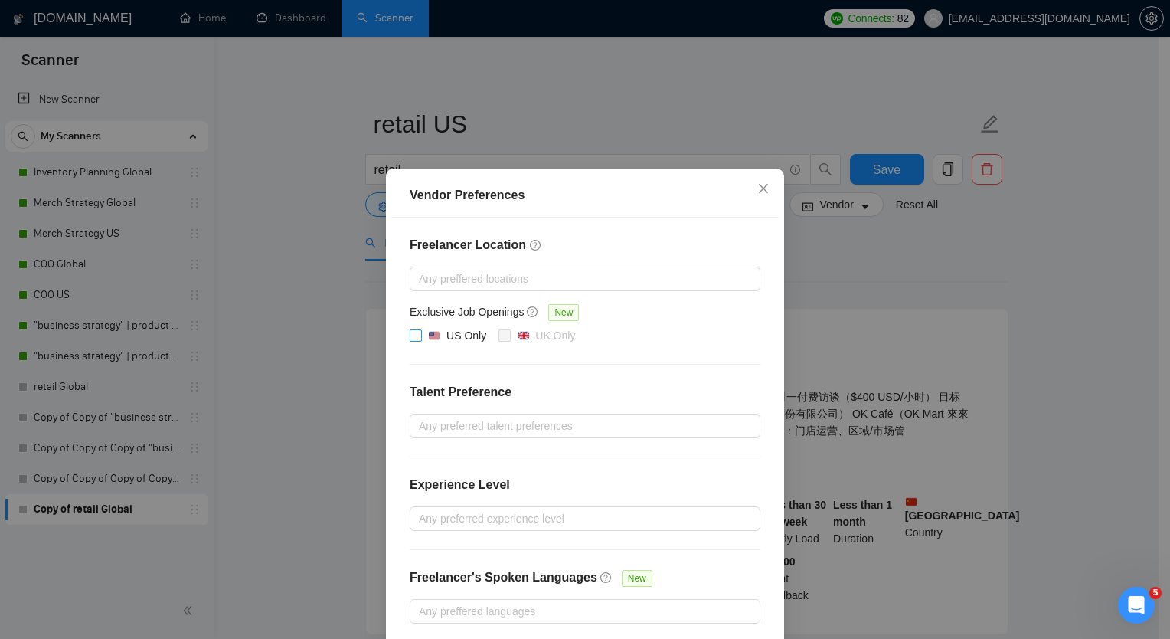
click at [415, 333] on span at bounding box center [416, 335] width 12 height 12
click at [415, 333] on input "US Only" at bounding box center [415, 334] width 11 height 11
checkbox input "true"
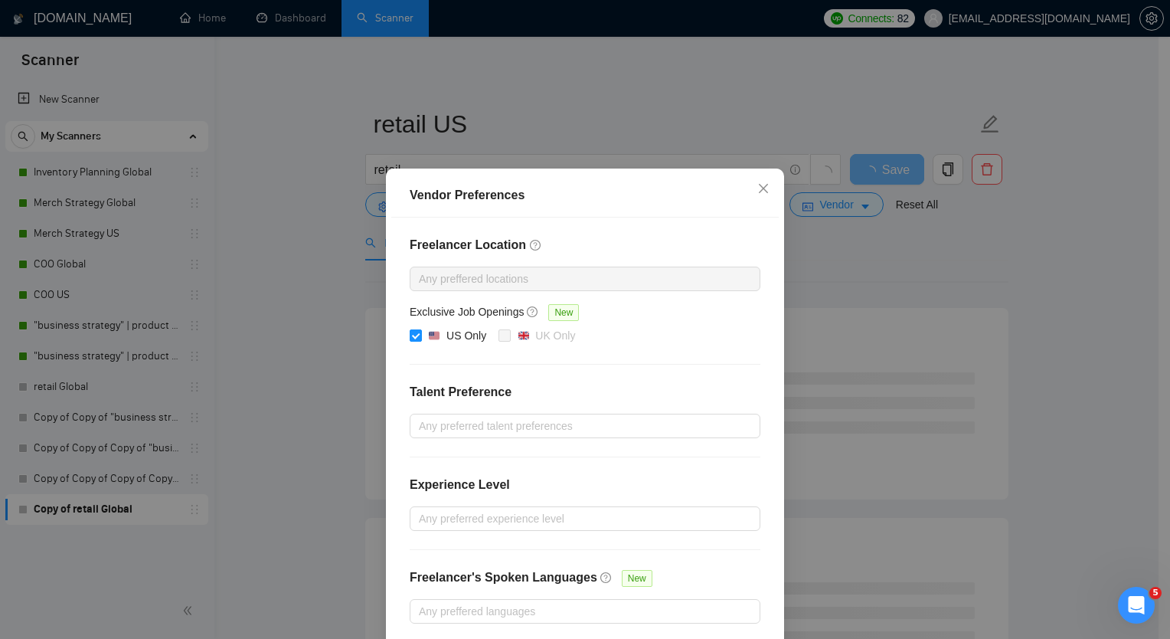
click at [819, 282] on div "Vendor Preferences Freelancer Location Any preffered locations Exclusive Job Op…" at bounding box center [585, 319] width 1170 height 639
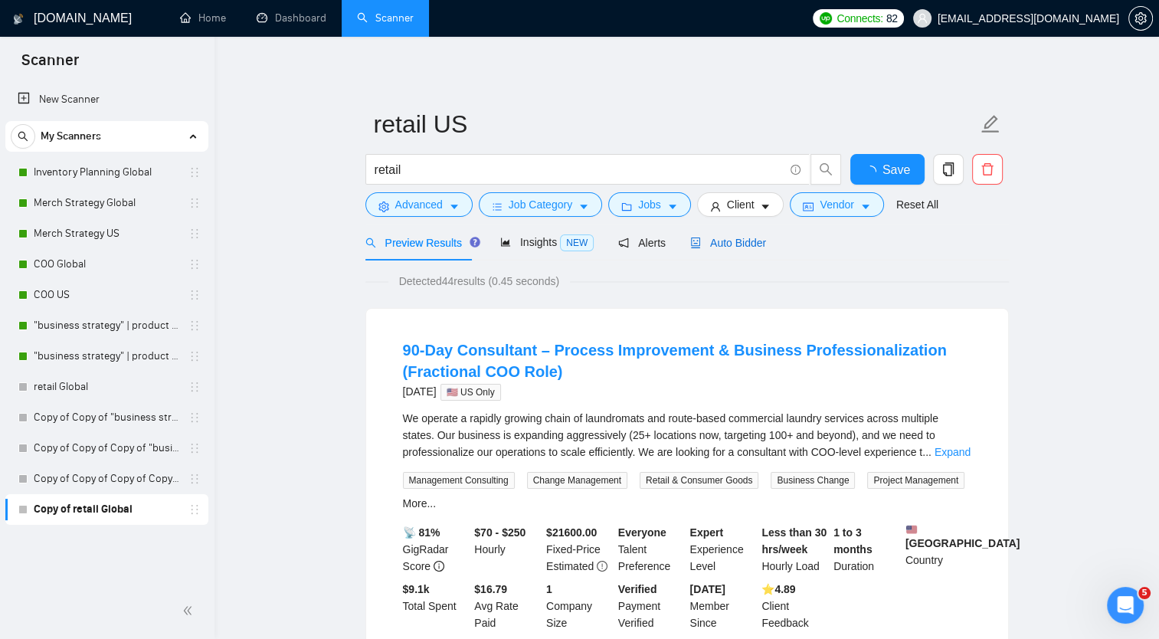
click at [727, 241] on span "Auto Bidder" at bounding box center [728, 243] width 76 height 12
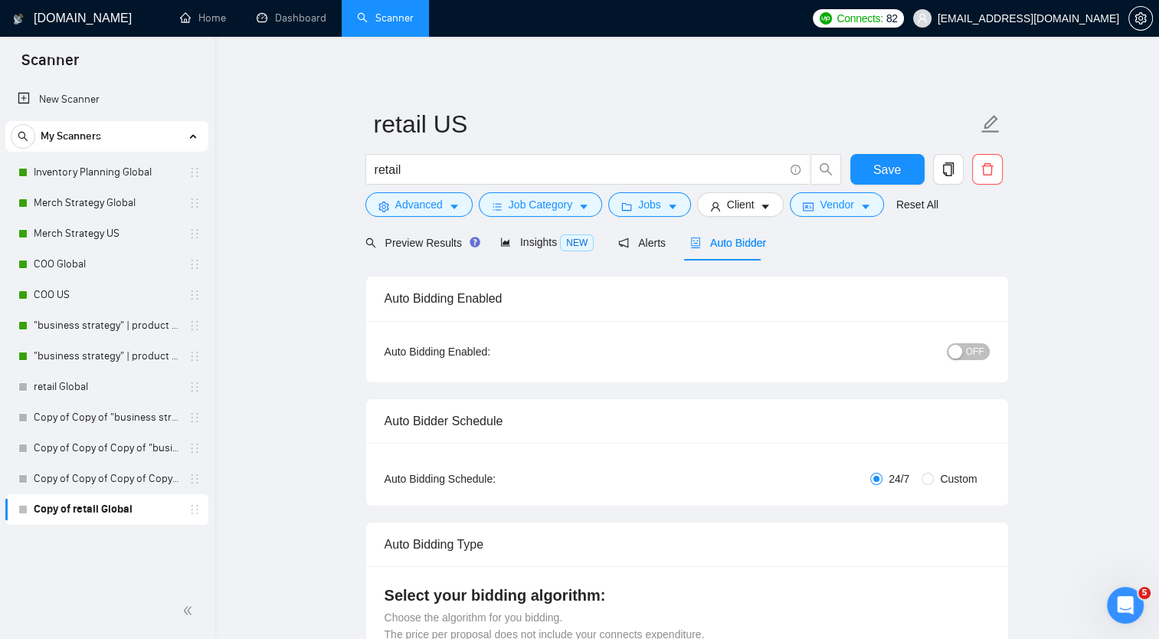
click at [965, 354] on button "OFF" at bounding box center [968, 351] width 43 height 17
click at [414, 239] on span "Preview Results" at bounding box center [420, 243] width 110 height 12
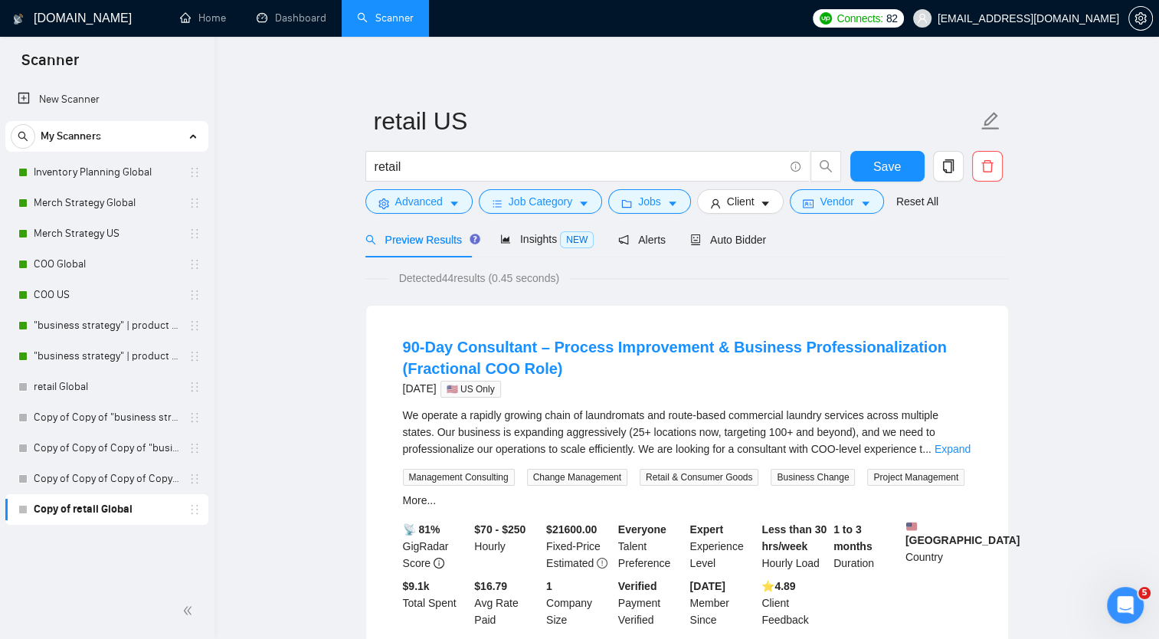
scroll to position [3, 0]
click at [880, 164] on span "Save" at bounding box center [887, 166] width 28 height 19
click at [133, 374] on link "retail Global" at bounding box center [107, 386] width 146 height 31
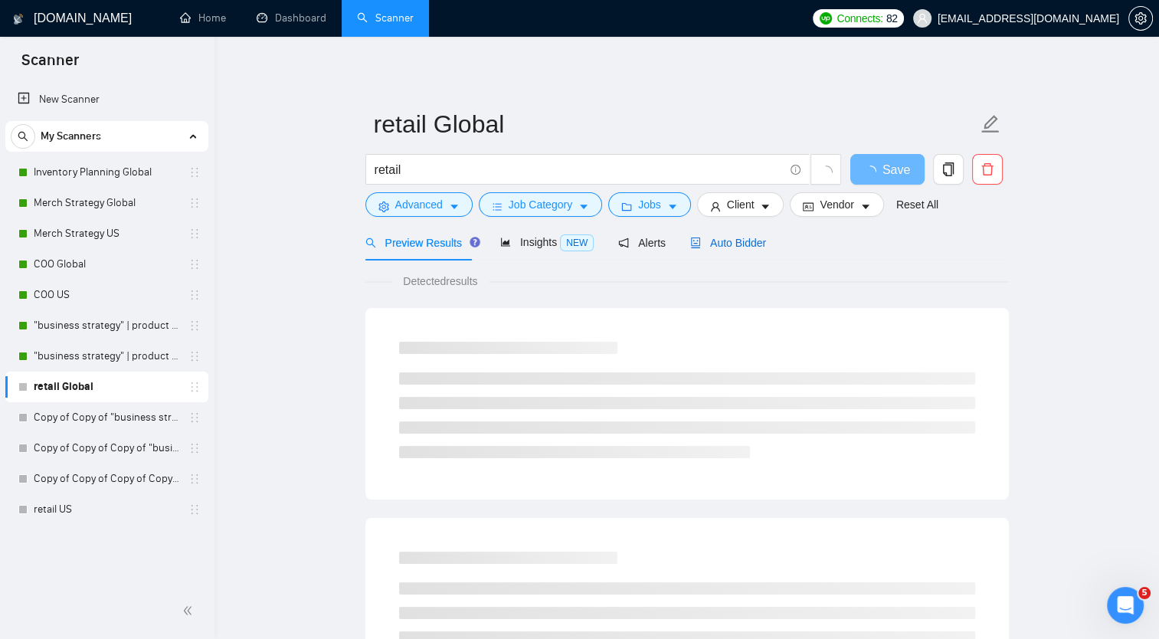
click at [735, 240] on span "Auto Bidder" at bounding box center [728, 243] width 76 height 12
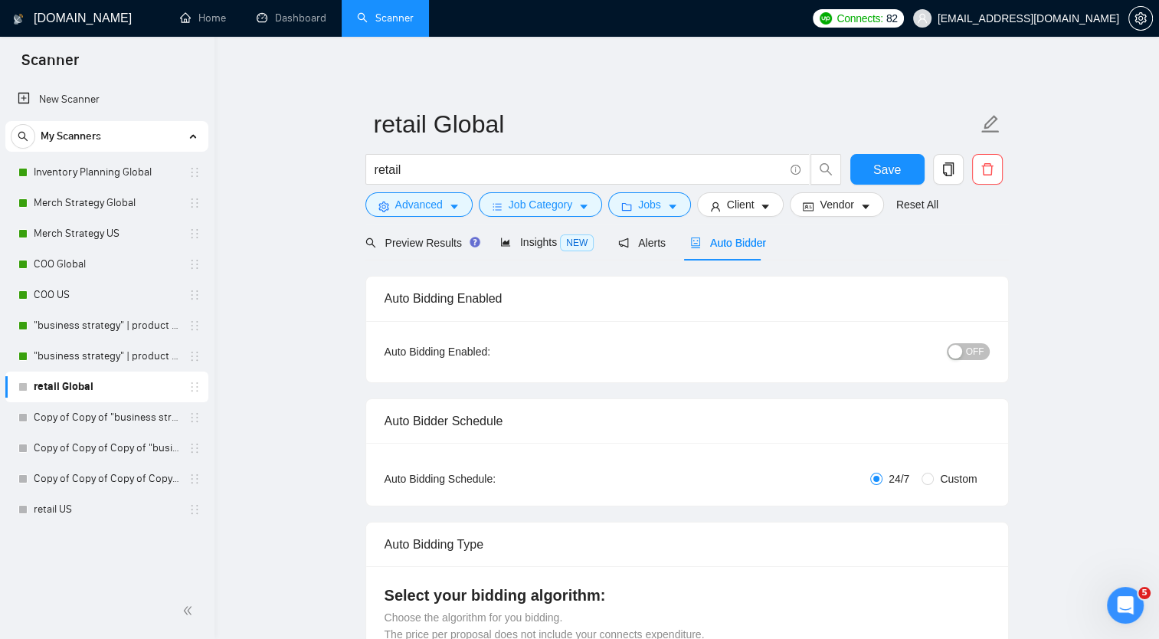
click at [972, 347] on span "OFF" at bounding box center [975, 351] width 18 height 17
click at [871, 174] on button "Save" at bounding box center [887, 169] width 74 height 31
click at [870, 171] on button "Save" at bounding box center [887, 169] width 74 height 31
click at [47, 423] on link "retail US" at bounding box center [107, 417] width 146 height 31
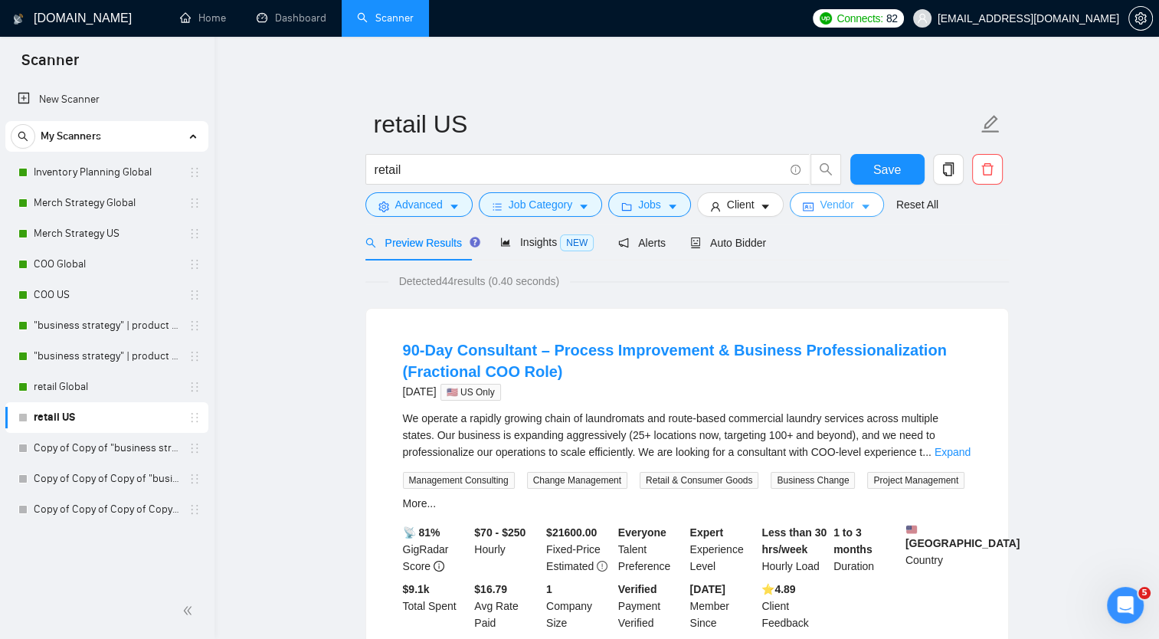
click at [860, 205] on icon "caret-down" at bounding box center [865, 206] width 11 height 11
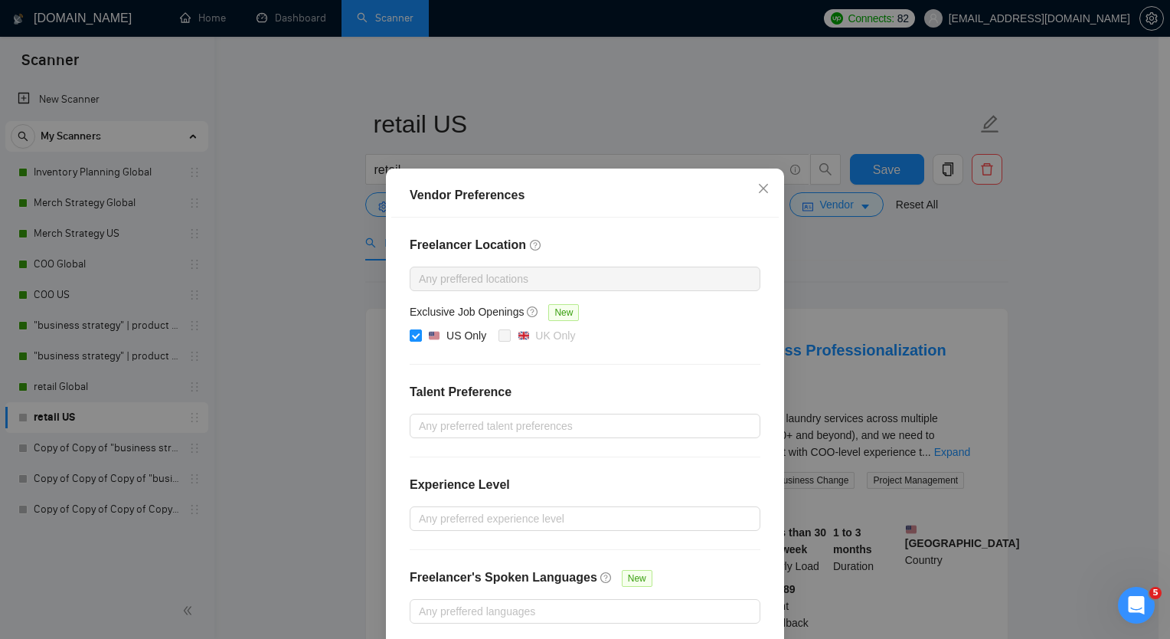
click at [871, 305] on div "Vendor Preferences Freelancer Location Any preffered locations Exclusive Job Op…" at bounding box center [585, 319] width 1170 height 639
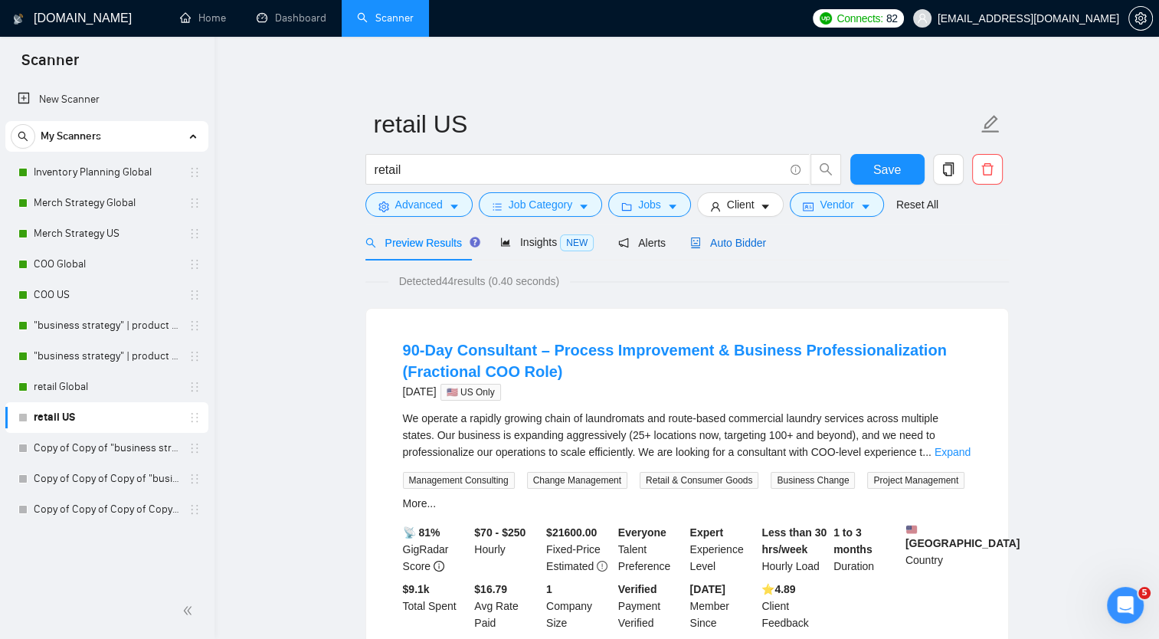
click at [738, 240] on span "Auto Bidder" at bounding box center [728, 243] width 76 height 12
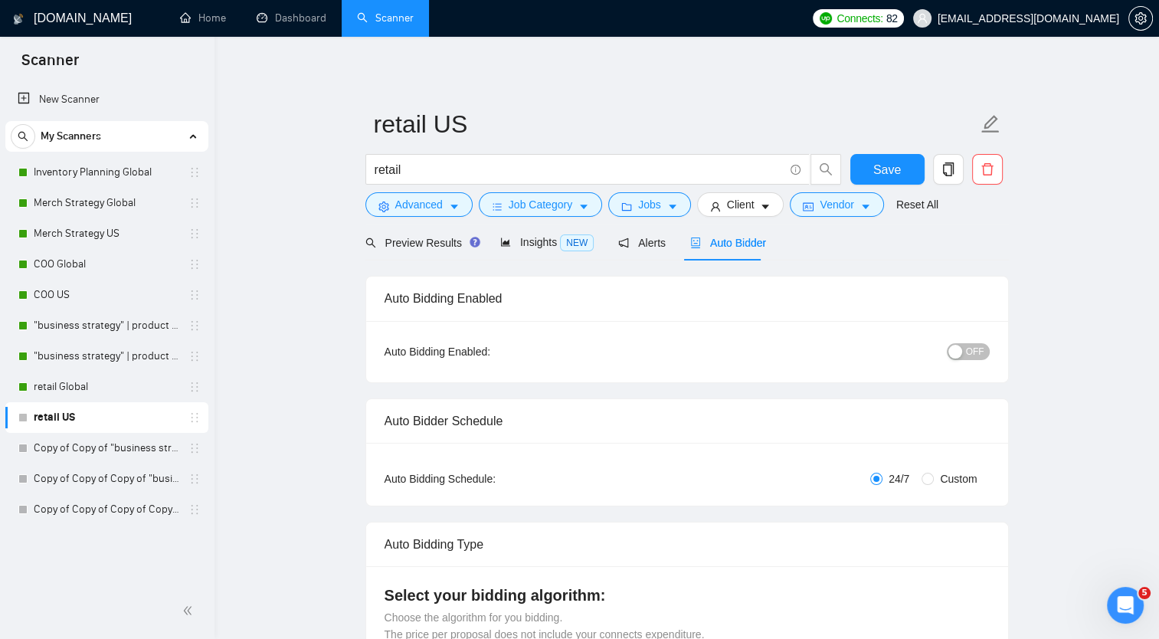
click at [974, 348] on span "OFF" at bounding box center [975, 351] width 18 height 17
click at [885, 175] on span "Save" at bounding box center [887, 169] width 28 height 19
click at [123, 450] on link "Copy of Copy of "business strategy" | product Global" at bounding box center [107, 448] width 146 height 31
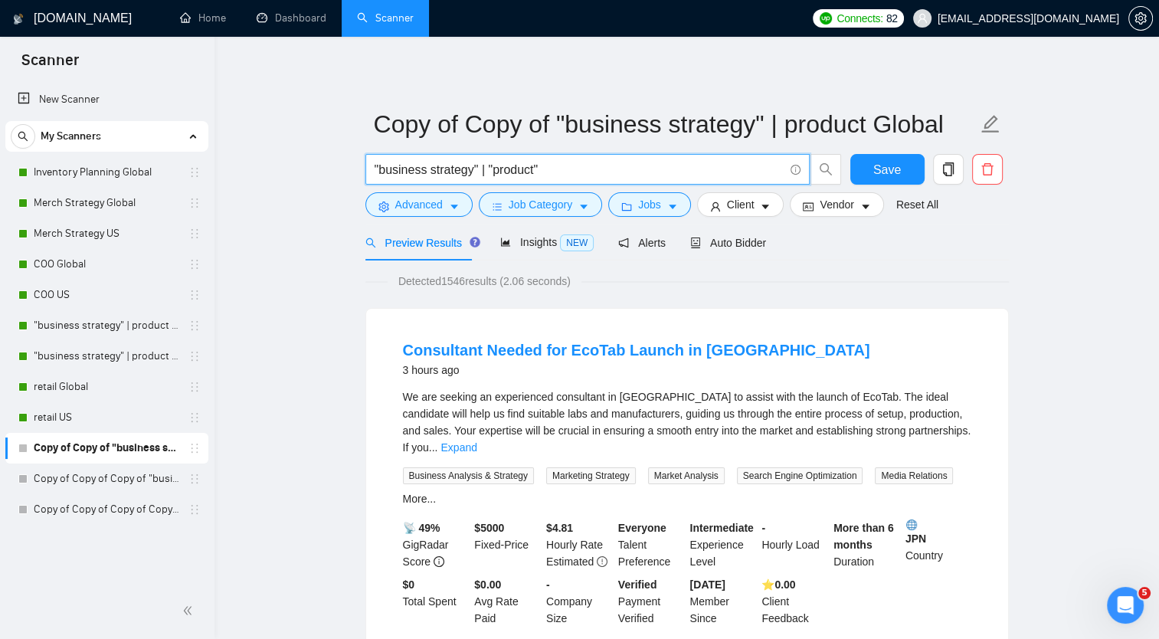
paste input "go-to-market strategy" | "product launch roadmap" | "white space analysis" | "p…"
drag, startPoint x: 374, startPoint y: 170, endPoint x: 571, endPoint y: 179, distance: 197.8
click at [571, 179] on span ""business strategy" | "product"" at bounding box center [587, 169] width 444 height 31
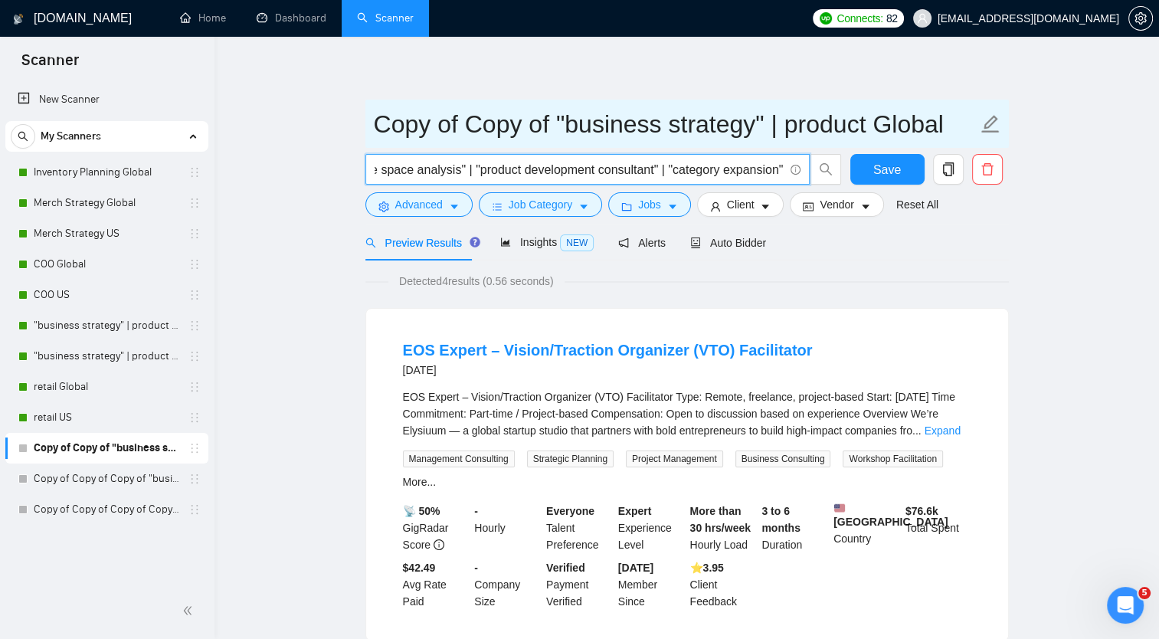
type input ""go-to-market strategy" | "product launch roadmap" | "white space analysis" | "…"
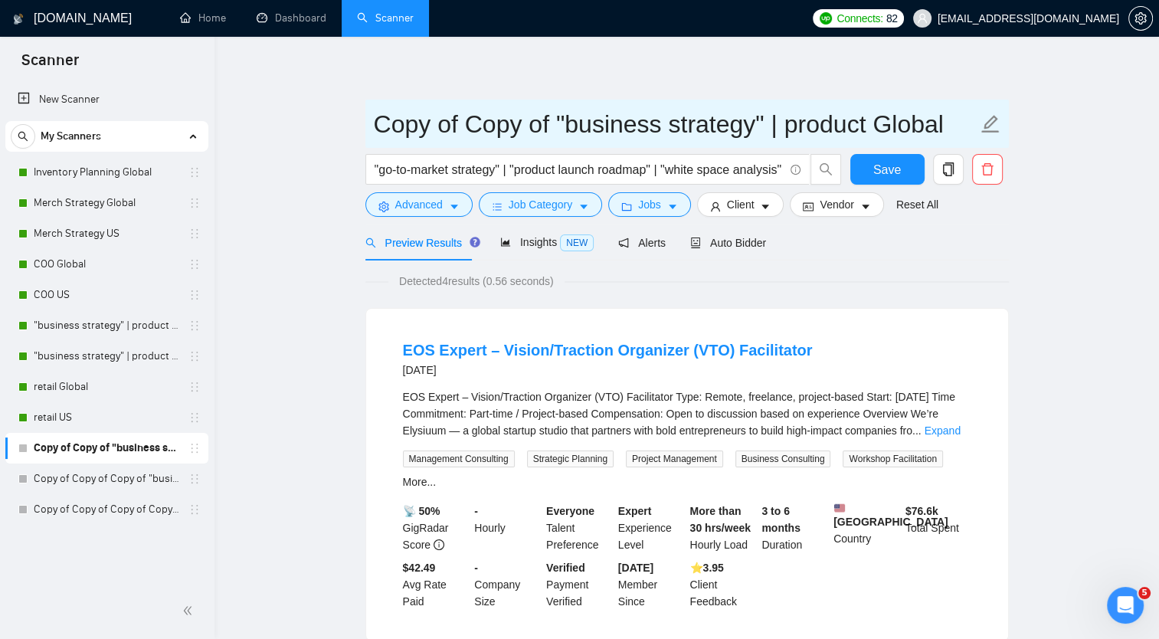
drag, startPoint x: 378, startPoint y: 121, endPoint x: 890, endPoint y: 116, distance: 512.3
click at [890, 116] on input "Copy of Copy of "business strategy" | product Global" at bounding box center [675, 124] width 603 height 38
paste input ""go-to-market strategy" | "product launch roadmap" | "white space analysis" | "…"
type input ""go-to-market strategy" | "product launch roadmap" | "white space analysis" | "…"
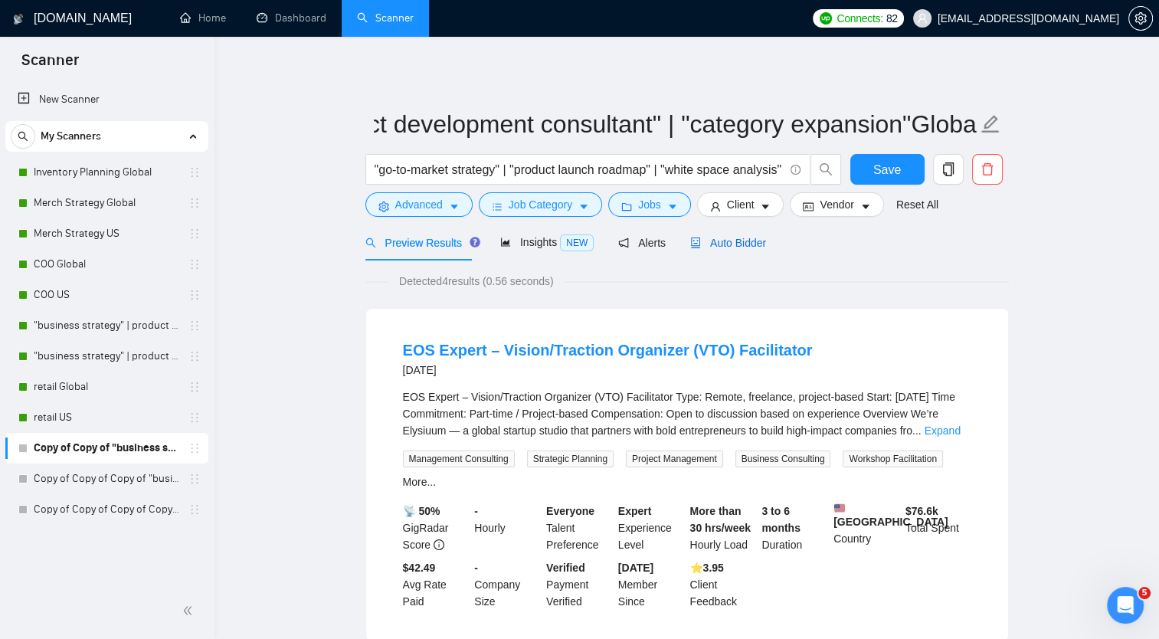
scroll to position [0, 0]
click at [728, 237] on span "Auto Bidder" at bounding box center [728, 243] width 76 height 12
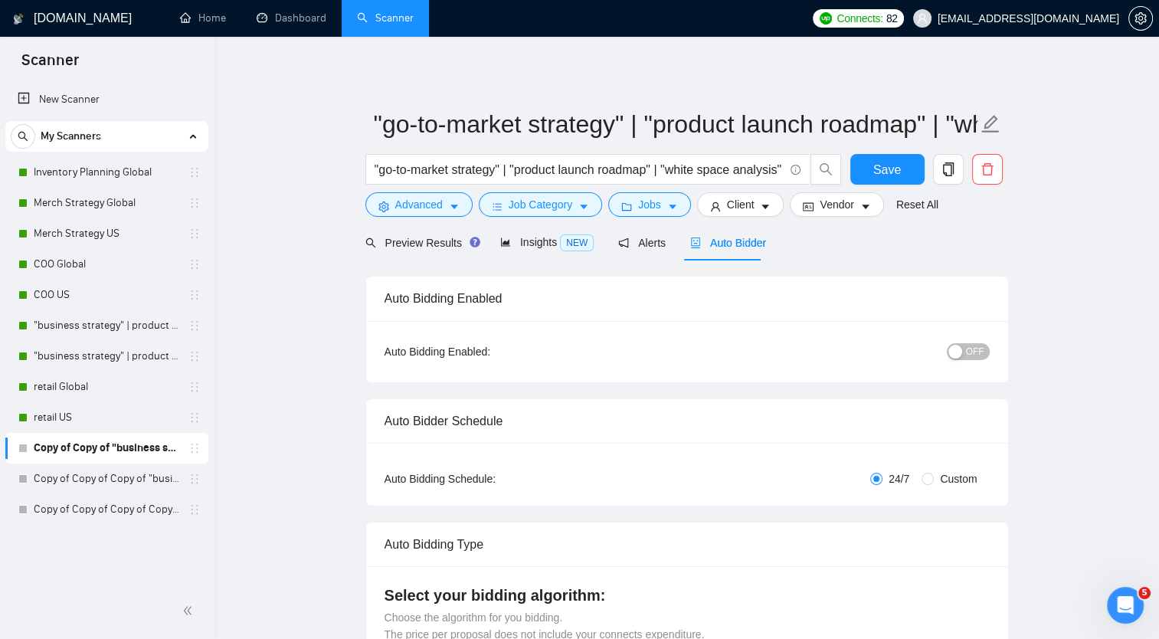
click at [962, 348] on div "button" at bounding box center [955, 352] width 14 height 14
click at [420, 243] on span "Preview Results" at bounding box center [420, 243] width 110 height 12
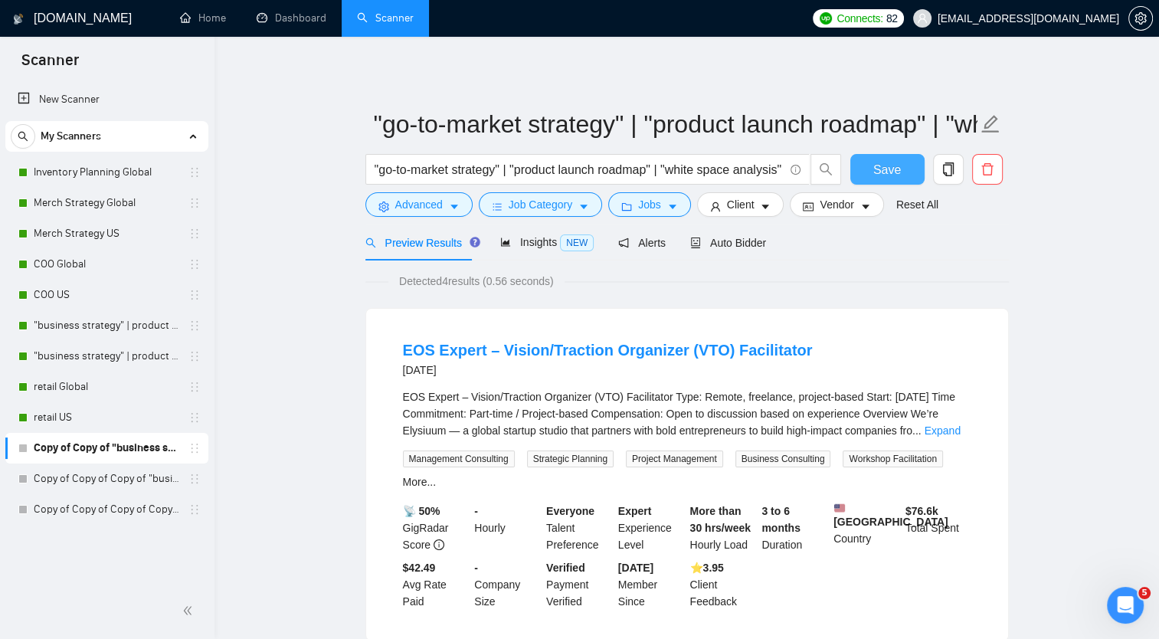
click at [885, 165] on span "Save" at bounding box center [887, 169] width 28 height 19
click at [729, 243] on span "Auto Bidder" at bounding box center [728, 243] width 76 height 12
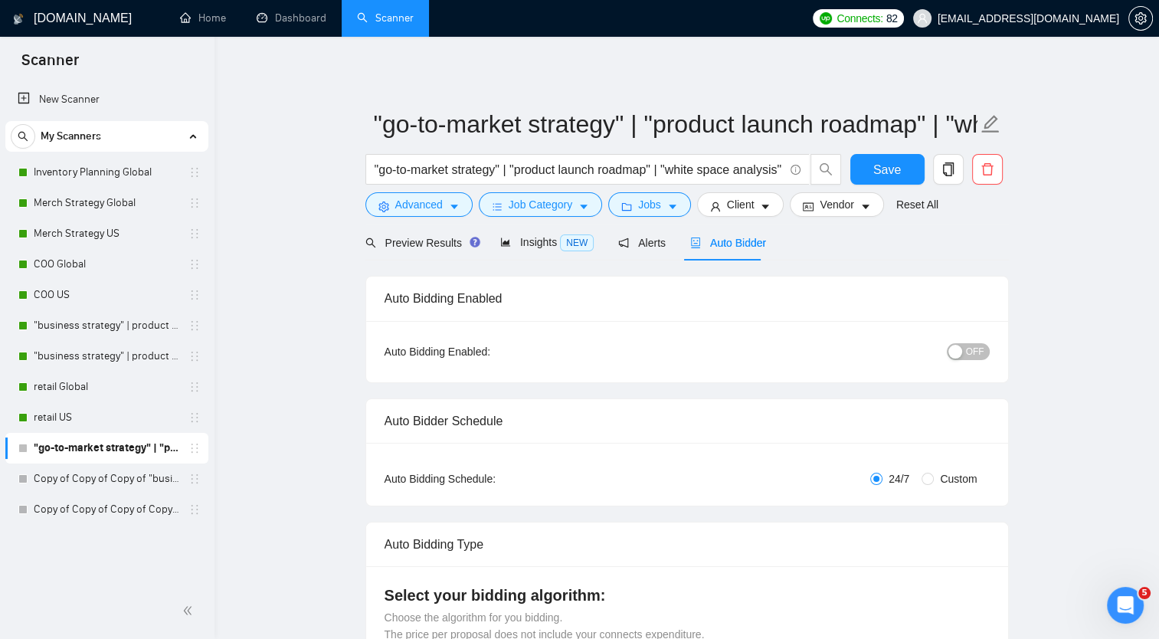
click at [972, 349] on span "OFF" at bounding box center [975, 351] width 18 height 17
click at [885, 167] on span "Save" at bounding box center [887, 169] width 28 height 19
click at [947, 168] on icon "copy" at bounding box center [948, 169] width 14 height 14
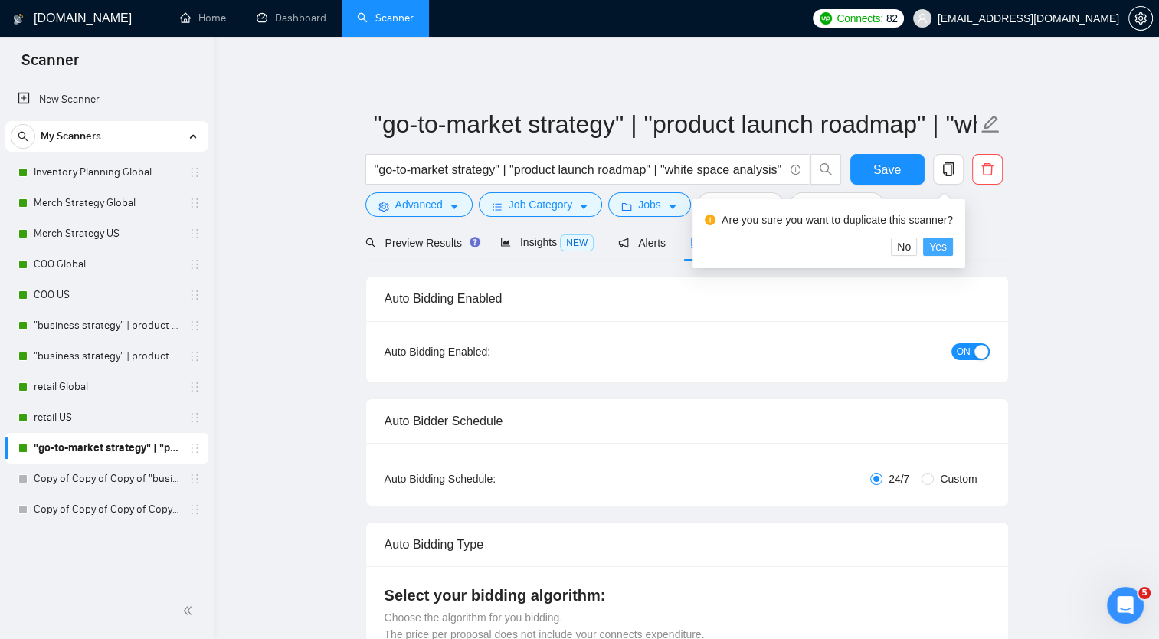
click at [937, 247] on span "Yes" at bounding box center [938, 246] width 18 height 17
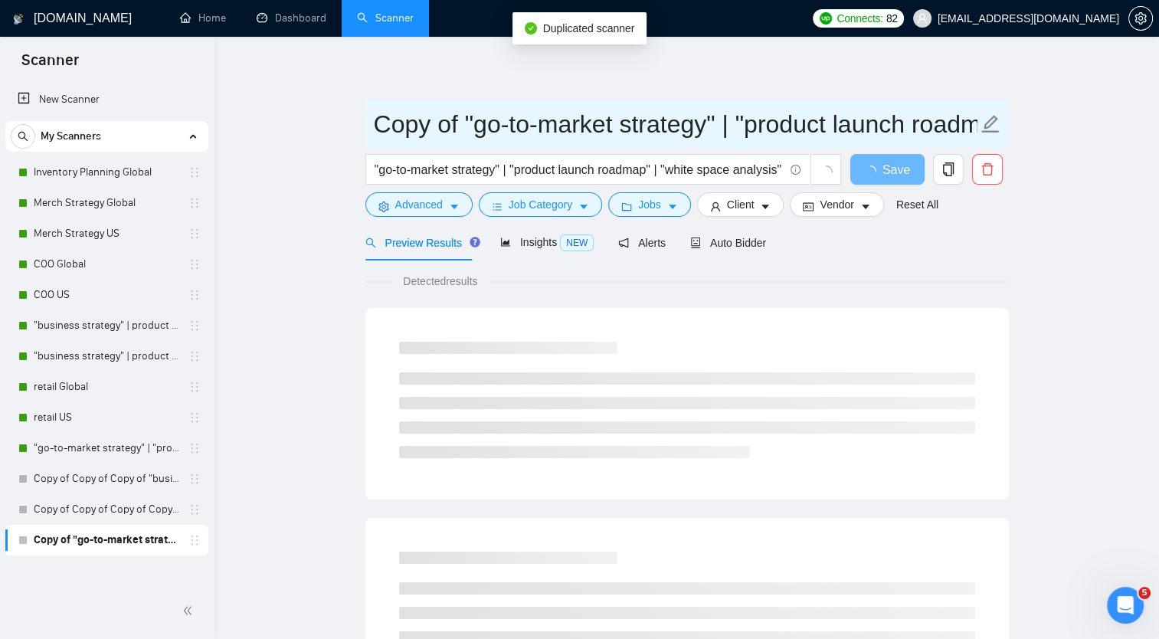
click at [783, 129] on input "Copy of "go-to-market strategy" | "product launch roadmap" | "white space analy…" at bounding box center [675, 124] width 603 height 38
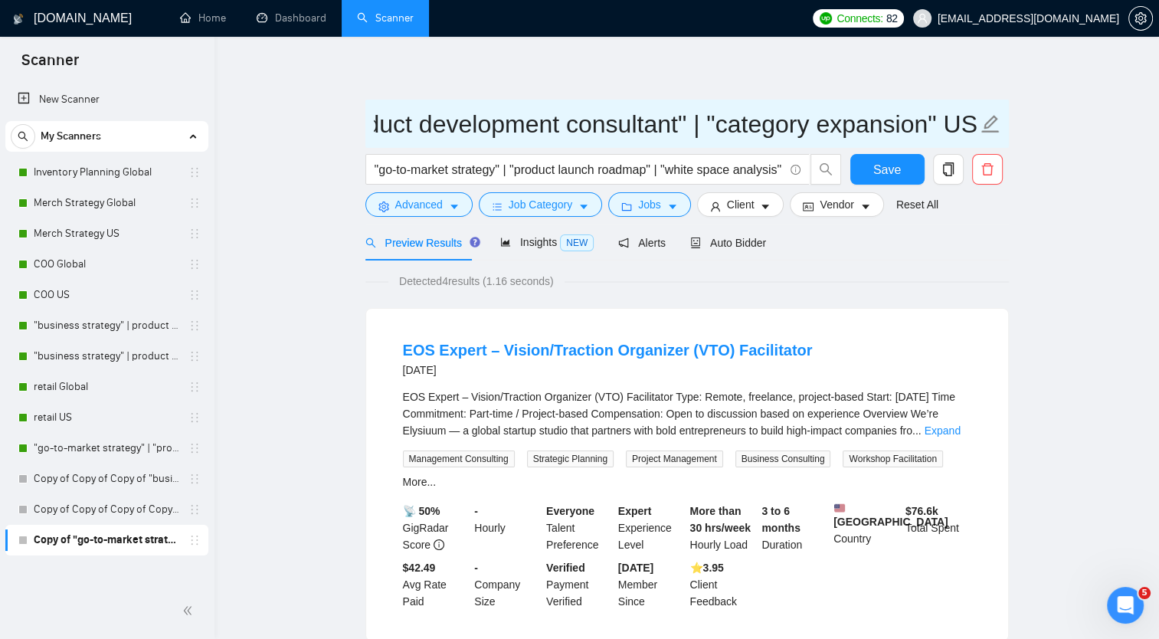
scroll to position [0, 1041]
type input "Copy of "go-to-market strategy" | "product launch roadmap" | "white space analy…"
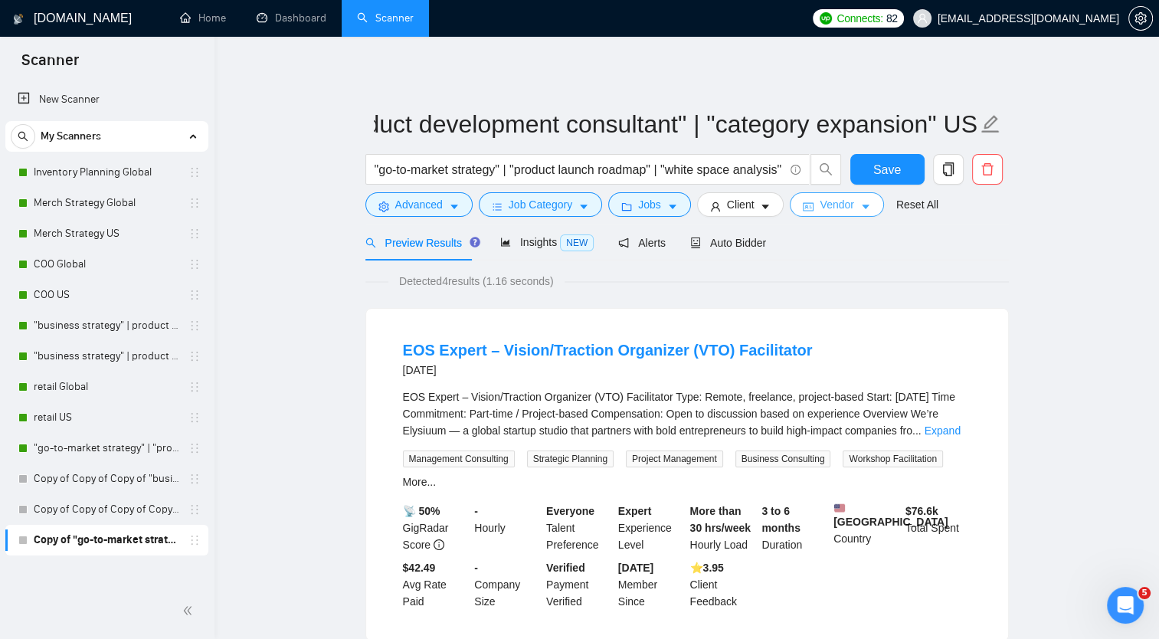
click at [828, 205] on span "Vendor" at bounding box center [836, 204] width 34 height 17
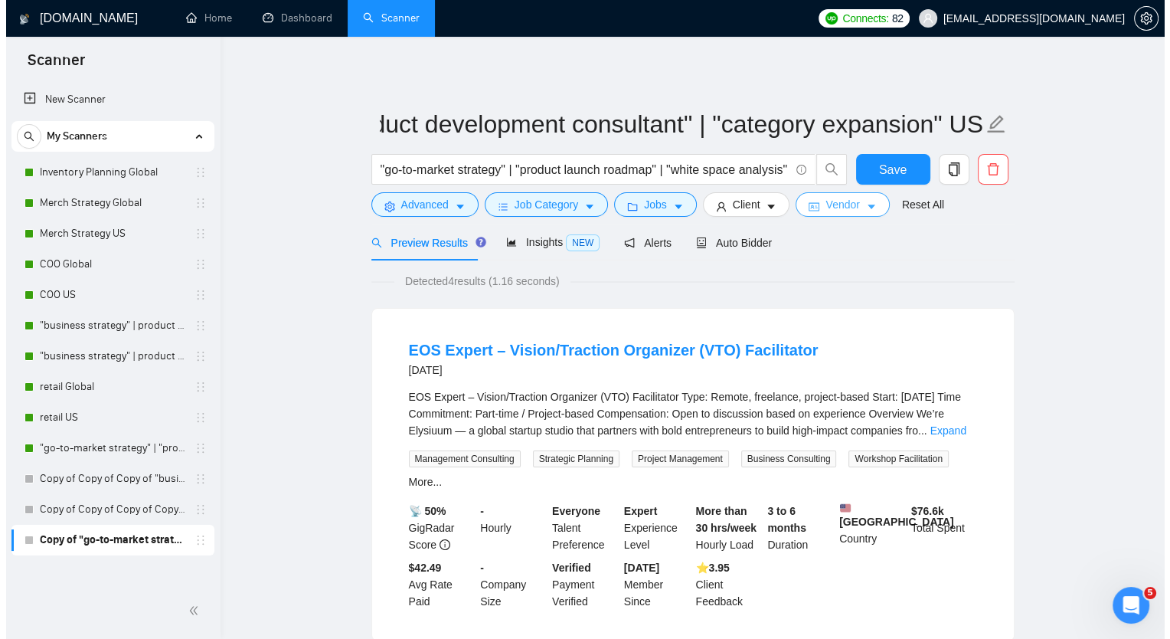
scroll to position [0, 0]
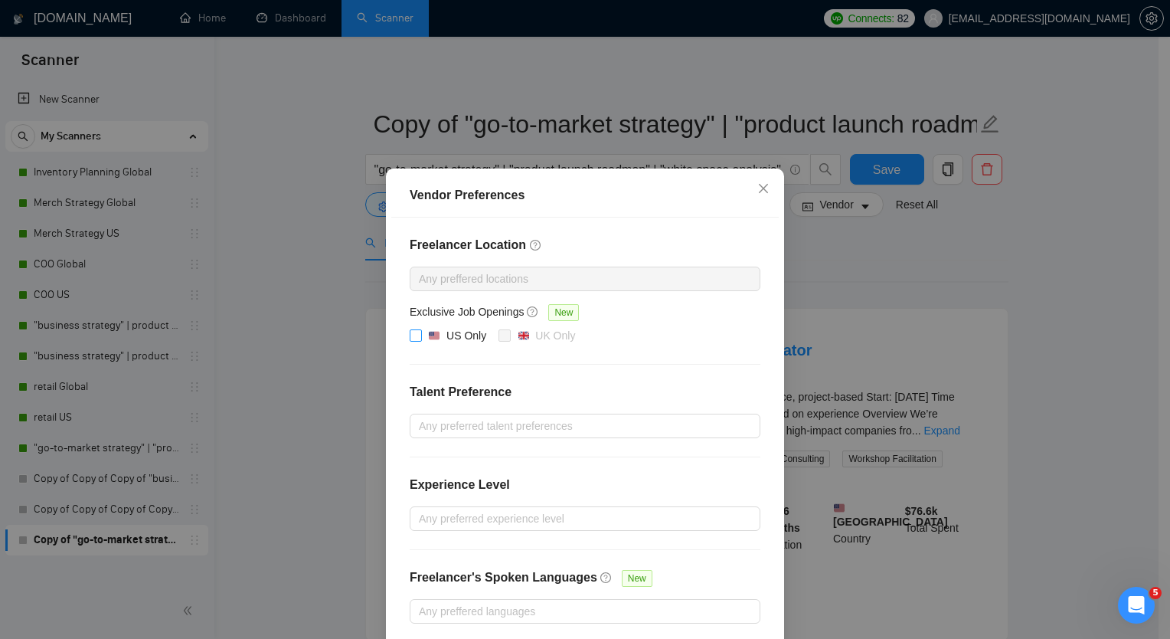
click at [456, 335] on div "US Only" at bounding box center [466, 335] width 40 height 17
click at [420, 335] on input "US Only" at bounding box center [415, 334] width 11 height 11
checkbox input "true"
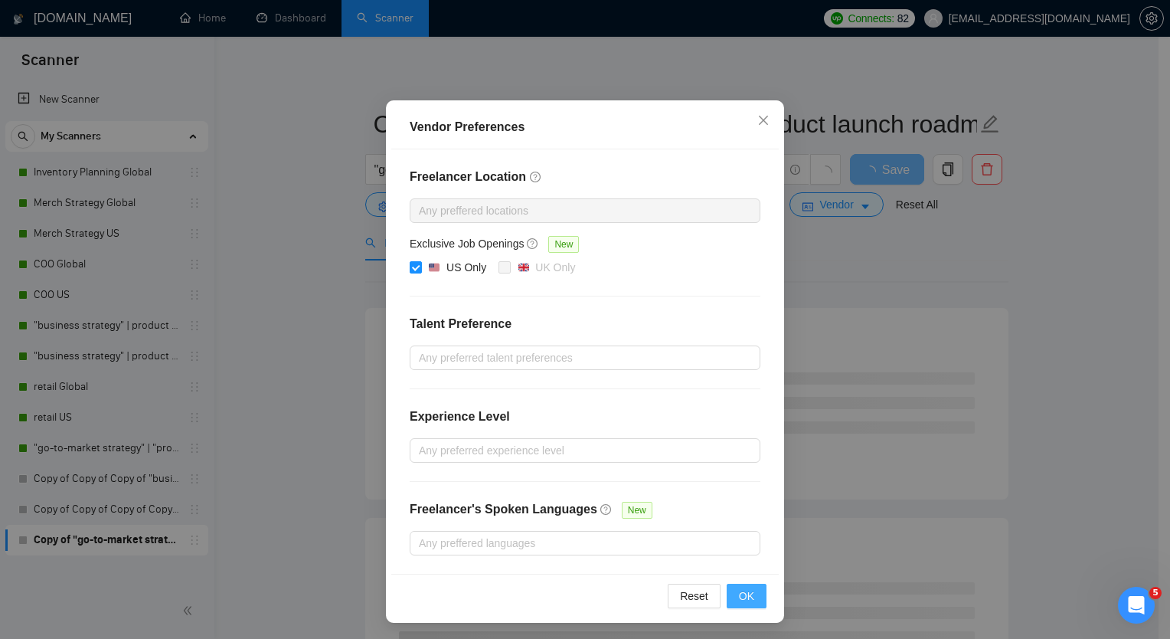
click at [739, 596] on span "OK" at bounding box center [746, 595] width 15 height 17
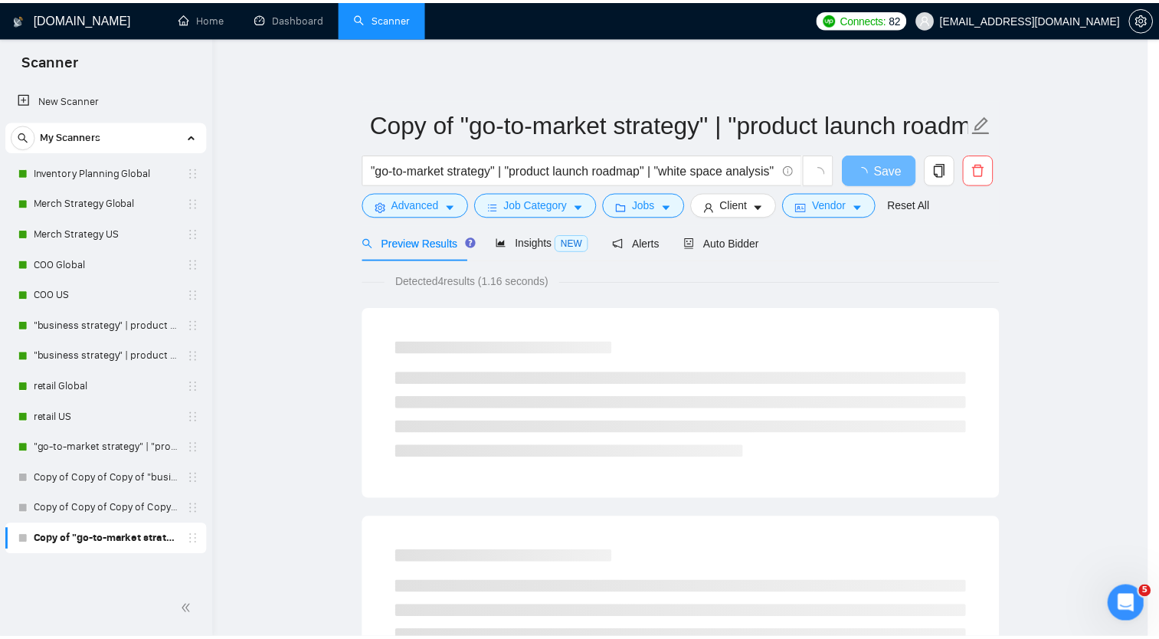
scroll to position [0, 0]
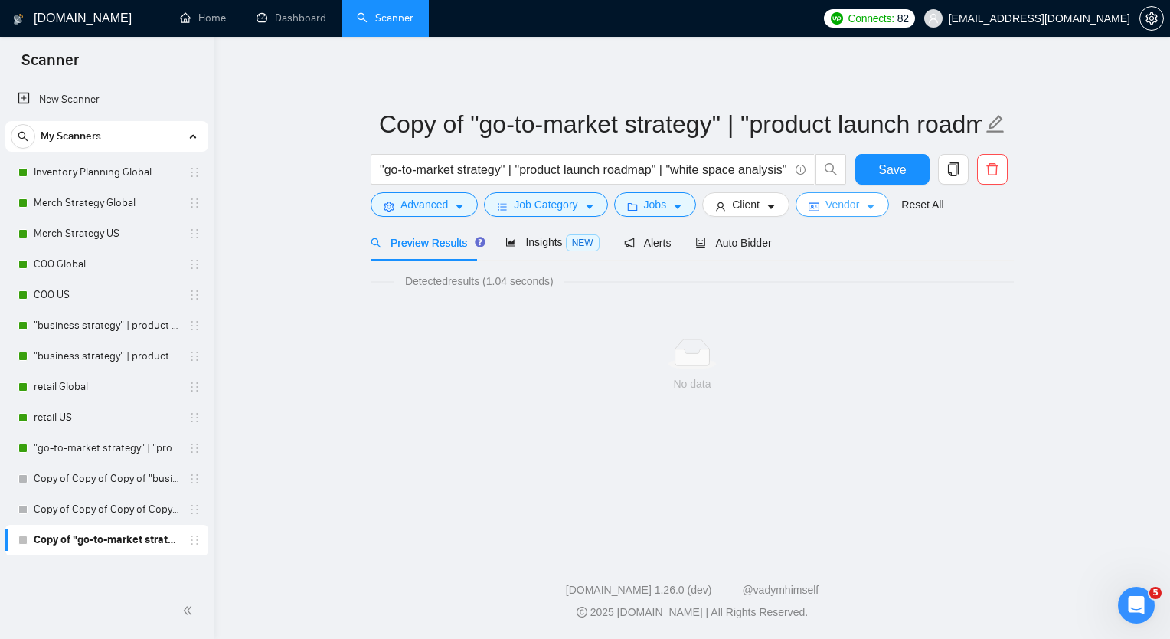
click at [818, 204] on button "Vendor" at bounding box center [842, 204] width 93 height 25
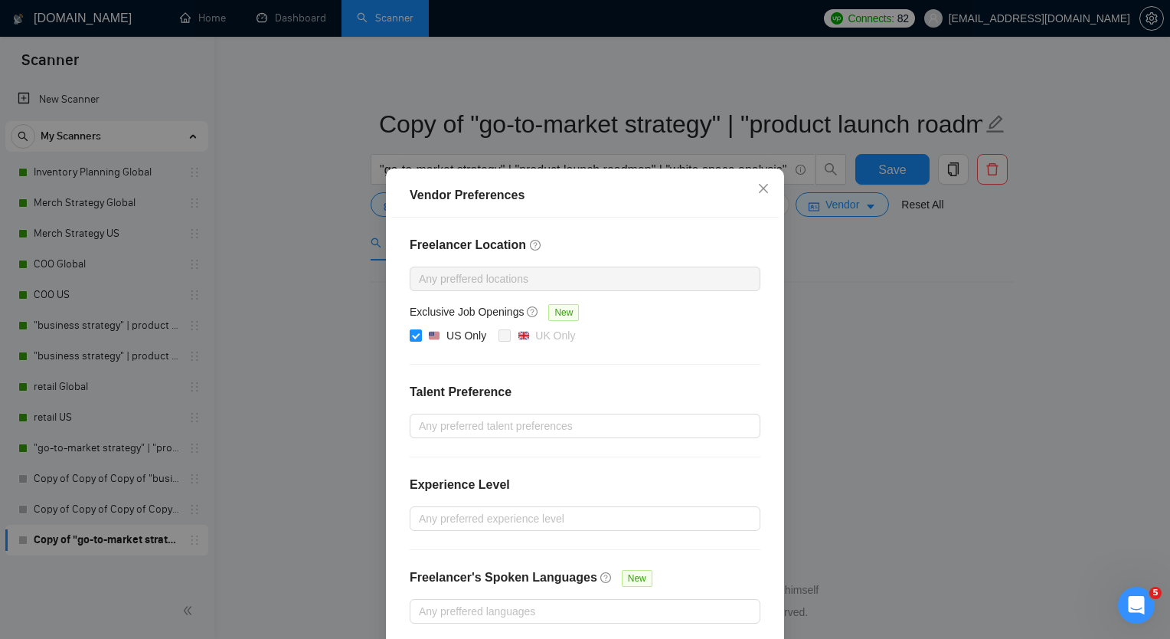
click at [973, 278] on div "Vendor Preferences Freelancer Location Any preffered locations Exclusive Job Op…" at bounding box center [585, 319] width 1170 height 639
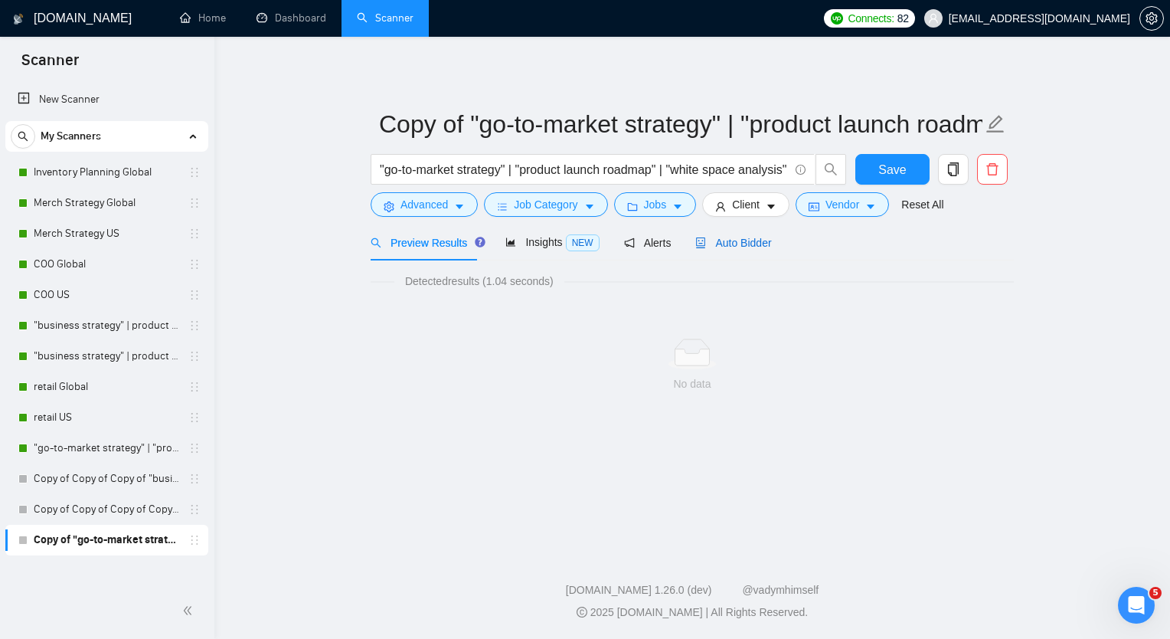
click at [723, 240] on span "Auto Bidder" at bounding box center [733, 243] width 76 height 12
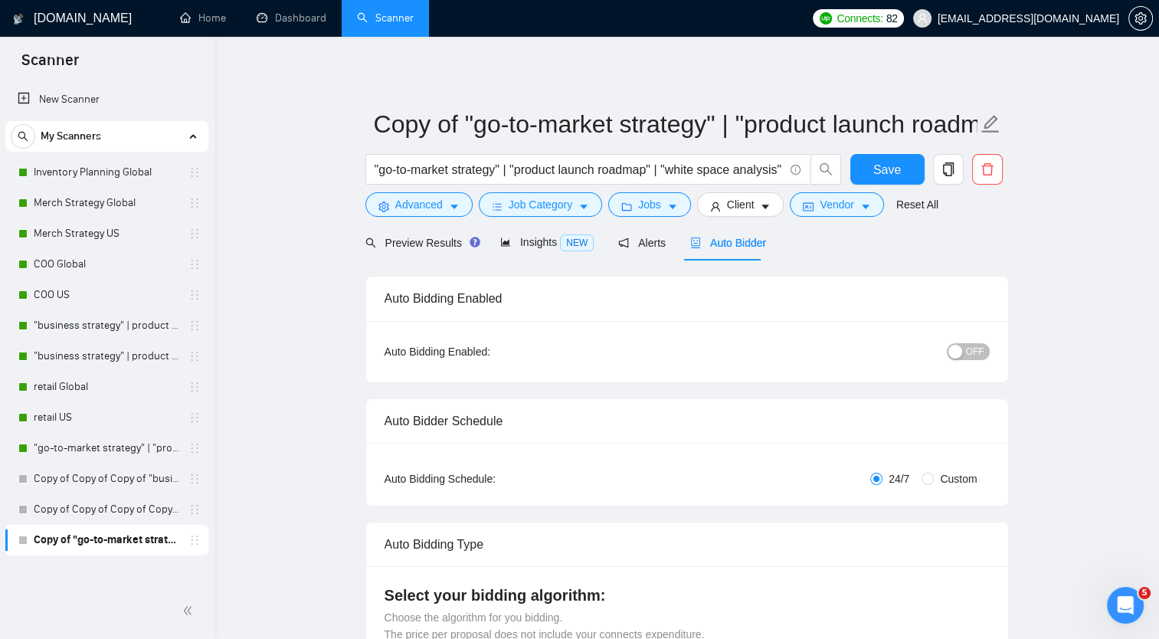
click at [969, 345] on span "OFF" at bounding box center [975, 351] width 18 height 17
click at [883, 165] on span "Save" at bounding box center [887, 169] width 28 height 19
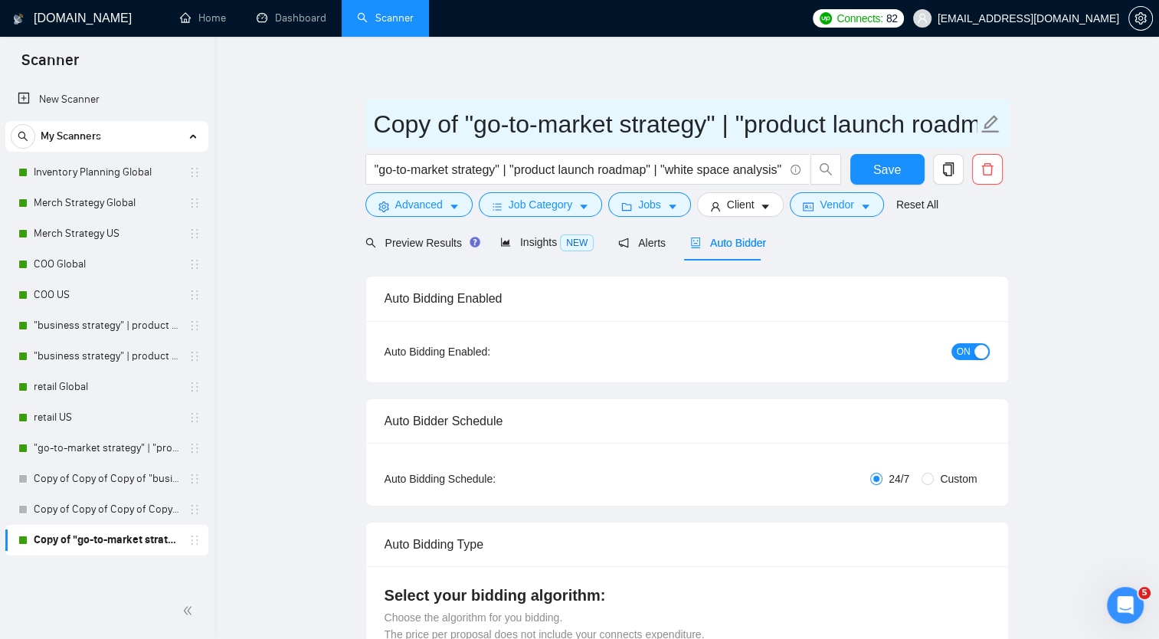
drag, startPoint x: 375, startPoint y: 123, endPoint x: 469, endPoint y: 129, distance: 93.7
click at [469, 129] on input "Copy of "go-to-market strategy" | "product launch roadmap" | "white space analy…" at bounding box center [675, 124] width 603 height 38
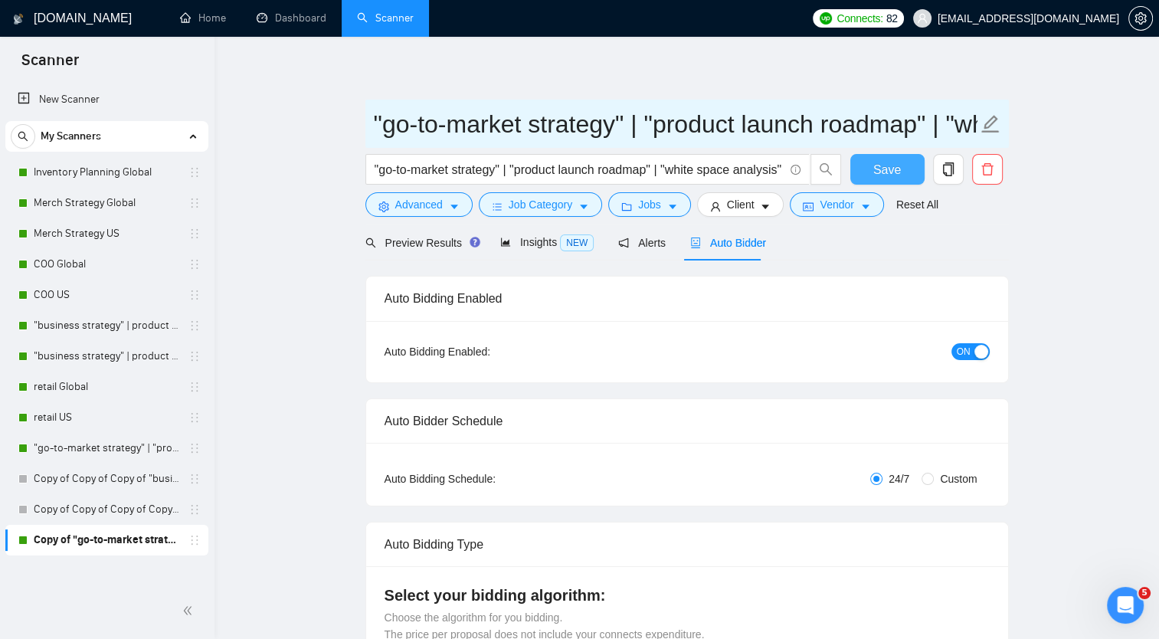
type input ""go-to-market strategy" | "product launch roadmap" | "white space analysis" | "…"
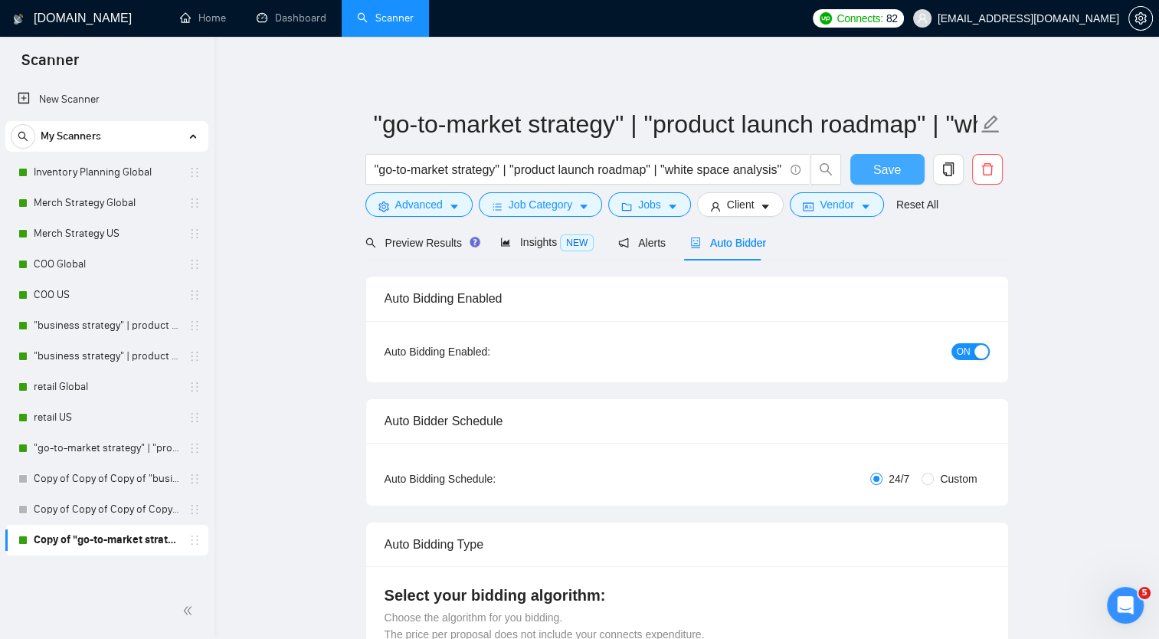
click at [883, 176] on span "Save" at bounding box center [887, 169] width 28 height 19
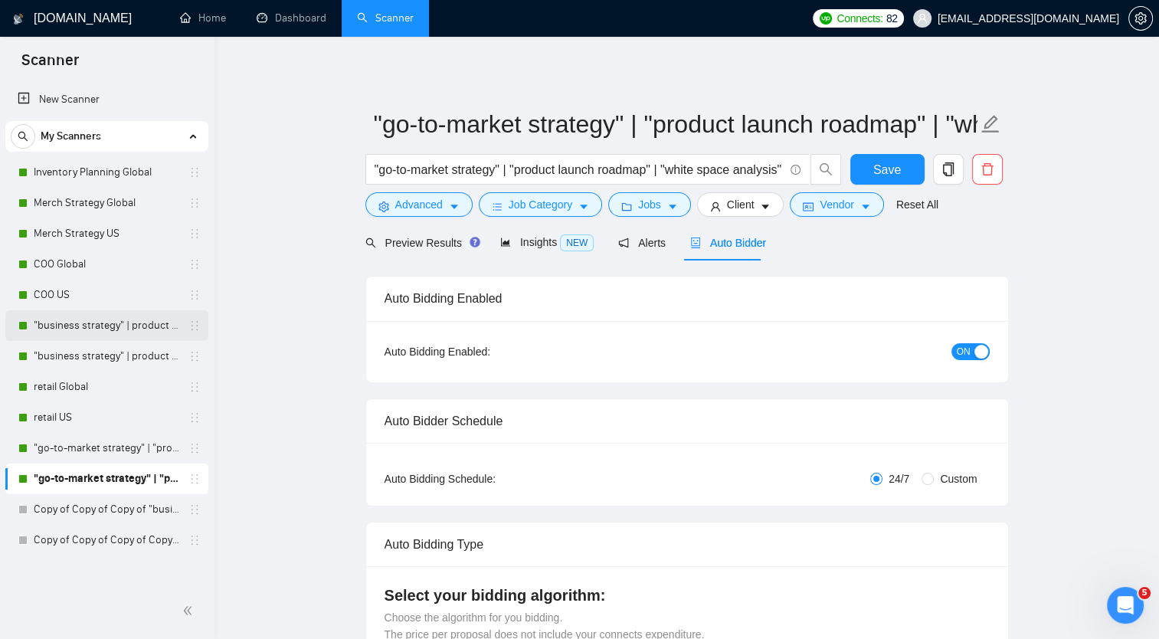
click at [133, 311] on link ""business strategy" | product US" at bounding box center [107, 325] width 146 height 31
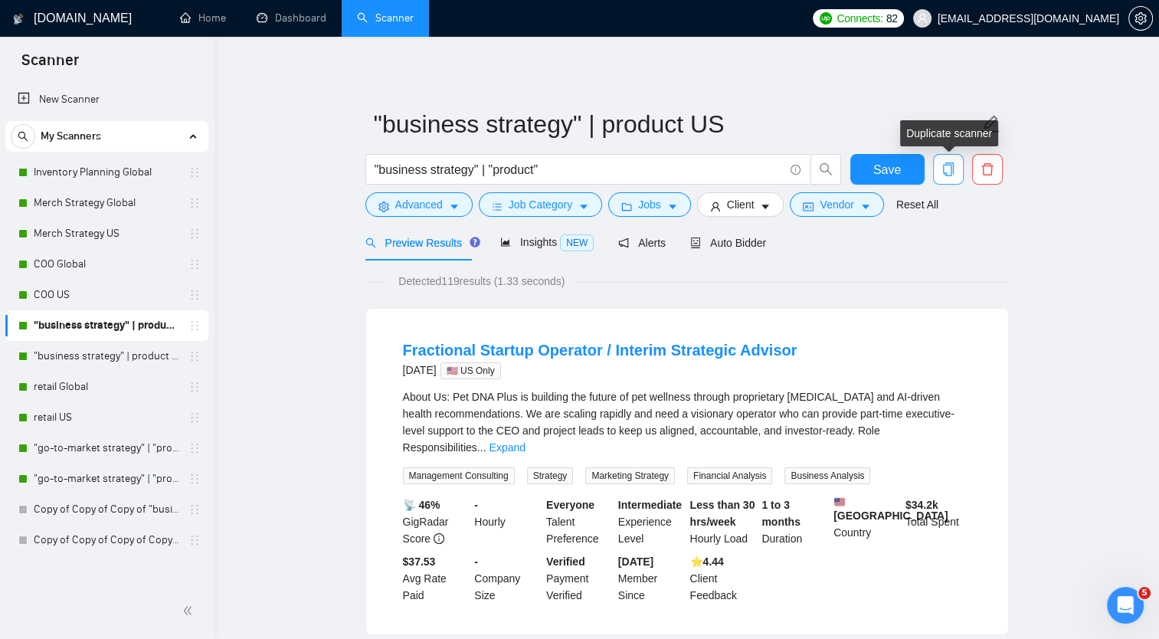
click at [947, 165] on icon "copy" at bounding box center [947, 169] width 11 height 14
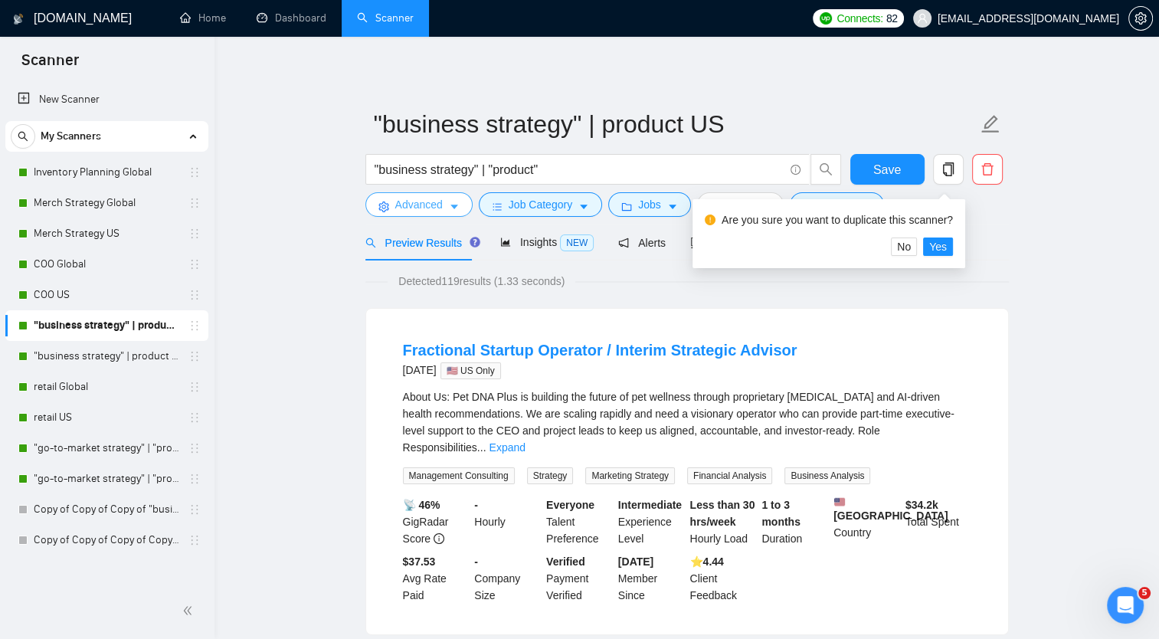
click at [450, 204] on icon "caret-down" at bounding box center [454, 206] width 11 height 11
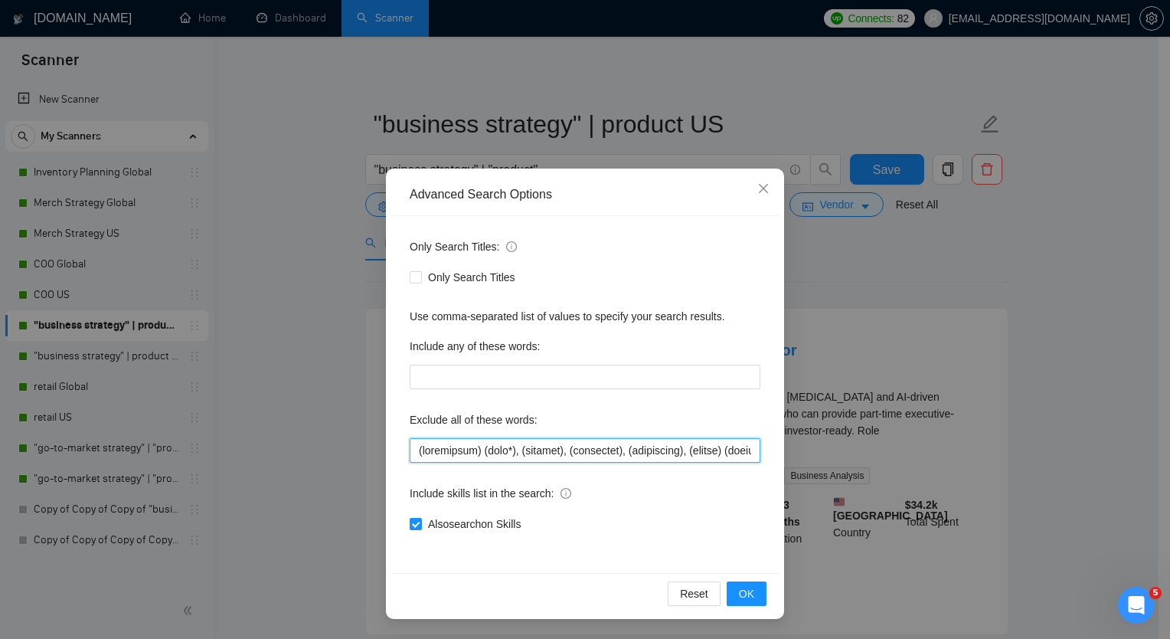
click at [420, 450] on input "text" at bounding box center [585, 450] width 351 height 25
paste input ""fashion designer" | scraping | scrape | photographer | animation | | Lazada | …"
type input ""fashion designer" | scraping | scrape | photographer | animation | | Lazada | …"
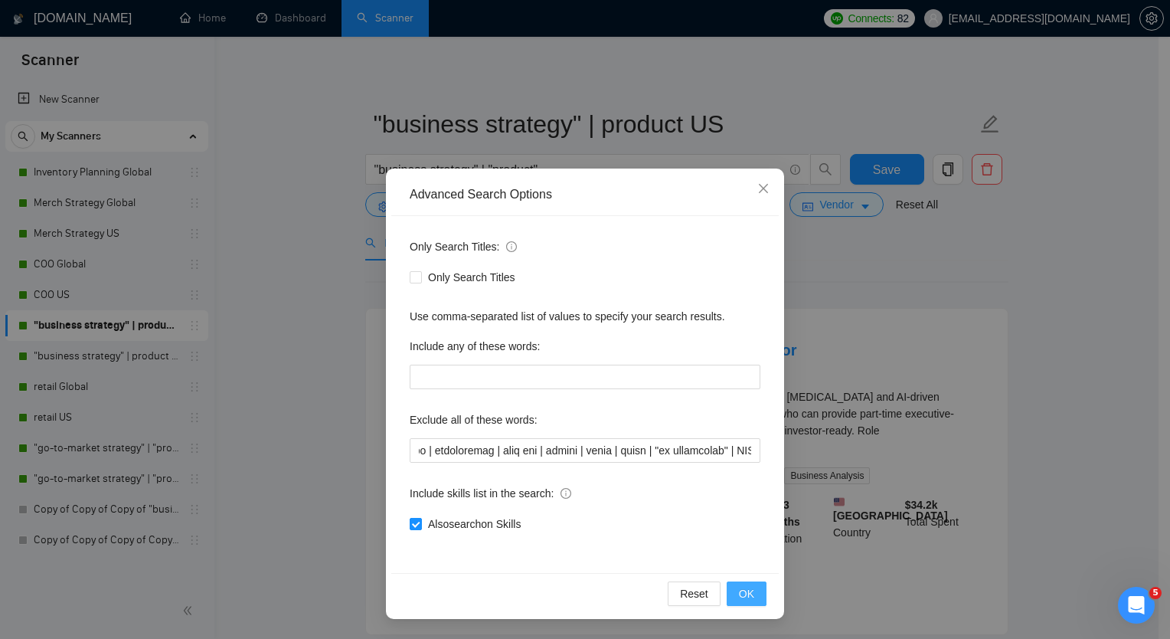
scroll to position [0, 0]
click at [750, 590] on span "OK" at bounding box center [746, 593] width 15 height 17
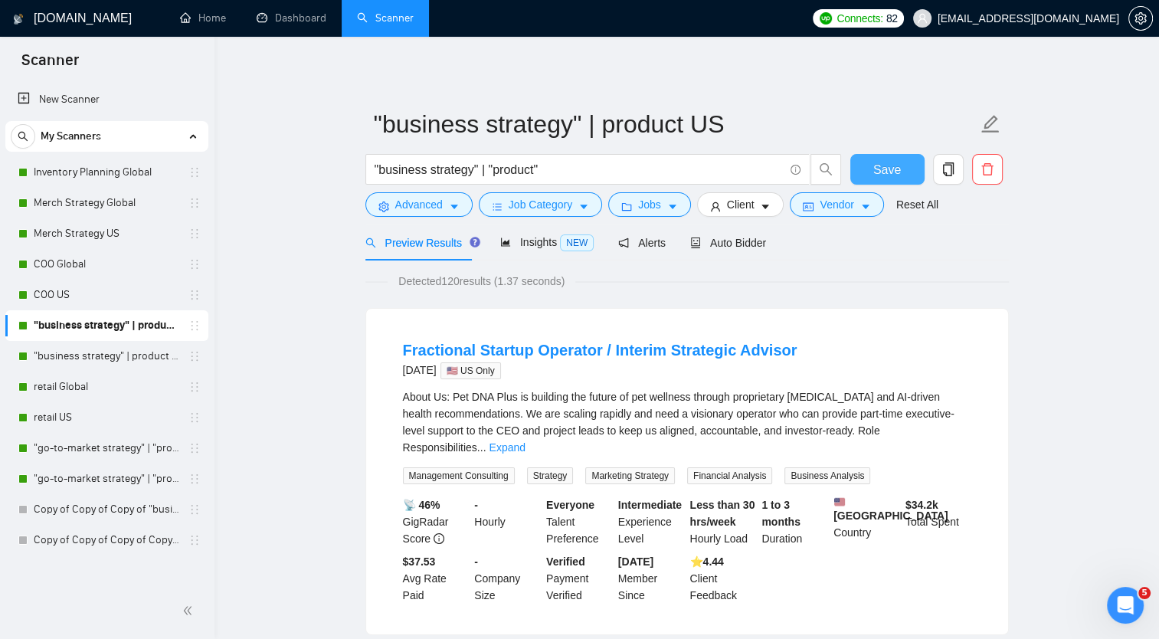
click at [879, 165] on span "Save" at bounding box center [887, 169] width 28 height 19
click at [110, 360] on link ""business strategy" | product Global" at bounding box center [107, 356] width 146 height 31
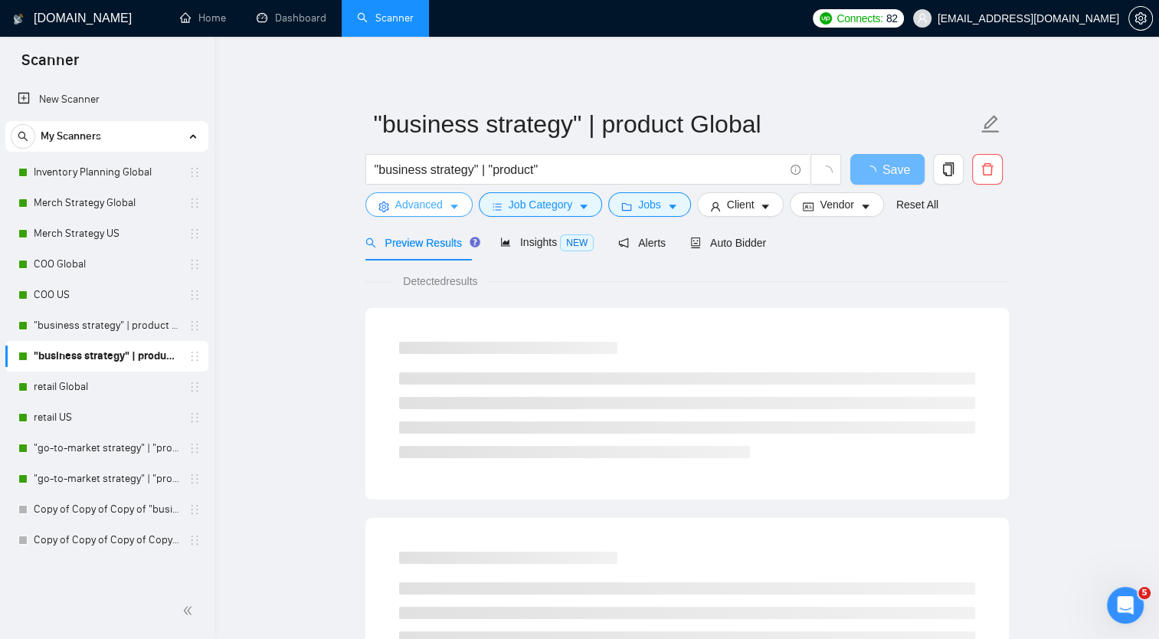
click at [408, 206] on span "Advanced" at bounding box center [418, 204] width 47 height 17
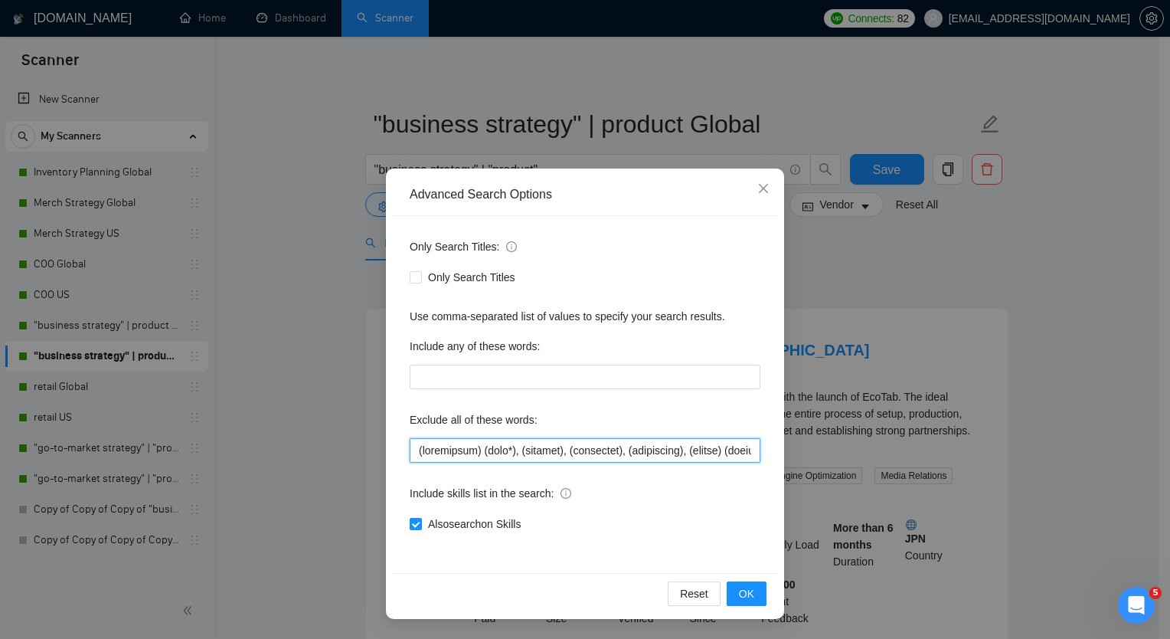
click at [415, 449] on input "text" at bounding box center [585, 450] width 351 height 25
paste input ""fashion designer" | scraping | scrape | photographer | animation | | Lazada | …"
click at [415, 449] on input "text" at bounding box center [585, 450] width 351 height 25
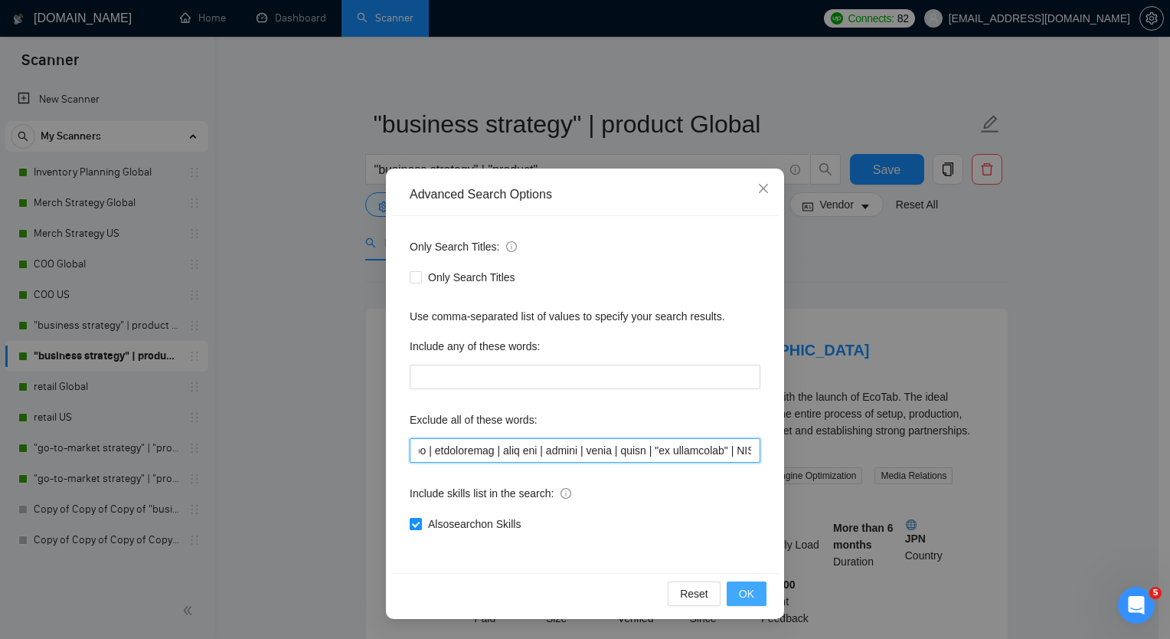
type input ""fashion designer" | scraping | scrape | photographer | animation | | Lazada | …"
click at [742, 592] on span "OK" at bounding box center [746, 593] width 15 height 17
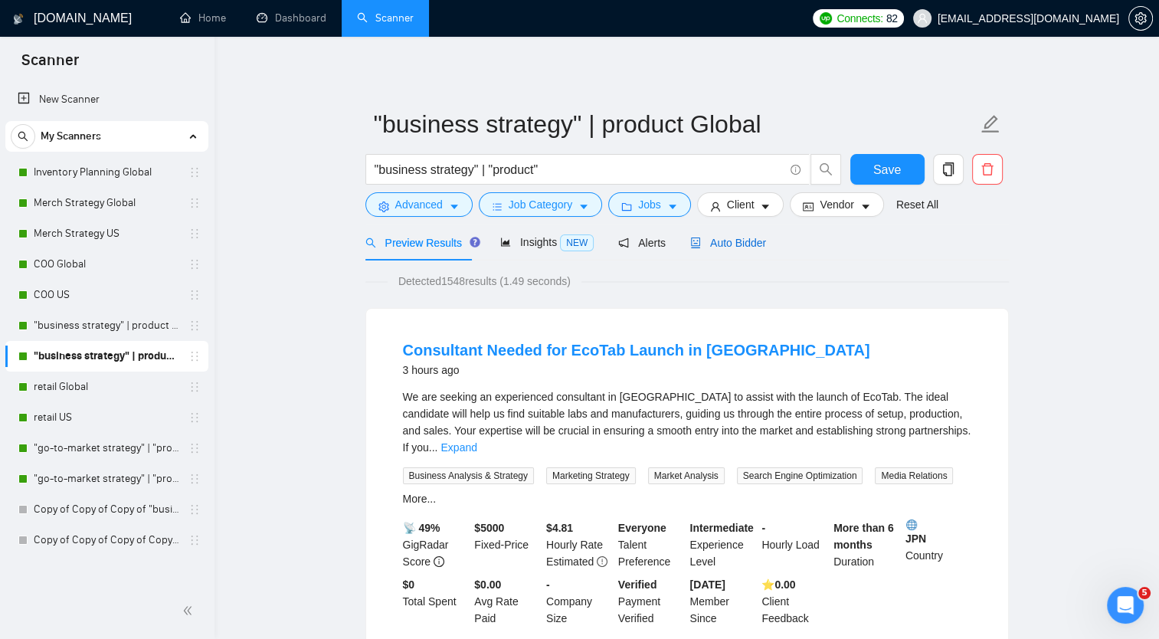
click at [719, 247] on span "Auto Bidder" at bounding box center [728, 243] width 76 height 12
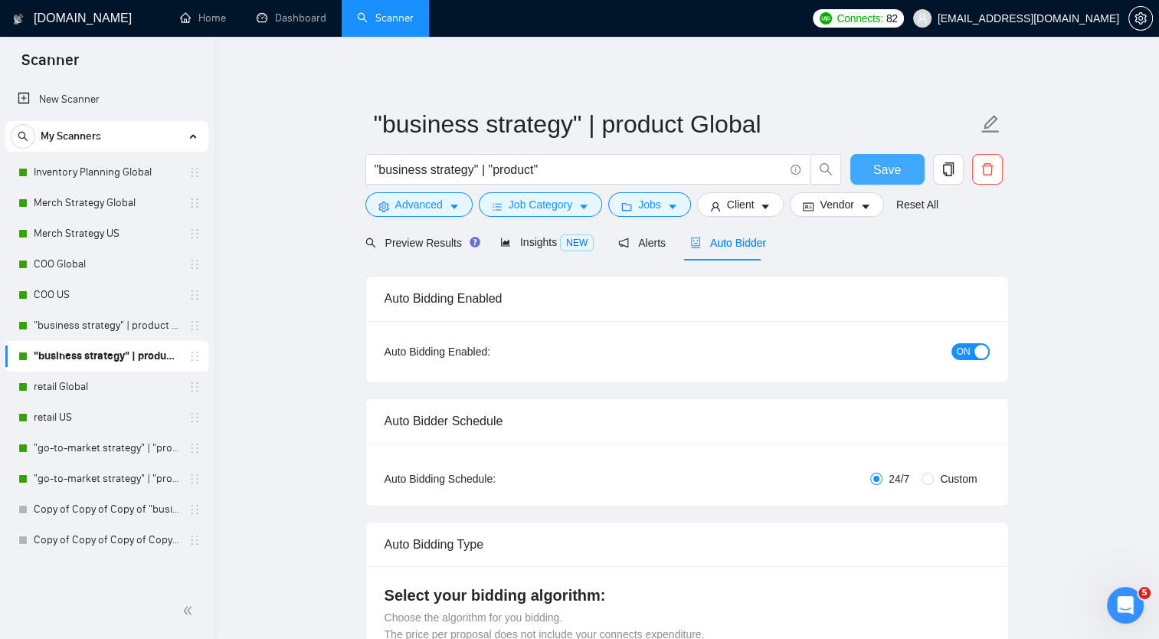
click at [876, 167] on span "Save" at bounding box center [887, 169] width 28 height 19
click at [90, 420] on link "retail US" at bounding box center [107, 417] width 146 height 31
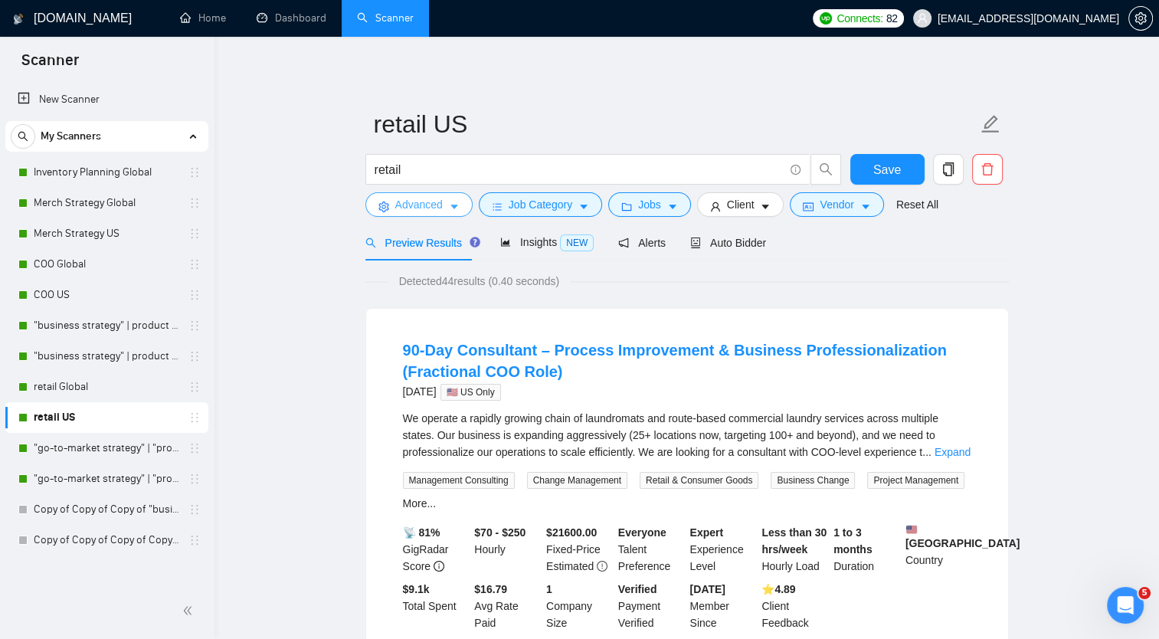
click at [449, 209] on icon "caret-down" at bounding box center [454, 206] width 11 height 11
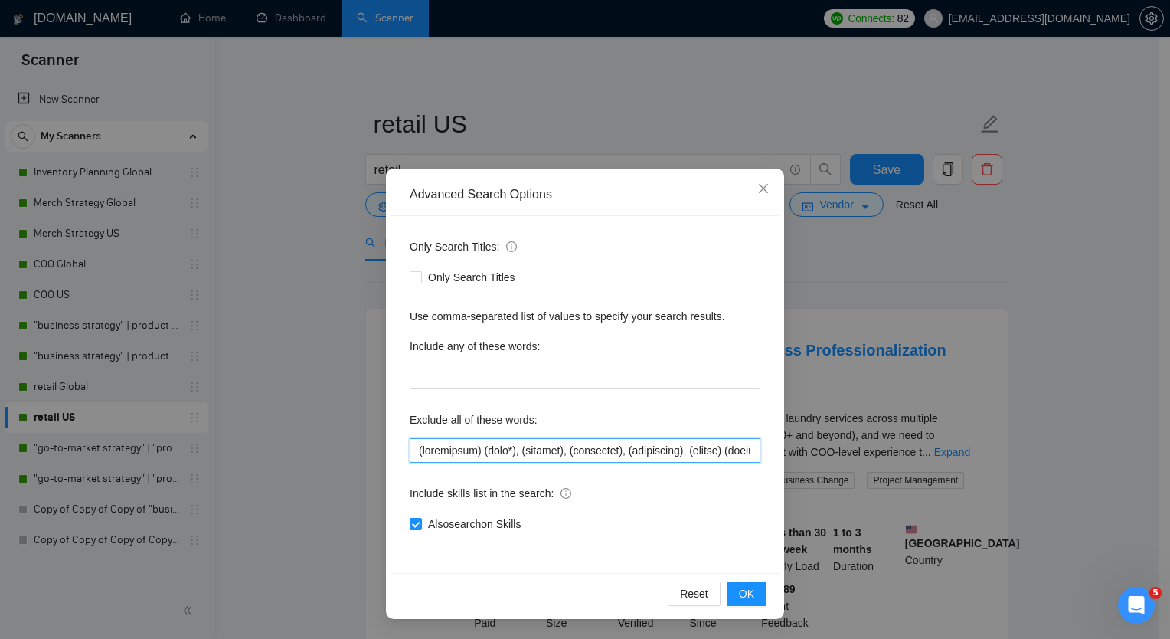
click at [417, 450] on input "text" at bounding box center [585, 450] width 351 height 25
paste input "copywriting | design | tech pack | full-stack | crawling | lead generation"
type input "copywriting | design | tech pack | full-stack | crawling | lead generation(inve…"
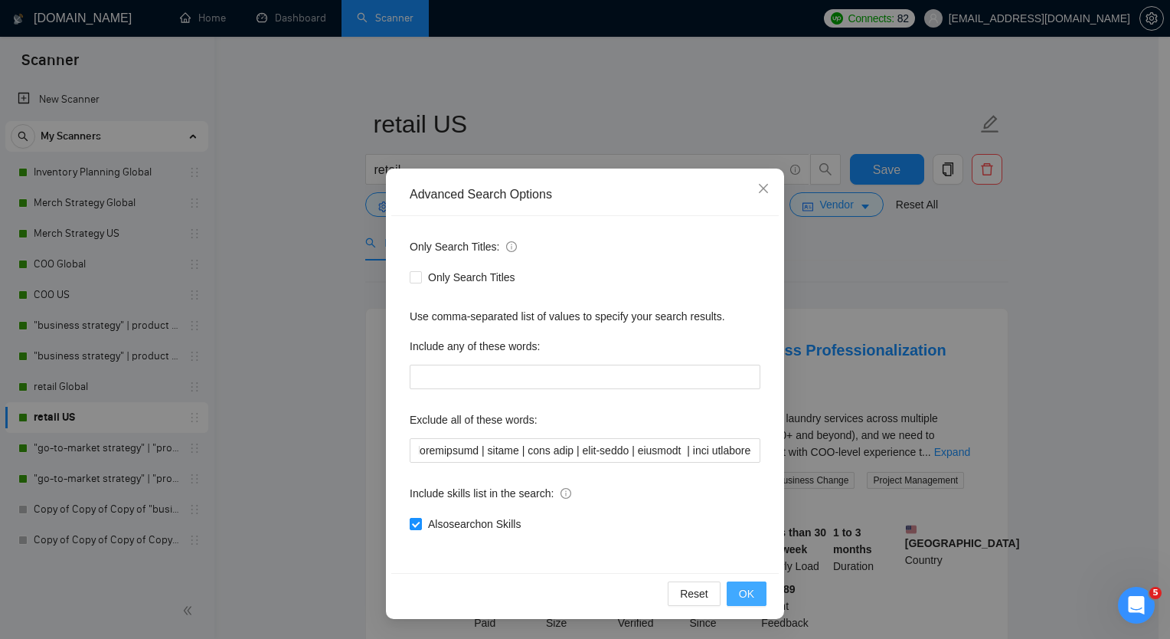
scroll to position [0, 0]
click at [750, 590] on span "OK" at bounding box center [746, 593] width 15 height 17
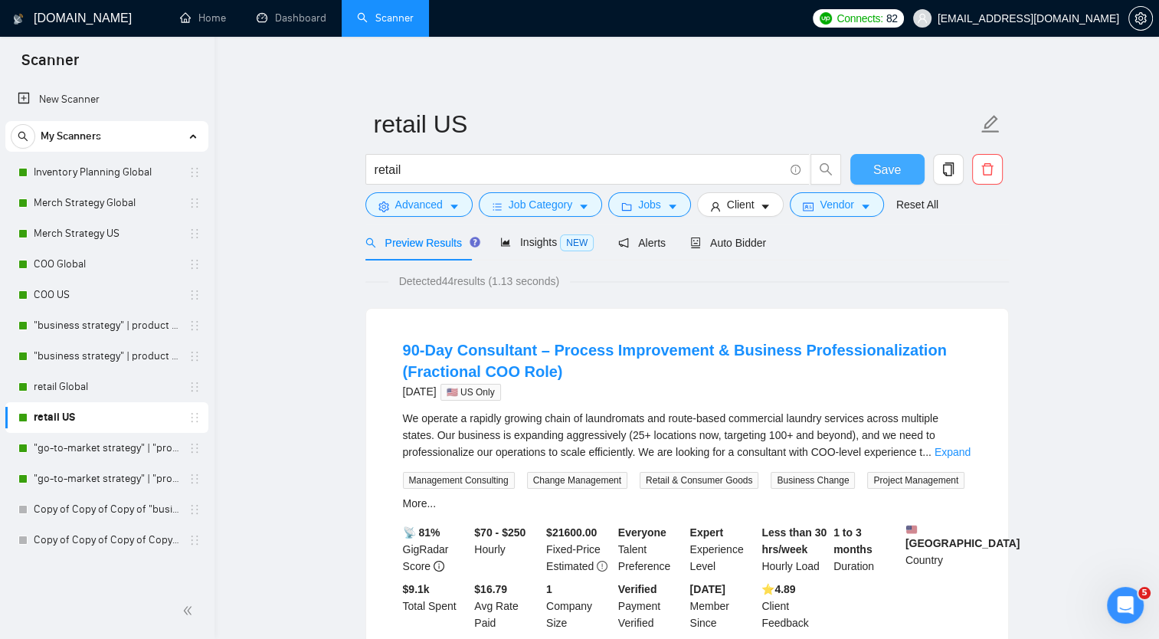
click at [891, 173] on span "Save" at bounding box center [887, 169] width 28 height 19
click at [104, 388] on link "retail Global" at bounding box center [107, 386] width 146 height 31
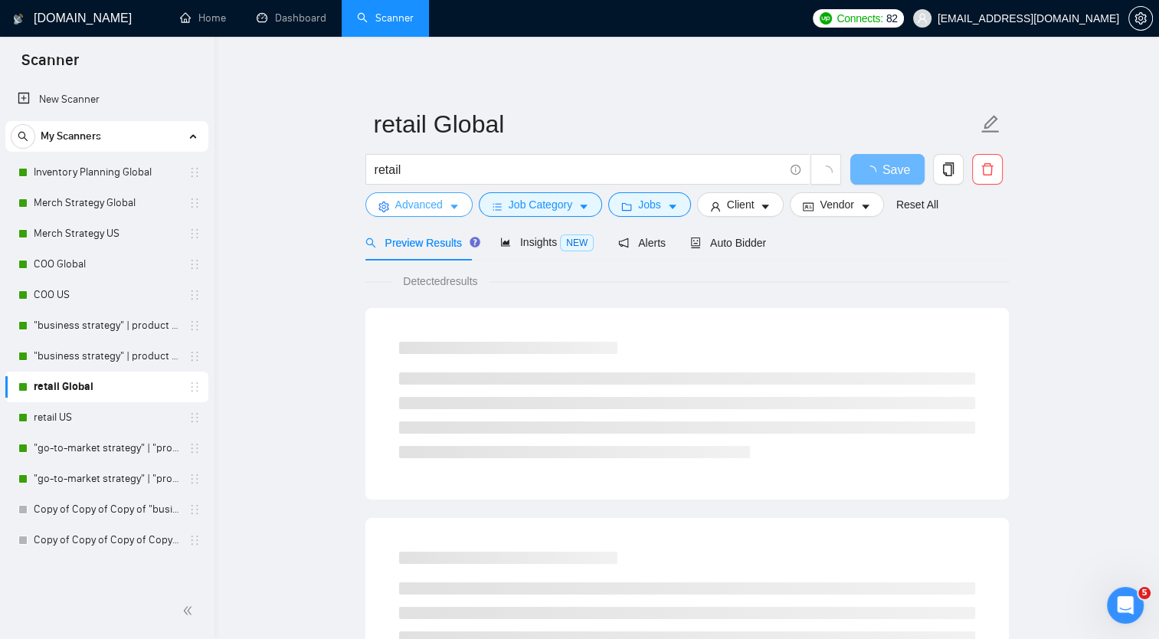
click at [450, 203] on icon "caret-down" at bounding box center [454, 206] width 11 height 11
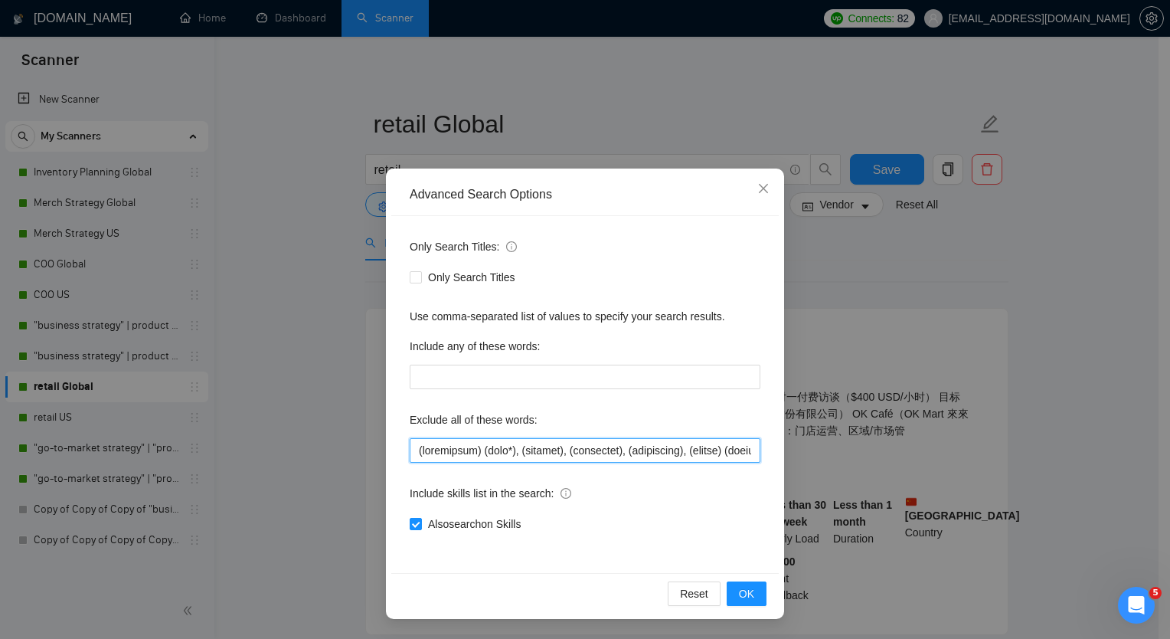
click at [417, 454] on input "text" at bounding box center [585, 450] width 351 height 25
paste input "copywriting | design | tech pack | full-stack | crawling | lead generation"
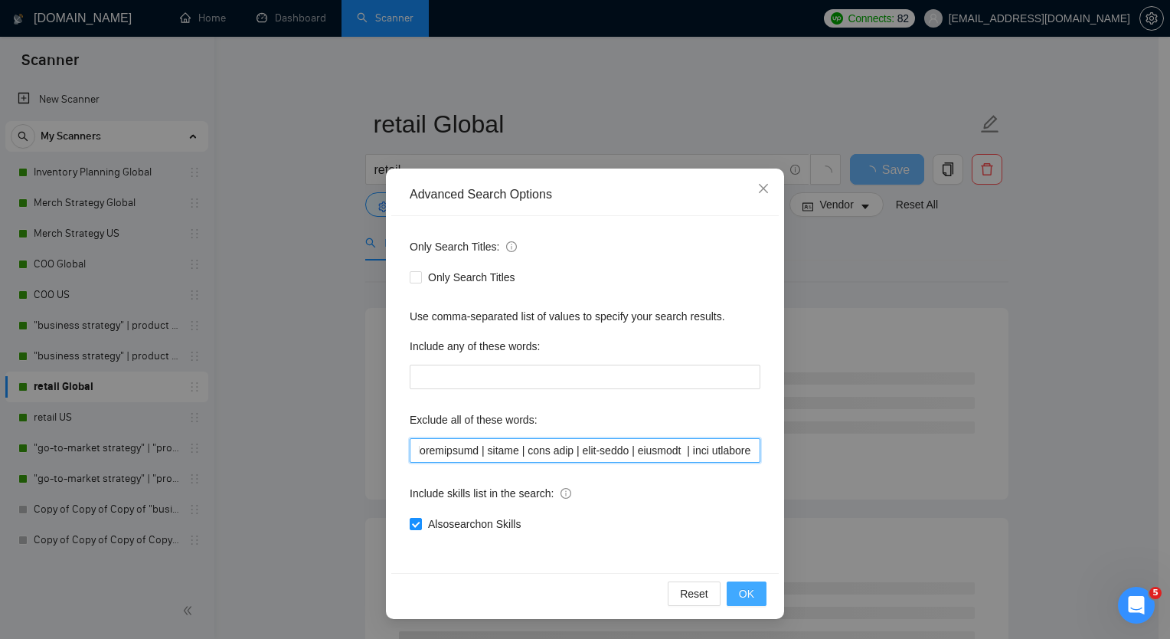
type input "copywriting | design | tech pack | full-stack | crawling | lead generation(inve…"
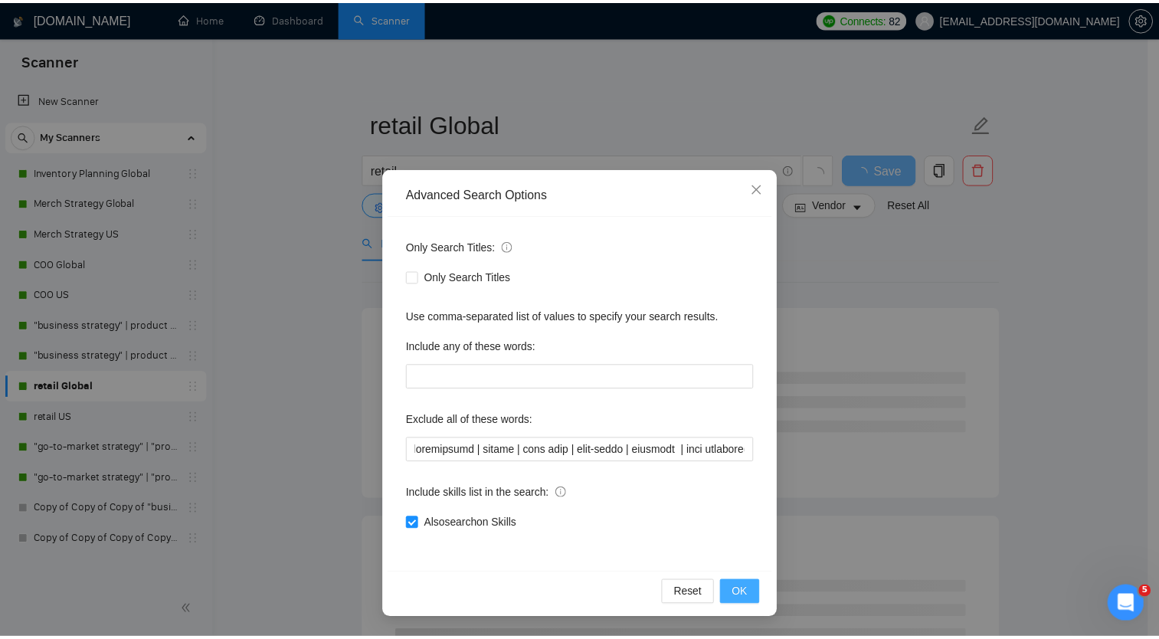
scroll to position [0, 0]
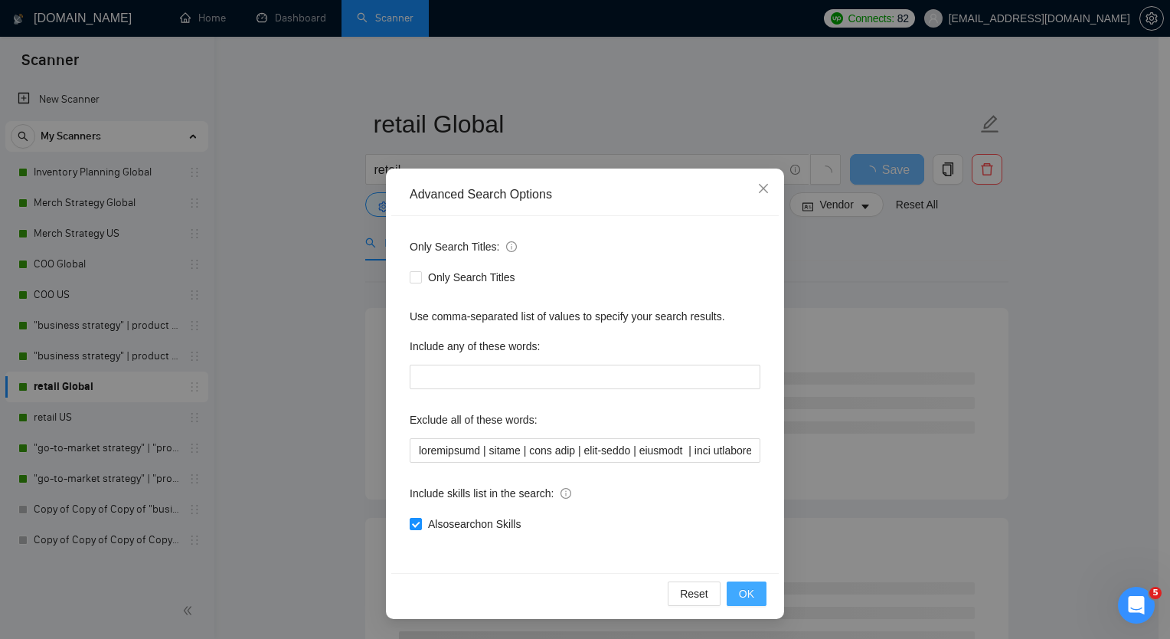
click at [745, 589] on span "OK" at bounding box center [746, 593] width 15 height 17
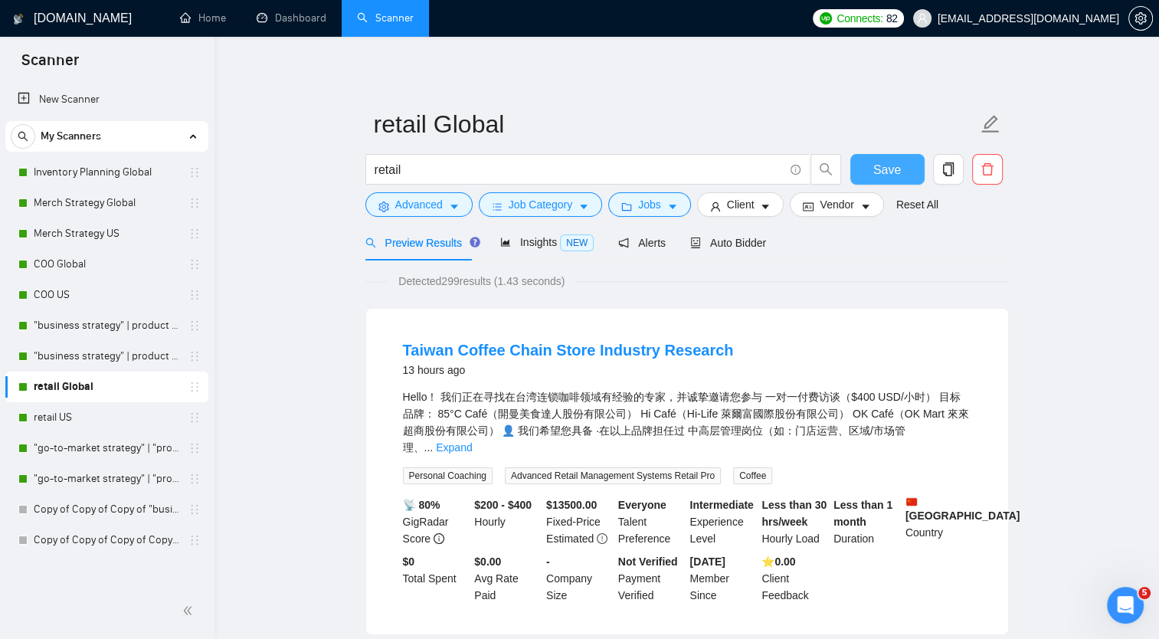
click at [885, 170] on span "Save" at bounding box center [887, 169] width 28 height 19
click at [299, 25] on link "Dashboard" at bounding box center [292, 17] width 70 height 13
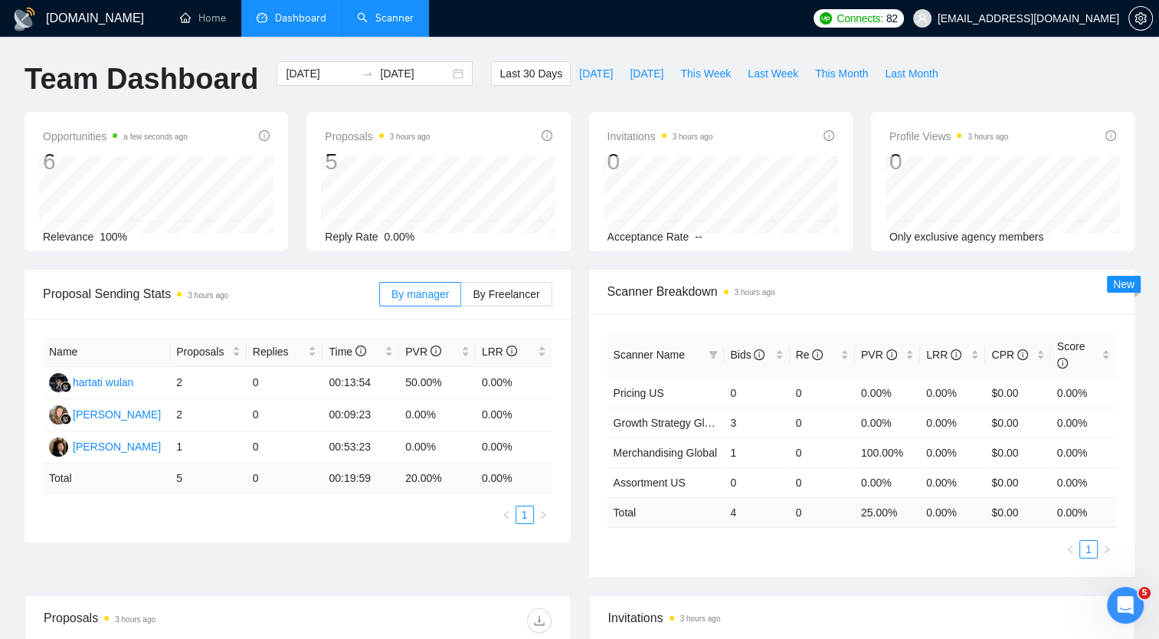
click at [388, 15] on link "Scanner" at bounding box center [385, 17] width 57 height 13
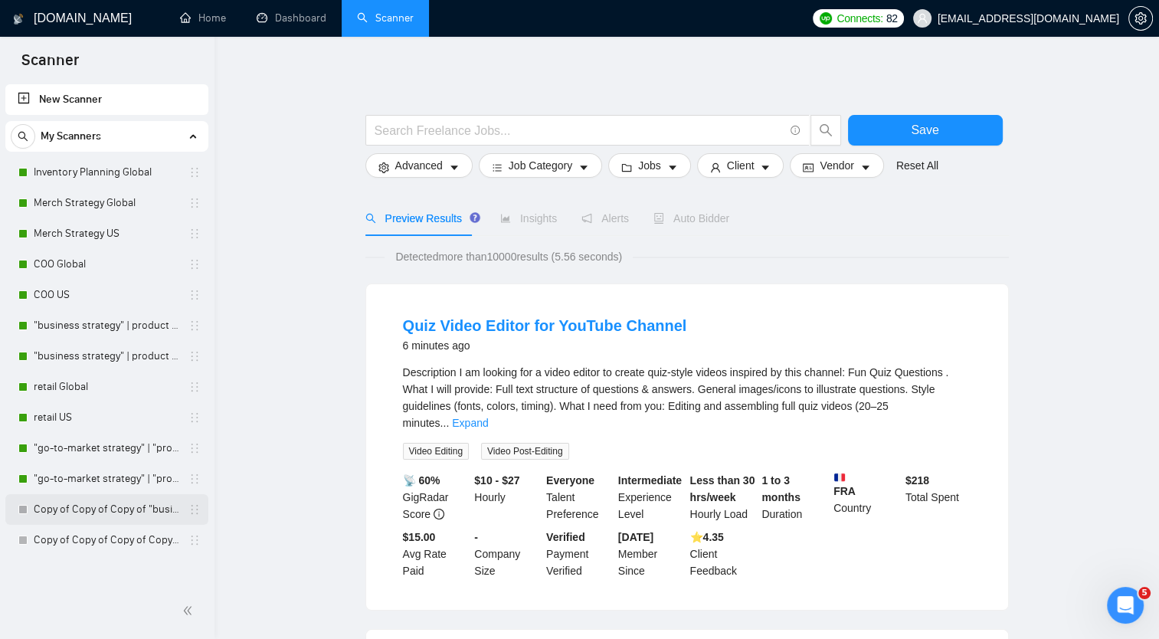
click at [126, 504] on link "Copy of Copy of Copy of "business strategy" | product Global" at bounding box center [107, 509] width 146 height 31
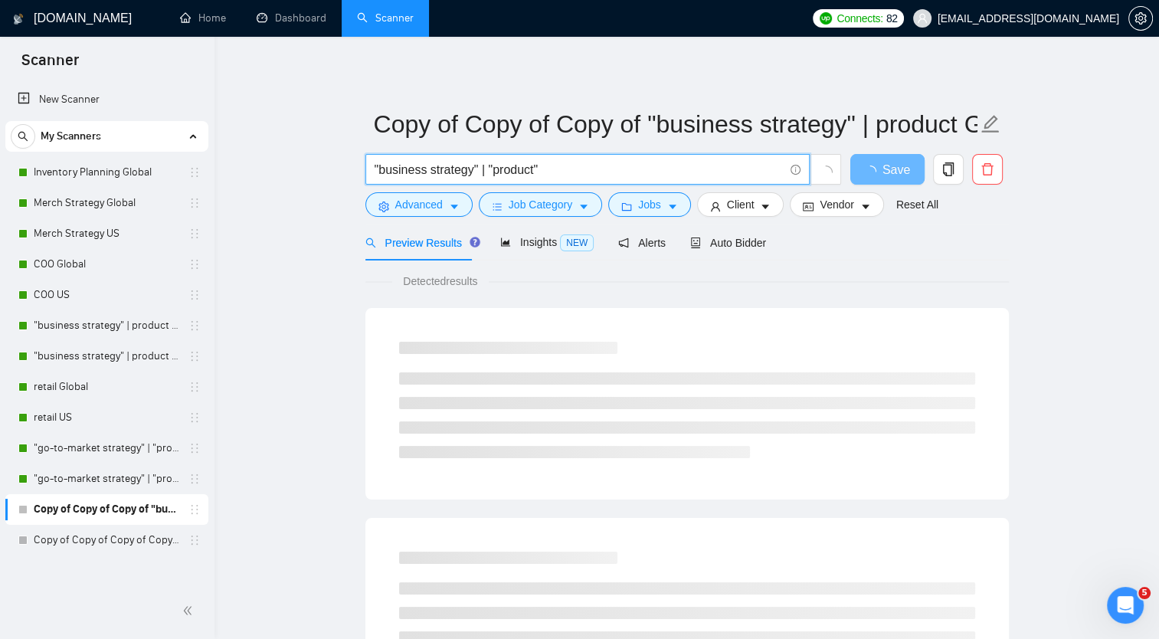
drag, startPoint x: 561, startPoint y: 168, endPoint x: 348, endPoint y: 141, distance: 213.9
paste input "D2C | DTC Strategy"
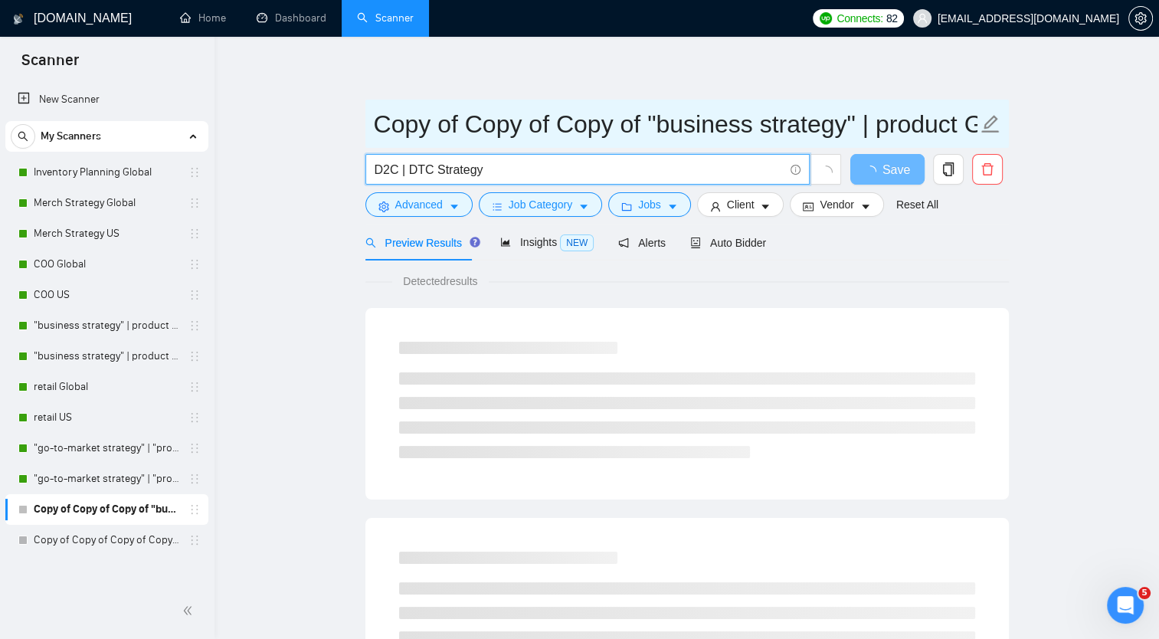
type input "D2C | DTC Strategy"
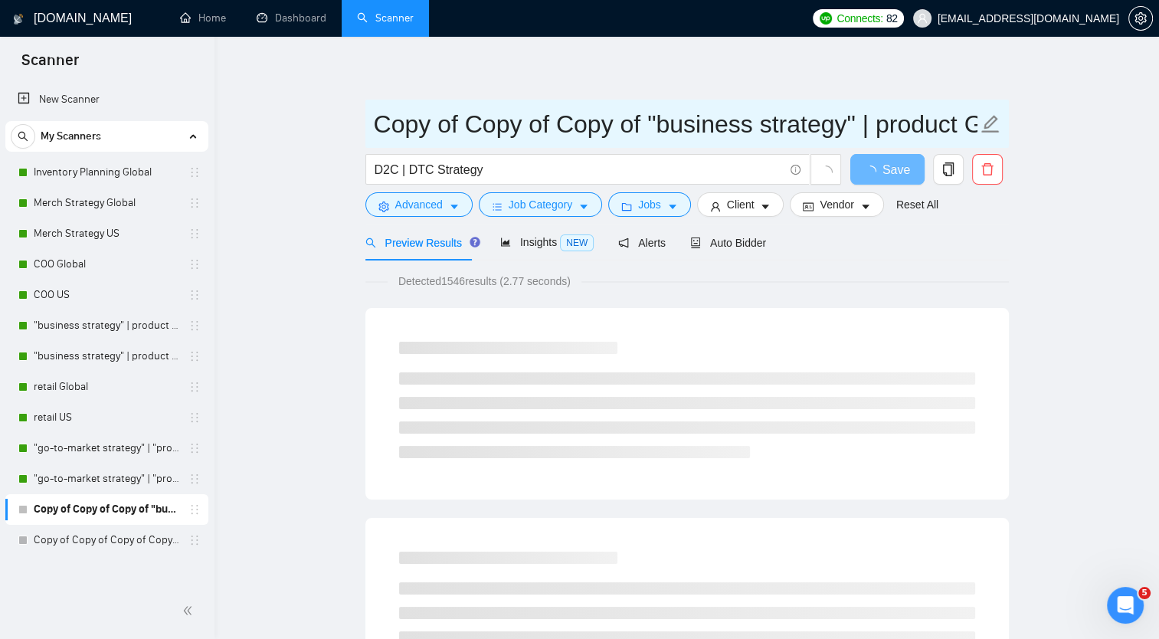
scroll to position [0, 75]
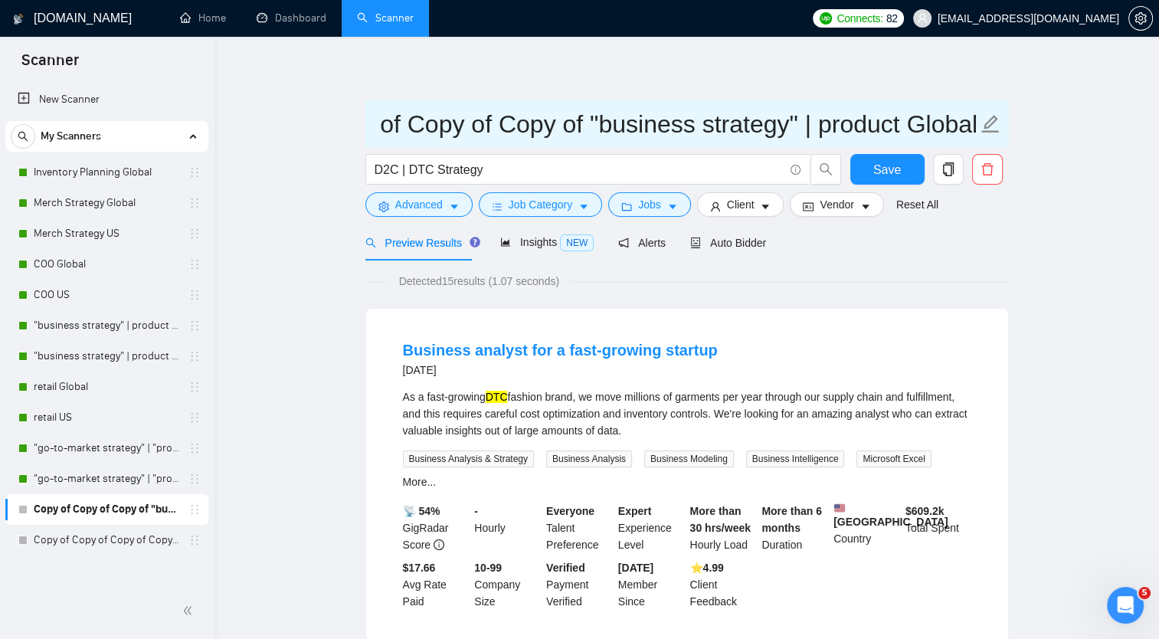
drag, startPoint x: 378, startPoint y: 123, endPoint x: 894, endPoint y: 147, distance: 516.7
click at [894, 147] on span "Copy of Copy of Copy of "business strategy" | product Global" at bounding box center [686, 124] width 643 height 48
paste input "D2C | DTC Strategy"
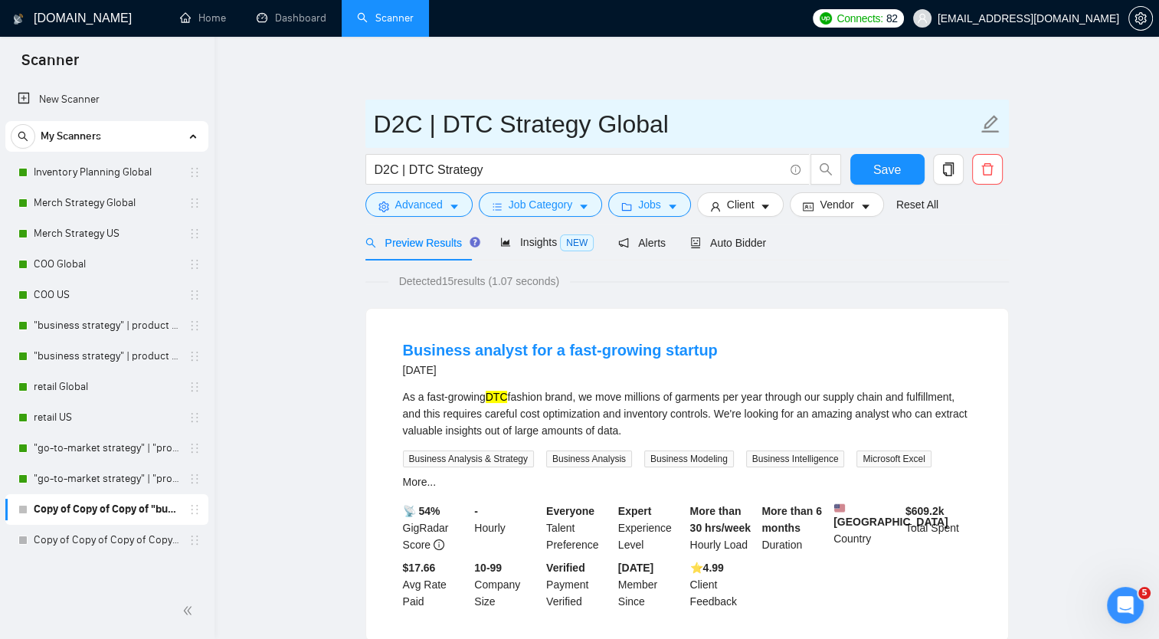
scroll to position [0, 0]
type input "D2C | DTC Strategy Global"
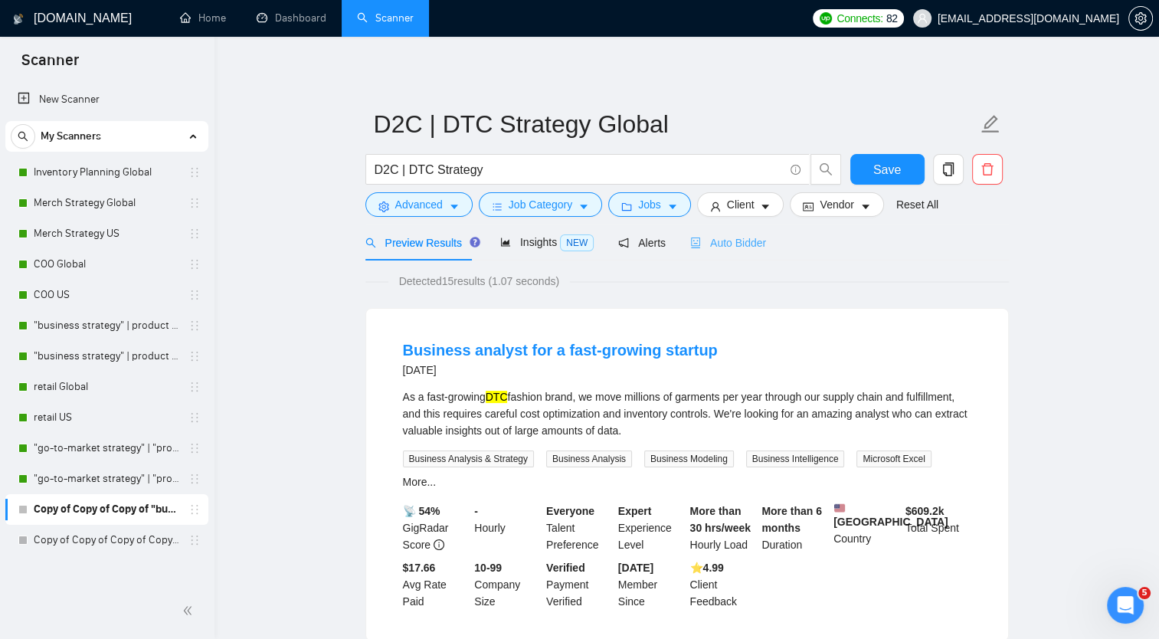
click at [717, 227] on div "Auto Bidder" at bounding box center [728, 242] width 76 height 36
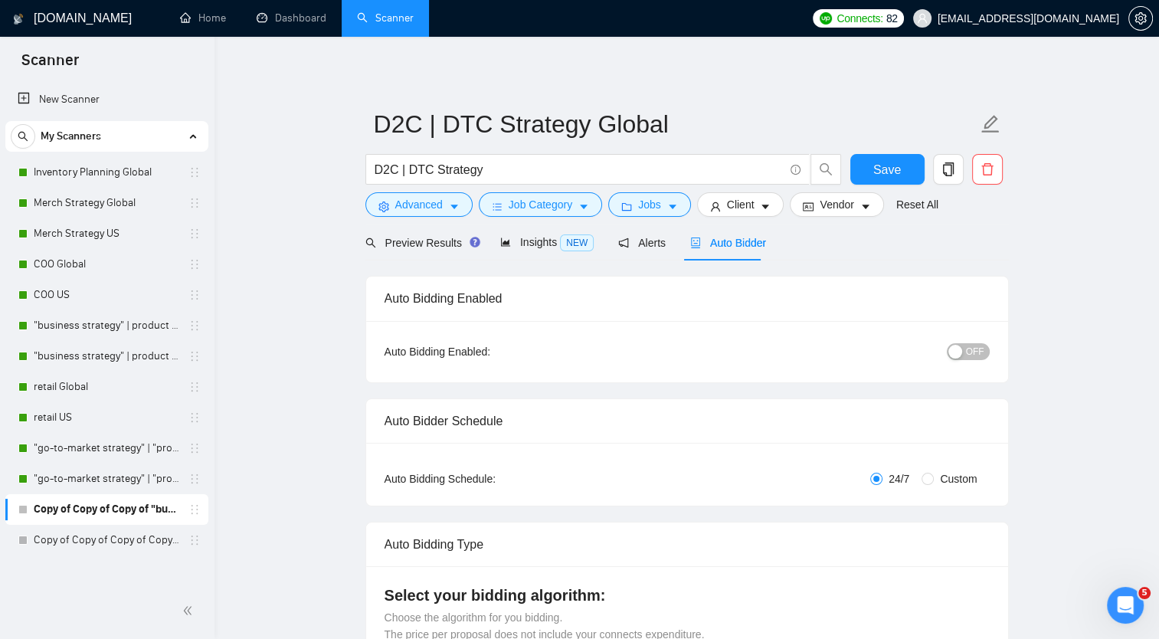
click at [974, 353] on span "OFF" at bounding box center [975, 351] width 18 height 17
click at [888, 170] on span "Save" at bounding box center [887, 169] width 28 height 19
